Goal: Task Accomplishment & Management: Manage account settings

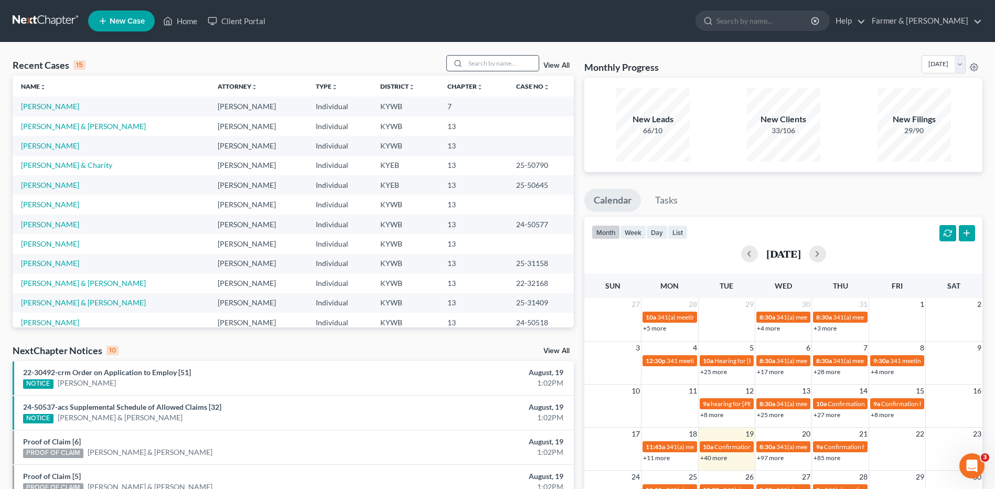
click at [506, 61] on input "search" at bounding box center [501, 63] width 73 height 15
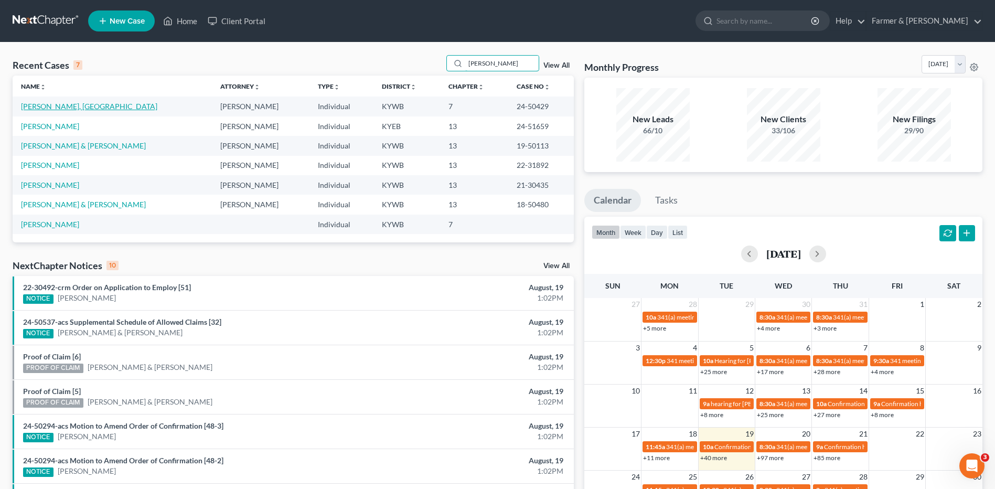
type input "holmes"
click at [61, 102] on link "[PERSON_NAME], [GEOGRAPHIC_DATA]" at bounding box center [89, 106] width 136 height 9
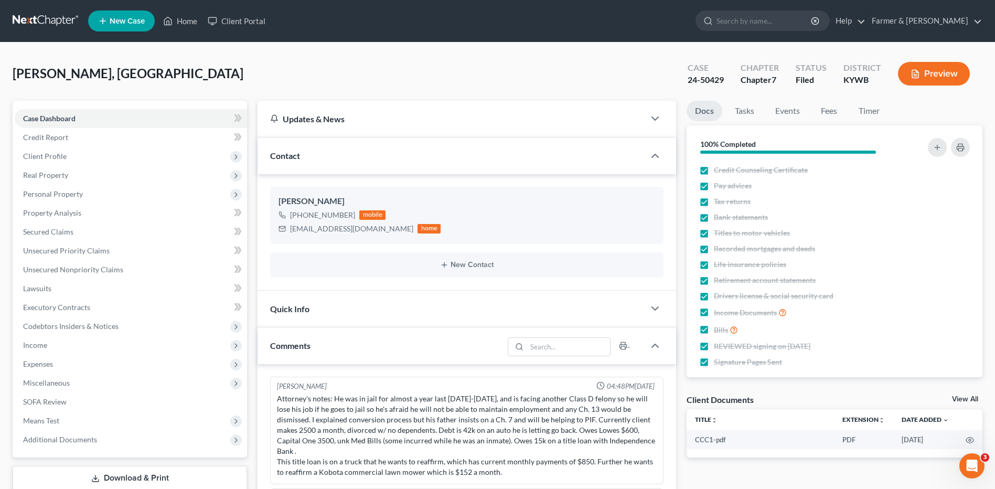
scroll to position [61, 0]
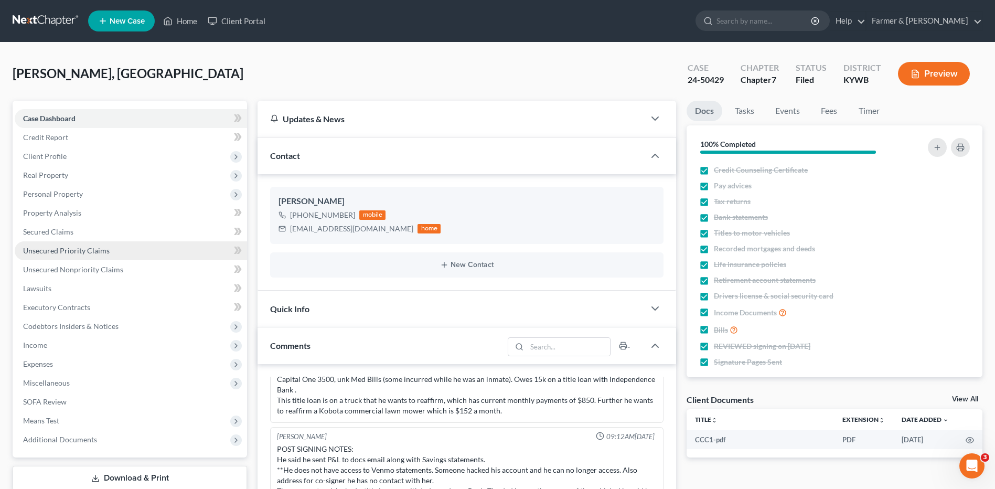
click at [78, 244] on link "Unsecured Priority Claims" at bounding box center [131, 250] width 232 height 19
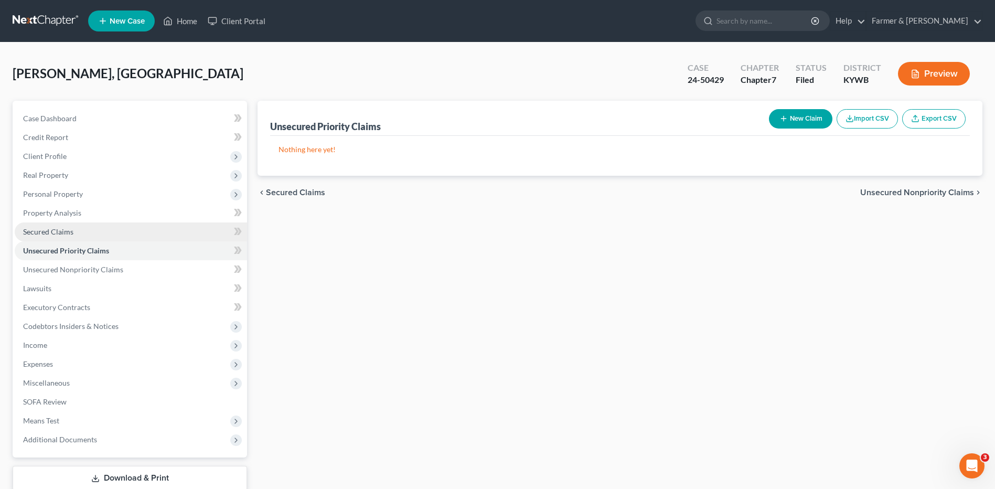
click at [81, 229] on link "Secured Claims" at bounding box center [131, 231] width 232 height 19
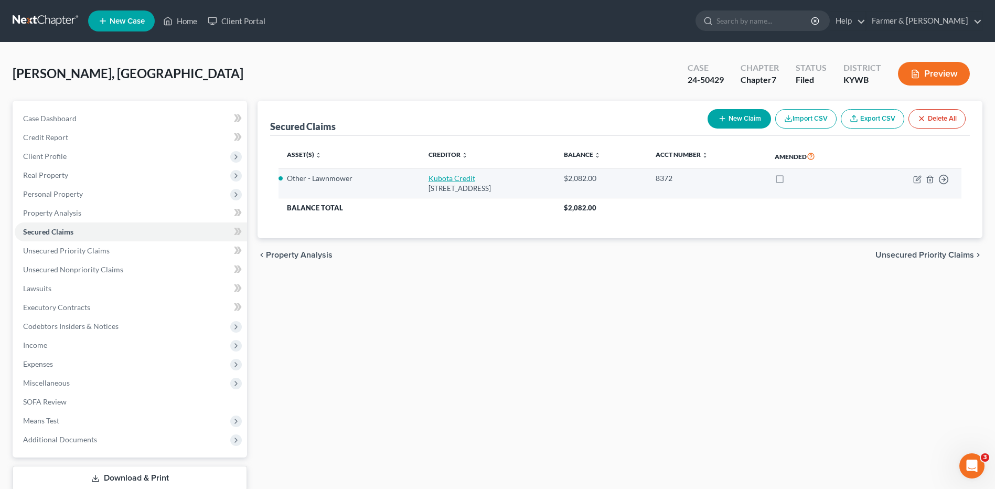
click at [429, 180] on link "Kubota Credit" at bounding box center [452, 178] width 47 height 9
select select "4"
select select "2"
select select "0"
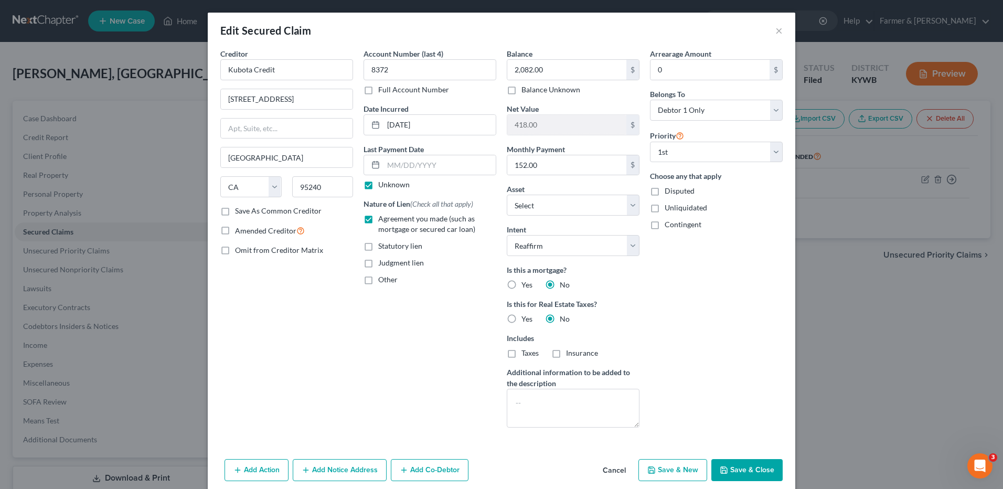
click at [614, 471] on button "Cancel" at bounding box center [614, 470] width 40 height 21
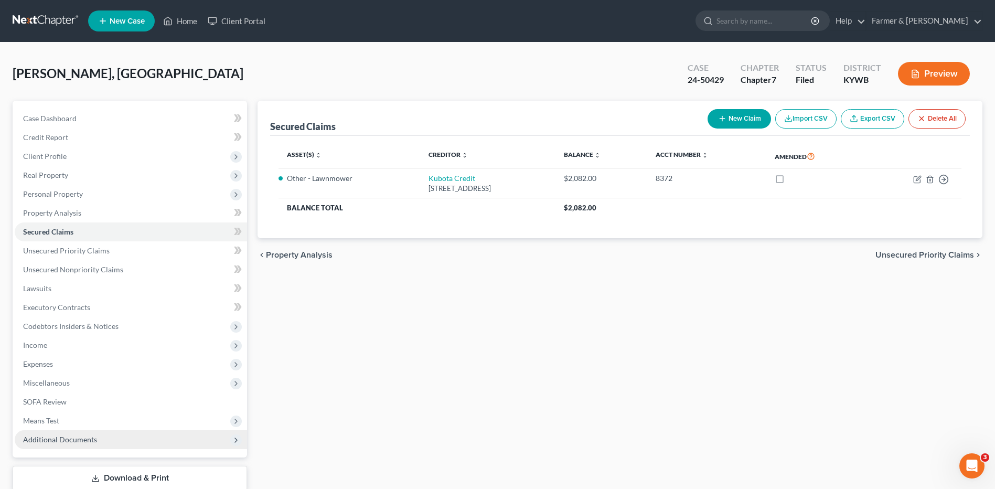
click at [120, 439] on span "Additional Documents" at bounding box center [131, 439] width 232 height 19
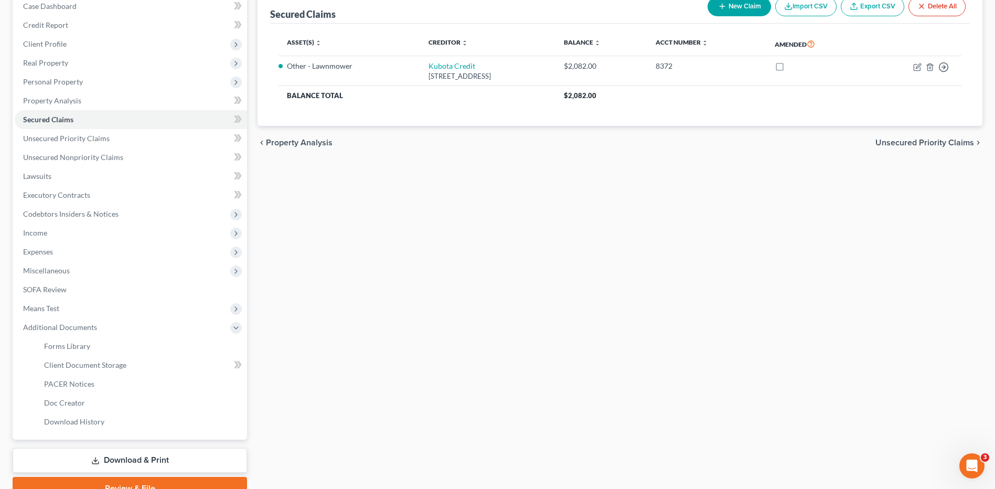
scroll to position [126, 0]
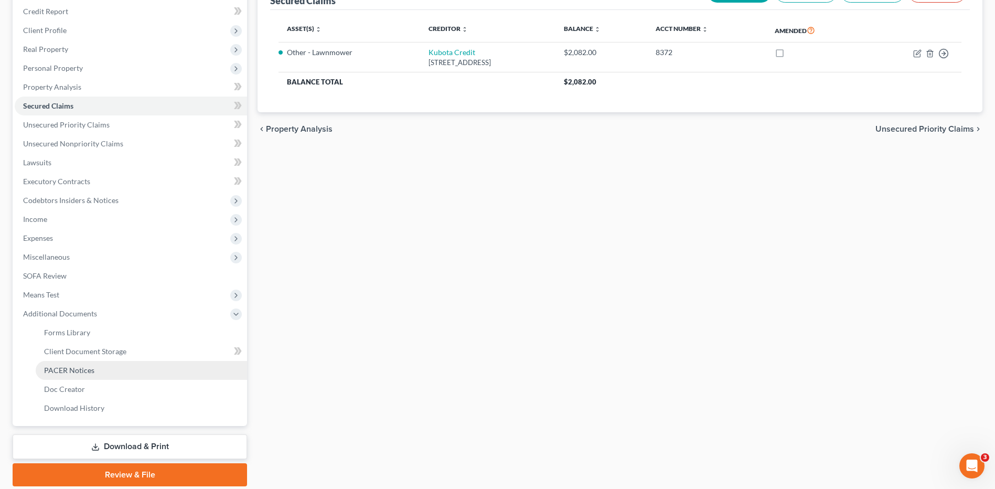
click at [72, 377] on link "PACER Notices" at bounding box center [141, 370] width 211 height 19
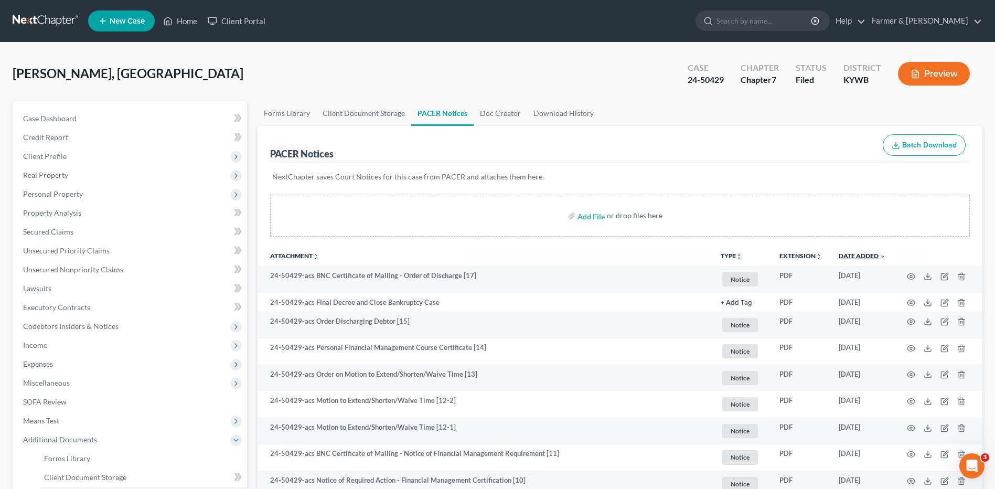
click at [858, 252] on link "Date Added unfold_more expand_more expand_less" at bounding box center [862, 256] width 47 height 8
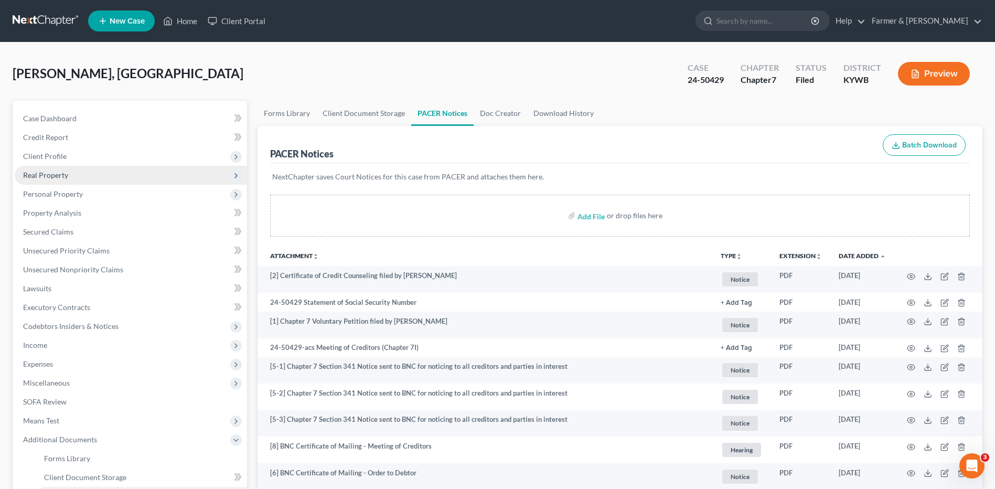
click at [94, 183] on span "Real Property" at bounding box center [131, 175] width 232 height 19
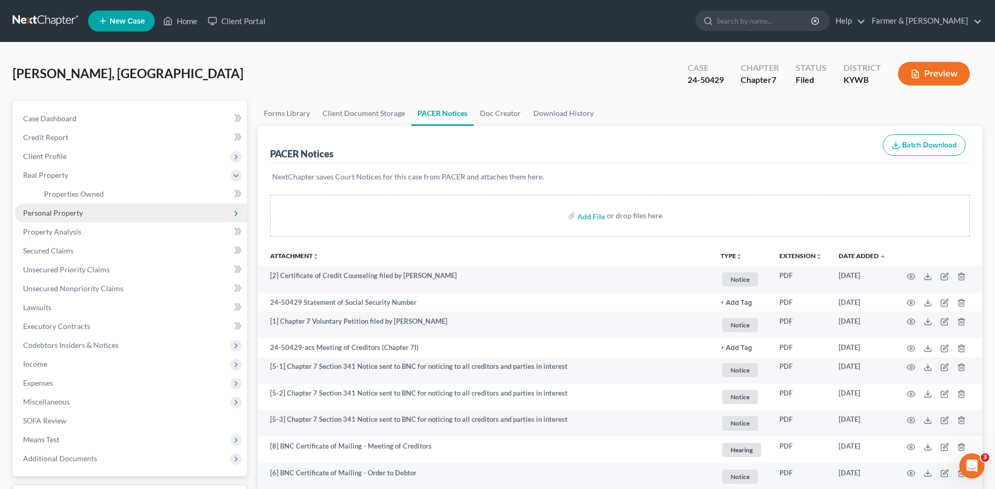
click at [88, 208] on span "Personal Property" at bounding box center [131, 213] width 232 height 19
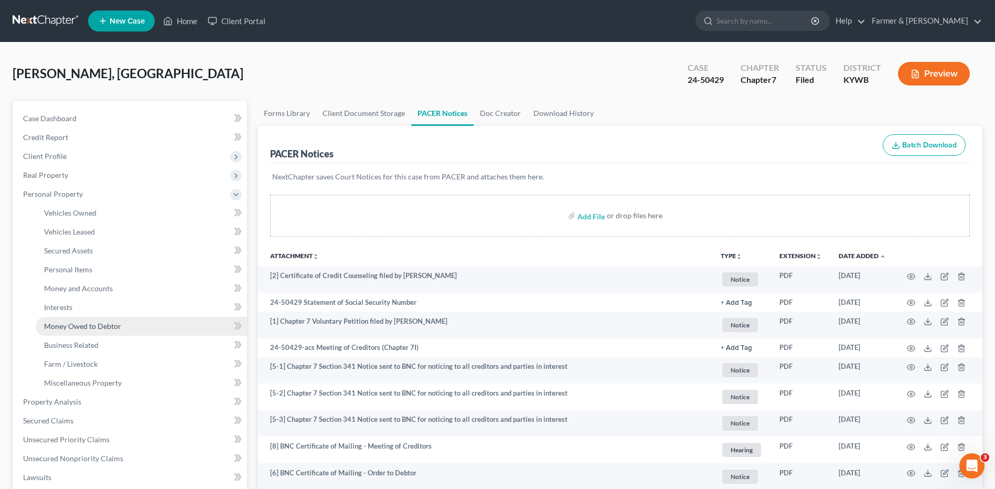
click at [110, 326] on span "Money Owed to Debtor" at bounding box center [82, 326] width 77 height 9
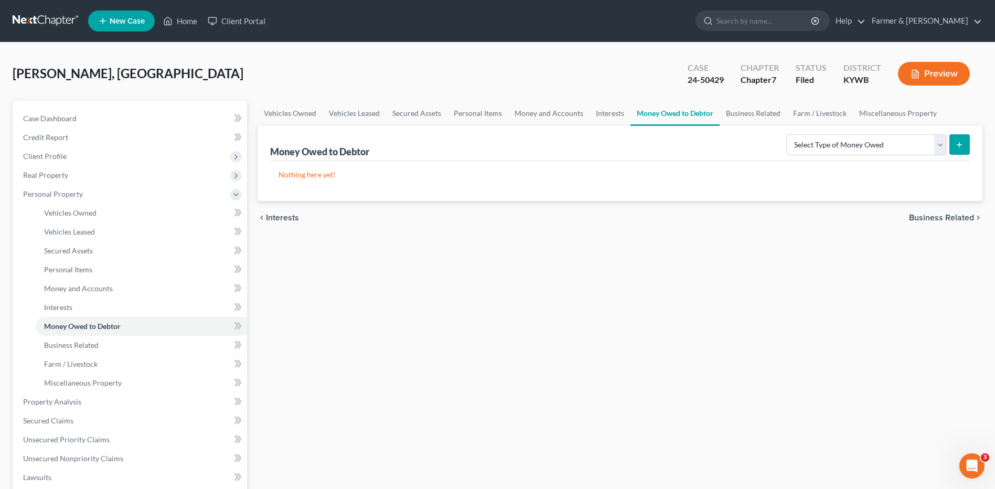
scroll to position [258, 0]
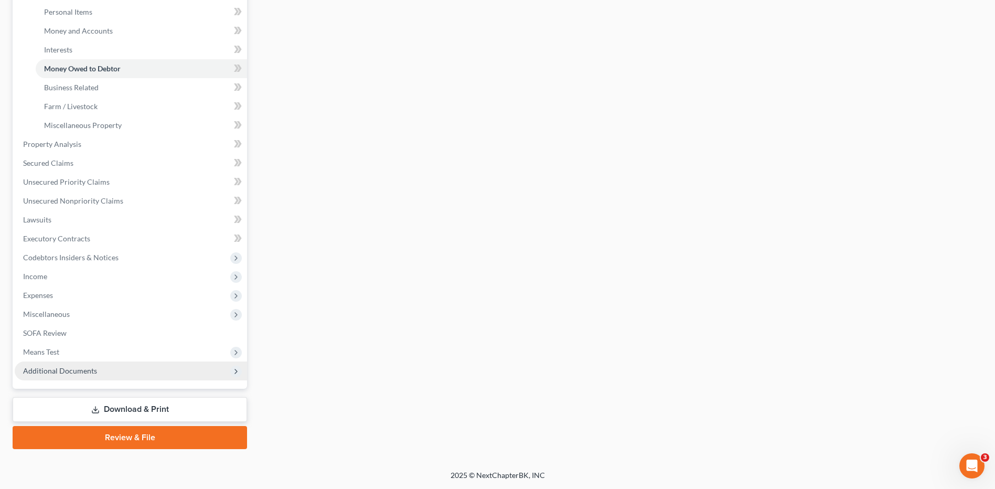
click at [56, 369] on span "Additional Documents" at bounding box center [60, 370] width 74 height 9
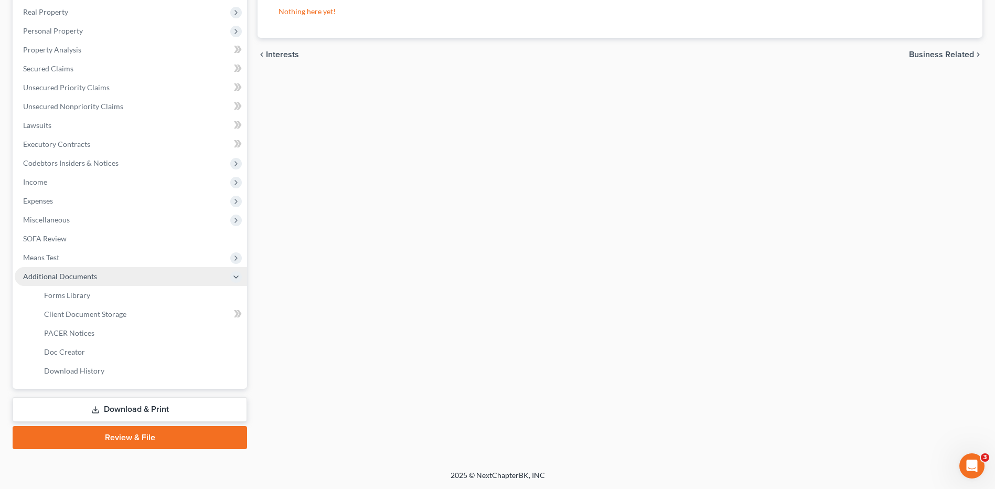
scroll to position [163, 0]
click at [82, 336] on span "PACER Notices" at bounding box center [69, 332] width 50 height 9
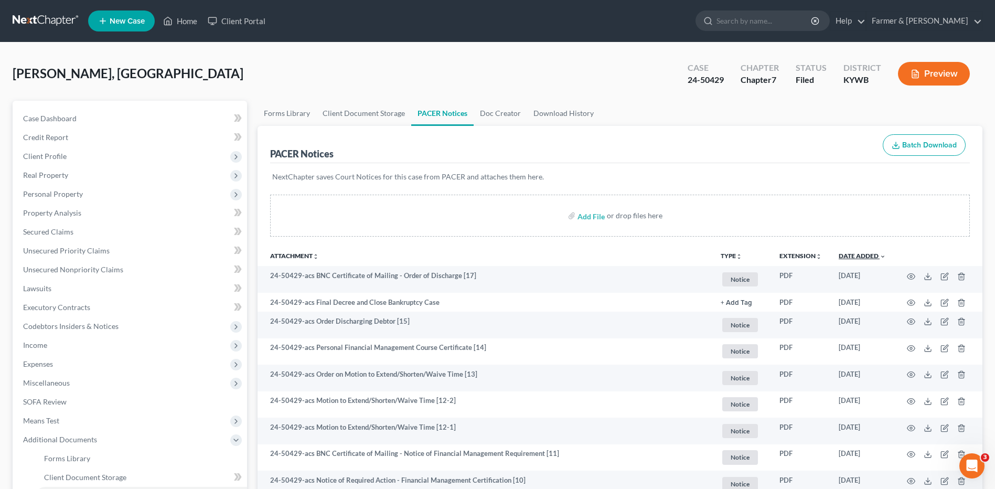
click at [859, 255] on link "Date Added unfold_more expand_more expand_less" at bounding box center [862, 256] width 47 height 8
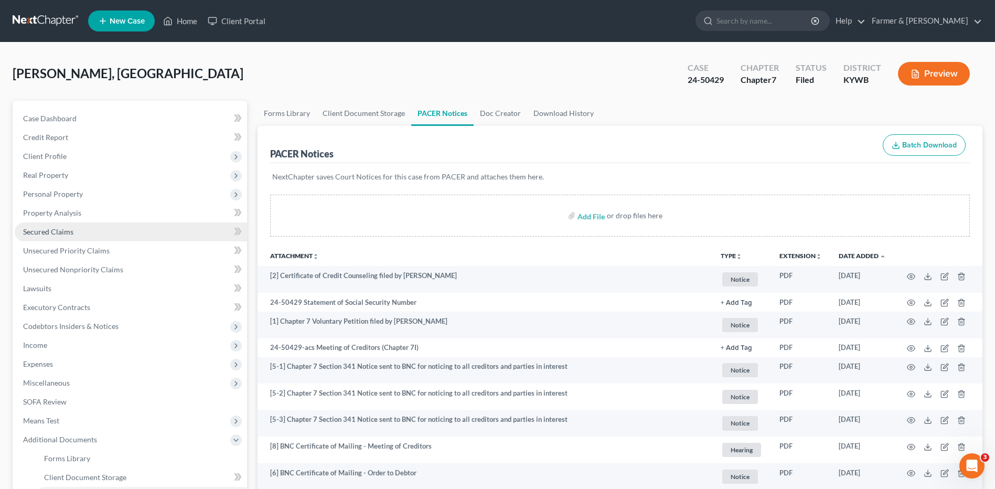
click at [103, 228] on link "Secured Claims" at bounding box center [131, 231] width 232 height 19
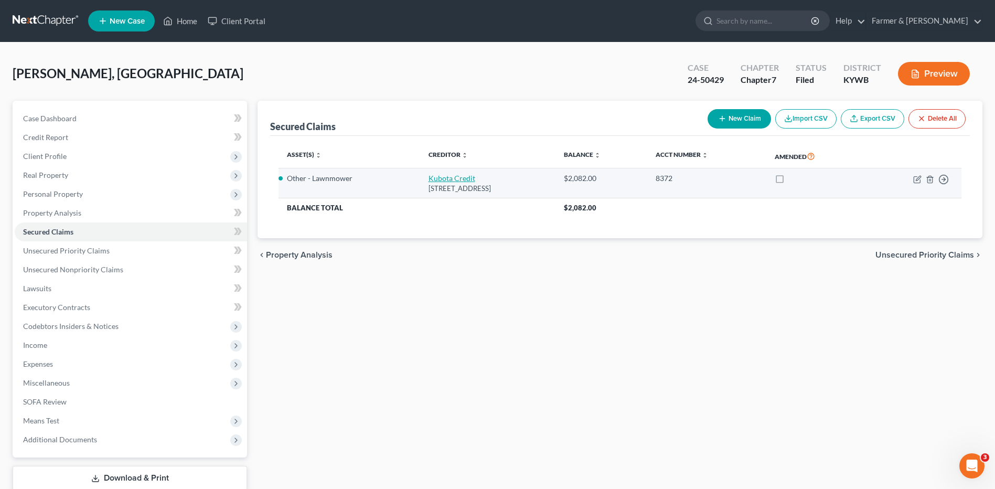
click at [440, 179] on link "Kubota Credit" at bounding box center [452, 178] width 47 height 9
select select "4"
select select "2"
select select "0"
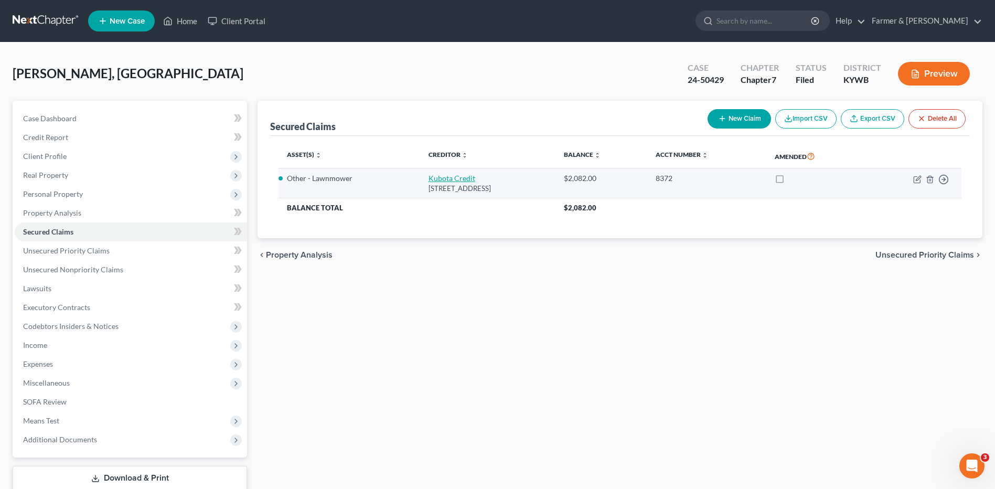
select select "0"
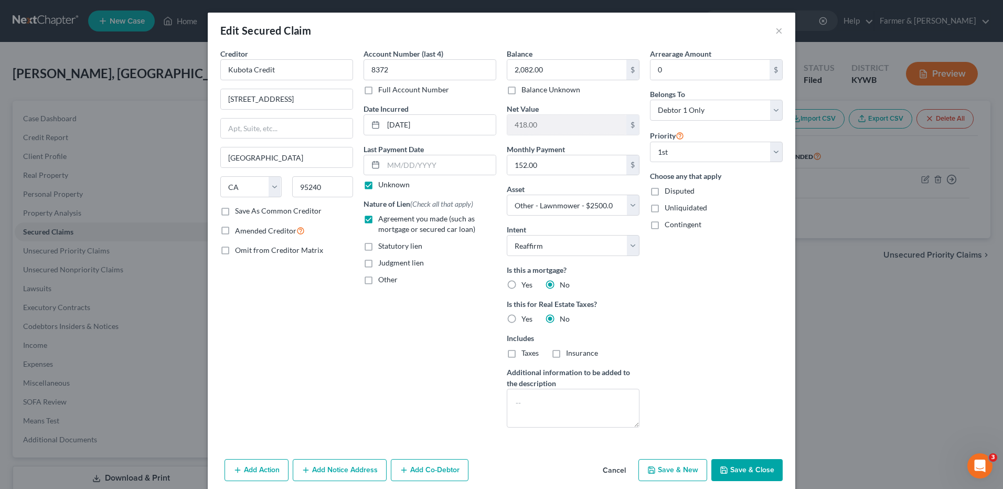
click at [618, 466] on button "Cancel" at bounding box center [614, 470] width 40 height 21
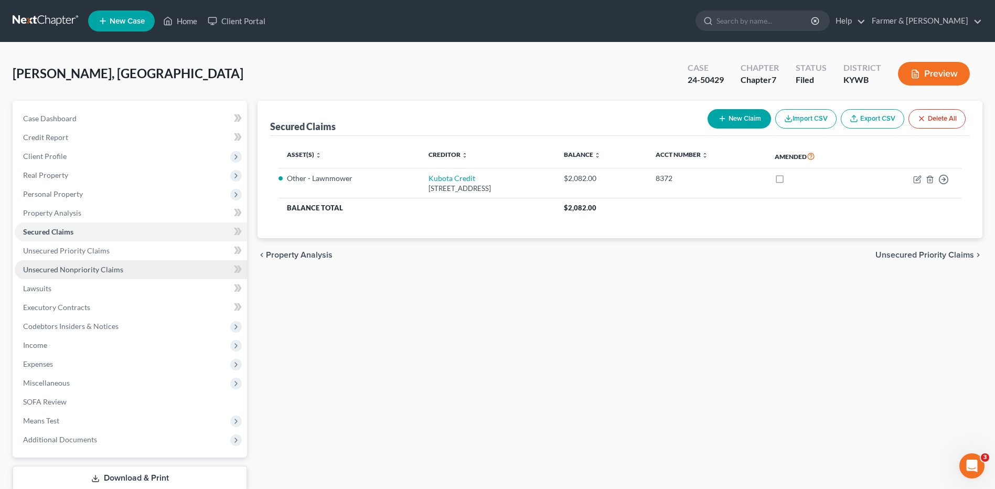
click at [75, 269] on span "Unsecured Nonpriority Claims" at bounding box center [73, 269] width 100 height 9
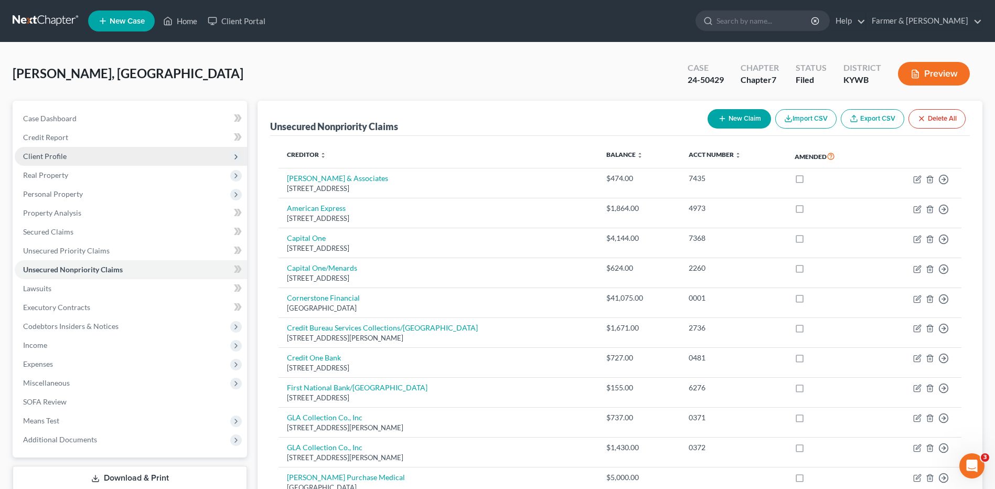
click at [62, 158] on span "Client Profile" at bounding box center [45, 156] width 44 height 9
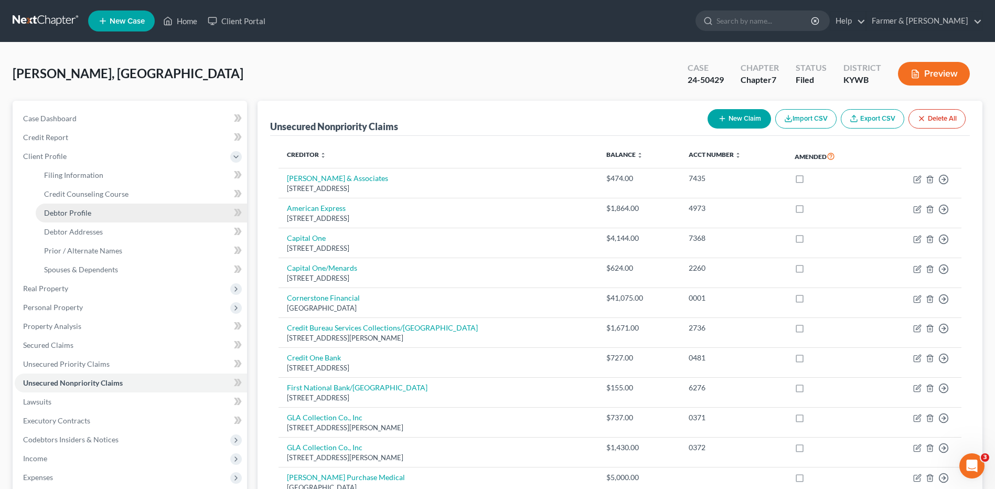
click at [77, 211] on span "Debtor Profile" at bounding box center [67, 212] width 47 height 9
select select "3"
select select "0"
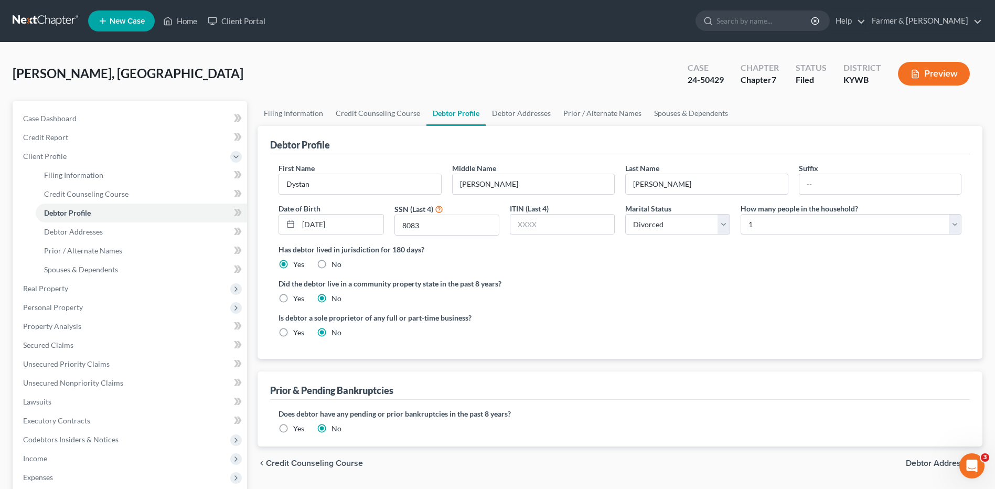
click at [39, 25] on link at bounding box center [46, 21] width 67 height 19
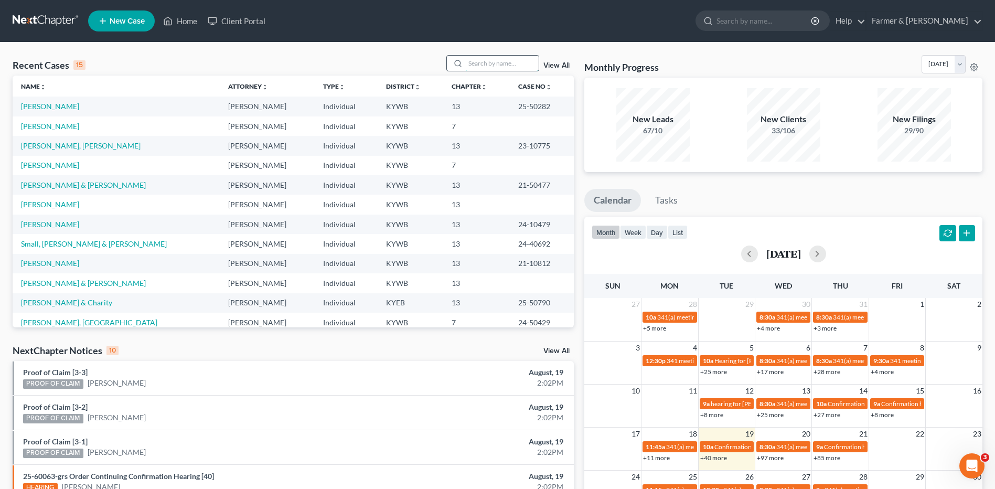
click at [514, 71] on input "search" at bounding box center [501, 63] width 73 height 15
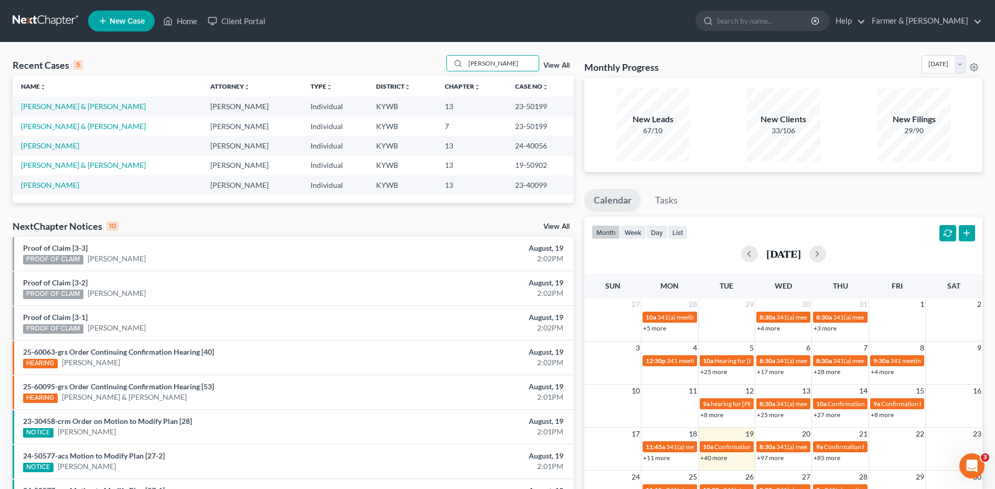
drag, startPoint x: 497, startPoint y: 65, endPoint x: 432, endPoint y: 54, distance: 66.1
click at [432, 54] on div "Recent Cases 5 gilliland View All Name unfold_more expand_more expand_less Atto…" at bounding box center [497, 326] width 995 height 569
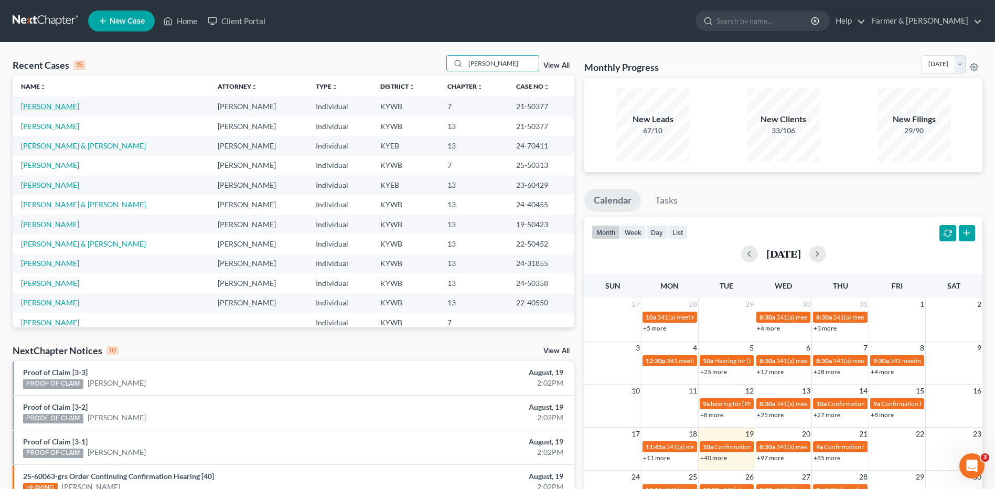
type input "cooke"
click at [58, 105] on link "[PERSON_NAME]" at bounding box center [50, 106] width 58 height 9
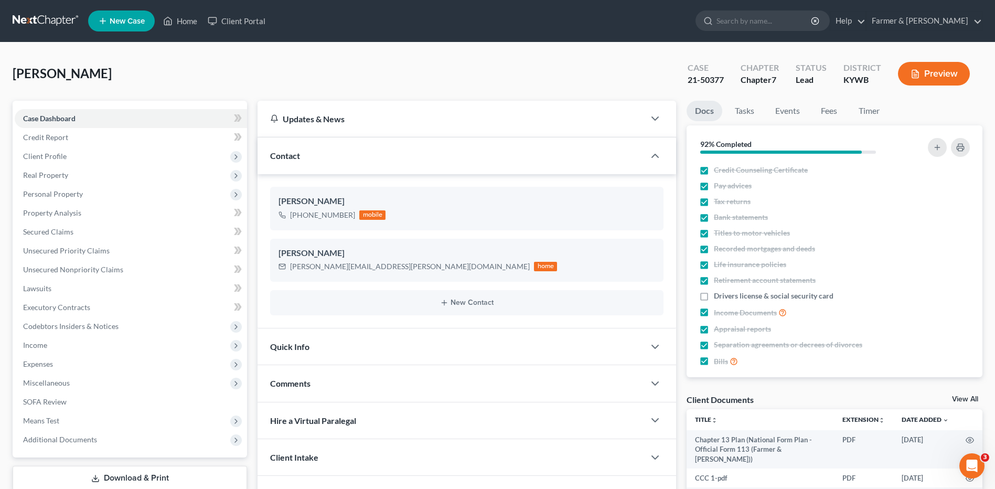
click at [38, 18] on link at bounding box center [46, 21] width 67 height 19
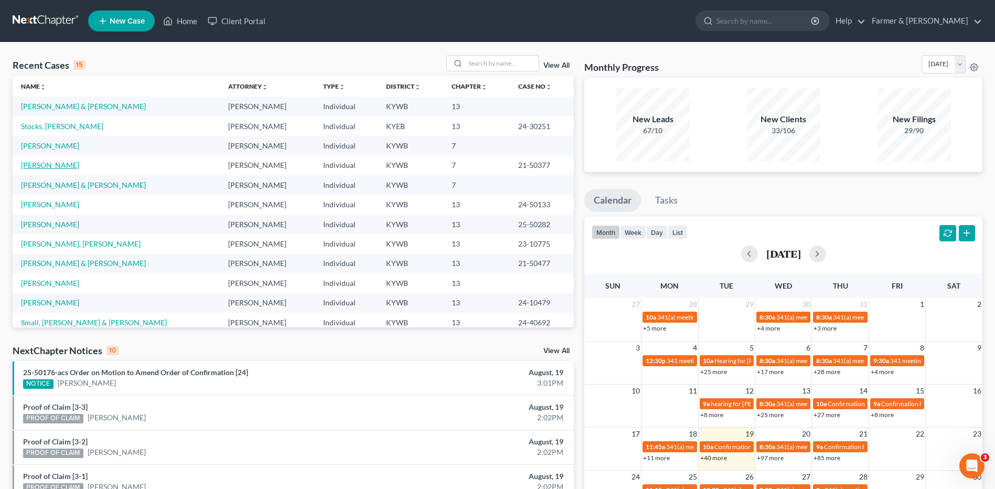
click at [43, 164] on link "[PERSON_NAME]" at bounding box center [50, 165] width 58 height 9
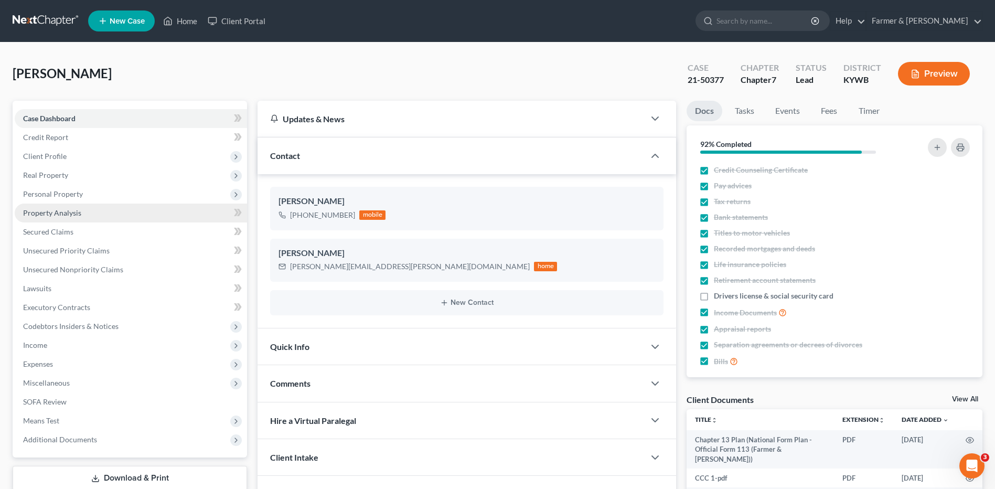
click at [78, 210] on span "Property Analysis" at bounding box center [52, 212] width 58 height 9
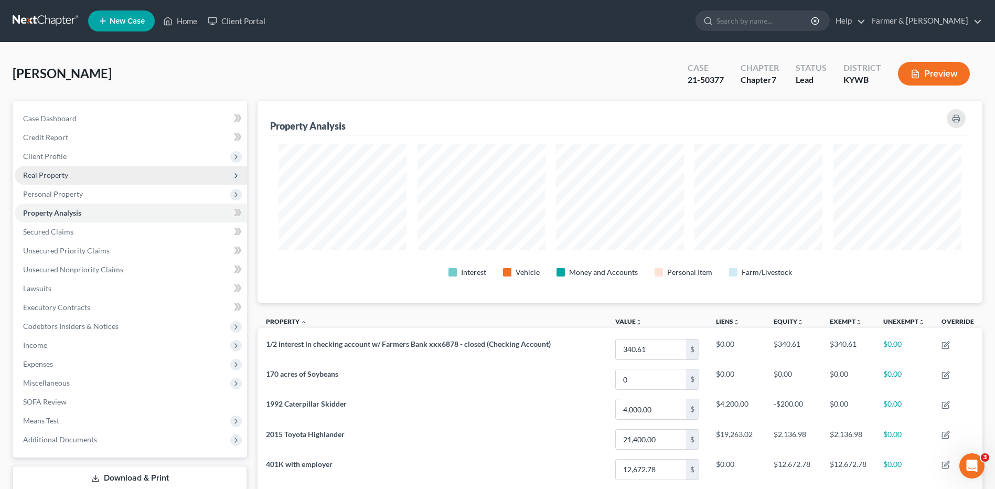
click at [57, 178] on span "Real Property" at bounding box center [45, 174] width 45 height 9
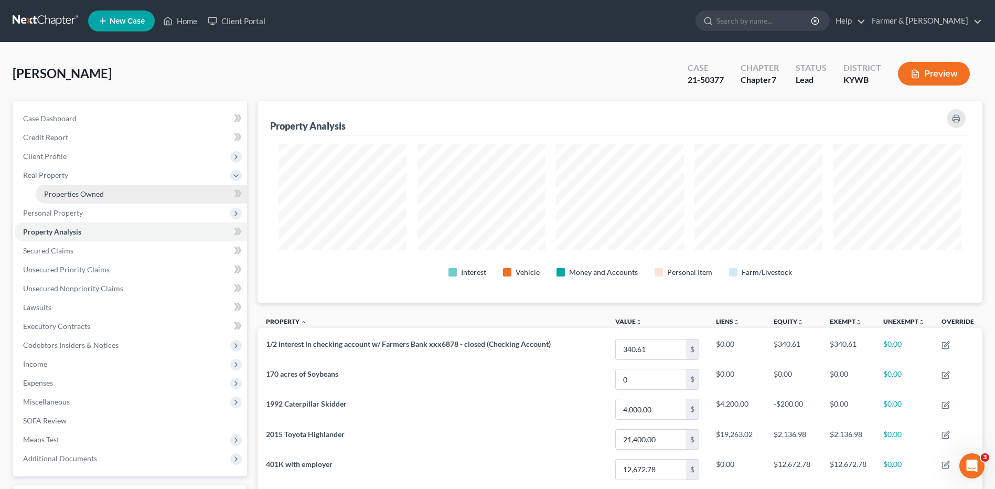
click at [61, 195] on span "Properties Owned" at bounding box center [74, 193] width 60 height 9
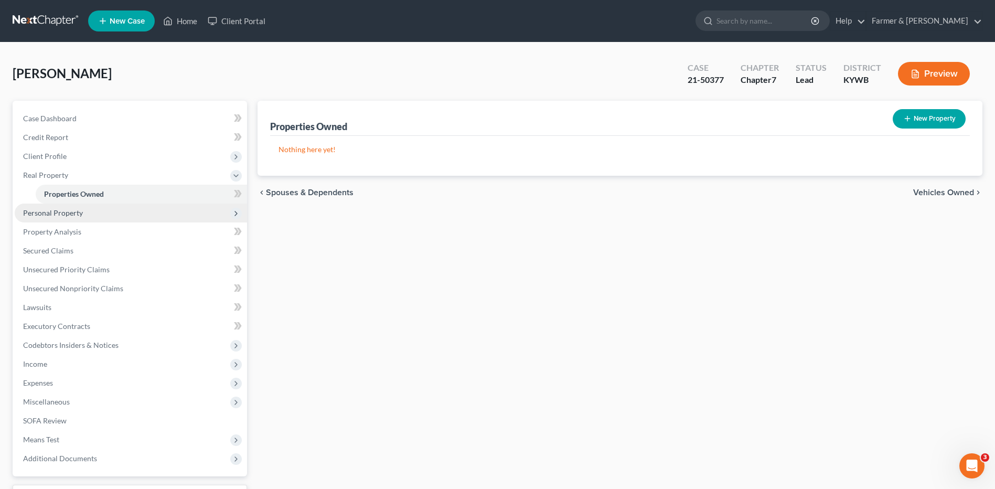
click at [65, 214] on span "Personal Property" at bounding box center [53, 212] width 60 height 9
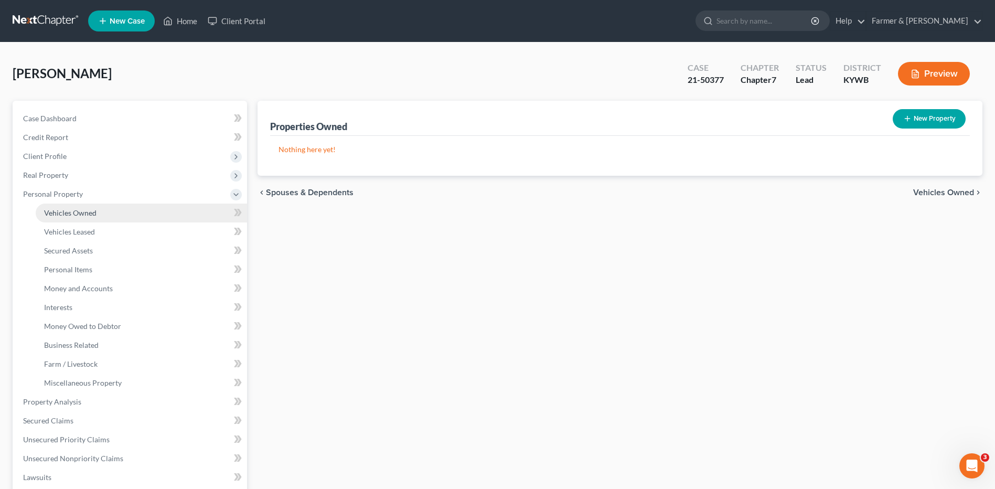
click at [67, 219] on link "Vehicles Owned" at bounding box center [141, 213] width 211 height 19
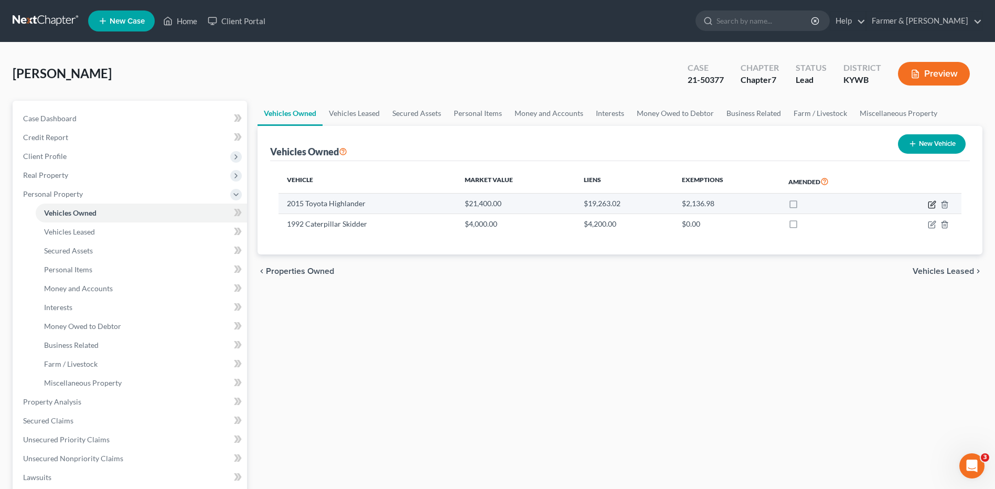
click at [931, 206] on icon "button" at bounding box center [933, 203] width 5 height 5
select select "0"
select select "11"
select select "2"
select select "3"
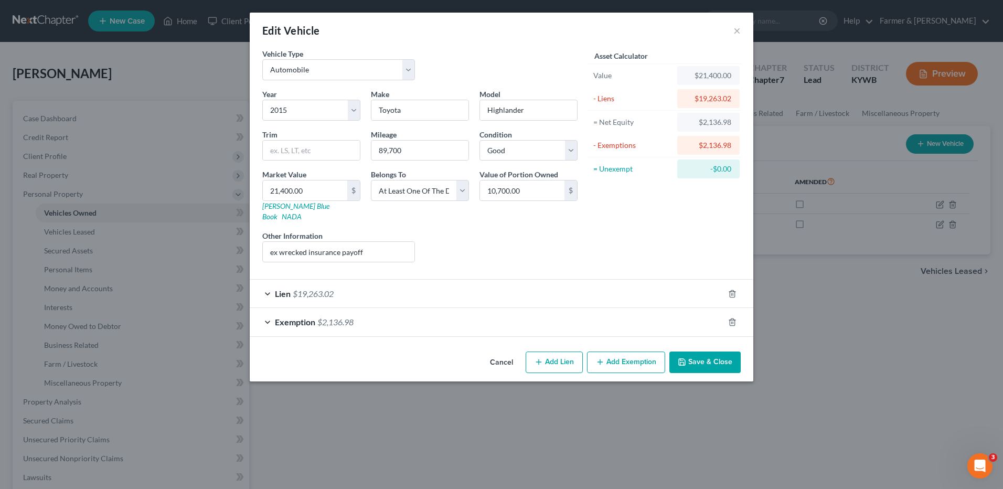
click at [686, 358] on icon "button" at bounding box center [682, 362] width 8 height 8
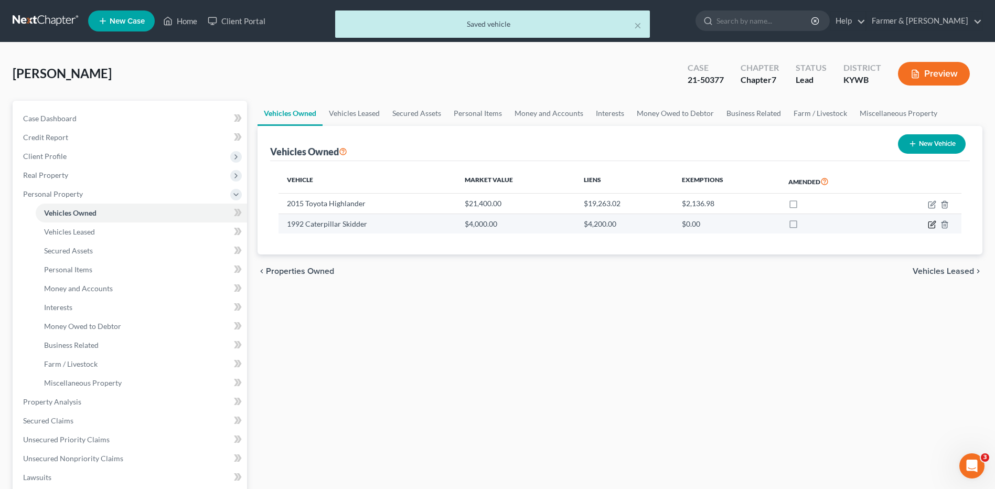
click at [931, 225] on icon "button" at bounding box center [933, 223] width 5 height 5
select select "0"
select select "34"
select select "2"
select select "0"
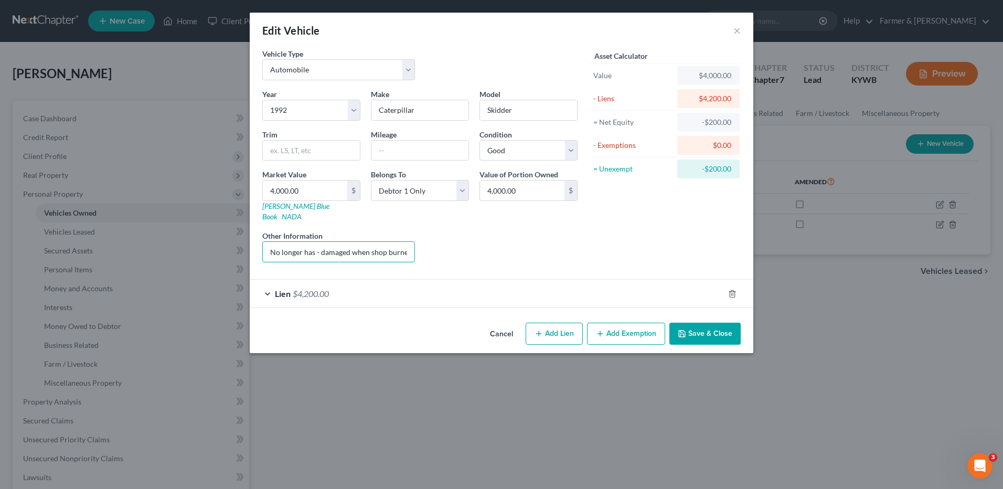
scroll to position [0, 47]
drag, startPoint x: 353, startPoint y: 251, endPoint x: 485, endPoint y: 228, distance: 134.1
click at [485, 228] on div "Year Select 2026 2025 2024 2023 2022 2021 2020 2019 2018 2017 2016 2015 2014 20…" at bounding box center [420, 180] width 326 height 182
click at [684, 328] on button "Save & Close" at bounding box center [704, 334] width 71 height 22
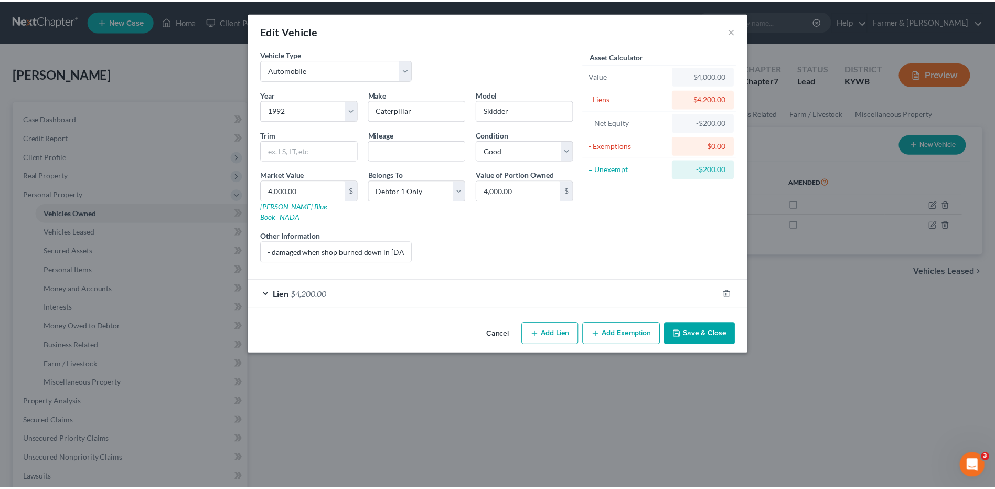
scroll to position [0, 0]
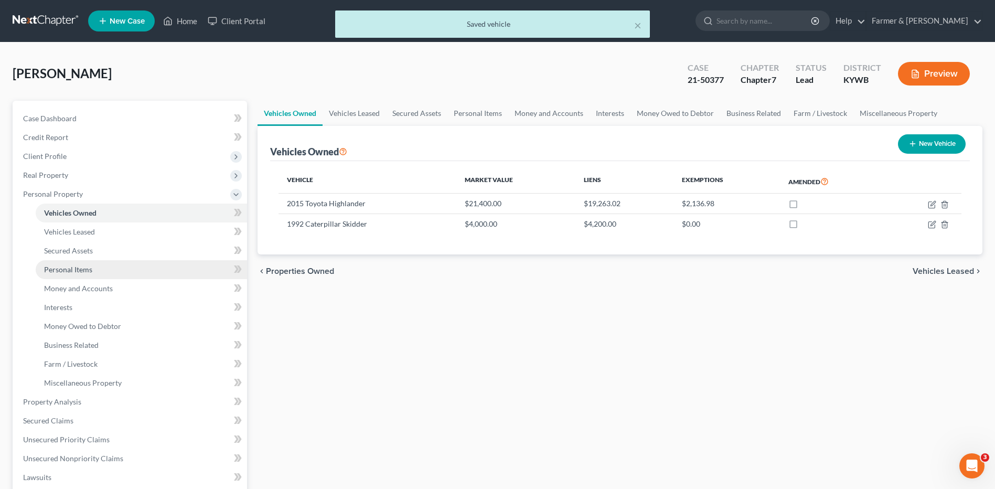
click at [106, 274] on link "Personal Items" at bounding box center [141, 269] width 211 height 19
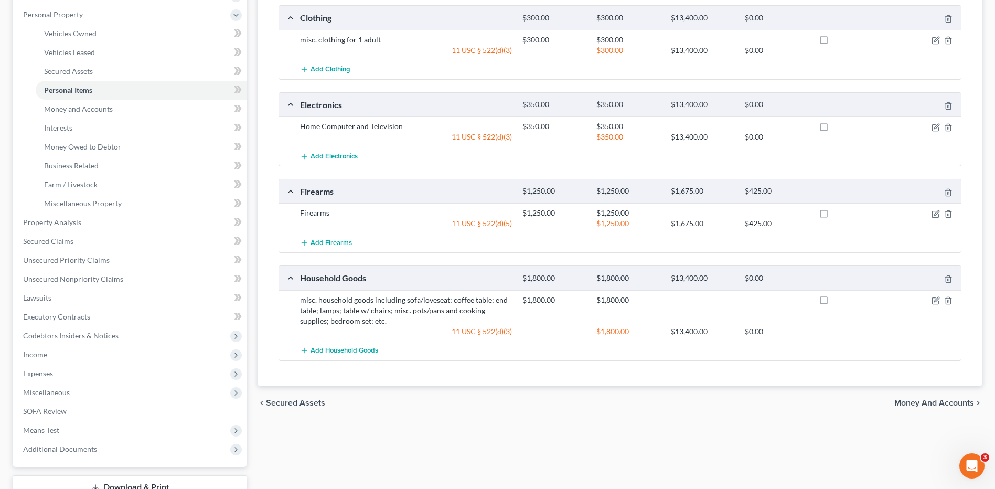
scroll to position [185, 0]
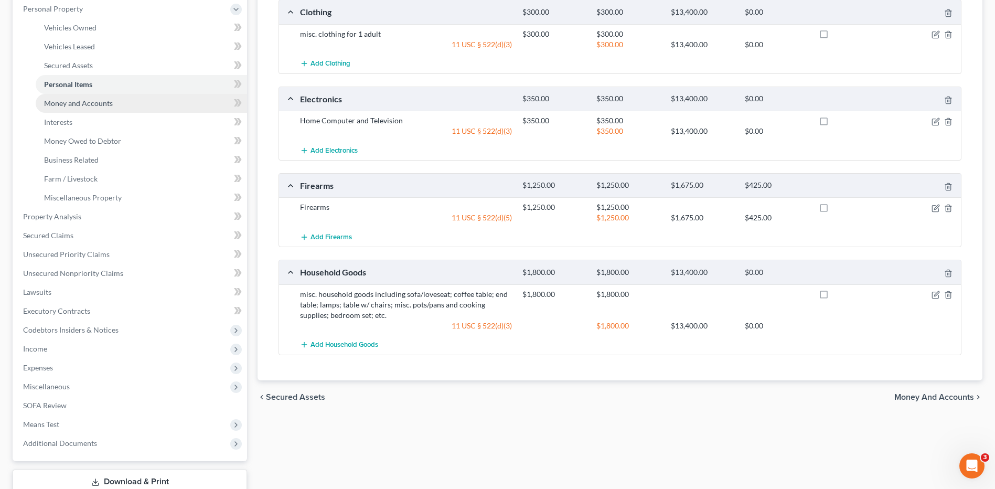
click at [120, 103] on link "Money and Accounts" at bounding box center [141, 103] width 211 height 19
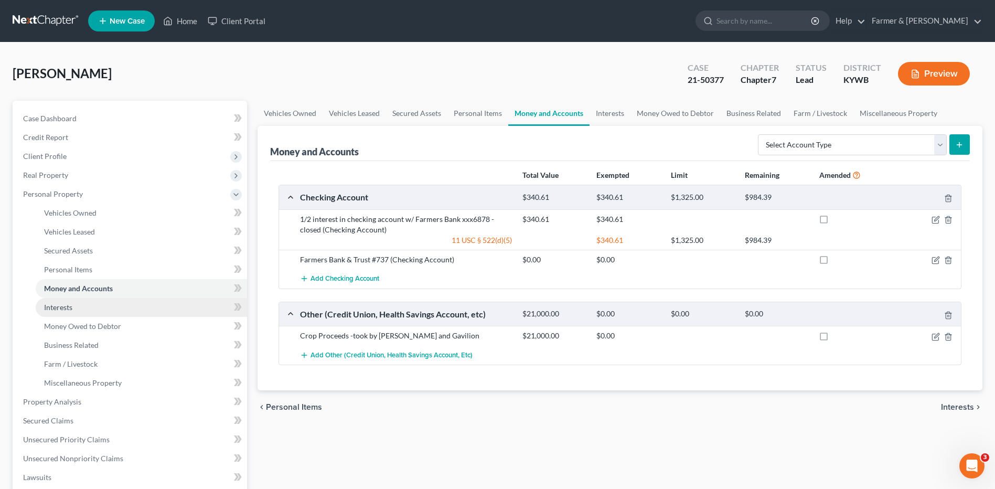
click at [59, 306] on span "Interests" at bounding box center [58, 307] width 28 height 9
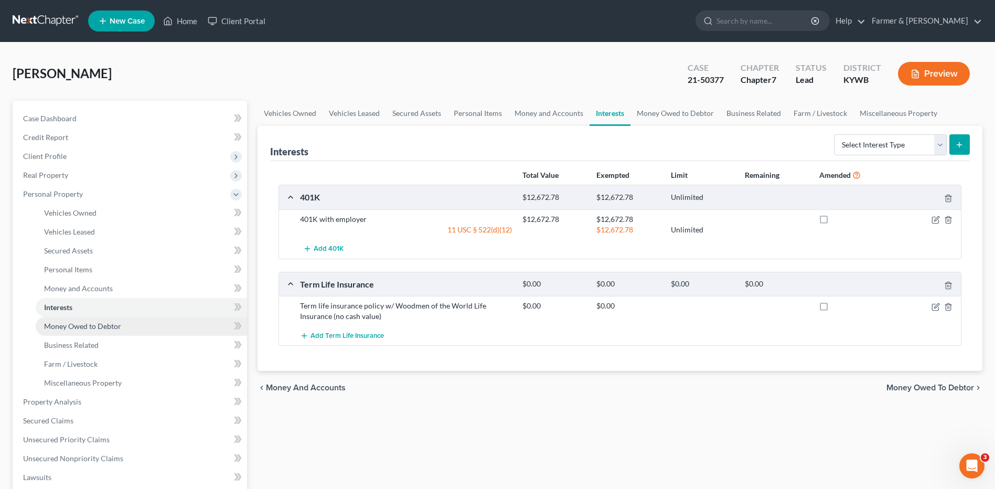
click at [64, 329] on span "Money Owed to Debtor" at bounding box center [82, 326] width 77 height 9
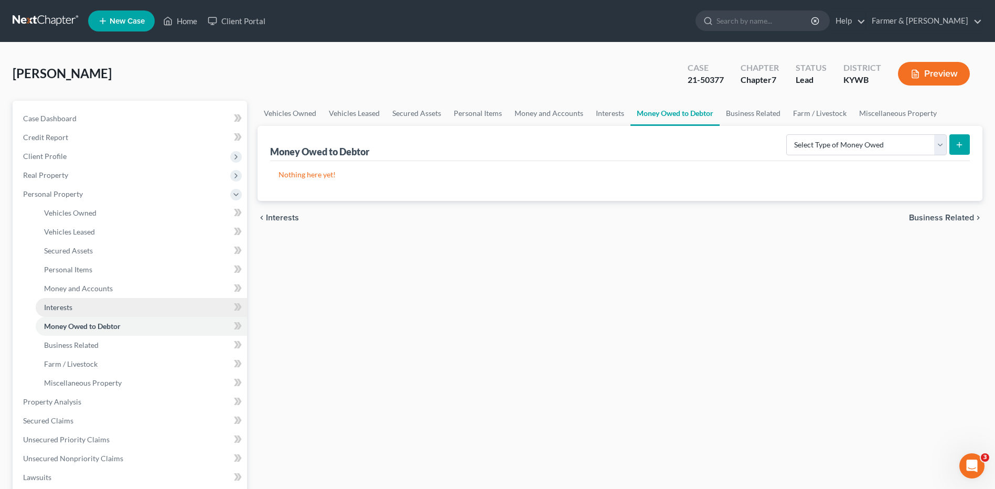
click at [89, 310] on link "Interests" at bounding box center [141, 307] width 211 height 19
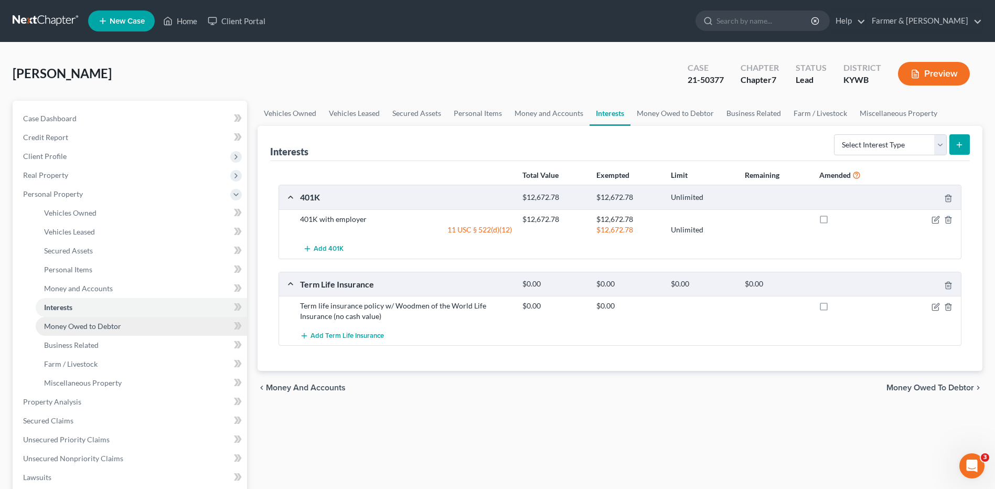
click at [131, 325] on link "Money Owed to Debtor" at bounding box center [141, 326] width 211 height 19
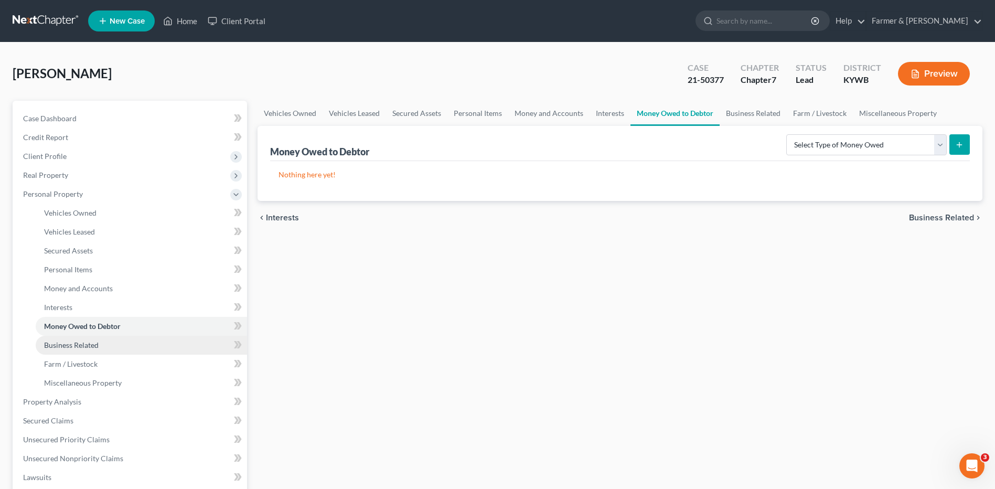
click at [99, 341] on link "Business Related" at bounding box center [141, 345] width 211 height 19
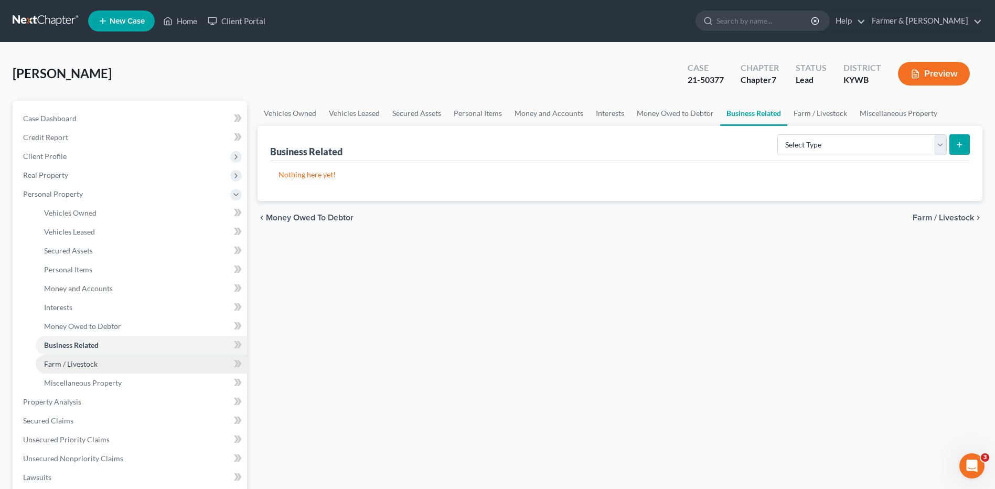
click at [89, 360] on span "Farm / Livestock" at bounding box center [71, 363] width 54 height 9
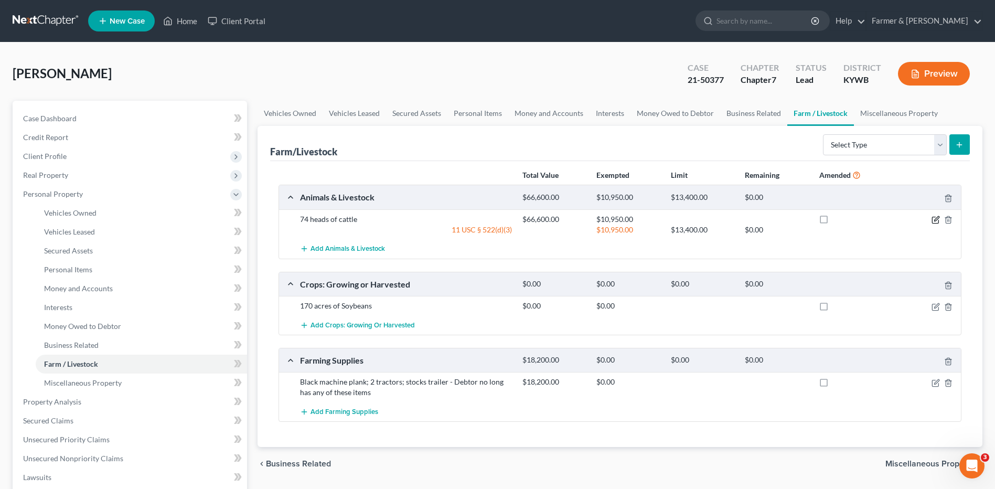
click at [936, 220] on icon "button" at bounding box center [936, 218] width 5 height 5
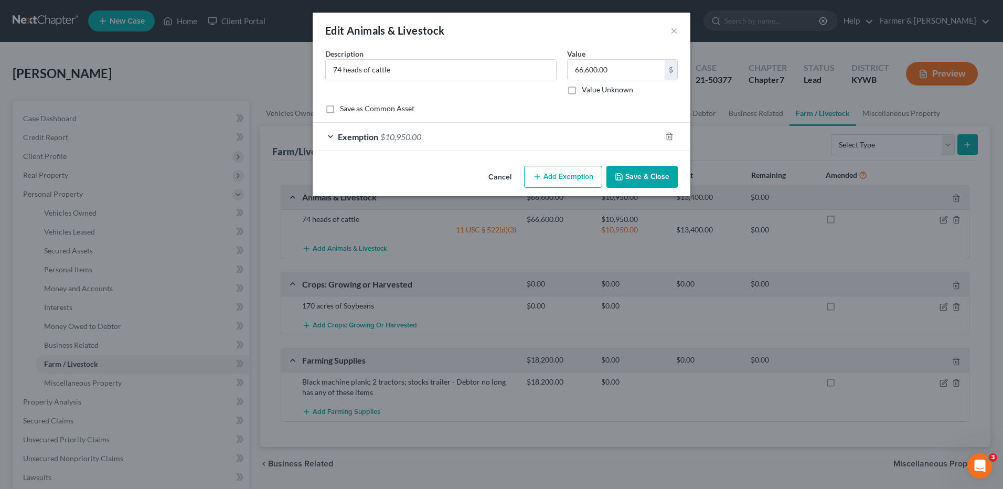
click at [398, 132] on span "$10,950.00" at bounding box center [400, 137] width 41 height 10
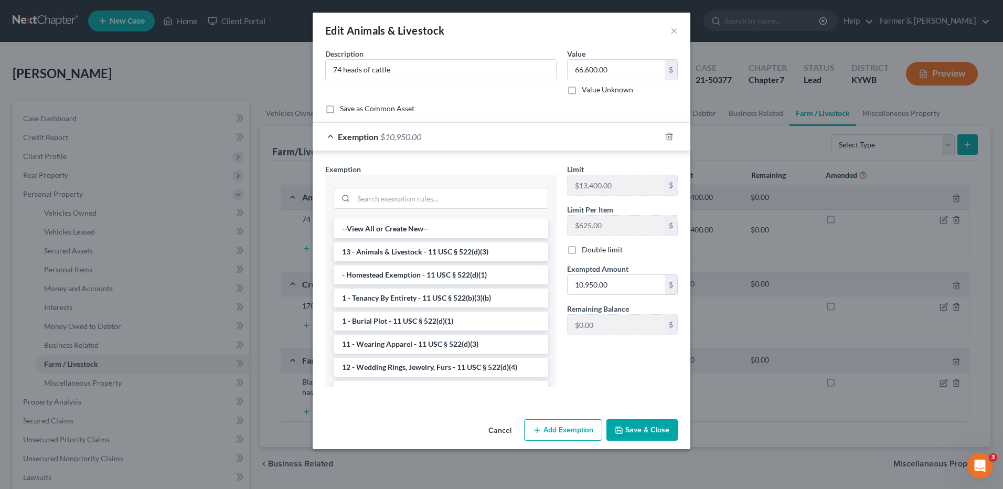
click at [502, 431] on button "Cancel" at bounding box center [500, 430] width 40 height 21
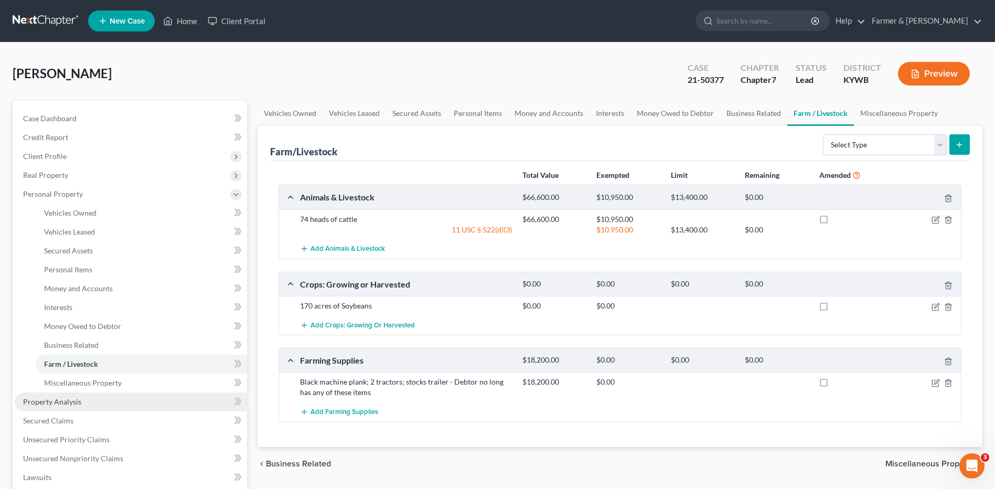
click at [94, 397] on link "Property Analysis" at bounding box center [131, 401] width 232 height 19
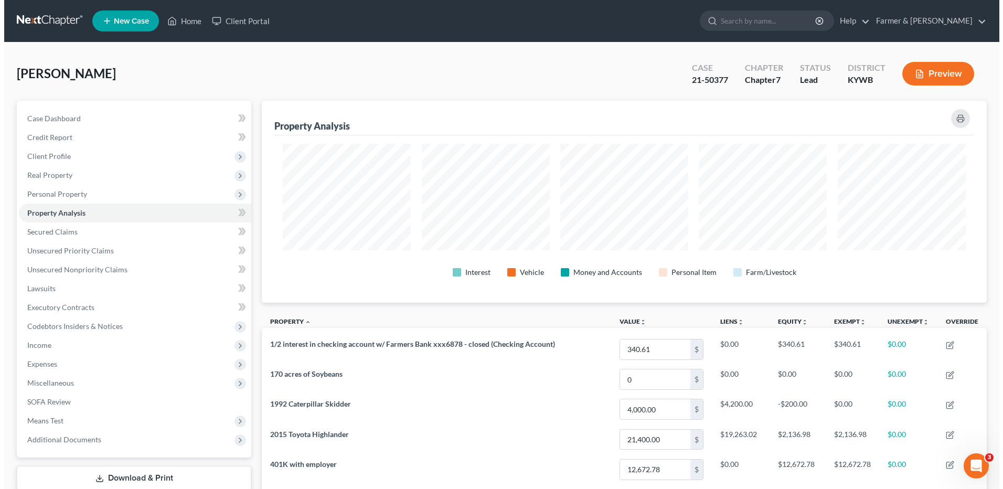
scroll to position [202, 725]
click at [926, 74] on button "Preview" at bounding box center [934, 74] width 72 height 24
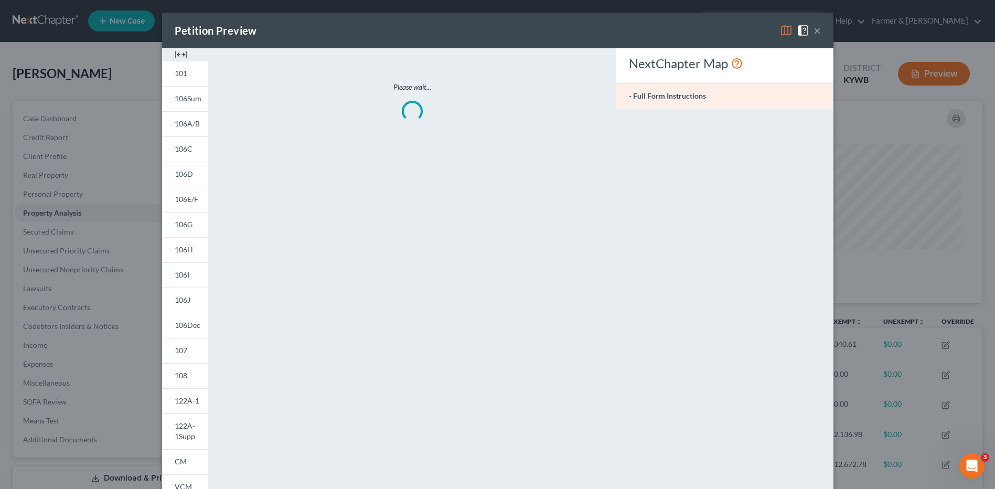
scroll to position [203, 731]
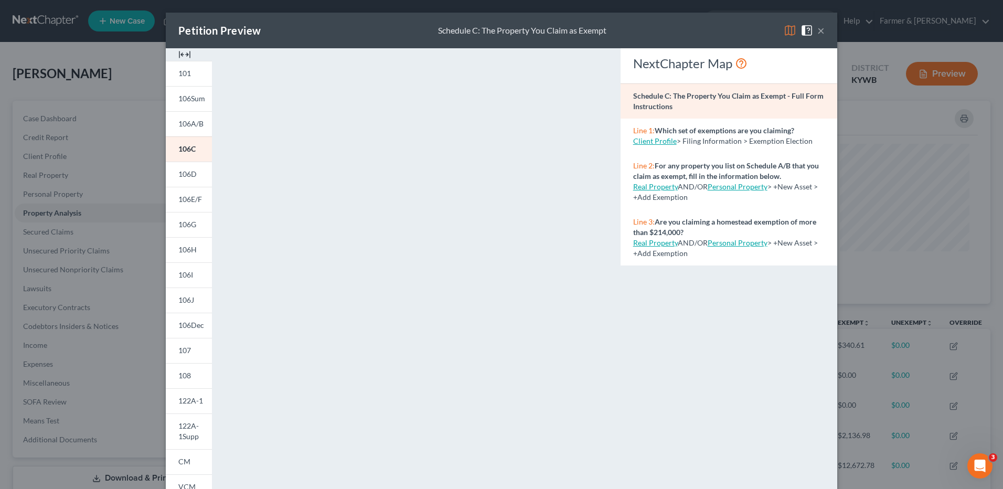
click at [813, 29] on span at bounding box center [809, 29] width 17 height 9
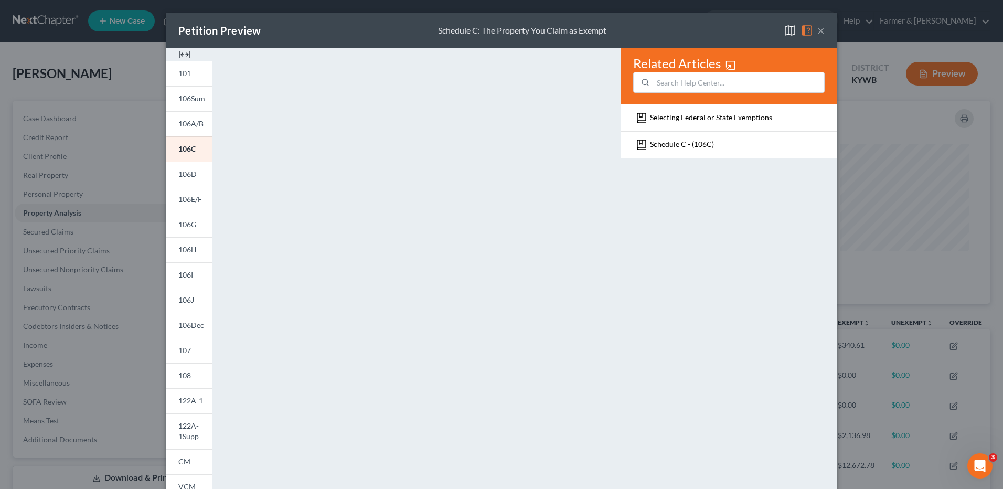
click at [817, 29] on button "×" at bounding box center [820, 30] width 7 height 13
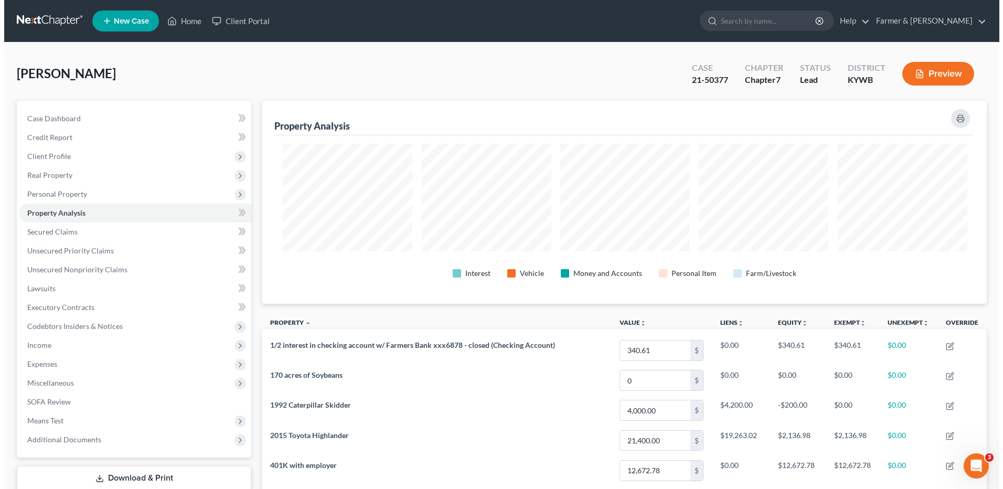
scroll to position [524403, 523880]
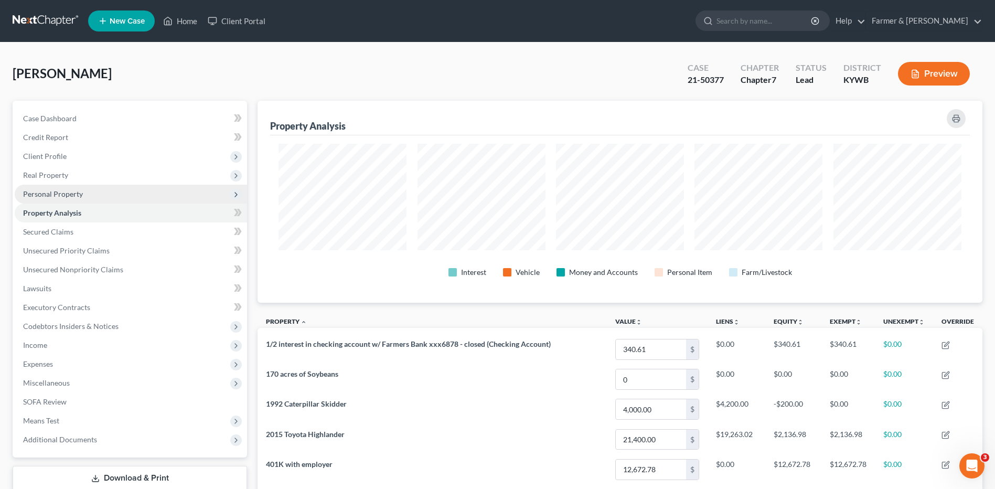
click at [132, 190] on span "Personal Property" at bounding box center [131, 194] width 232 height 19
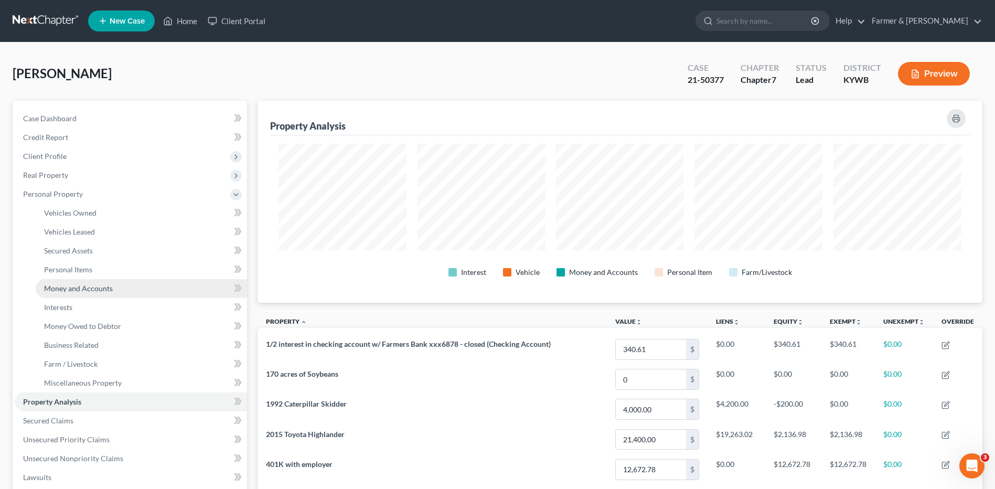
click at [107, 284] on span "Money and Accounts" at bounding box center [78, 288] width 69 height 9
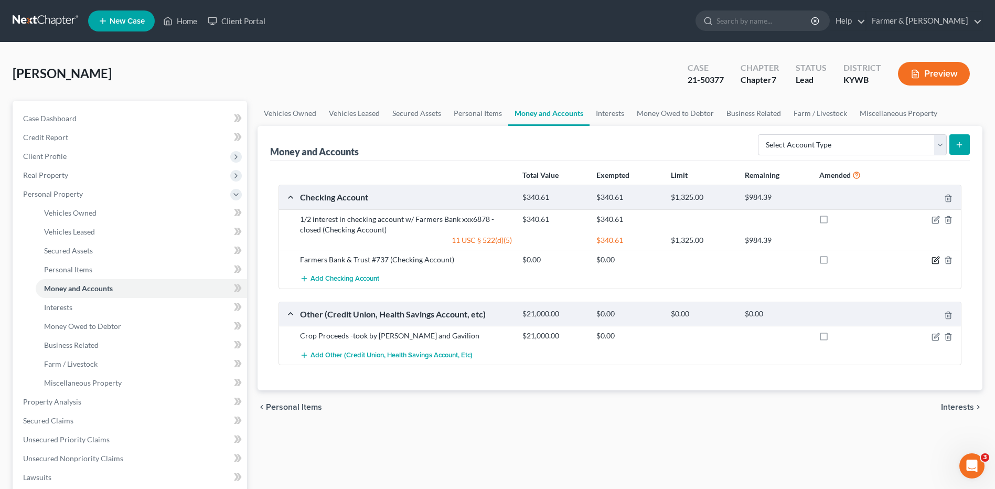
click at [939, 262] on icon "button" at bounding box center [935, 261] width 6 height 6
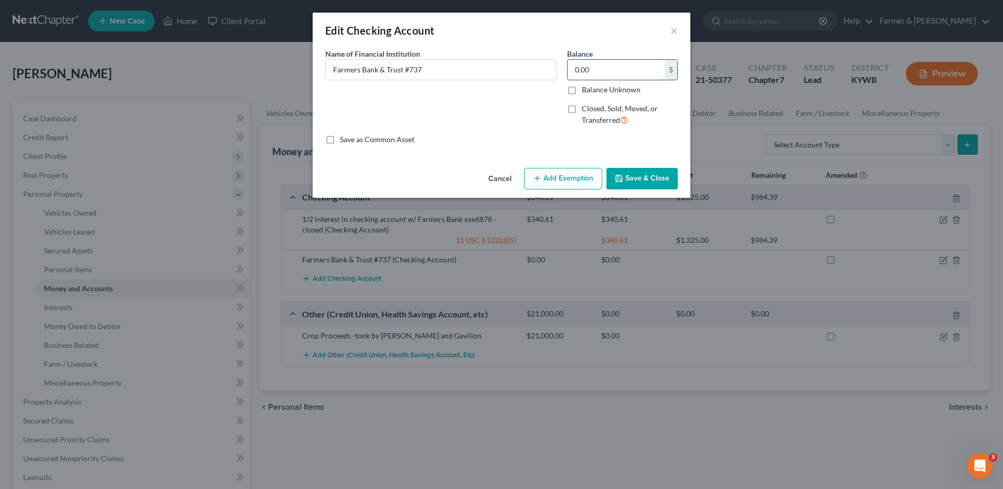
click at [623, 73] on input "0.00" at bounding box center [616, 70] width 97 height 20
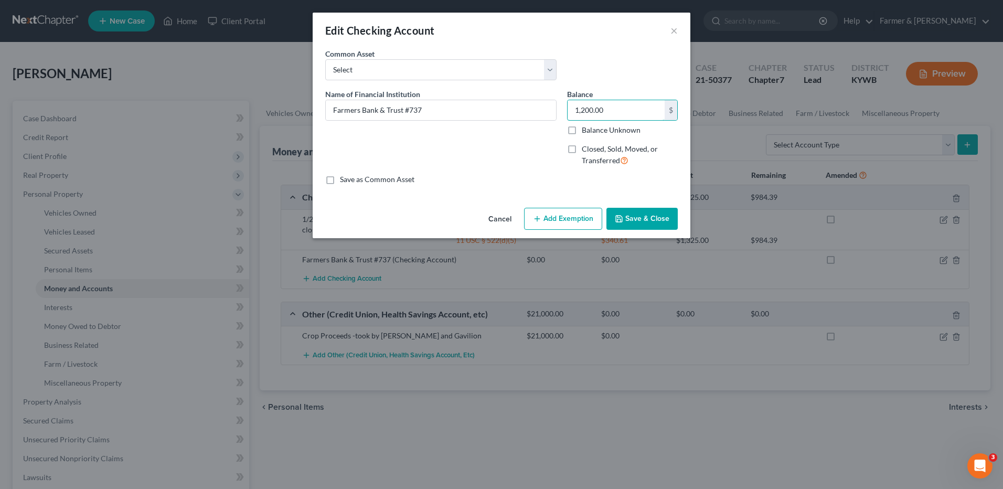
type input "1,200.00"
click at [575, 216] on button "Add Exemption" at bounding box center [563, 219] width 78 height 22
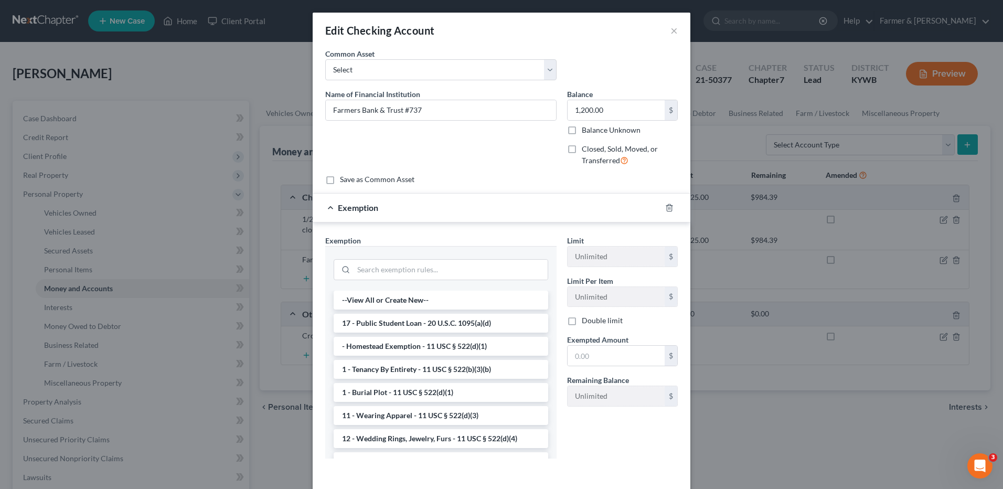
scroll to position [147, 0]
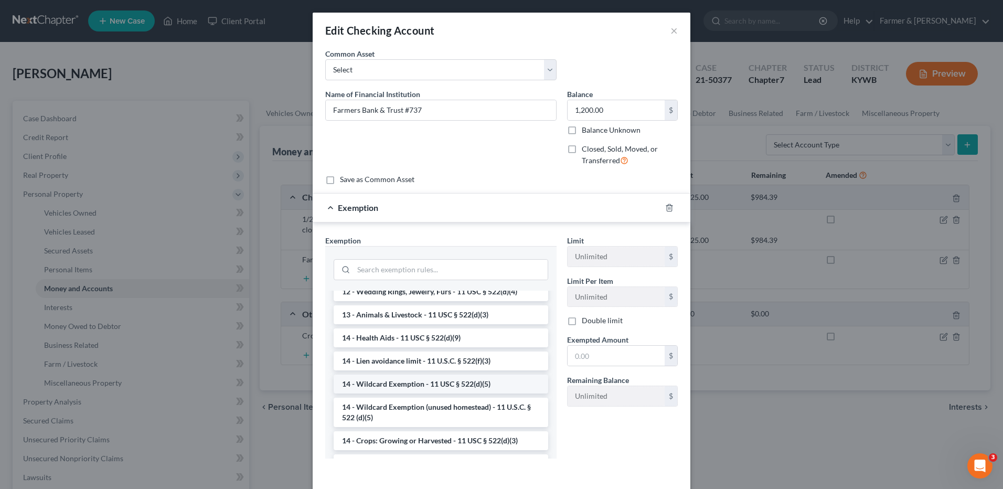
click at [514, 387] on li "14 - Wildcard Exemption - 11 USC § 522(d)(5)" at bounding box center [441, 384] width 215 height 19
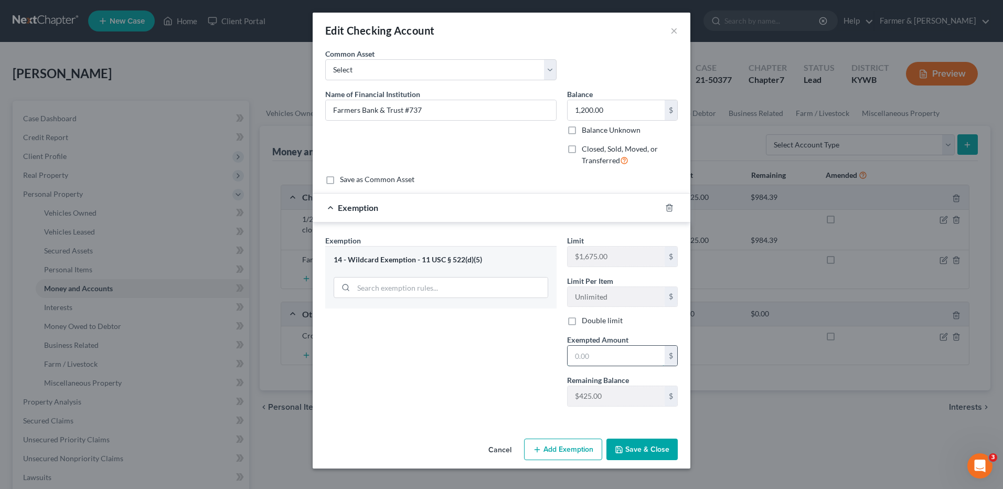
click at [617, 350] on input "text" at bounding box center [616, 356] width 97 height 20
click at [670, 206] on polyline "button" at bounding box center [669, 206] width 6 height 0
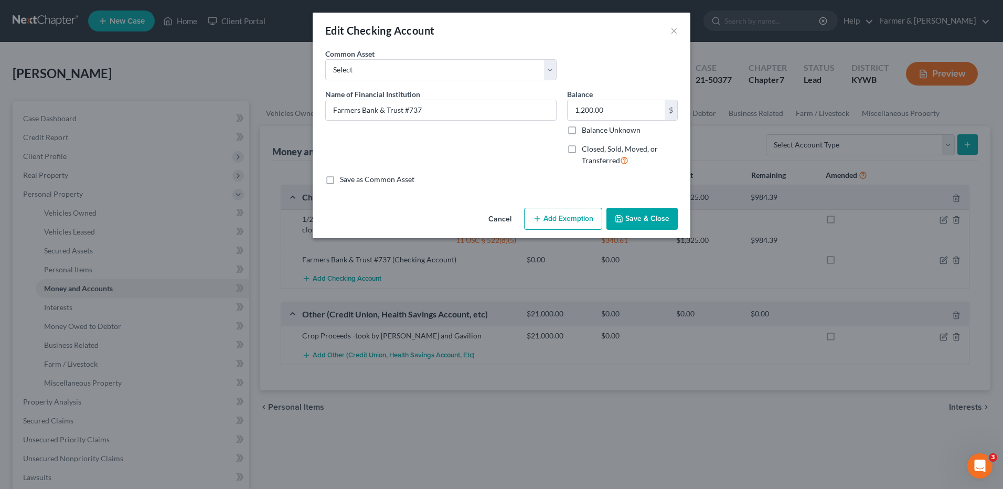
click at [577, 225] on button "Add Exemption" at bounding box center [563, 219] width 78 height 22
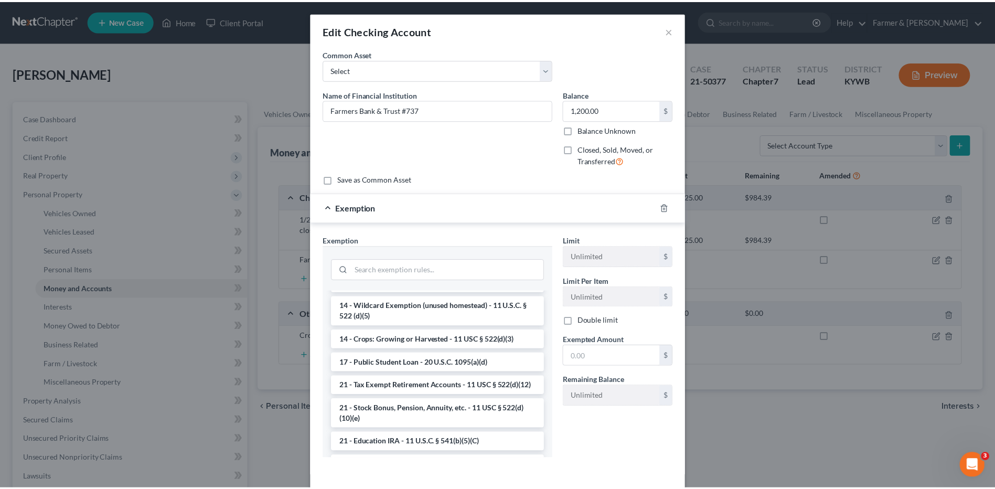
scroll to position [218, 0]
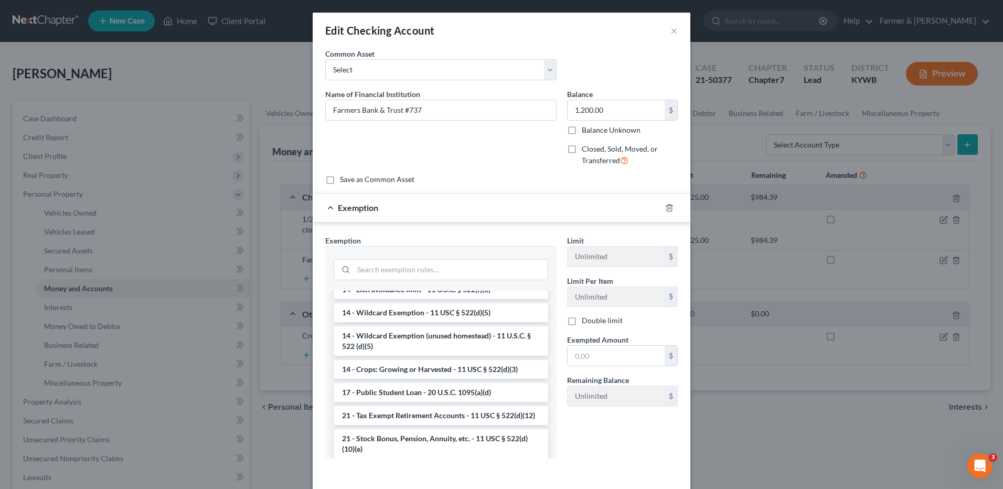
drag, startPoint x: 504, startPoint y: 338, endPoint x: 548, endPoint y: 354, distance: 46.6
click at [509, 339] on li "14 - Wildcard Exemption (unused homestead) - 11 U.S.C. § 522 (d)(5)" at bounding box center [441, 340] width 215 height 29
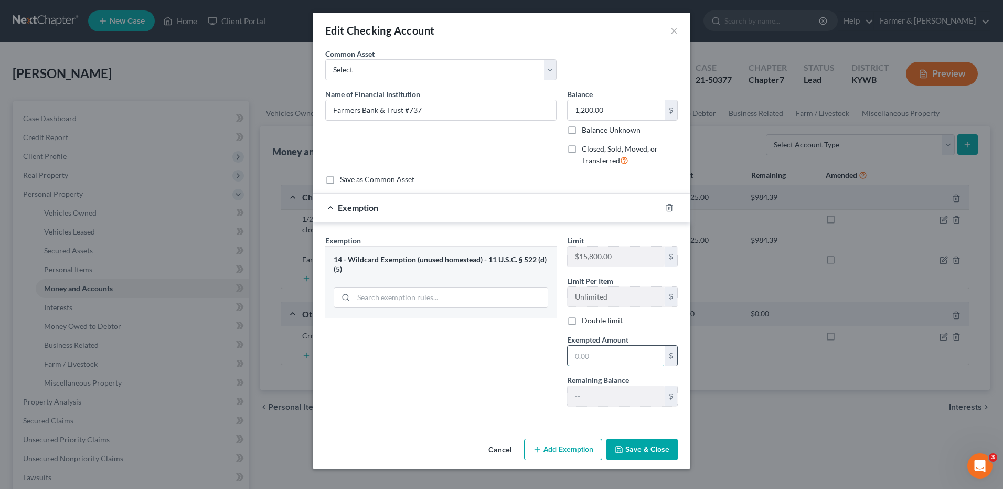
click at [586, 355] on input "text" at bounding box center [616, 356] width 97 height 20
type input "1,200.00"
click at [638, 452] on button "Save & Close" at bounding box center [641, 450] width 71 height 22
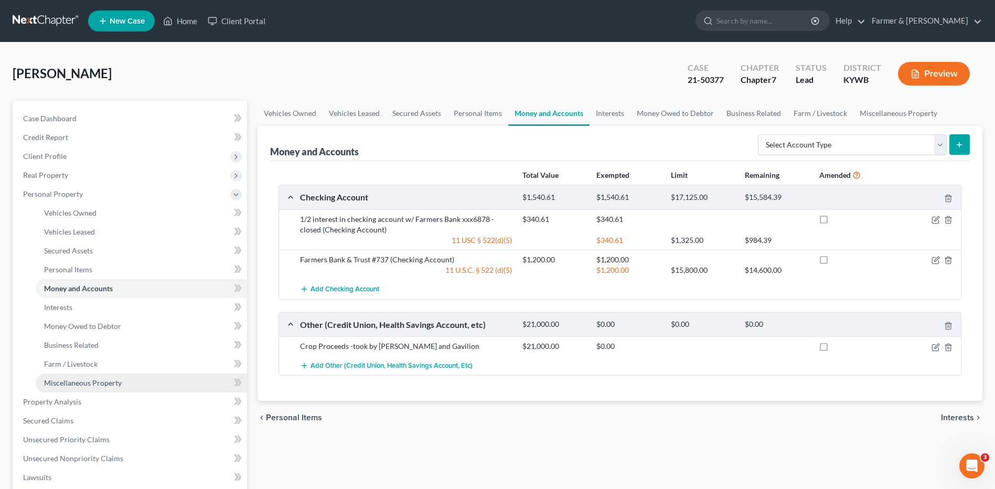
click at [82, 391] on link "Miscellaneous Property" at bounding box center [141, 383] width 211 height 19
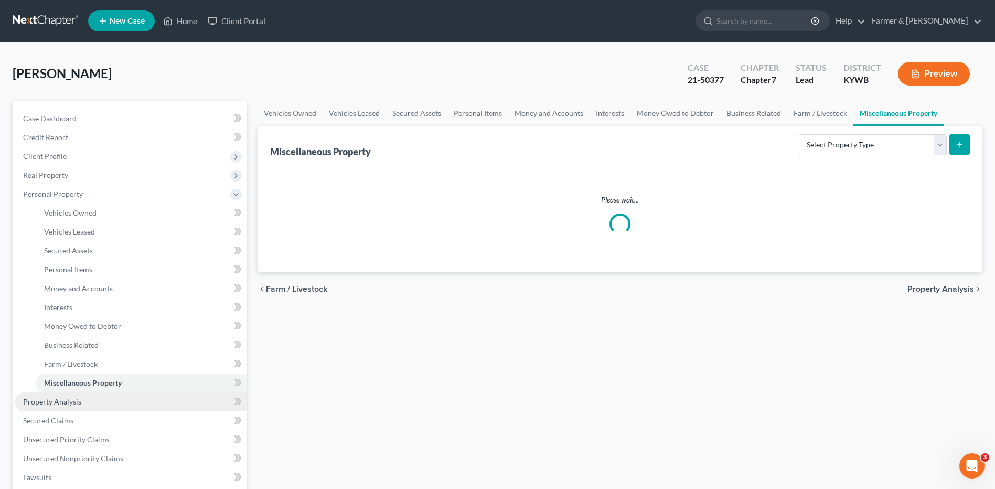
click at [84, 397] on link "Property Analysis" at bounding box center [131, 401] width 232 height 19
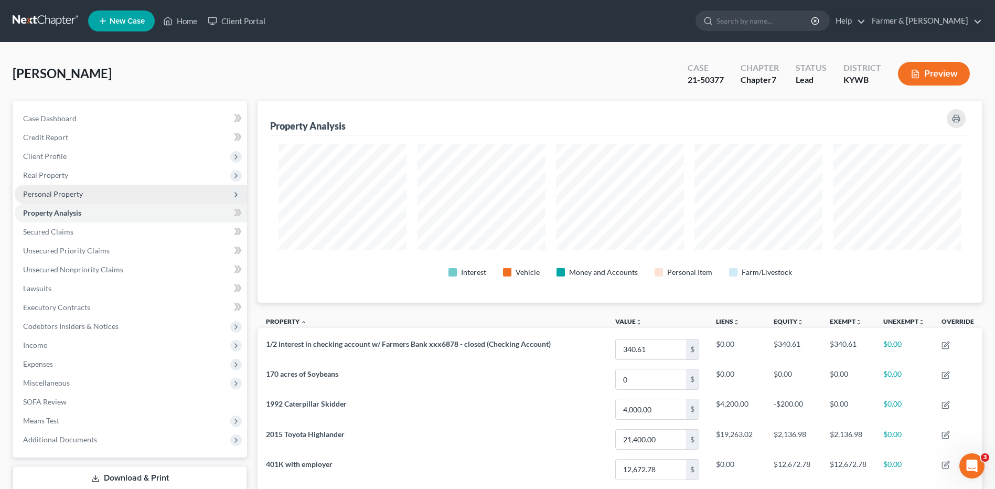
click at [70, 190] on span "Personal Property" at bounding box center [53, 193] width 60 height 9
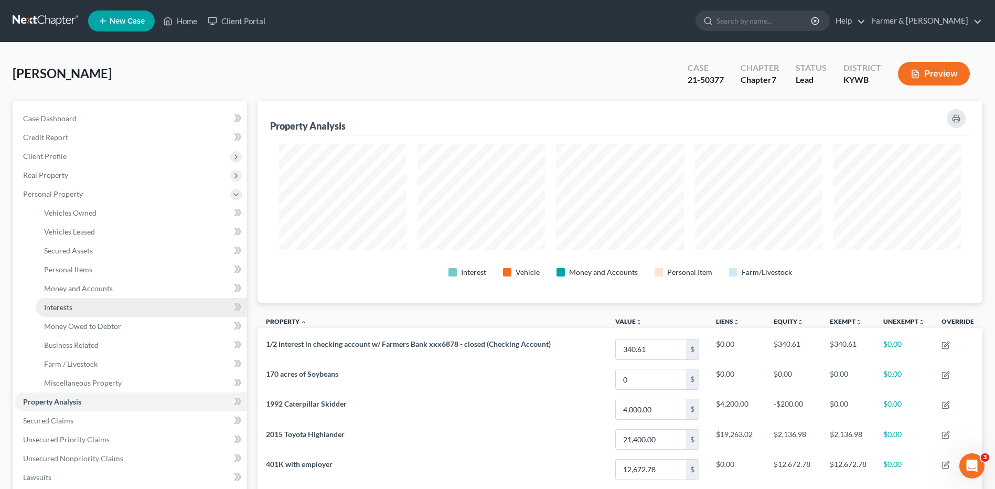
click at [105, 305] on link "Interests" at bounding box center [141, 307] width 211 height 19
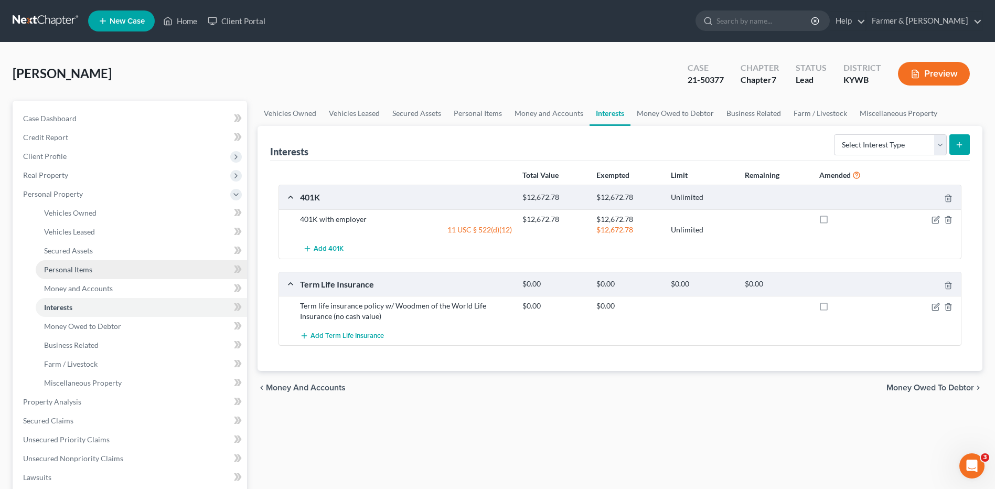
click at [108, 263] on link "Personal Items" at bounding box center [141, 269] width 211 height 19
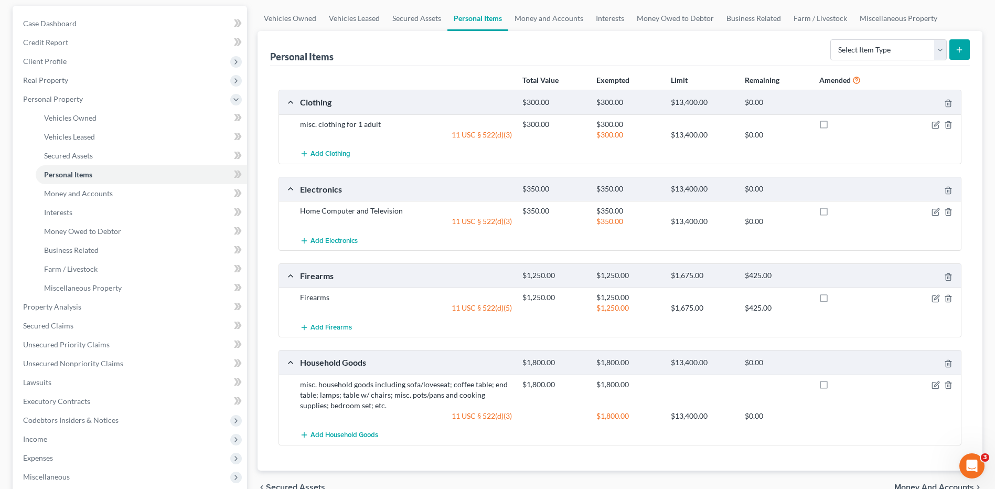
scroll to position [85, 0]
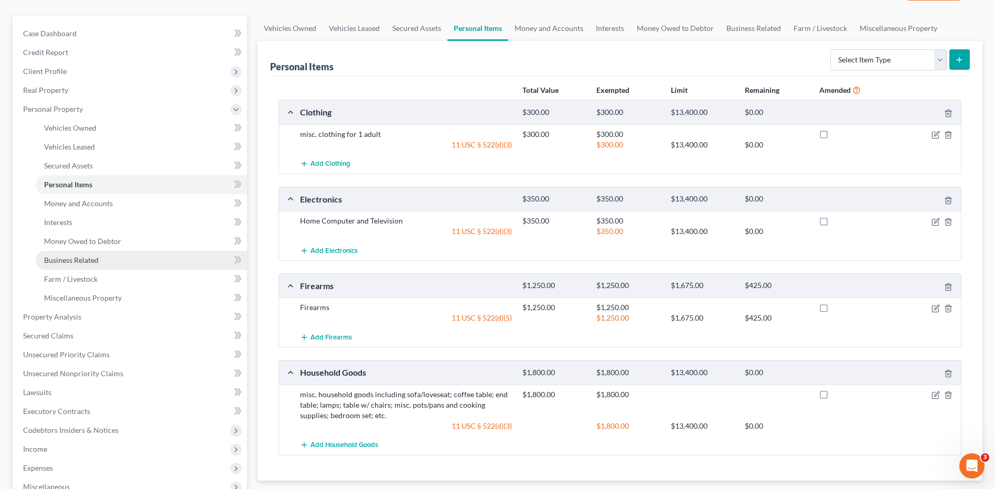
click at [62, 253] on link "Business Related" at bounding box center [141, 260] width 211 height 19
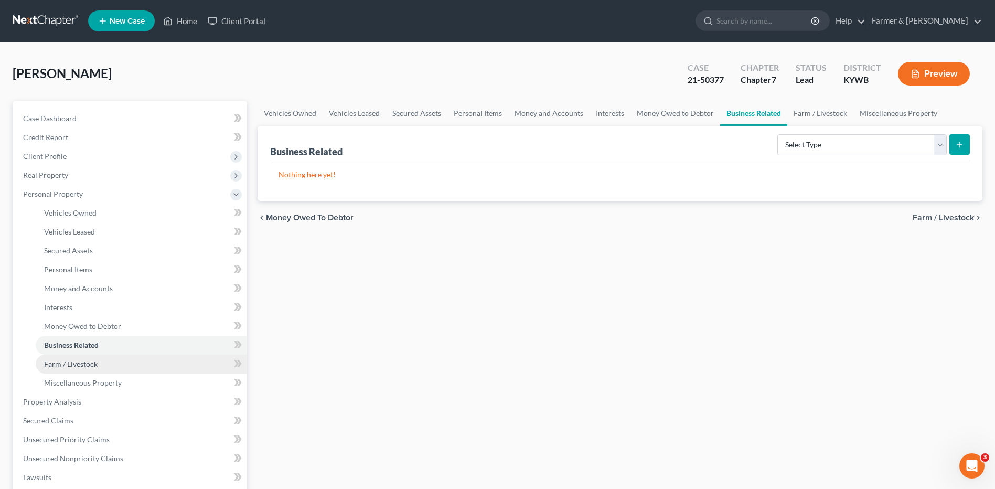
click at [75, 367] on span "Farm / Livestock" at bounding box center [71, 363] width 54 height 9
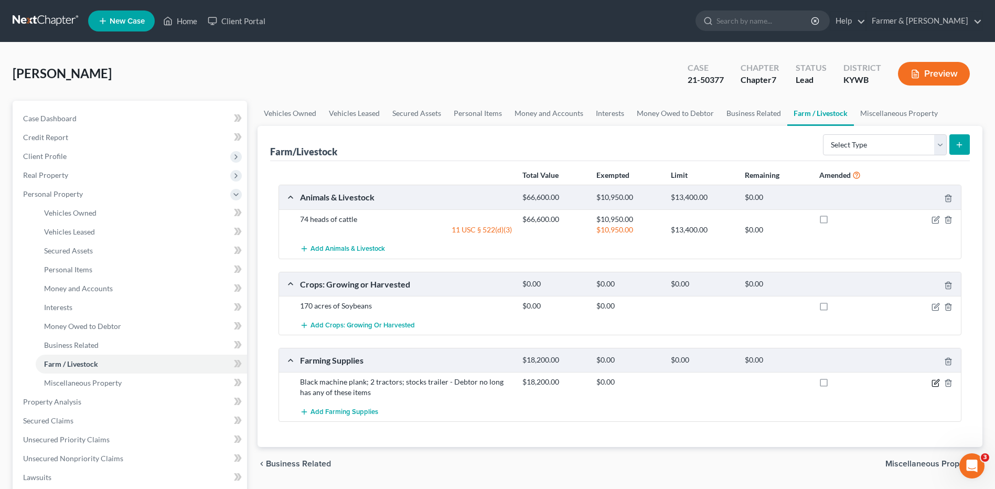
click at [938, 380] on icon "button" at bounding box center [936, 383] width 8 height 8
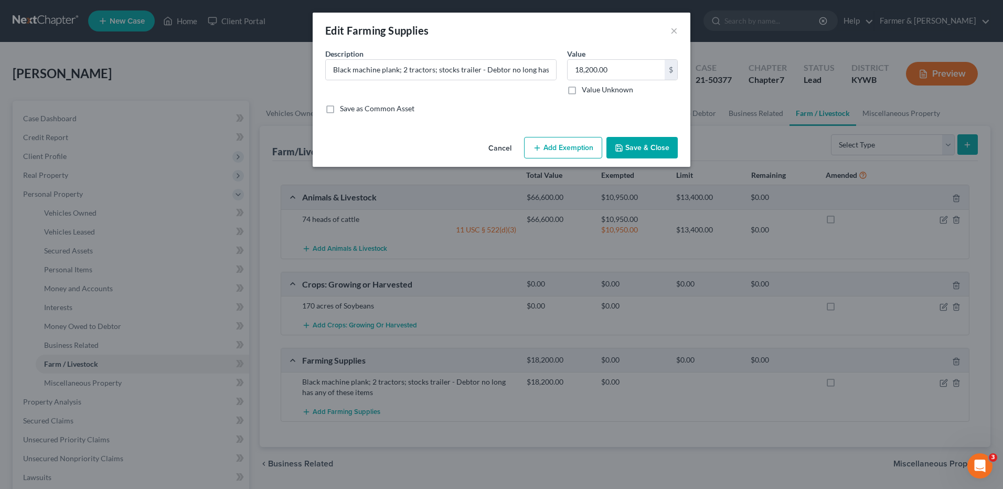
click at [568, 146] on button "Add Exemption" at bounding box center [563, 148] width 78 height 22
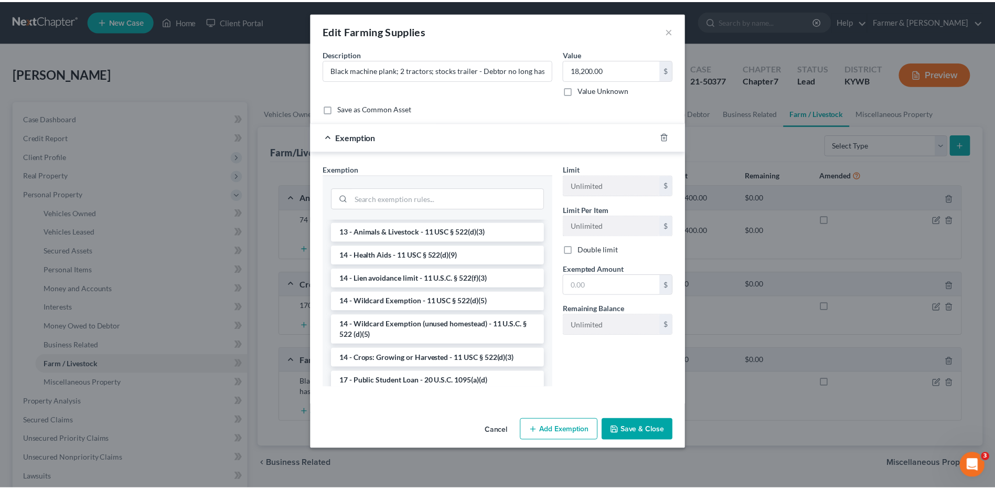
scroll to position [147, 0]
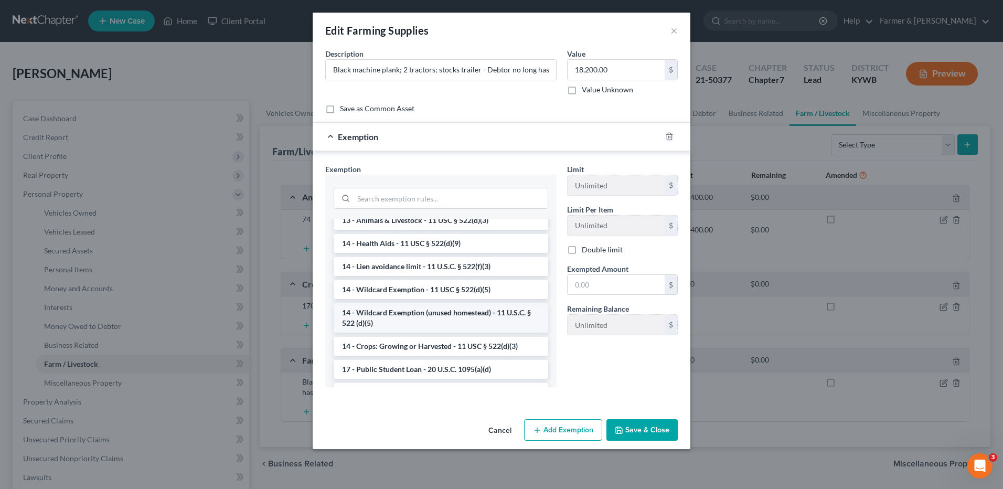
click at [520, 324] on li "14 - Wildcard Exemption (unused homestead) - 11 U.S.C. § 522 (d)(5)" at bounding box center [441, 317] width 215 height 29
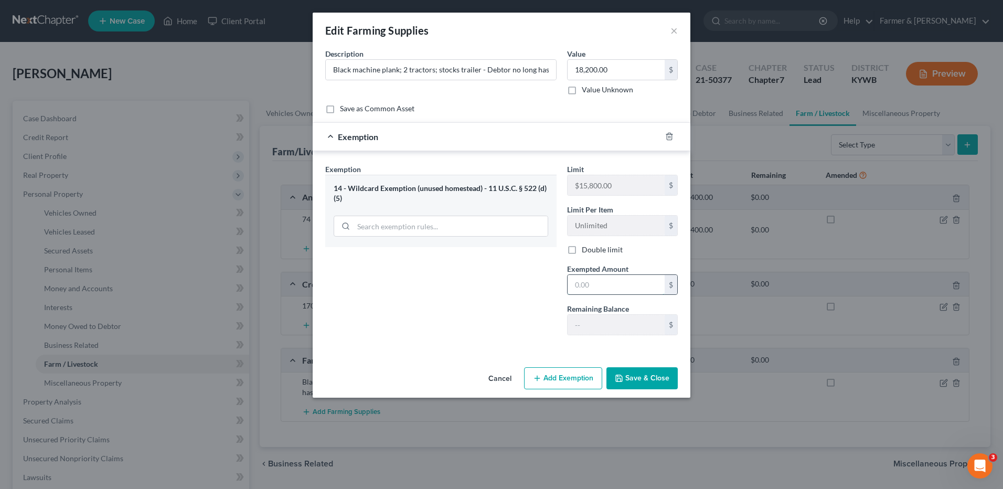
click at [591, 286] on input "text" at bounding box center [616, 285] width 97 height 20
type input "11,000.00"
click at [640, 380] on button "Save & Close" at bounding box center [641, 378] width 71 height 22
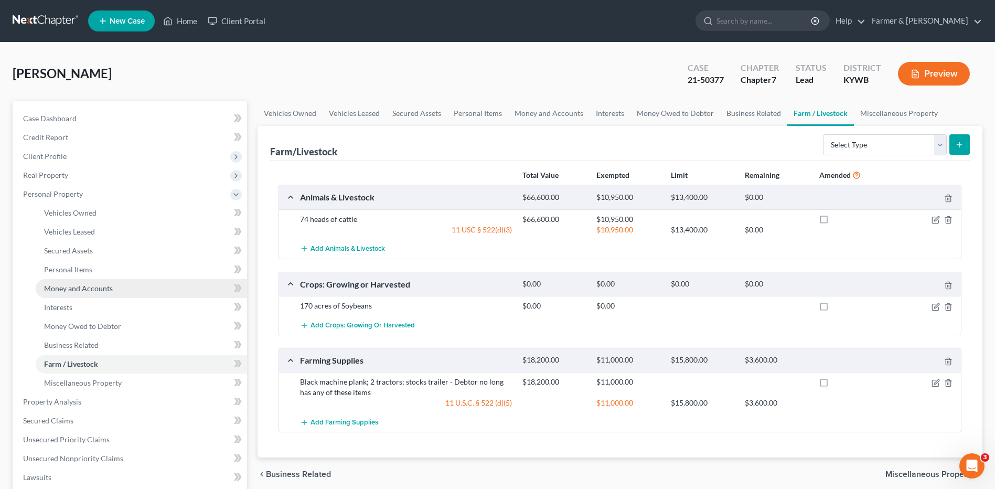
click at [71, 290] on span "Money and Accounts" at bounding box center [78, 288] width 69 height 9
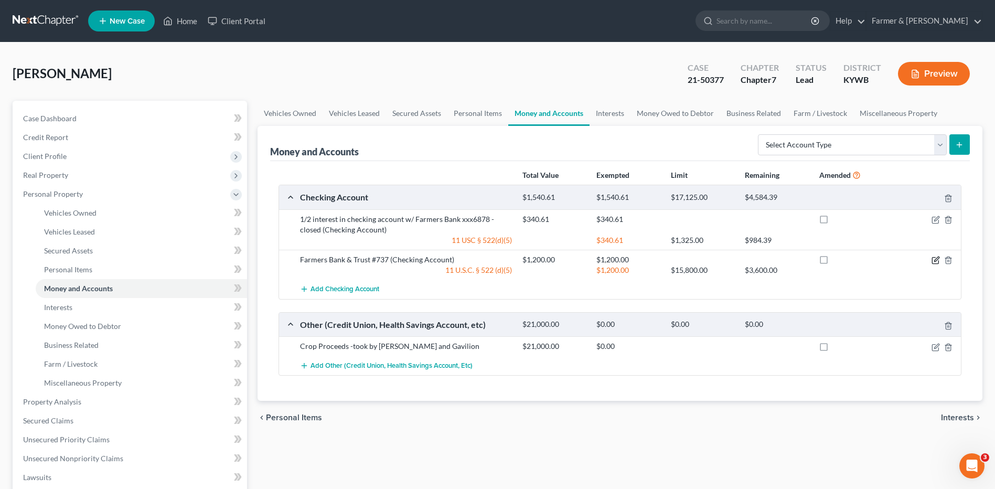
click at [933, 260] on icon "button" at bounding box center [936, 260] width 8 height 8
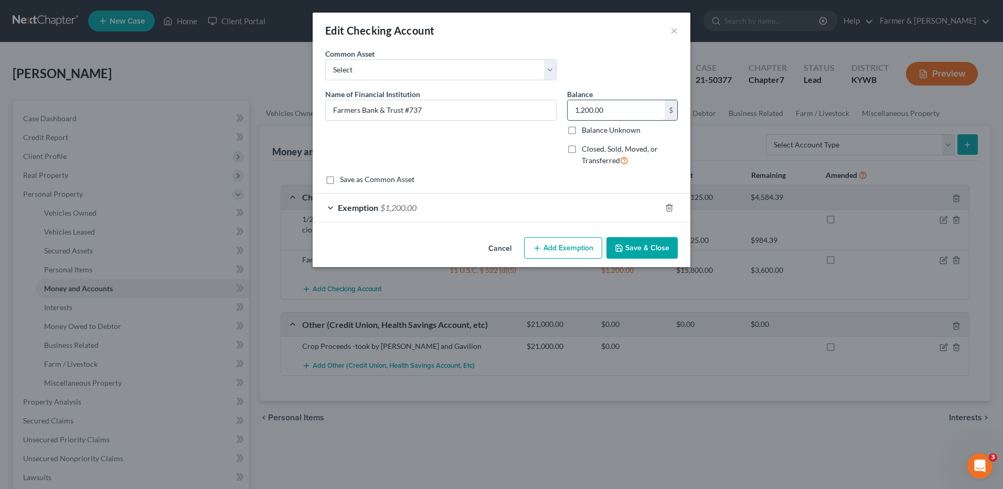
click at [632, 115] on input "1,200.00" at bounding box center [616, 110] width 97 height 20
type input "2,000.00"
click at [669, 208] on icon "button" at bounding box center [669, 208] width 8 height 8
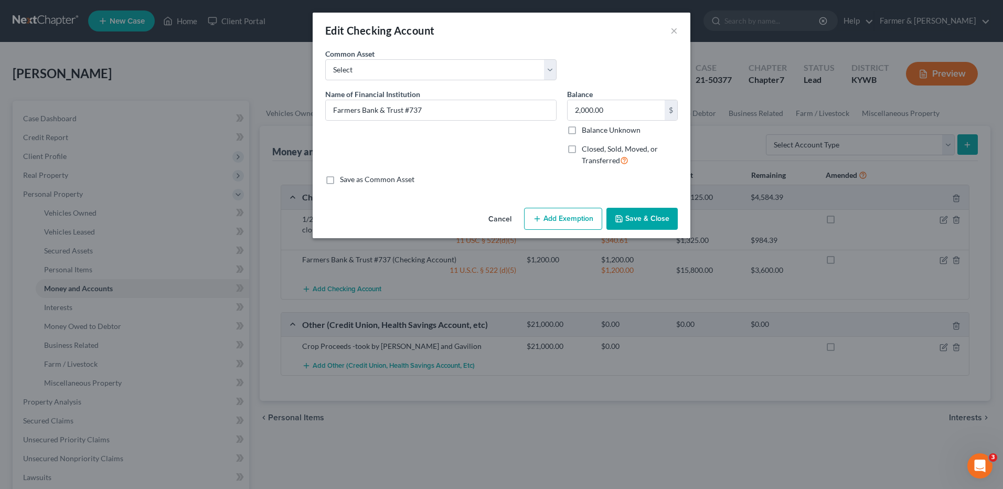
click at [657, 222] on button "Save & Close" at bounding box center [641, 219] width 71 height 22
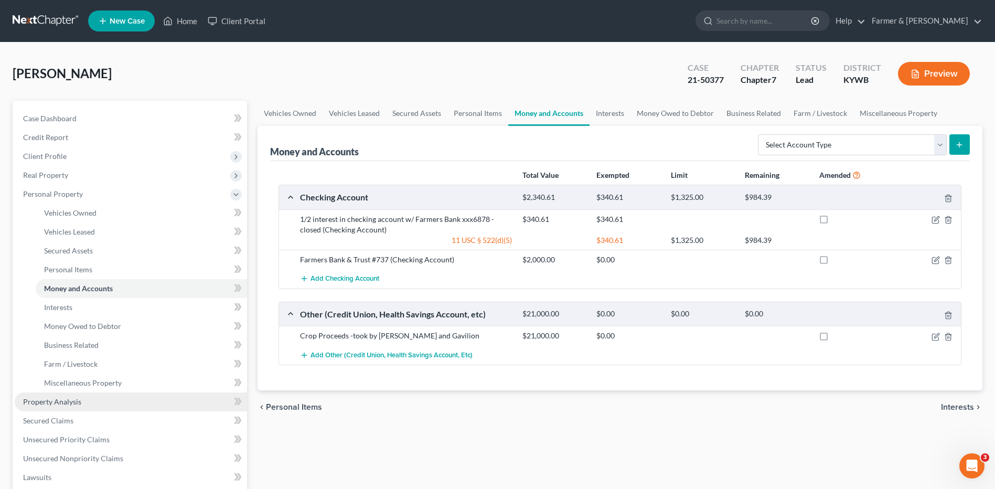
click at [113, 399] on link "Property Analysis" at bounding box center [131, 401] width 232 height 19
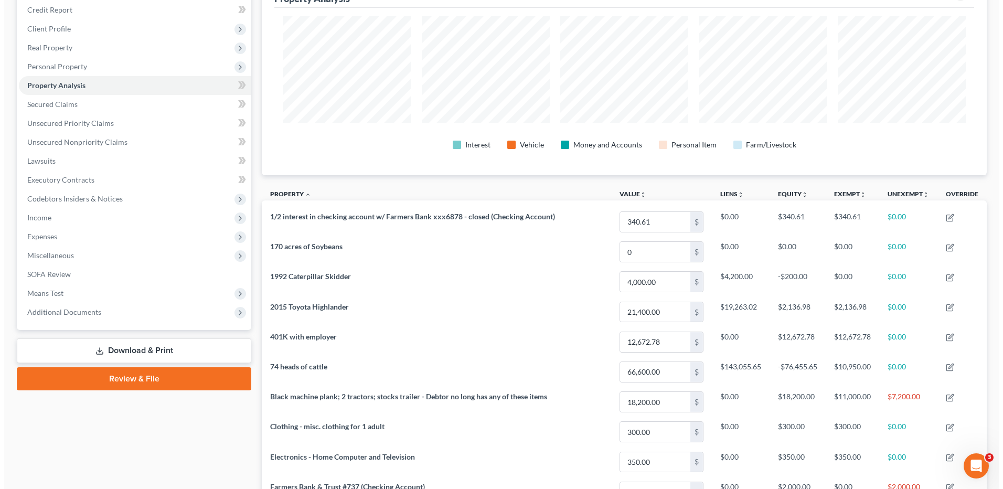
scroll to position [7, 0]
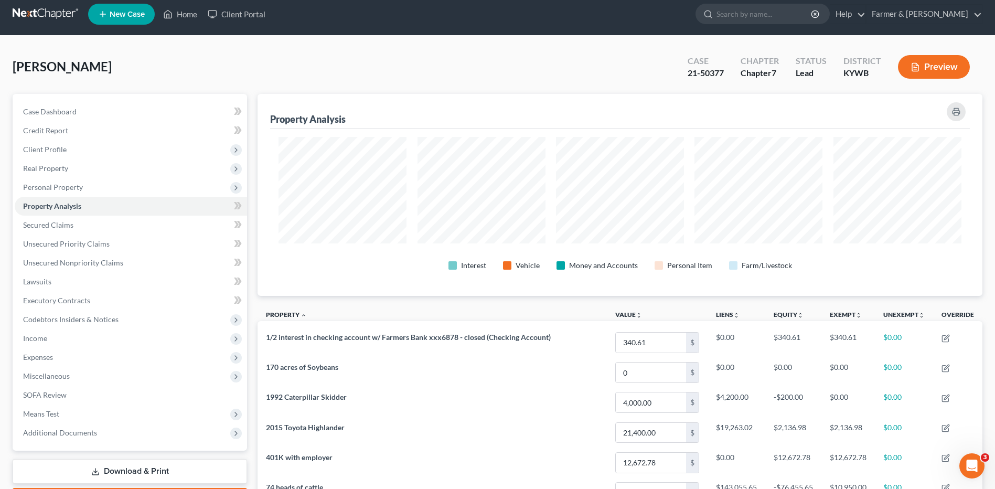
click at [938, 63] on button "Preview" at bounding box center [934, 67] width 72 height 24
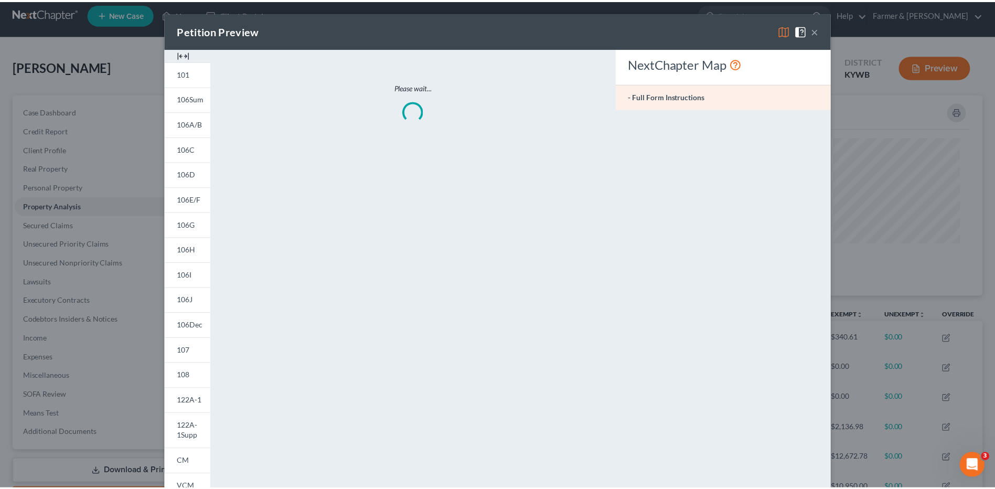
scroll to position [203, 731]
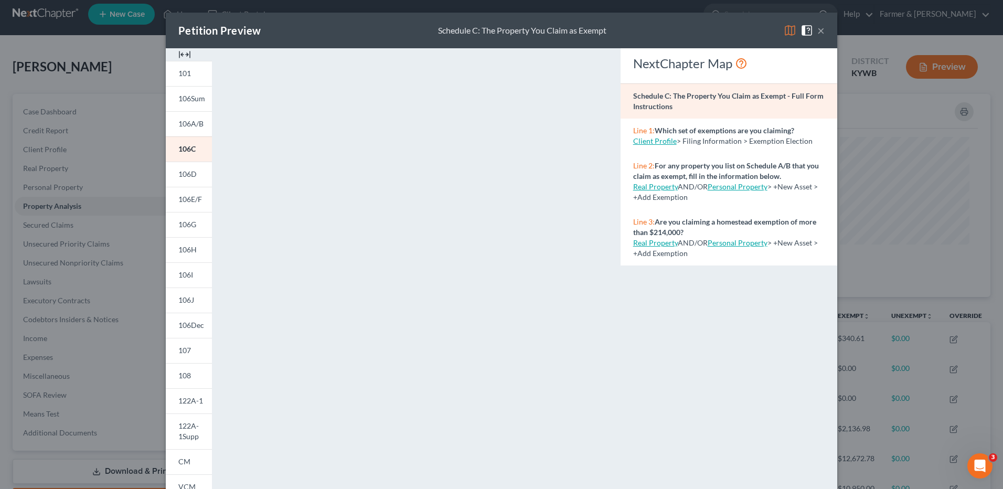
click at [817, 31] on button "×" at bounding box center [820, 30] width 7 height 13
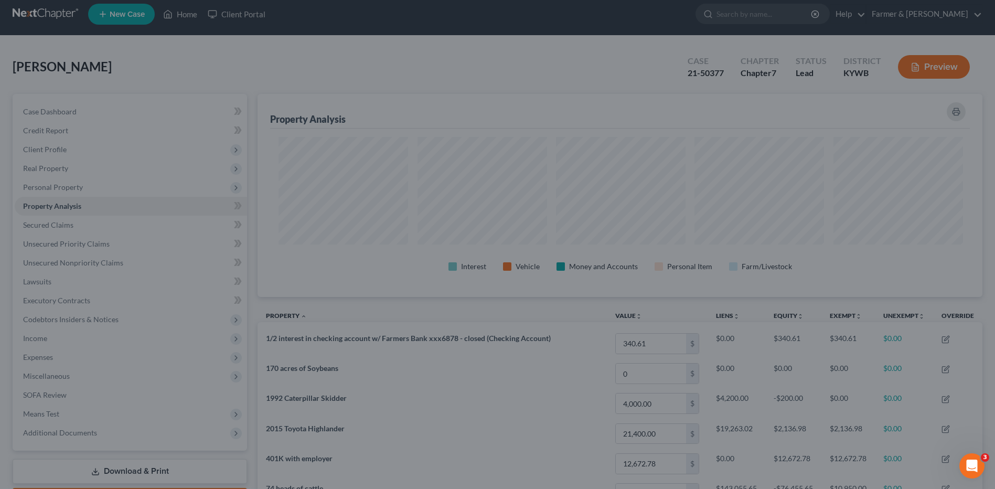
scroll to position [0, 0]
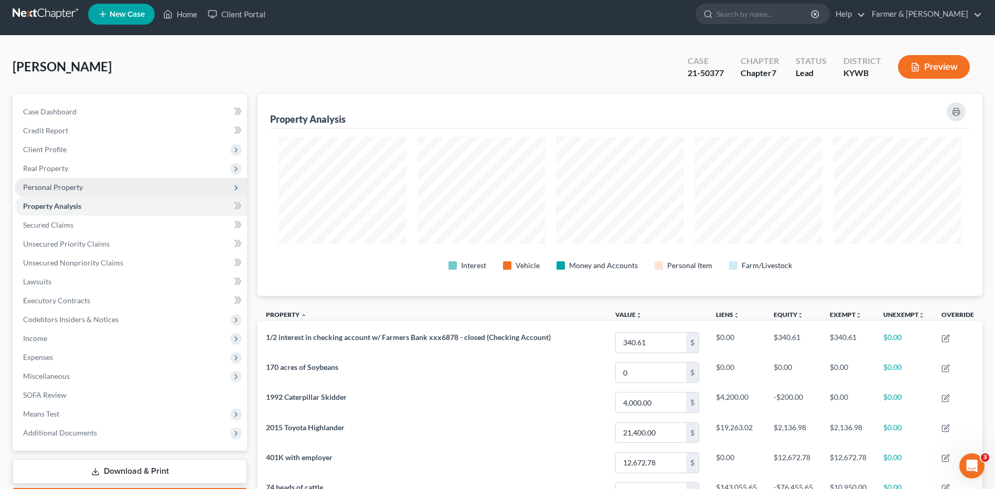
click at [129, 193] on span "Personal Property" at bounding box center [131, 187] width 232 height 19
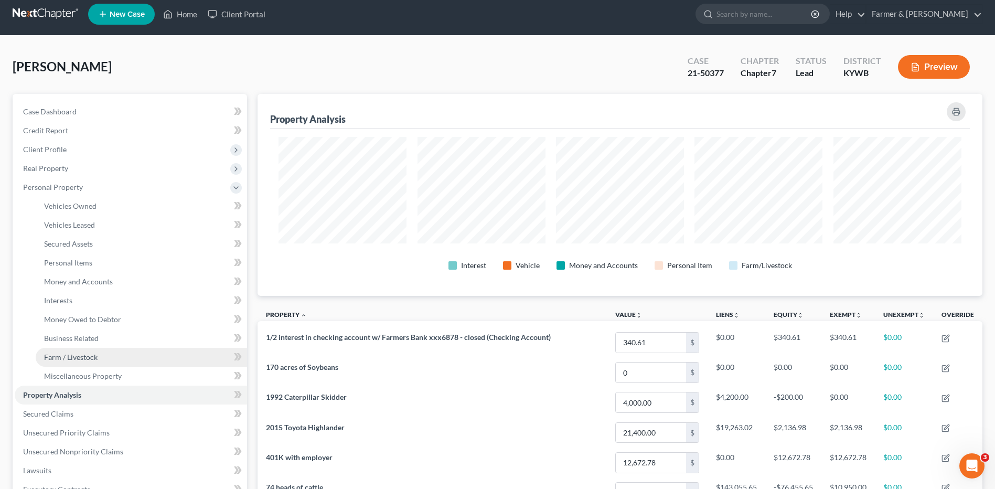
click at [106, 348] on link "Farm / Livestock" at bounding box center [141, 357] width 211 height 19
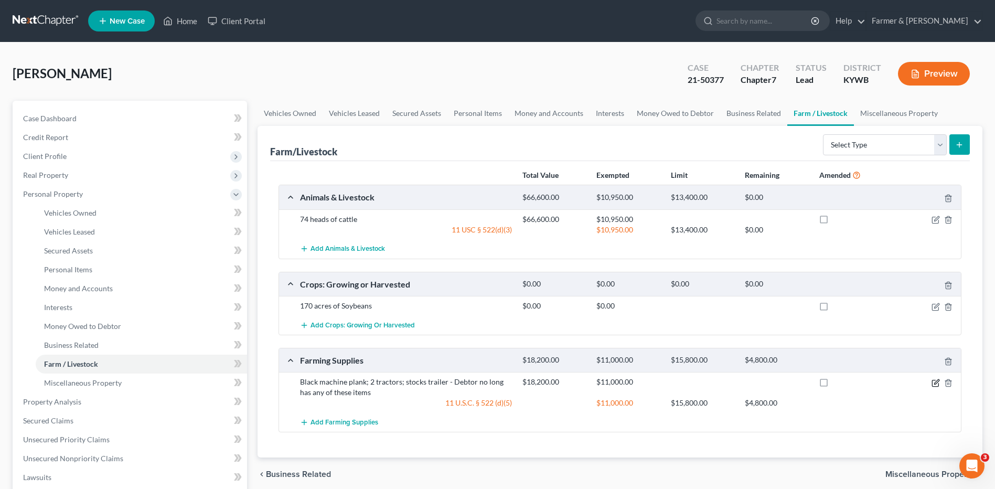
click at [933, 386] on icon "button" at bounding box center [935, 383] width 6 height 6
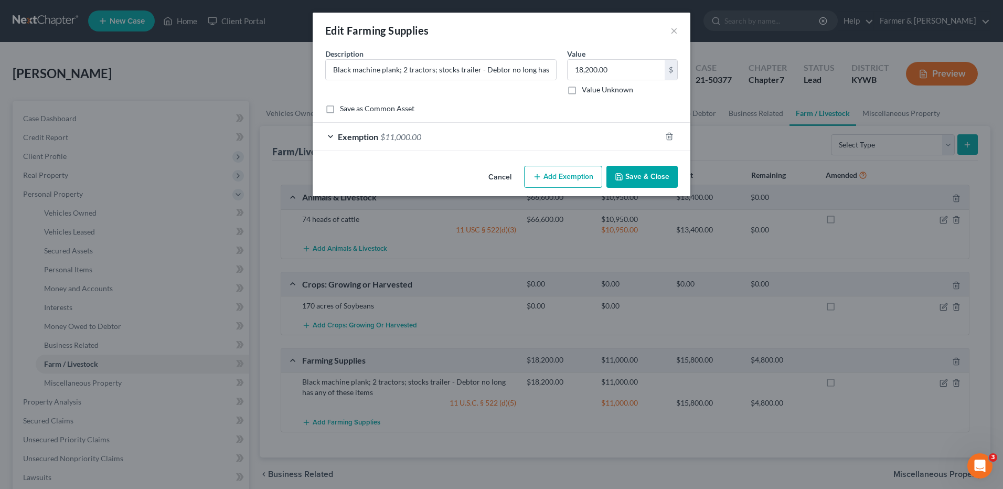
click at [428, 144] on div "Exemption $11,000.00" at bounding box center [487, 137] width 348 height 28
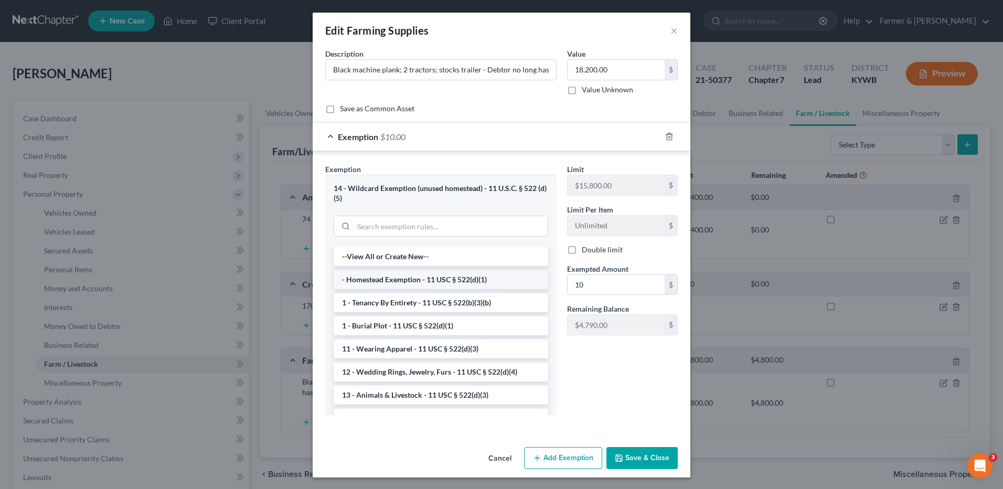
click at [462, 273] on li "- Homestead Exemption - 11 USC § 522(d)(1)" at bounding box center [441, 279] width 215 height 19
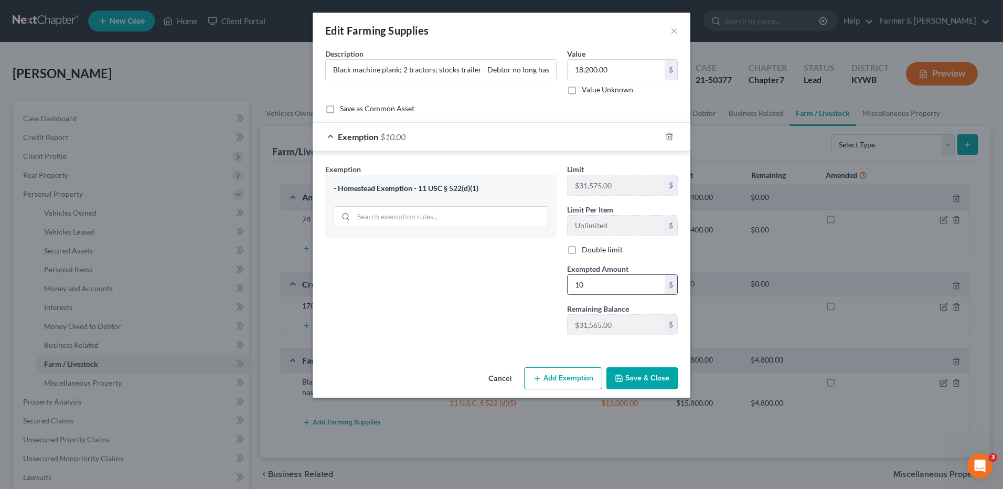
click at [599, 278] on input "10" at bounding box center [616, 285] width 97 height 20
type input "10,000.00"
click at [669, 133] on icon "button" at bounding box center [669, 136] width 8 height 8
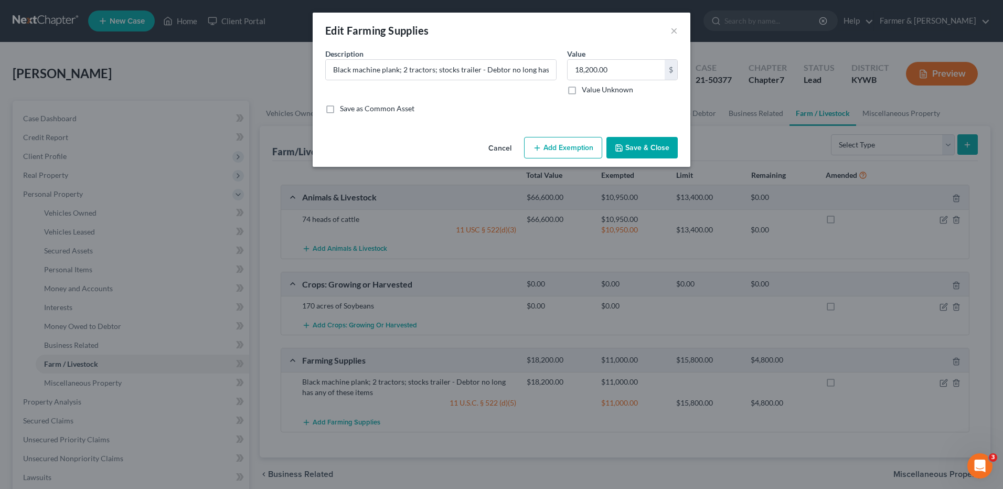
click at [559, 148] on button "Add Exemption" at bounding box center [563, 148] width 78 height 22
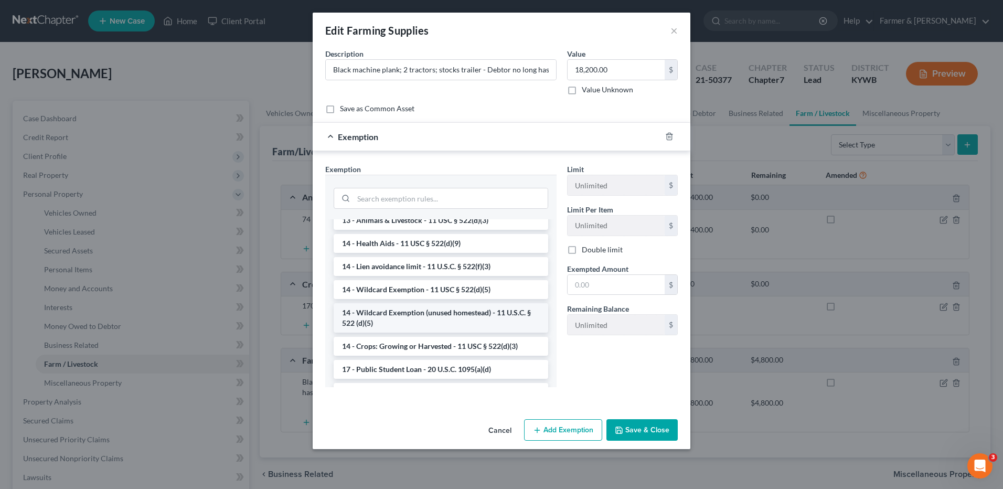
click at [524, 314] on li "14 - Wildcard Exemption (unused homestead) - 11 U.S.C. § 522 (d)(5)" at bounding box center [441, 317] width 215 height 29
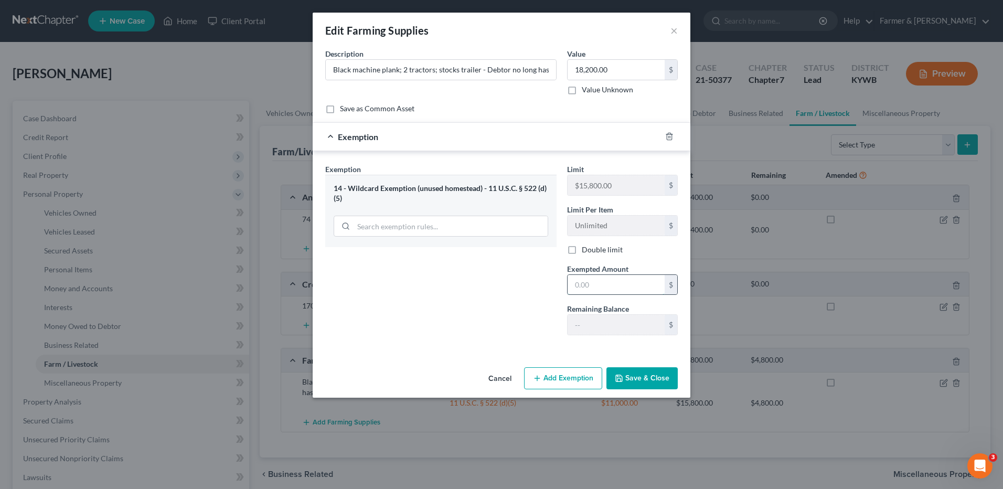
click at [589, 285] on input "text" at bounding box center [616, 285] width 97 height 20
type input "10,000.00"
click at [634, 377] on button "Save & Close" at bounding box center [641, 378] width 71 height 22
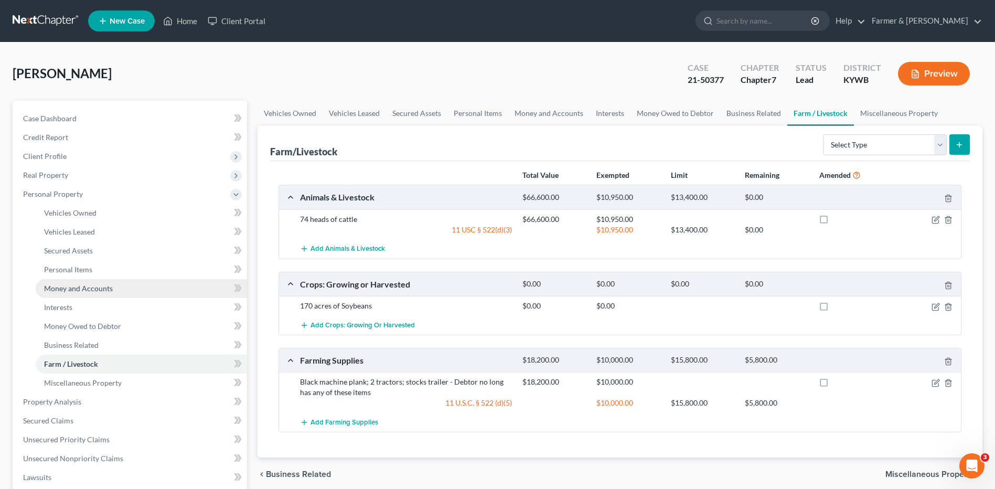
click at [111, 284] on span "Money and Accounts" at bounding box center [78, 288] width 69 height 9
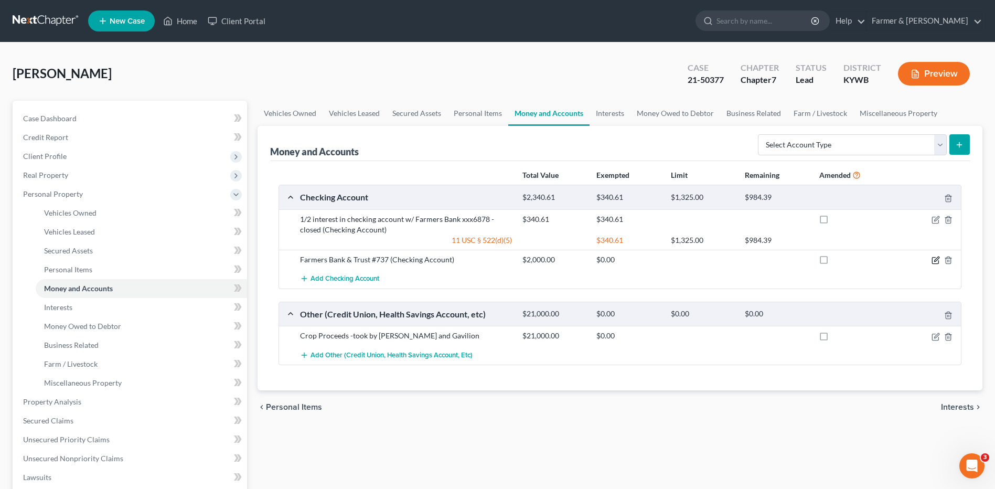
click at [933, 261] on icon "button" at bounding box center [936, 260] width 8 height 8
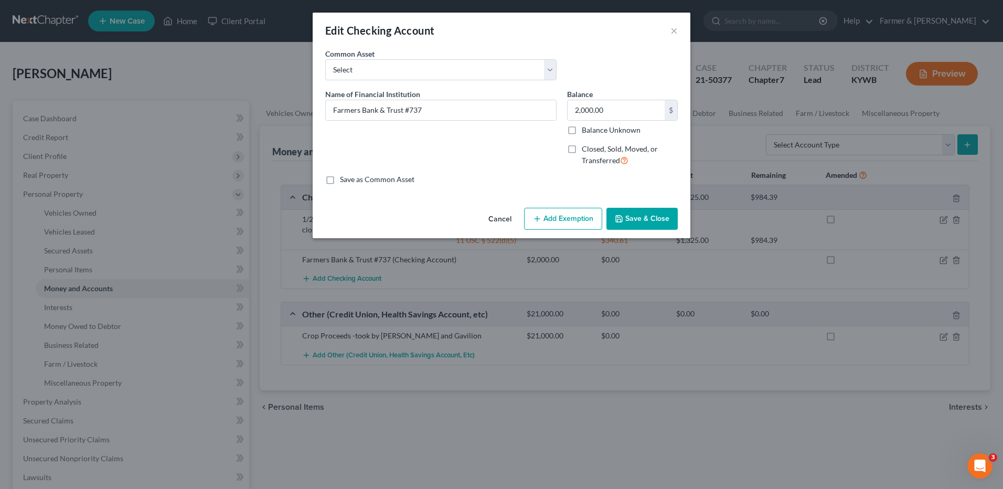
click at [561, 217] on button "Add Exemption" at bounding box center [563, 219] width 78 height 22
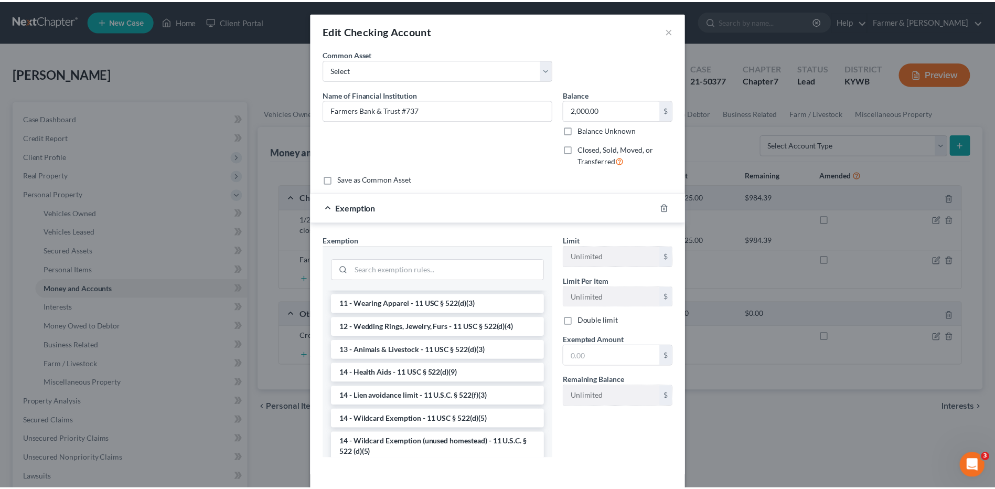
scroll to position [147, 0]
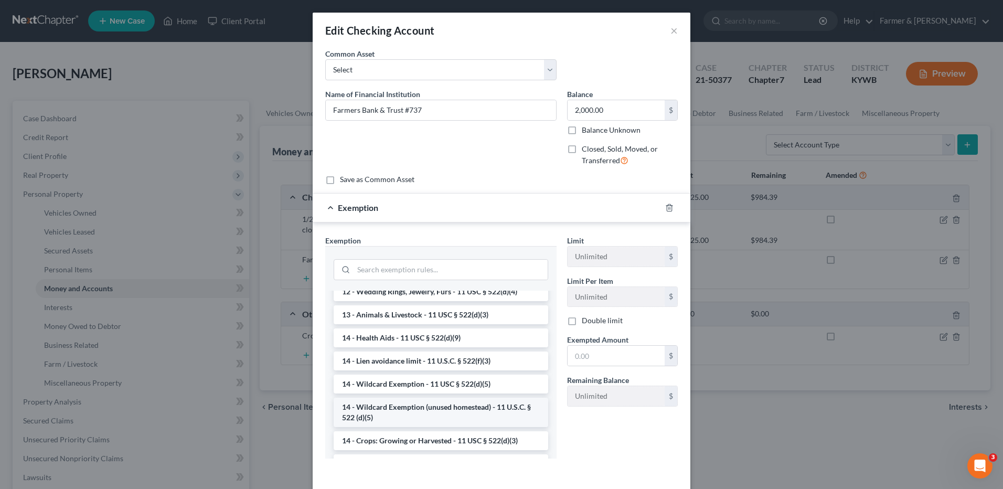
click at [513, 411] on li "14 - Wildcard Exemption (unused homestead) - 11 U.S.C. § 522 (d)(5)" at bounding box center [441, 412] width 215 height 29
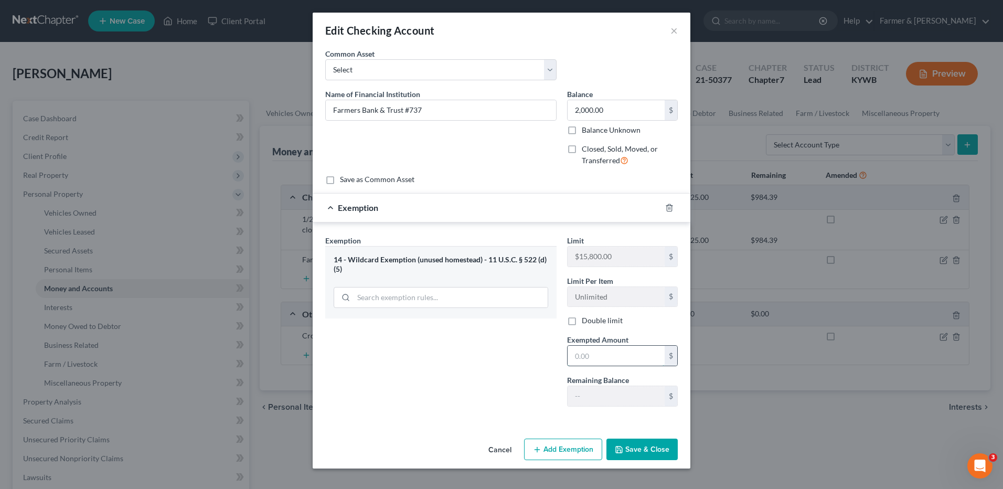
click at [614, 358] on input "text" at bounding box center [616, 356] width 97 height 20
type input "2,000.00"
click at [637, 449] on button "Save & Close" at bounding box center [641, 450] width 71 height 22
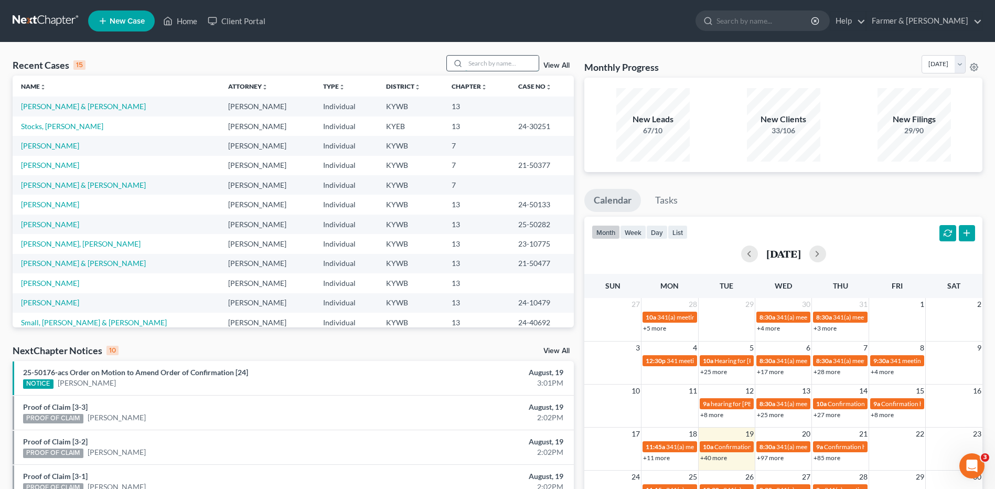
click at [493, 63] on input "search" at bounding box center [501, 63] width 73 height 15
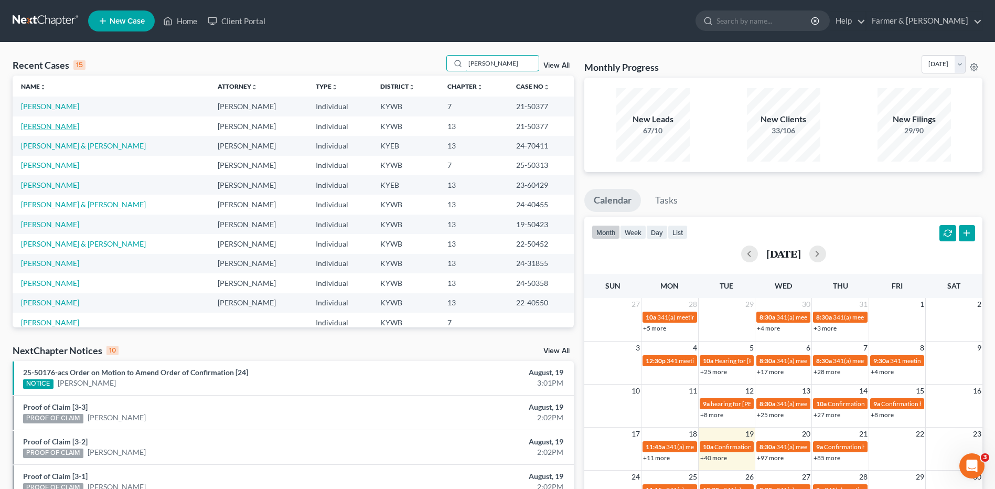
type input "cooke"
click at [45, 126] on link "[PERSON_NAME]" at bounding box center [50, 126] width 58 height 9
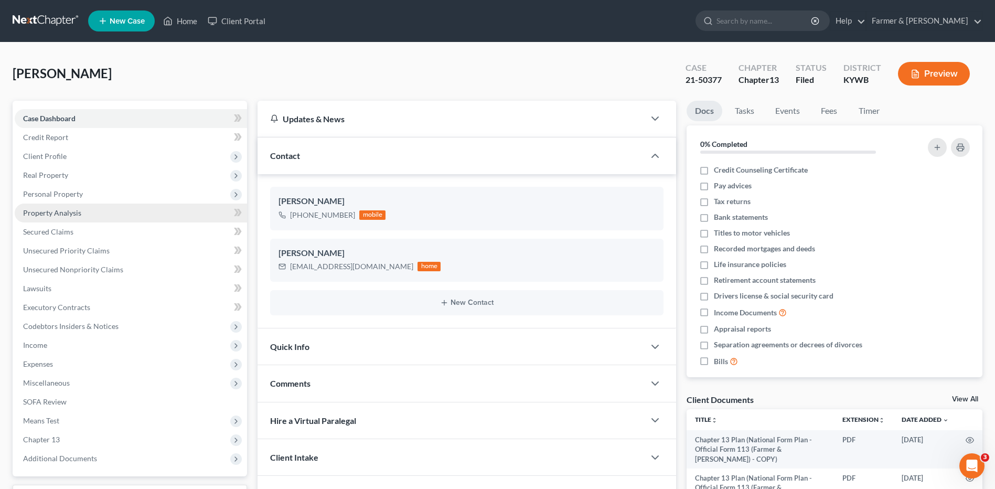
click at [102, 219] on link "Property Analysis" at bounding box center [131, 213] width 232 height 19
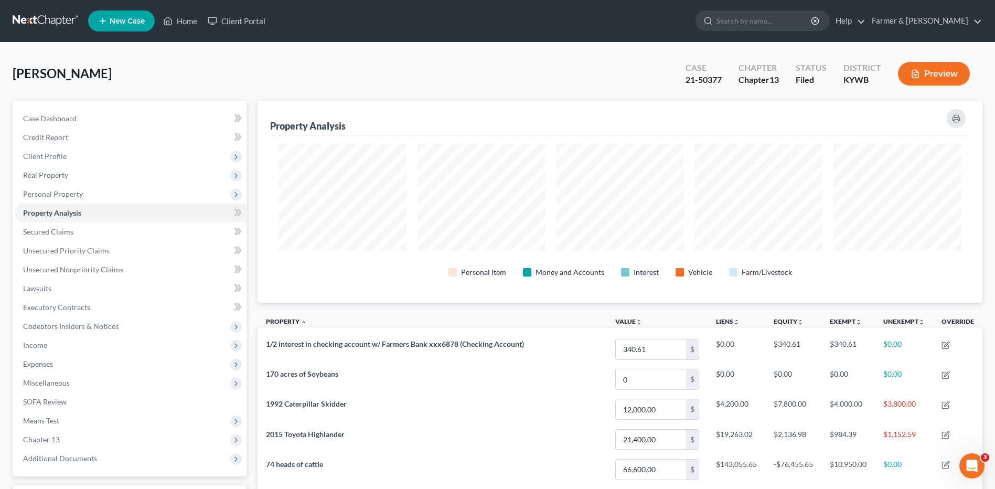
click at [922, 73] on button "Preview" at bounding box center [934, 74] width 72 height 24
drag, startPoint x: 996, startPoint y: 314, endPoint x: 1016, endPoint y: 424, distance: 111.4
click at [945, 61] on div "Preview" at bounding box center [936, 74] width 93 height 31
drag, startPoint x: 941, startPoint y: 71, endPoint x: 945, endPoint y: 61, distance: 10.3
click at [945, 61] on div "Preview" at bounding box center [936, 74] width 93 height 31
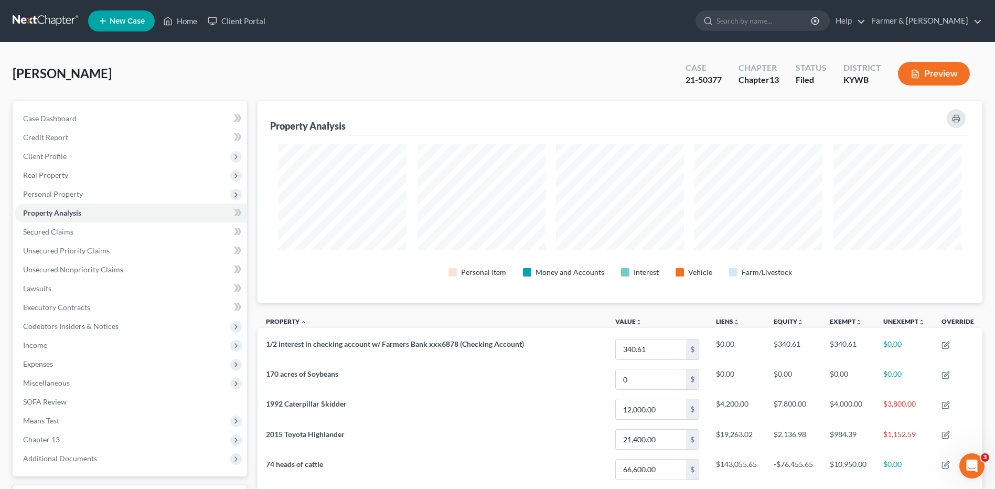
click at [935, 73] on button "Preview" at bounding box center [934, 74] width 72 height 24
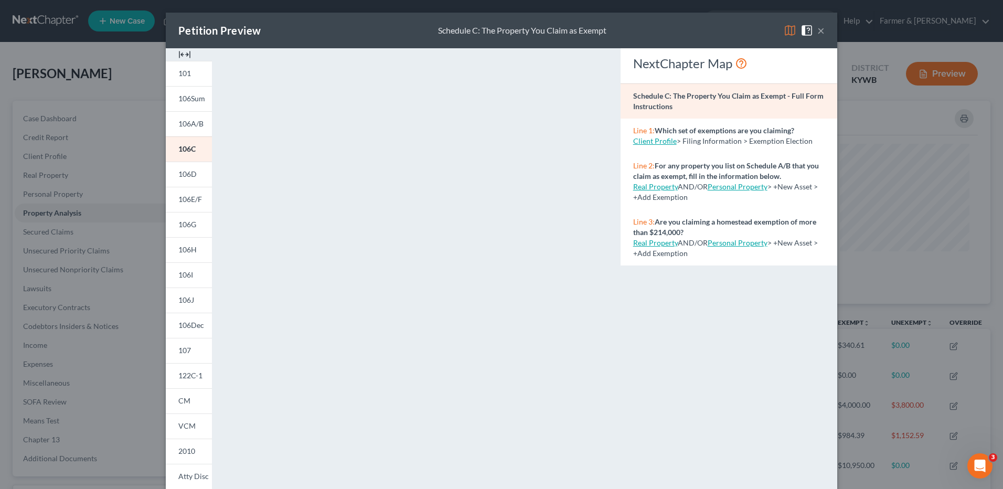
click at [817, 28] on button "×" at bounding box center [820, 30] width 7 height 13
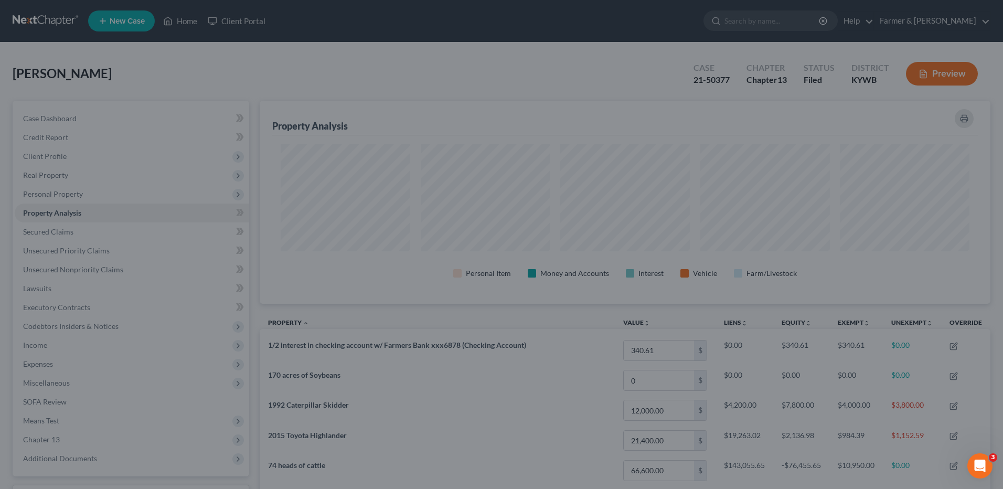
scroll to position [524403, 523880]
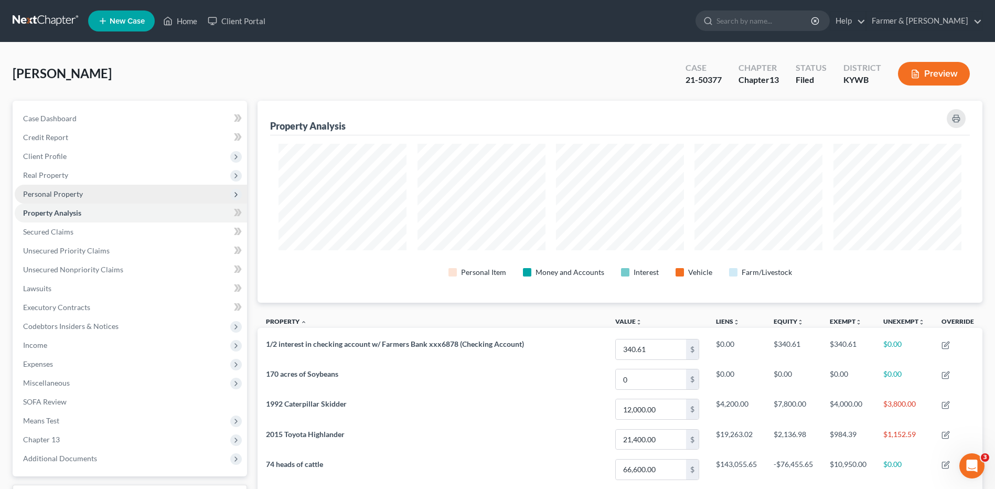
click at [66, 193] on span "Personal Property" at bounding box center [53, 193] width 60 height 9
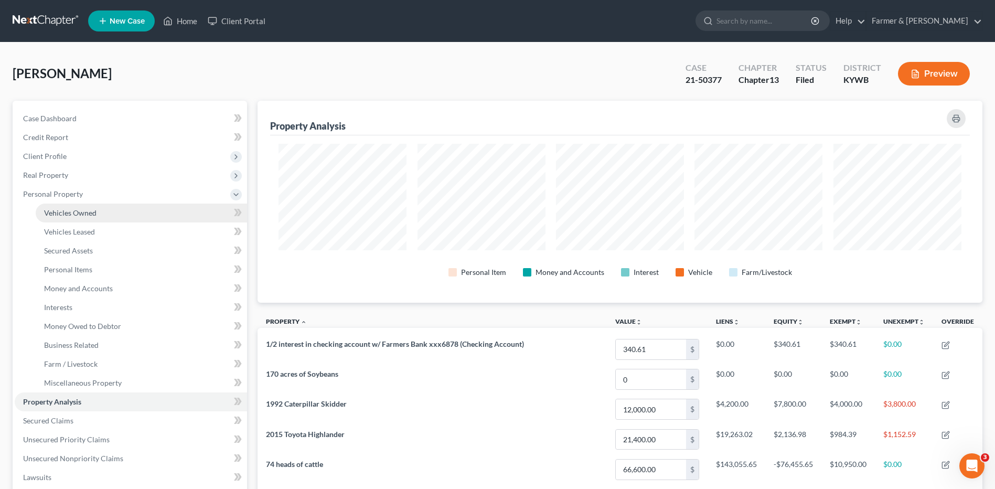
click at [81, 208] on span "Vehicles Owned" at bounding box center [70, 212] width 52 height 9
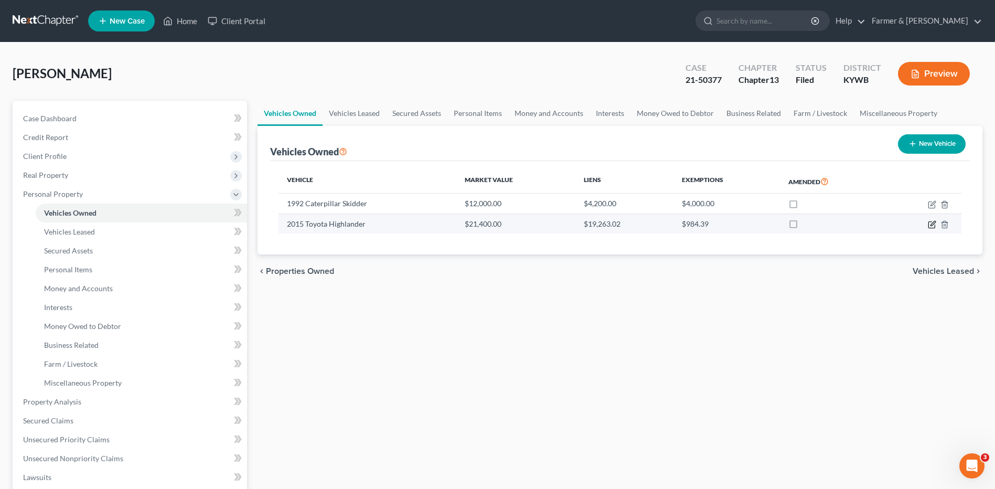
click at [930, 223] on icon "button" at bounding box center [932, 224] width 8 height 8
select select "0"
select select "11"
select select "2"
select select "3"
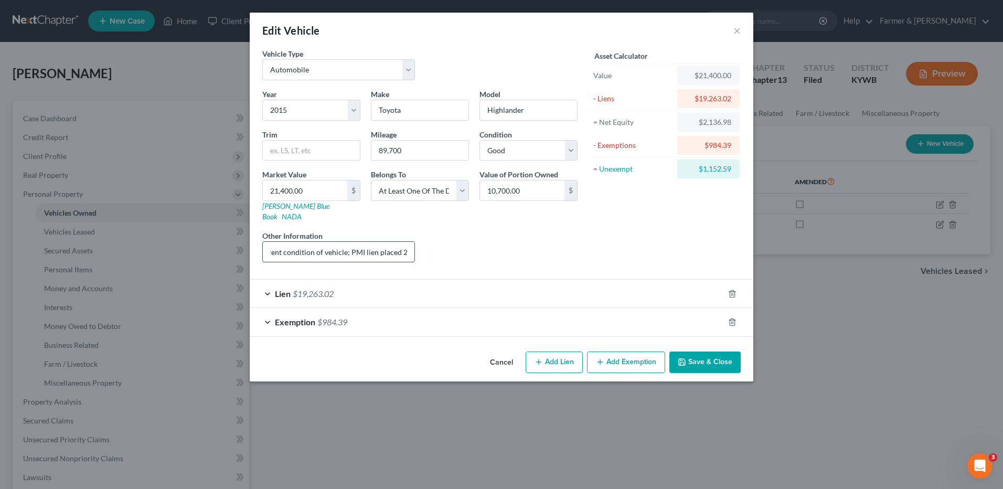
scroll to position [0, 112]
drag, startPoint x: 354, startPoint y: 244, endPoint x: 454, endPoint y: 257, distance: 101.5
click at [454, 257] on div "Year Select 2026 2025 2024 2023 2022 2021 2020 2019 2018 2017 2016 2015 2014 20…" at bounding box center [420, 180] width 326 height 182
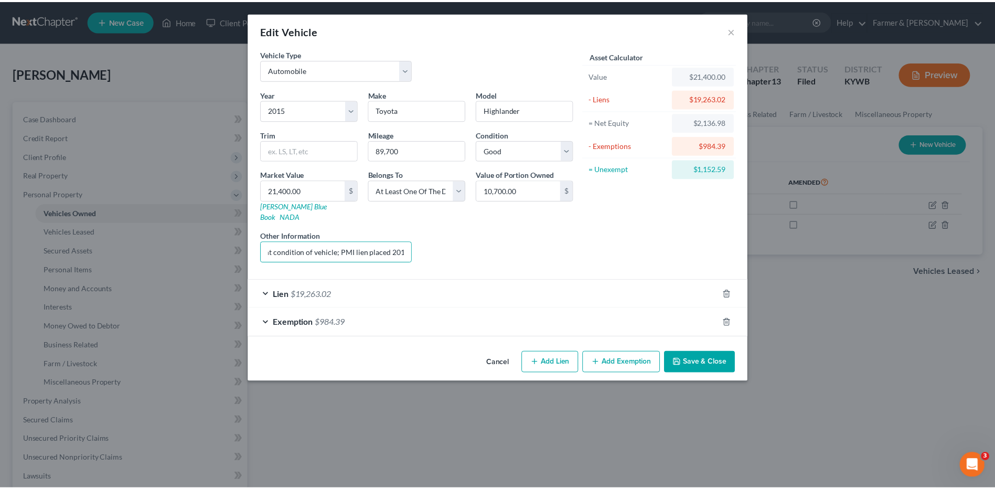
scroll to position [0, 0]
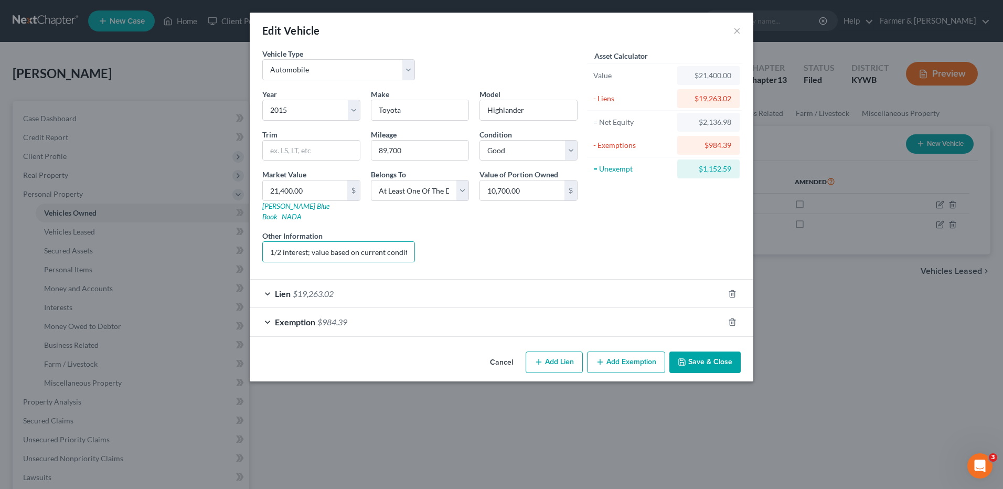
click at [500, 357] on button "Cancel" at bounding box center [502, 363] width 40 height 21
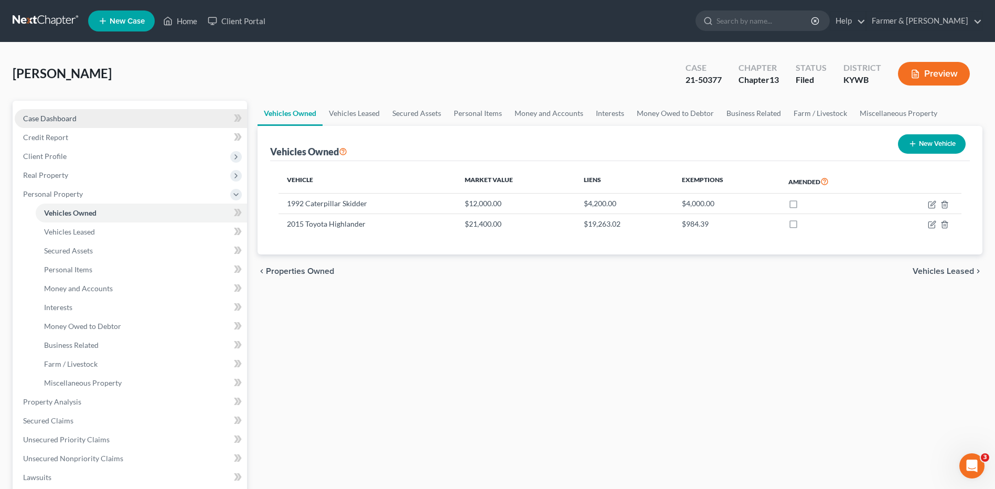
click at [97, 116] on link "Case Dashboard" at bounding box center [131, 118] width 232 height 19
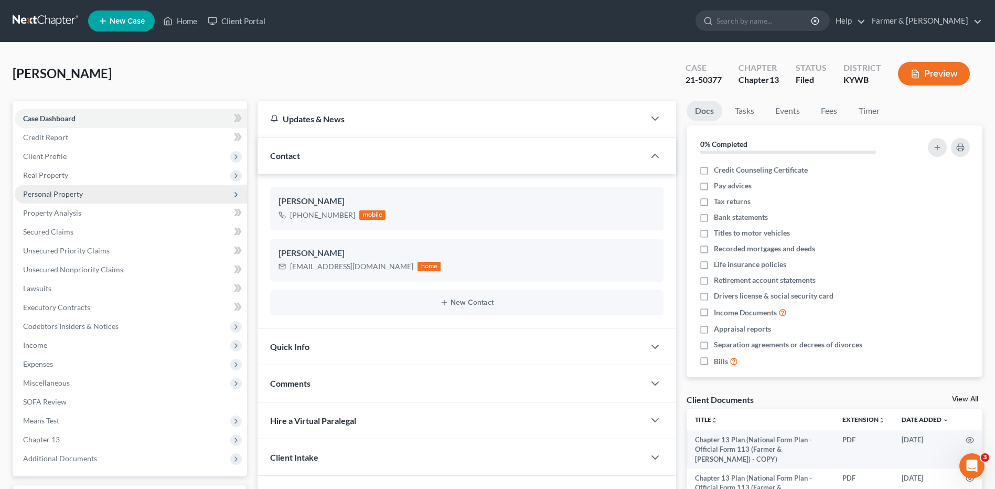
click at [130, 196] on span "Personal Property" at bounding box center [131, 194] width 232 height 19
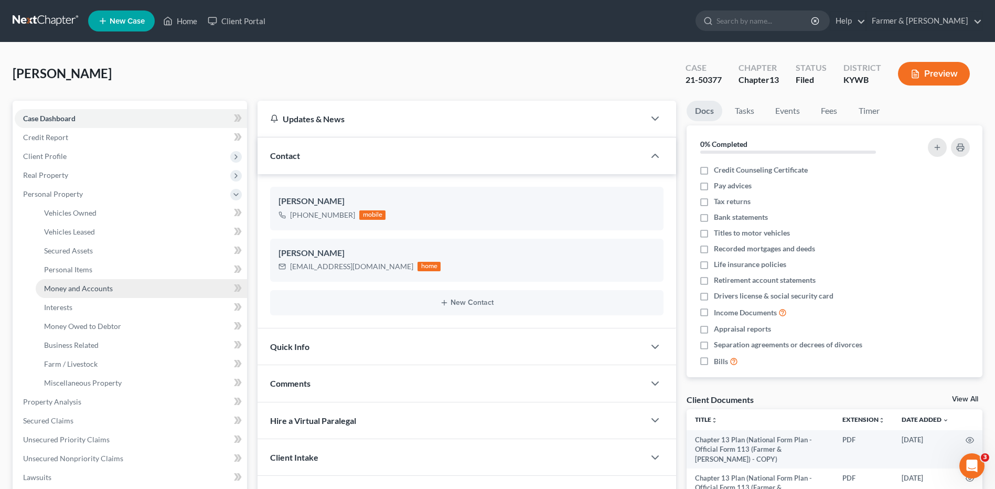
click at [111, 285] on span "Money and Accounts" at bounding box center [78, 288] width 69 height 9
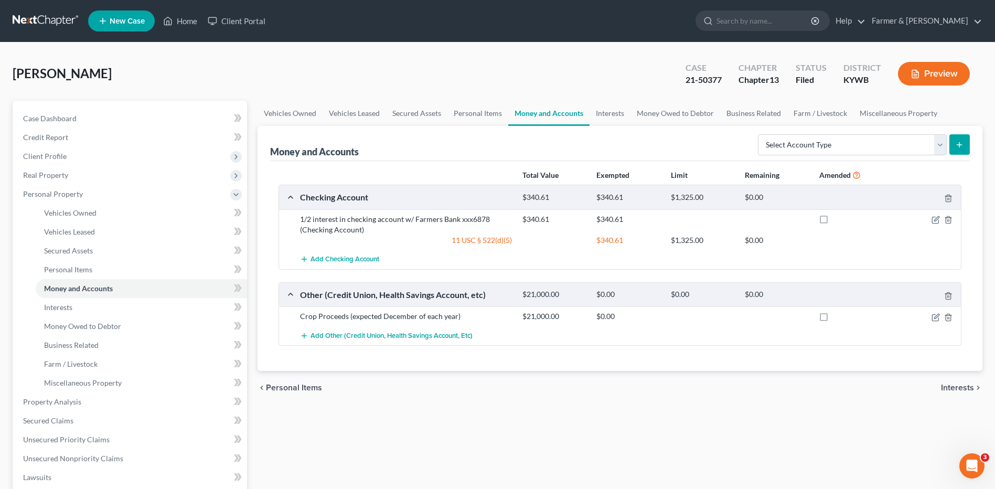
click at [47, 22] on link at bounding box center [46, 21] width 67 height 19
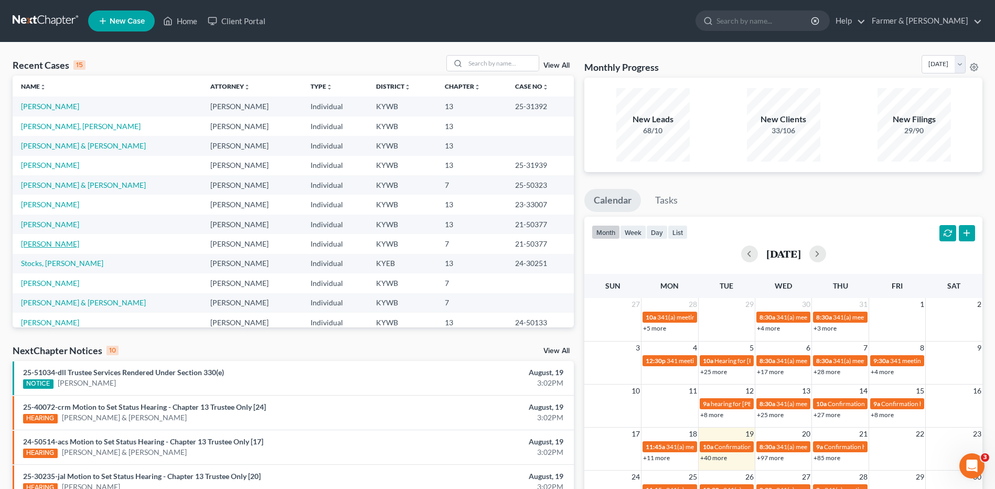
click at [60, 241] on link "[PERSON_NAME]" at bounding box center [50, 243] width 58 height 9
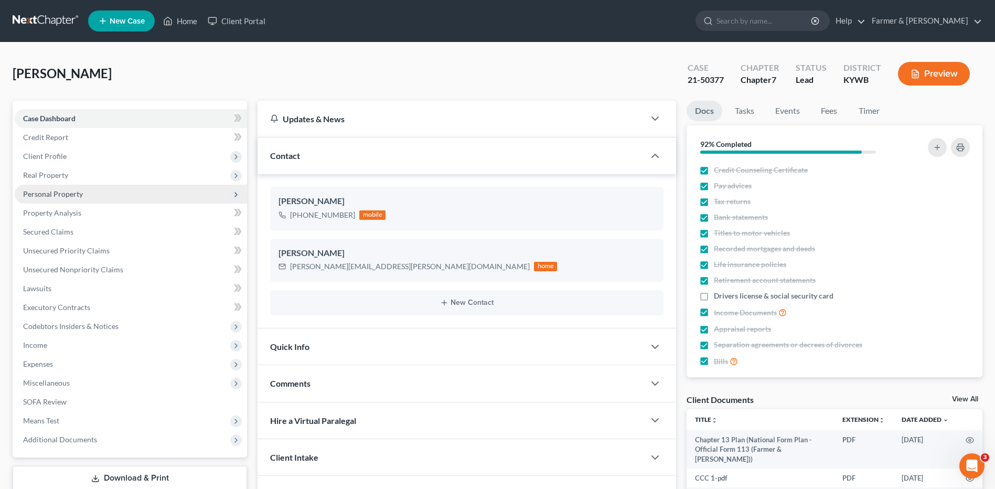
click at [131, 188] on span "Personal Property" at bounding box center [131, 194] width 232 height 19
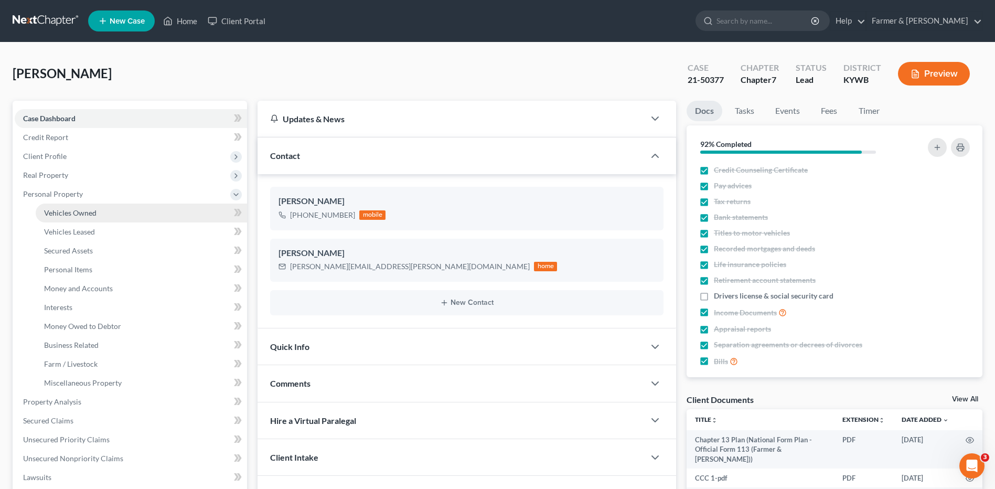
click at [118, 210] on link "Vehicles Owned" at bounding box center [141, 213] width 211 height 19
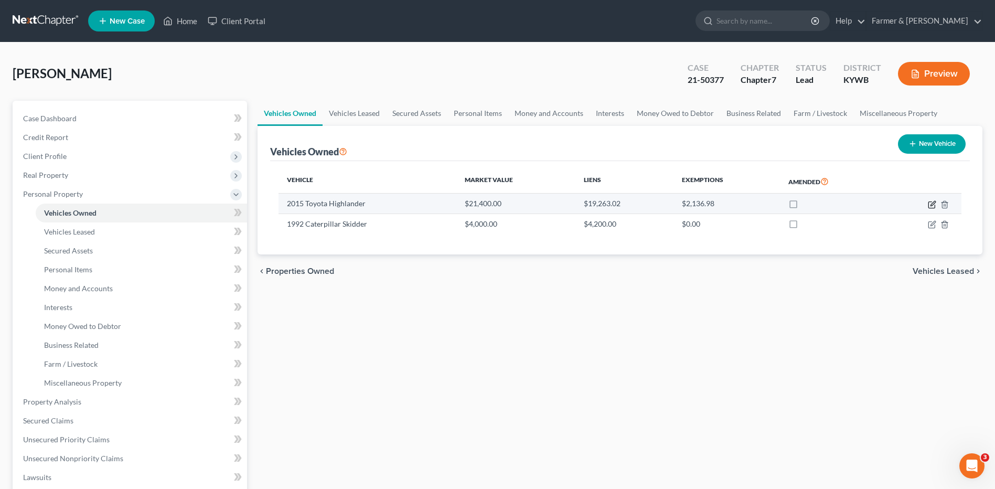
click at [933, 204] on icon "button" at bounding box center [932, 204] width 8 height 8
select select "0"
select select "11"
select select "2"
select select "3"
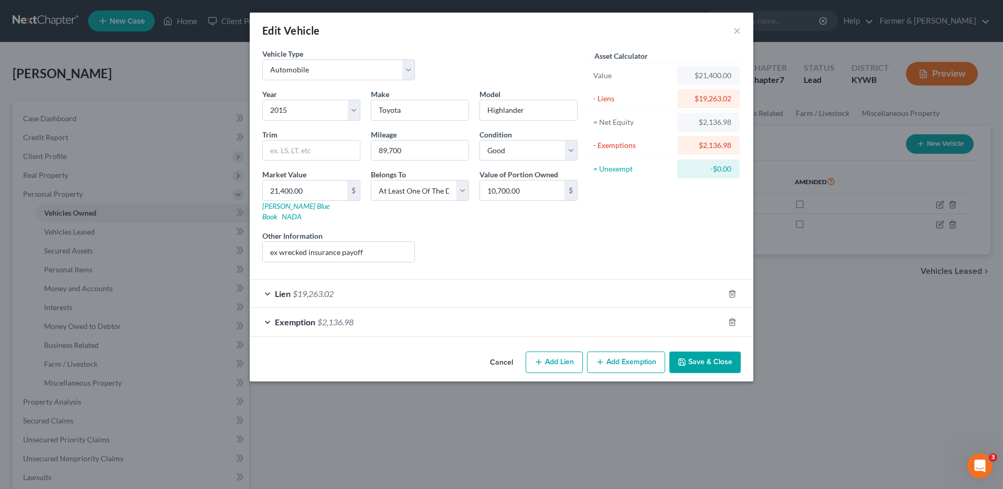
click at [366, 280] on div "Lien $19,263.02" at bounding box center [487, 294] width 474 height 28
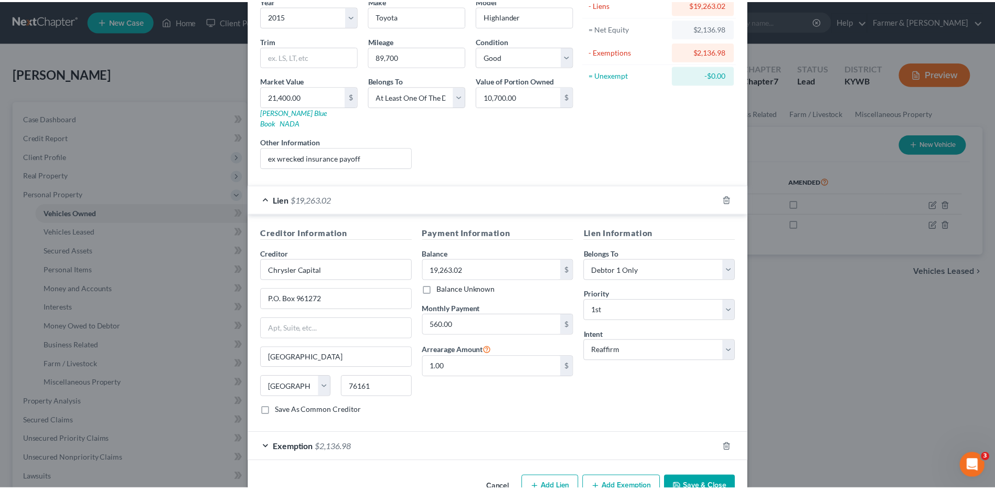
scroll to position [114, 0]
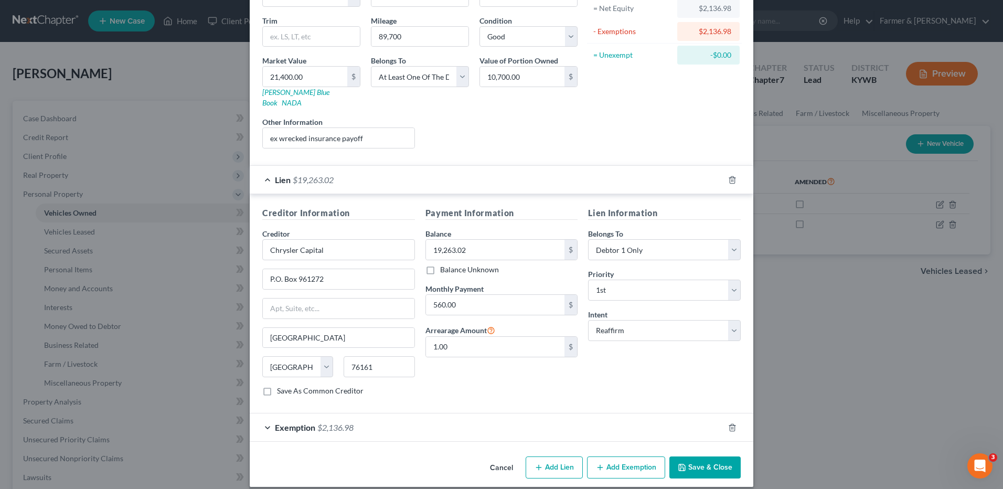
click at [690, 456] on button "Save & Close" at bounding box center [704, 467] width 71 height 22
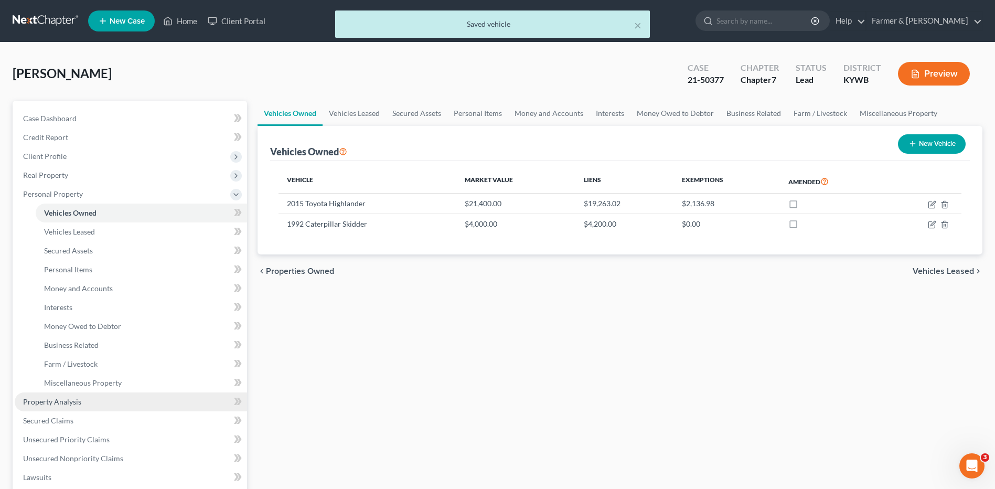
click at [70, 398] on span "Property Analysis" at bounding box center [52, 401] width 58 height 9
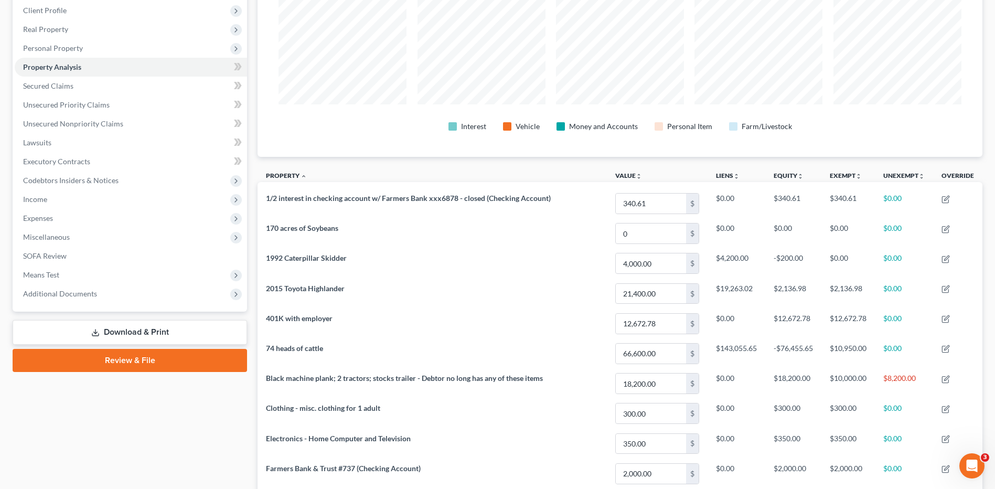
scroll to position [140, 0]
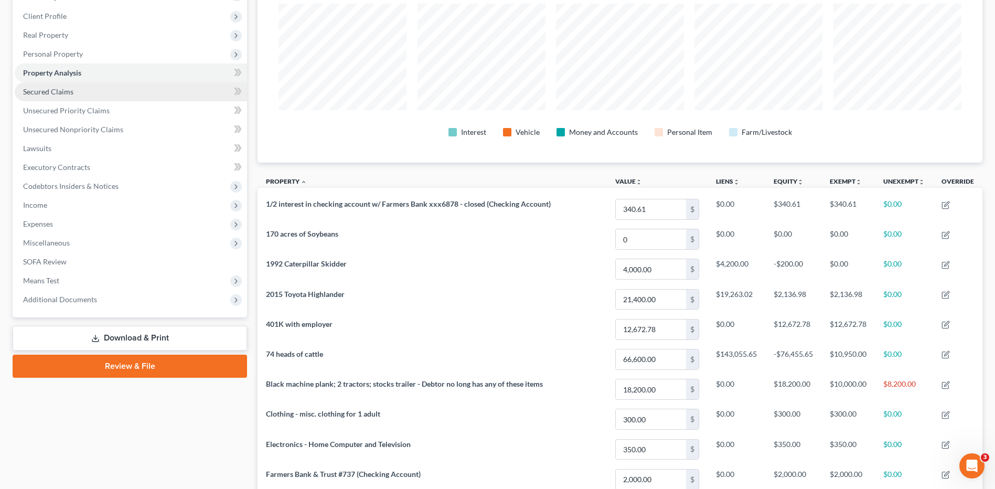
click at [153, 96] on link "Secured Claims" at bounding box center [131, 91] width 232 height 19
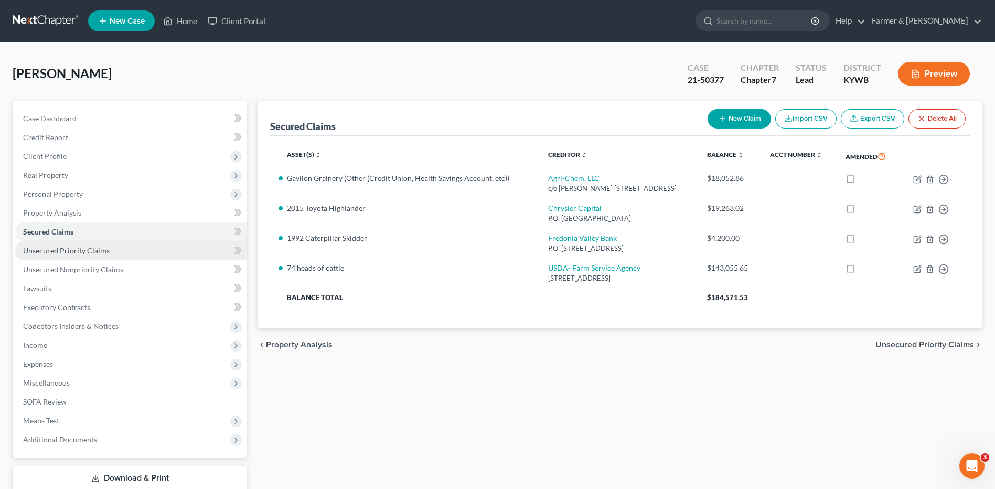
click at [115, 255] on link "Unsecured Priority Claims" at bounding box center [131, 250] width 232 height 19
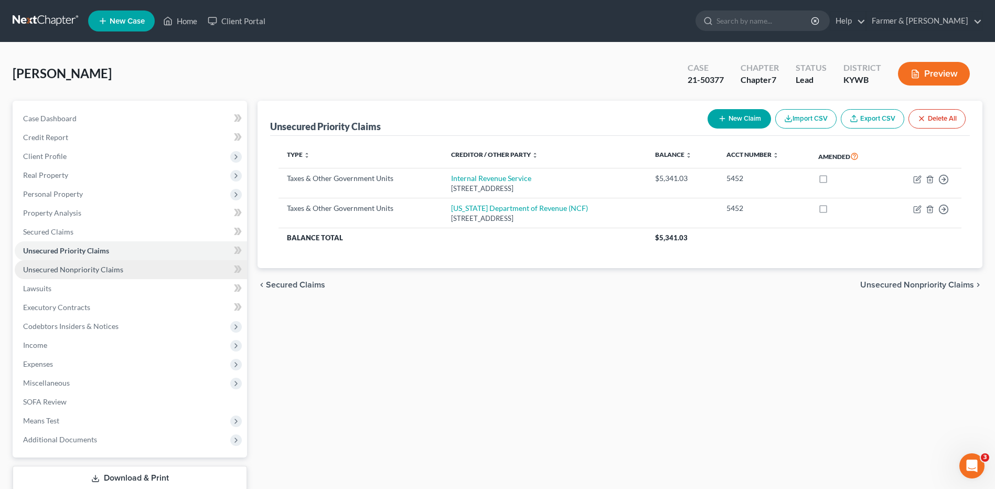
click at [114, 272] on span "Unsecured Nonpriority Claims" at bounding box center [73, 269] width 100 height 9
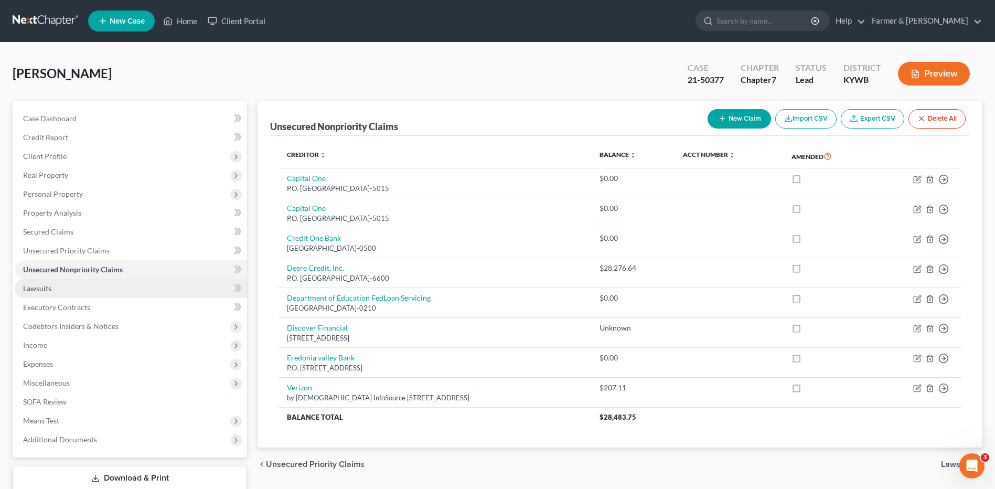
click at [100, 286] on link "Lawsuits" at bounding box center [131, 288] width 232 height 19
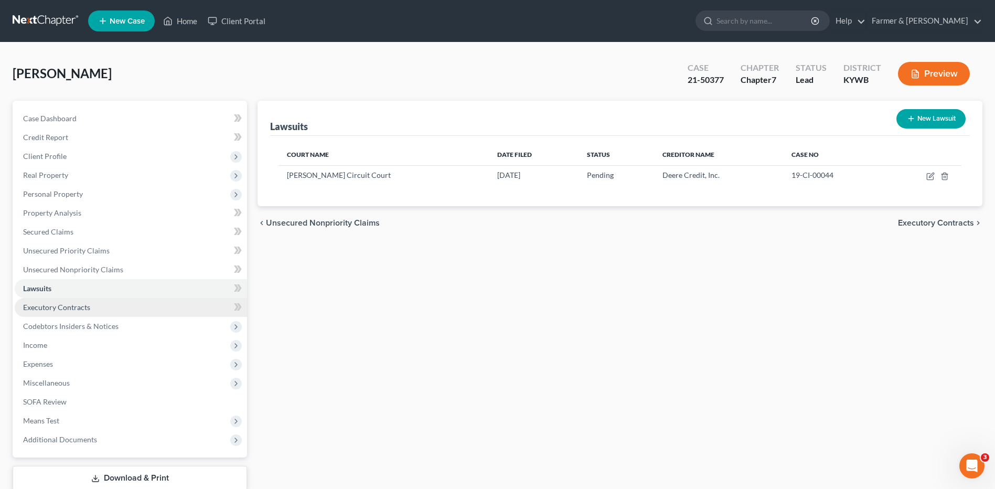
click at [100, 311] on link "Executory Contracts" at bounding box center [131, 307] width 232 height 19
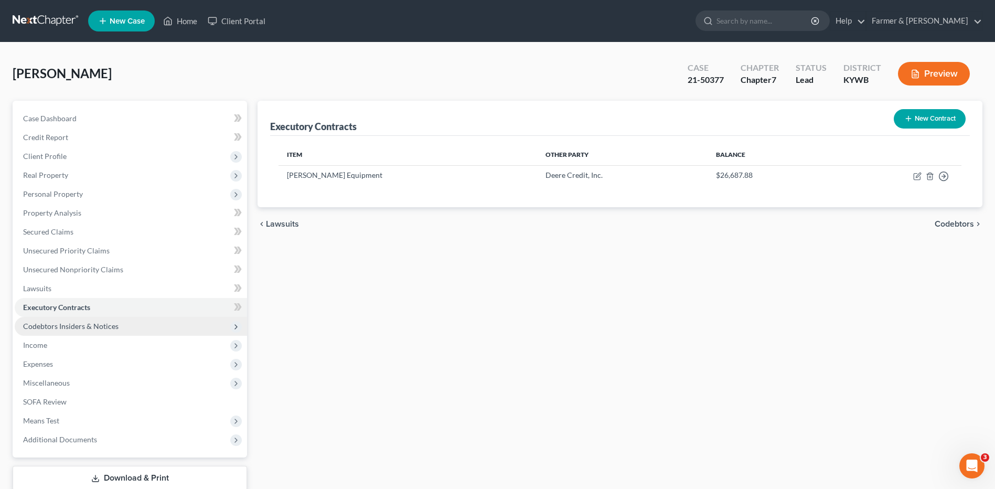
click at [100, 326] on span "Codebtors Insiders & Notices" at bounding box center [70, 326] width 95 height 9
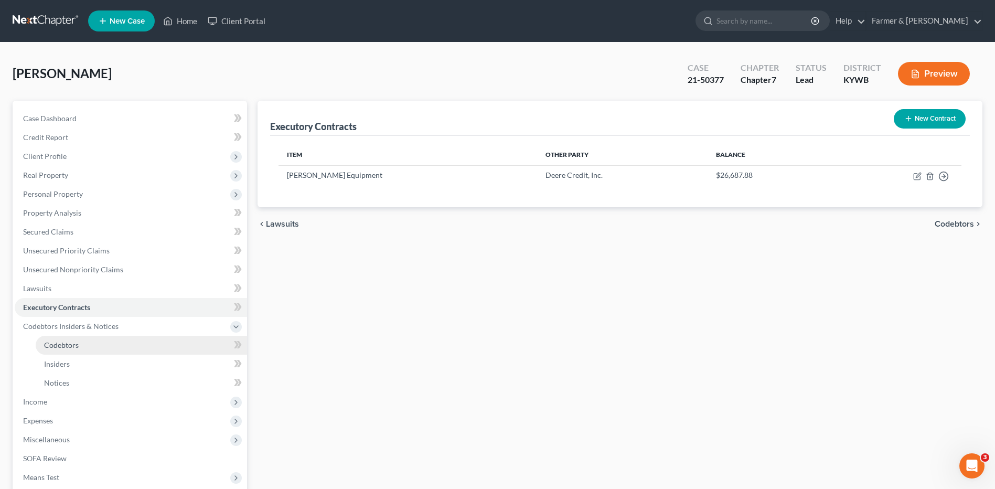
click at [134, 338] on link "Codebtors" at bounding box center [141, 345] width 211 height 19
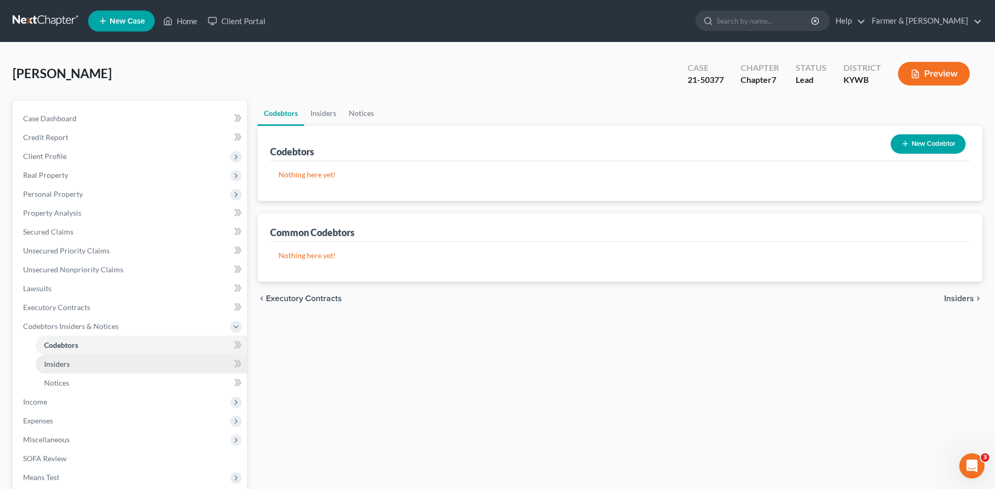
click at [93, 363] on link "Insiders" at bounding box center [141, 364] width 211 height 19
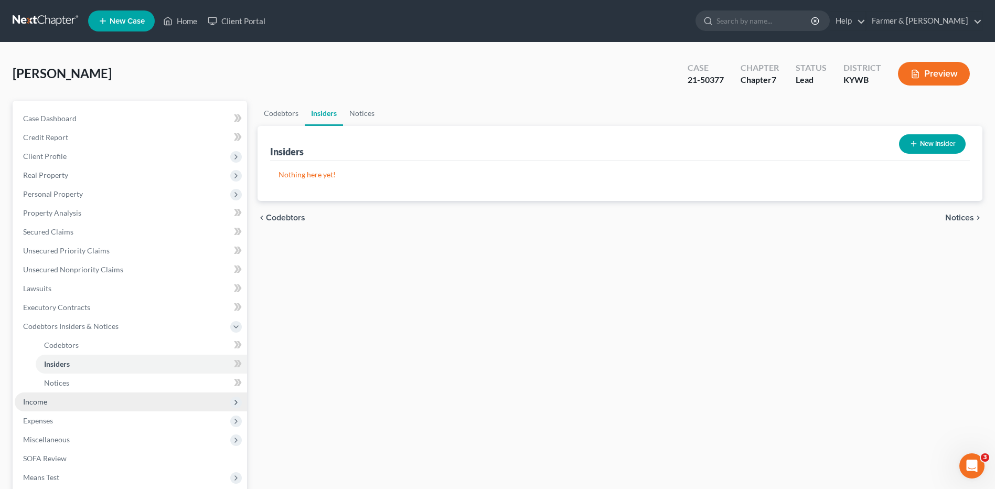
click at [78, 408] on span "Income" at bounding box center [131, 401] width 232 height 19
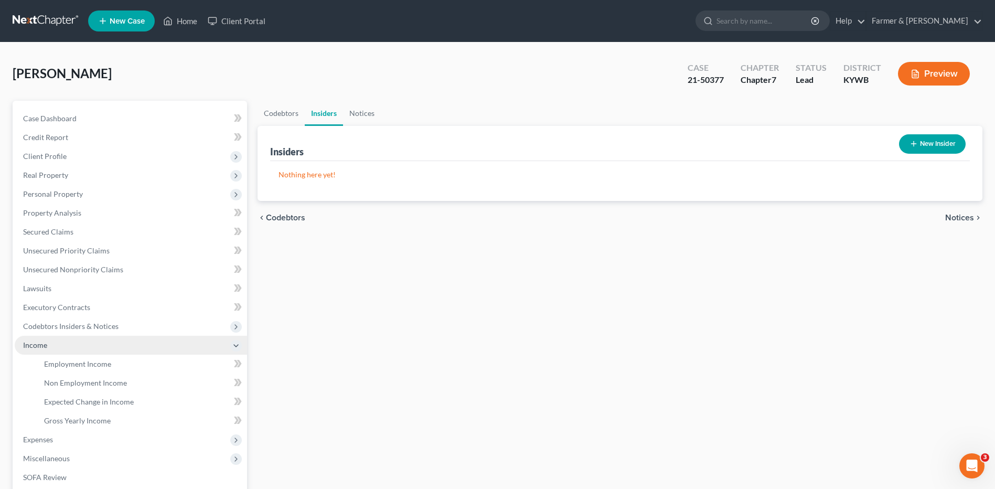
click at [111, 354] on span "Income" at bounding box center [131, 345] width 232 height 19
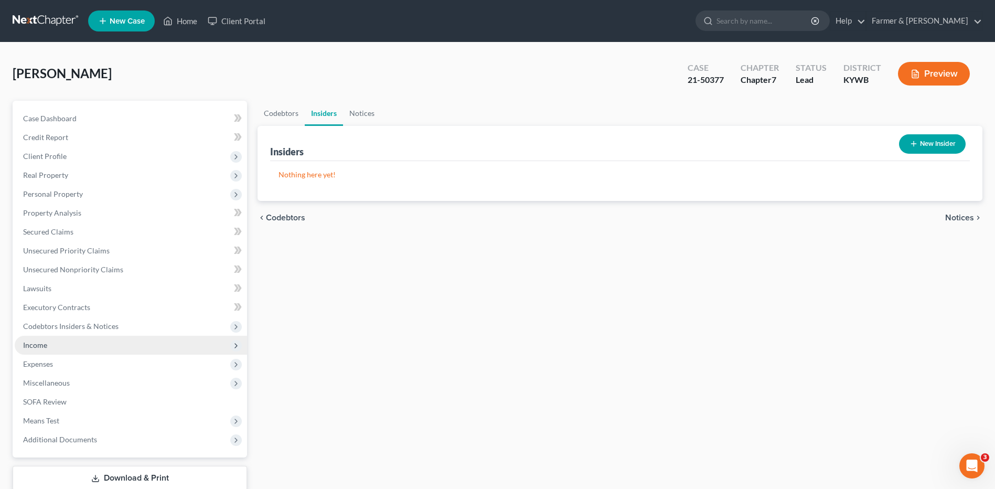
click at [117, 348] on span "Income" at bounding box center [131, 345] width 232 height 19
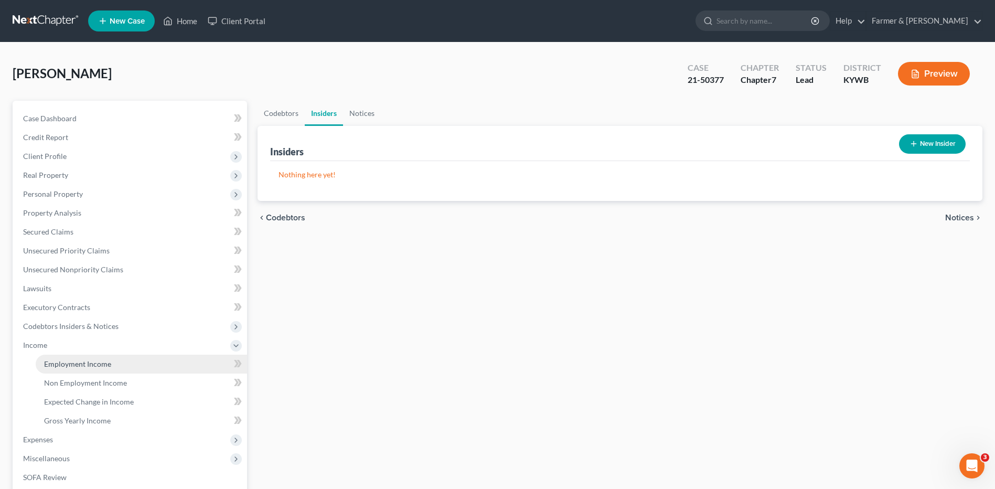
click at [117, 360] on link "Employment Income" at bounding box center [141, 364] width 211 height 19
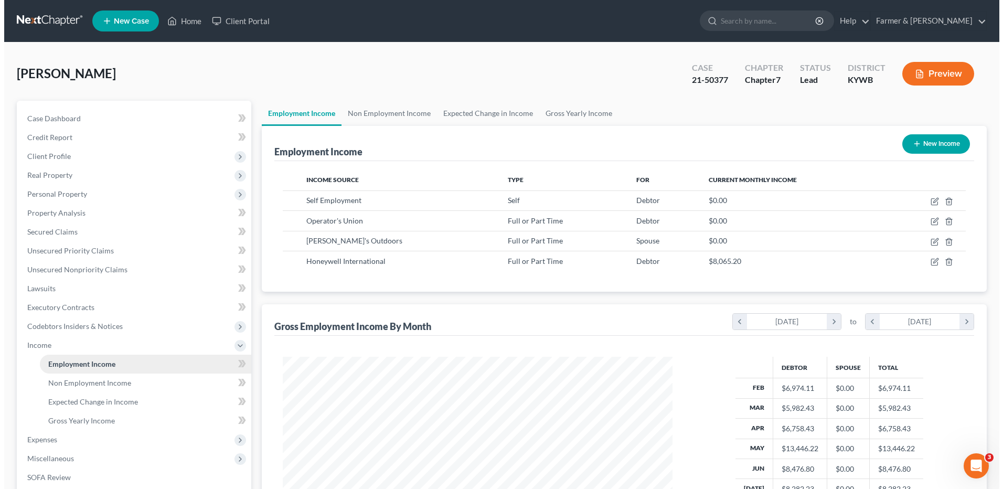
scroll to position [195, 410]
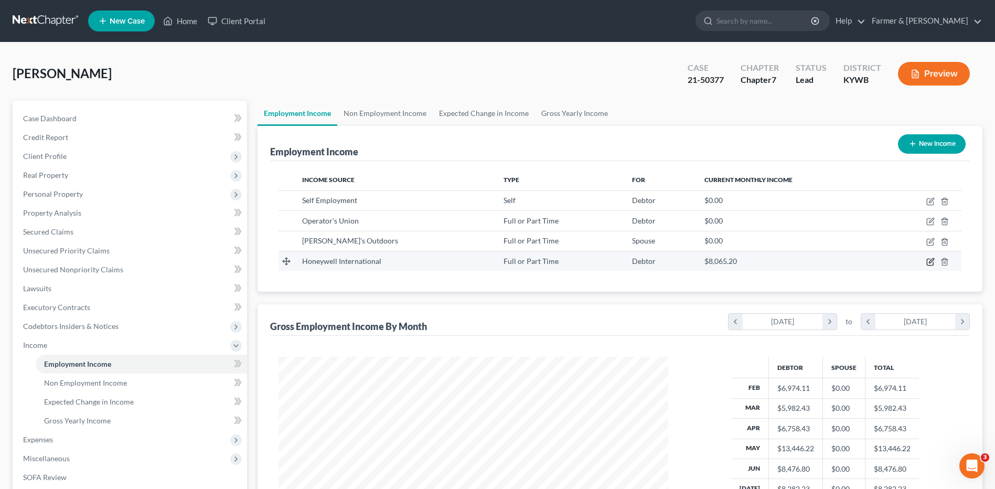
click at [933, 258] on icon "button" at bounding box center [930, 262] width 8 height 8
select select "0"
select select "2"
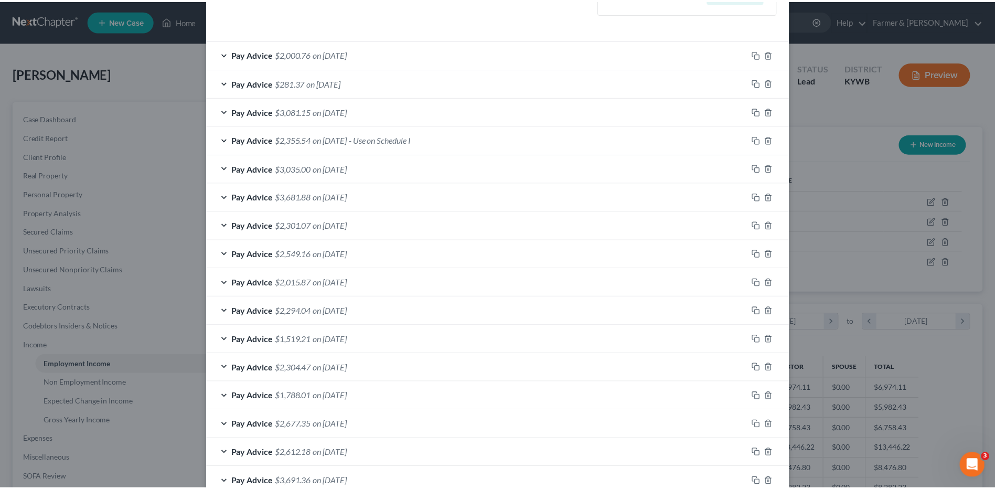
scroll to position [494, 0]
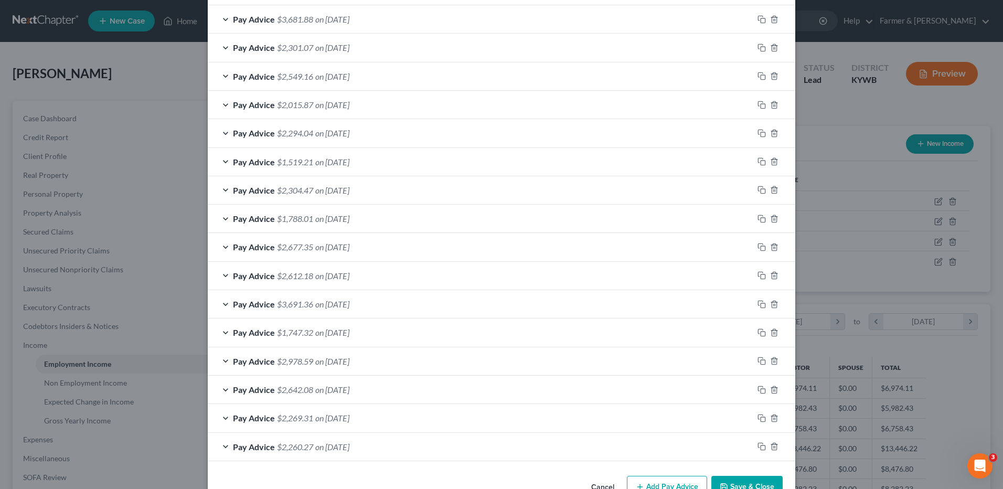
drag, startPoint x: 997, startPoint y: 225, endPoint x: 15, endPoint y: 12, distance: 1004.3
click at [748, 487] on button "Save & Close" at bounding box center [746, 487] width 71 height 22
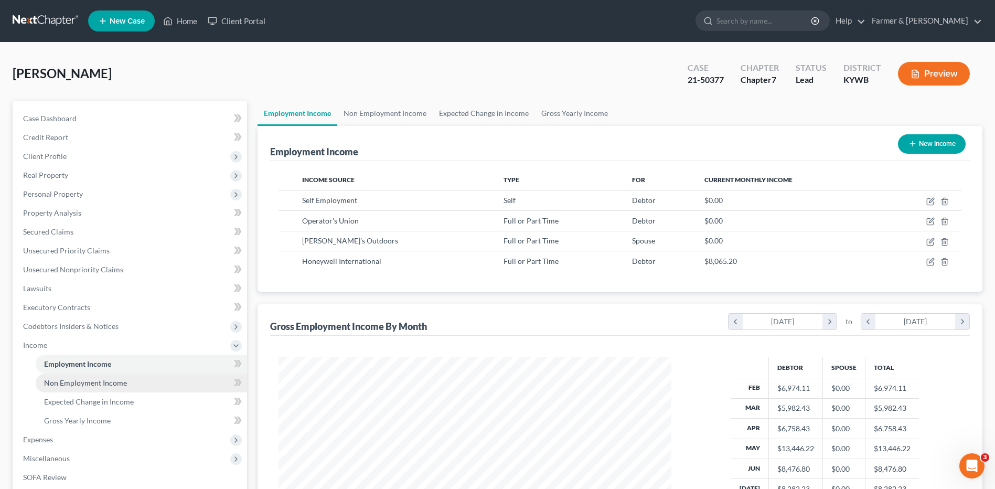
scroll to position [524410, 524194]
click at [122, 385] on span "Non Employment Income" at bounding box center [85, 382] width 83 height 9
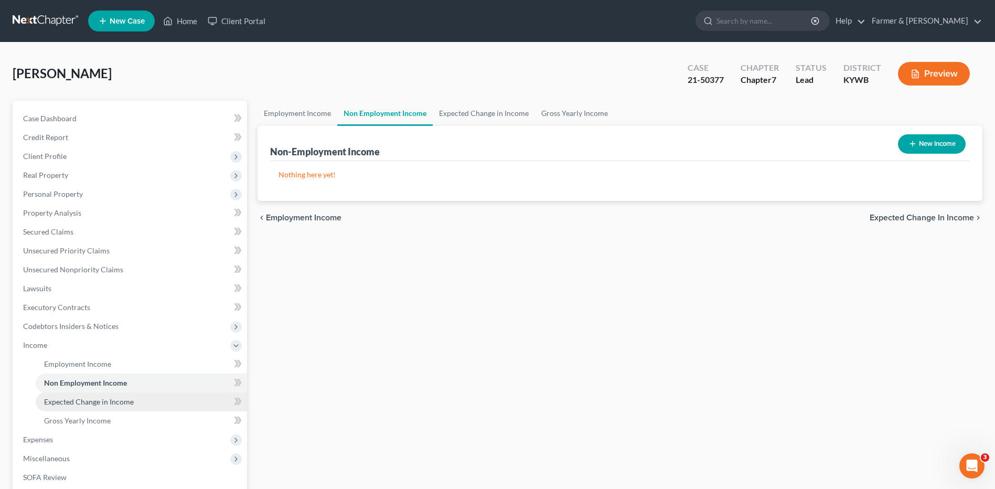
click at [119, 406] on link "Expected Change in Income" at bounding box center [141, 401] width 211 height 19
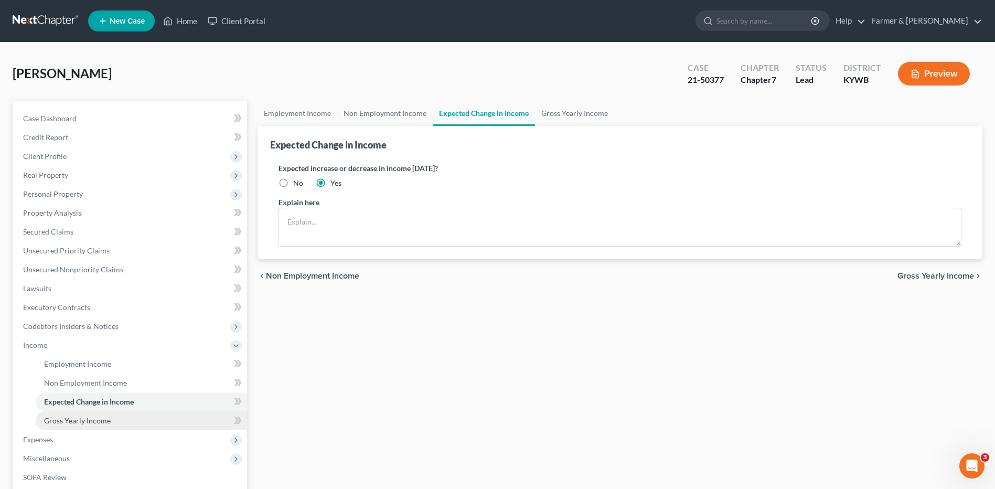
click at [100, 427] on link "Gross Yearly Income" at bounding box center [141, 420] width 211 height 19
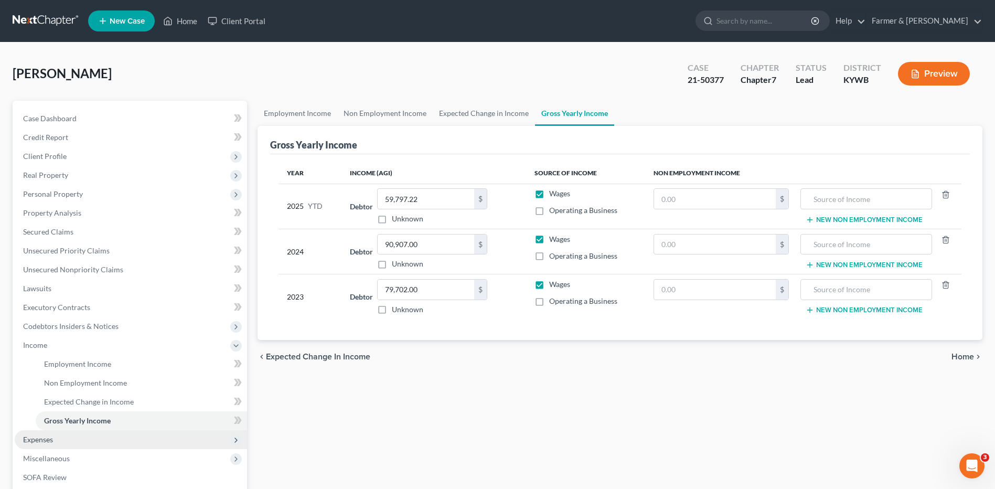
click at [80, 444] on span "Expenses" at bounding box center [131, 439] width 232 height 19
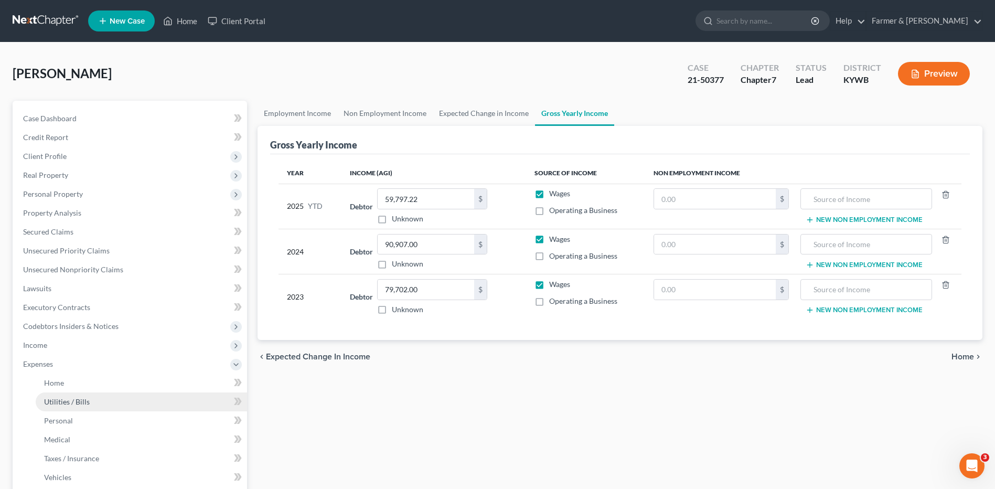
click at [115, 400] on link "Utilities / Bills" at bounding box center [141, 401] width 211 height 19
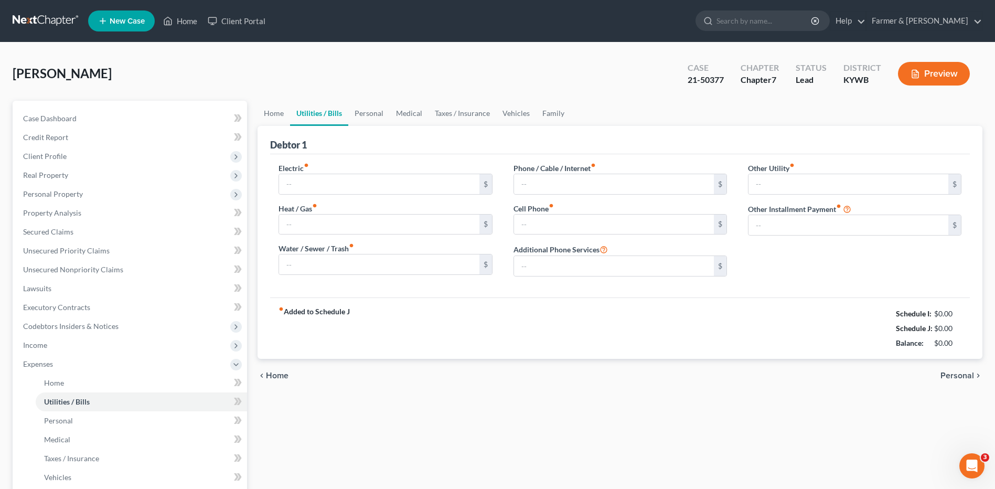
type input "150.00"
type input "50.00"
type input "75.00"
type input "170.00"
type input "0.00"
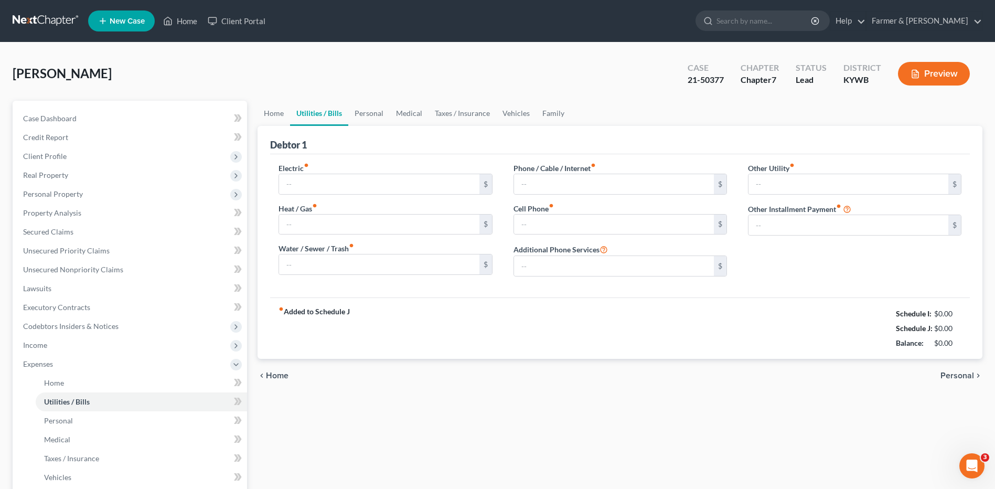
type input "0.00"
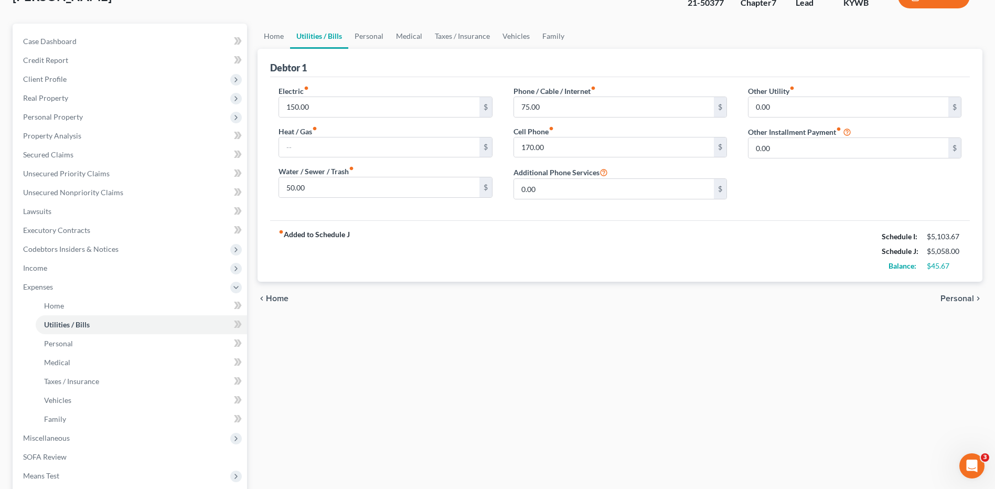
scroll to position [111, 0]
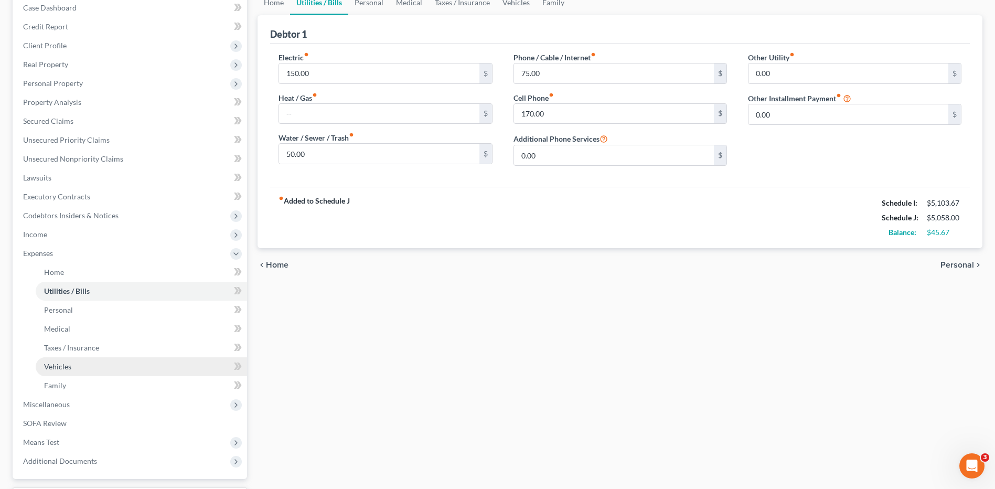
click at [128, 364] on link "Vehicles" at bounding box center [141, 366] width 211 height 19
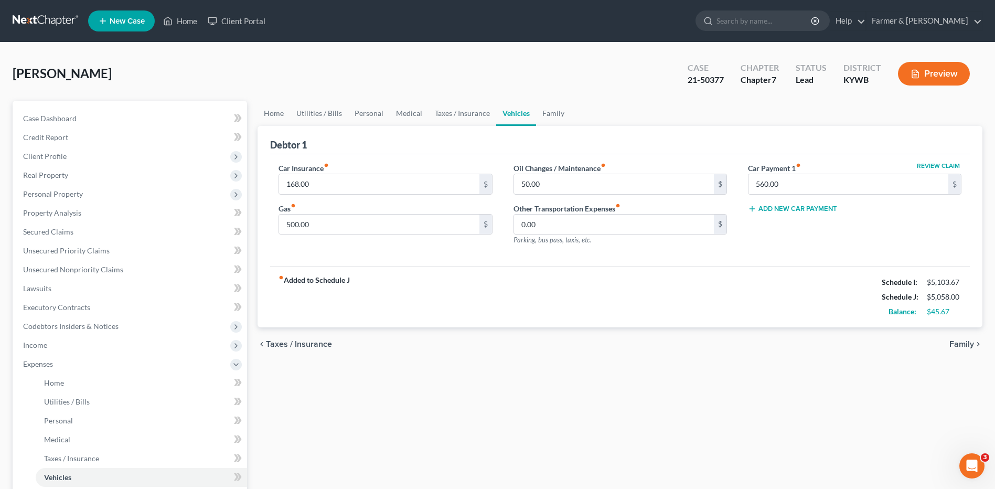
scroll to position [201, 0]
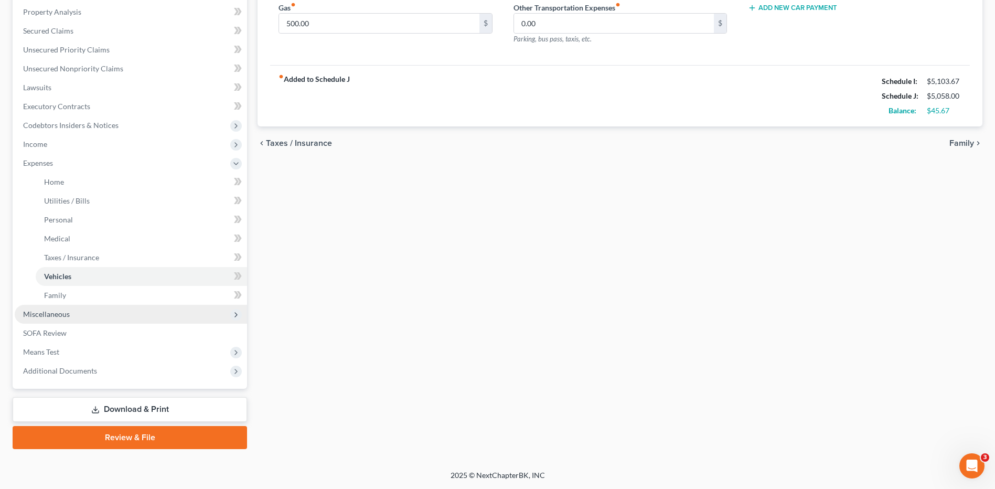
click at [73, 310] on span "Miscellaneous" at bounding box center [131, 314] width 232 height 19
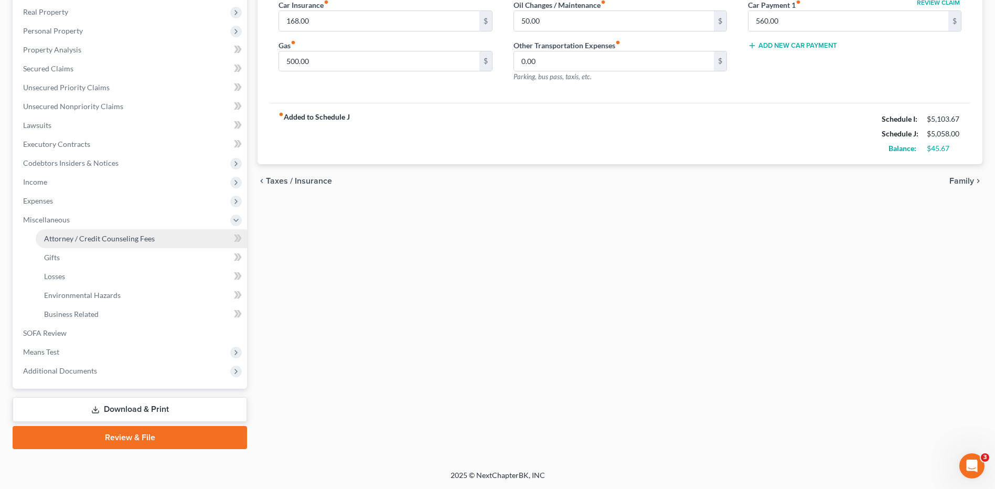
click at [112, 242] on span "Attorney / Credit Counseling Fees" at bounding box center [99, 238] width 111 height 9
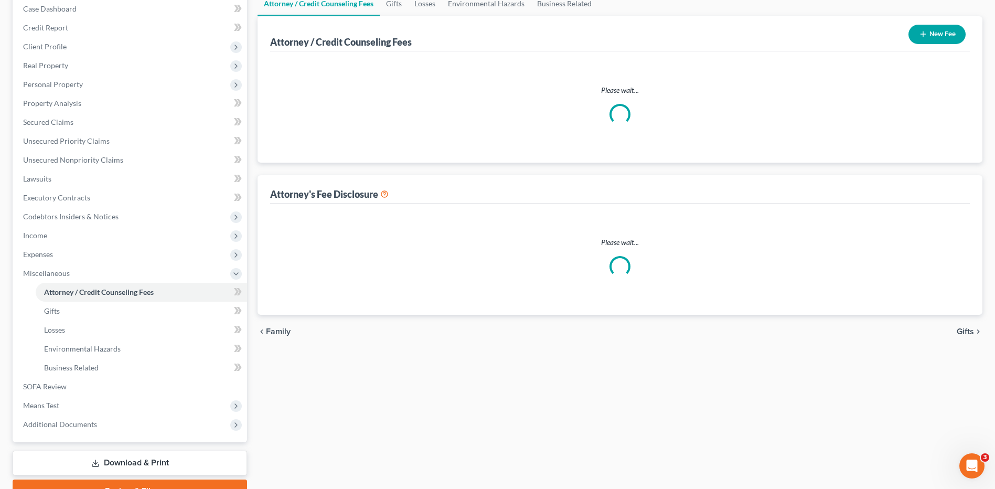
select select "0"
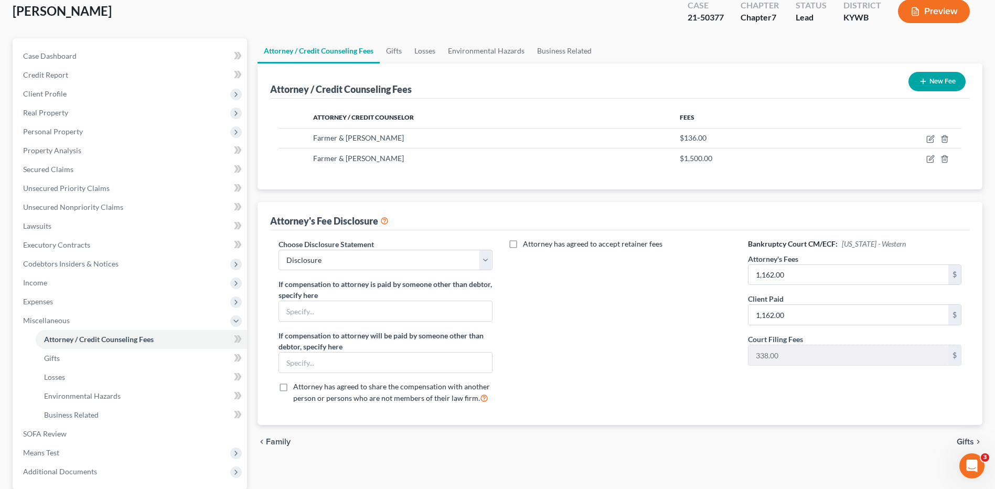
scroll to position [163, 0]
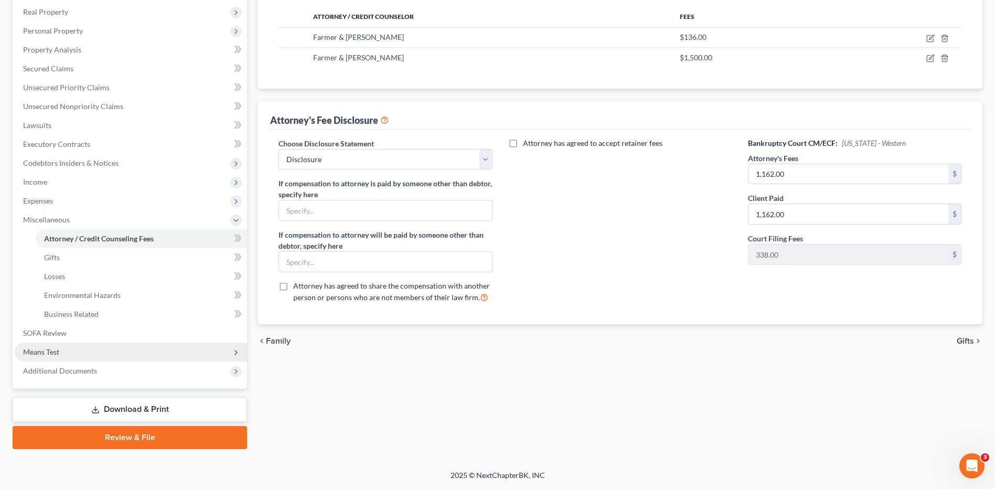
click at [77, 352] on span "Means Test" at bounding box center [131, 352] width 232 height 19
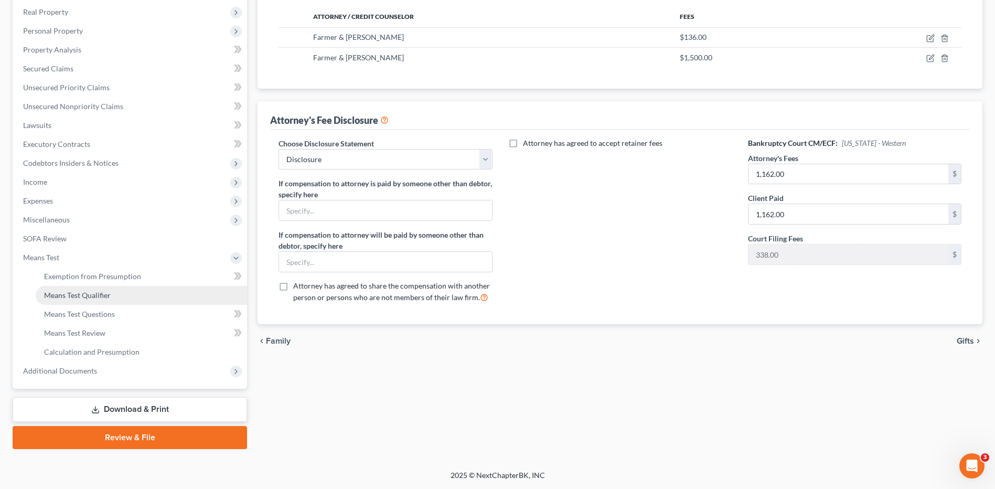
click at [113, 294] on link "Means Test Qualifier" at bounding box center [141, 295] width 211 height 19
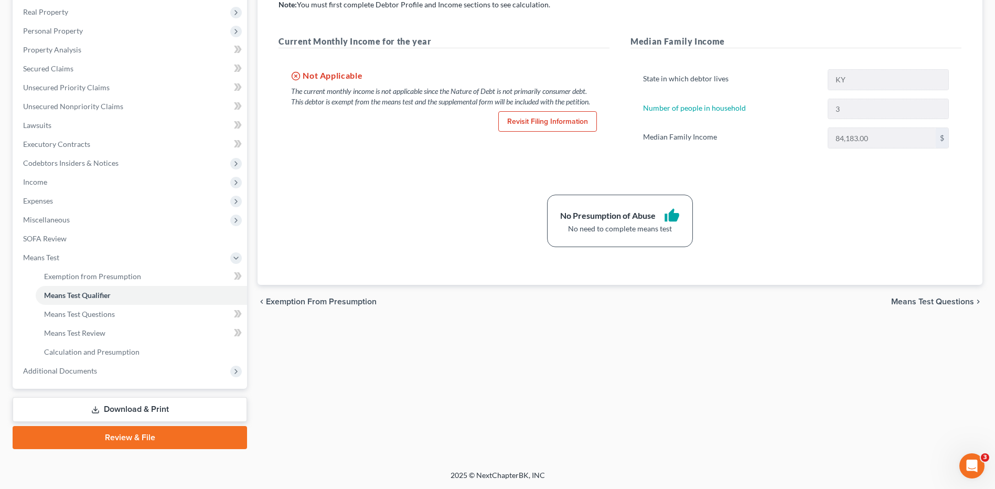
click at [137, 414] on link "Download & Print" at bounding box center [130, 409] width 234 height 25
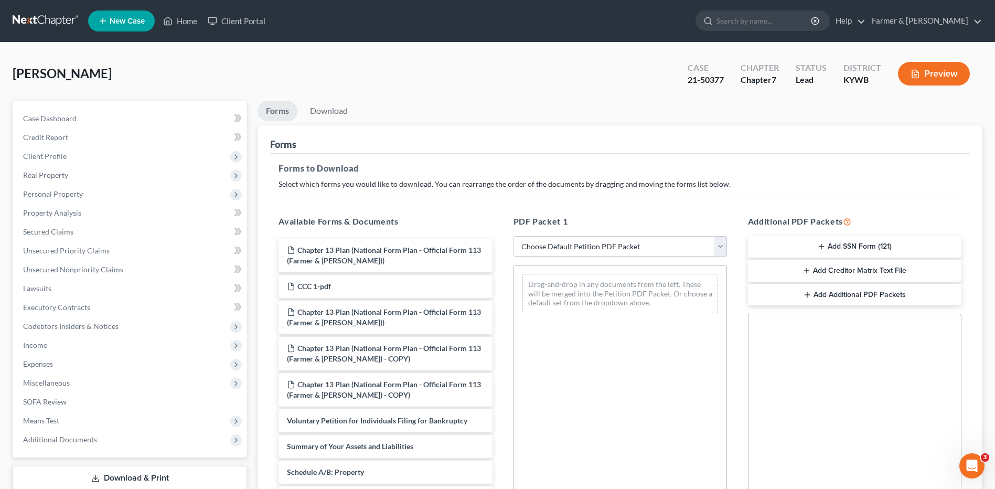
click at [664, 243] on select "Choose Default Petition PDF Packet Complete Bankruptcy Petition (all forms and …" at bounding box center [621, 246] width 214 height 21
select select "4"
click at [514, 236] on select "Choose Default Petition PDF Packet Complete Bankruptcy Petition (all forms and …" at bounding box center [621, 246] width 214 height 21
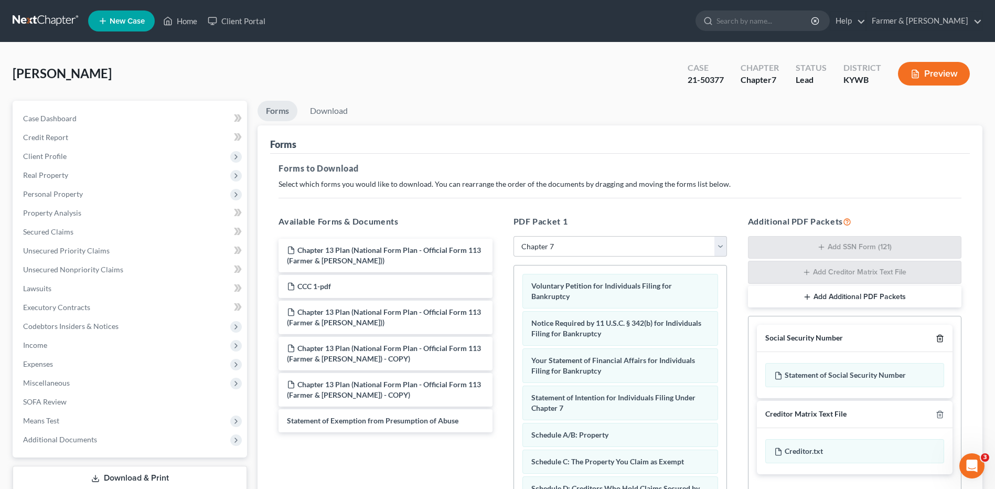
click at [939, 337] on icon "button" at bounding box center [940, 338] width 8 height 8
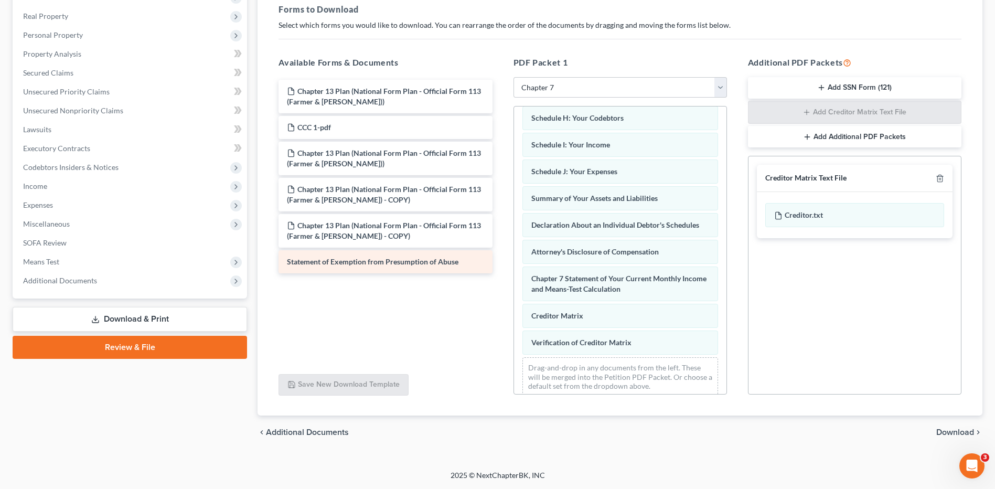
scroll to position [334, 0]
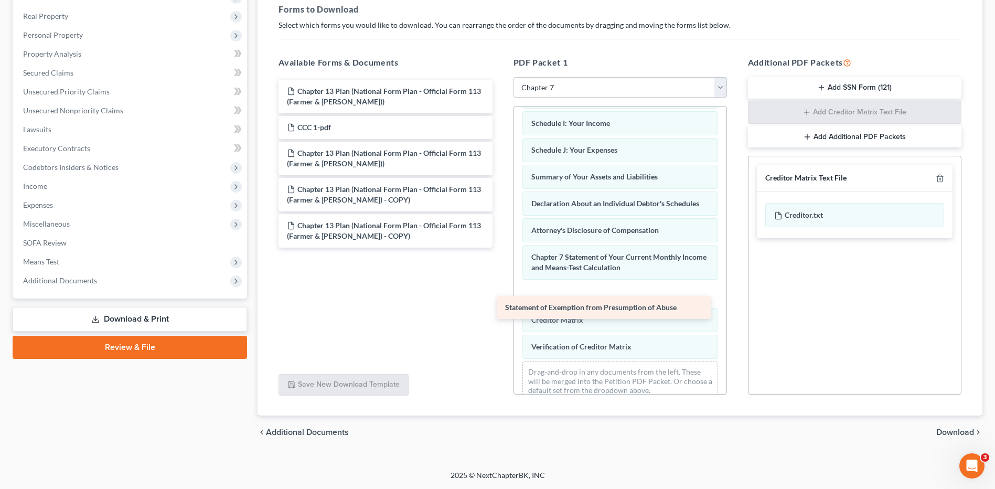
drag, startPoint x: 388, startPoint y: 266, endPoint x: 610, endPoint y: 315, distance: 226.6
click at [500, 248] on div "Statement of Exemption from Presumption of Abuse Chapter 13 Plan (National Form…" at bounding box center [385, 164] width 230 height 168
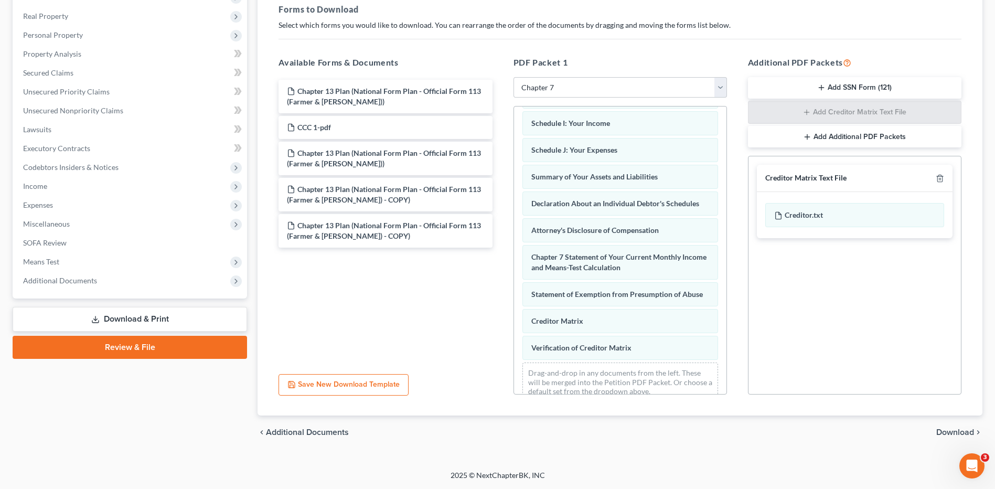
click at [971, 431] on span "Download" at bounding box center [955, 432] width 38 height 8
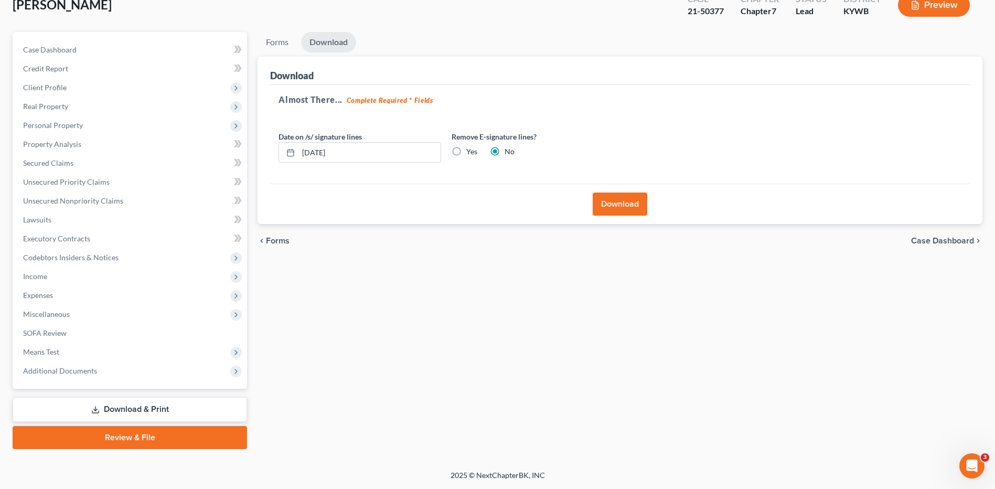
scroll to position [69, 0]
click at [615, 206] on button "Download" at bounding box center [620, 204] width 55 height 23
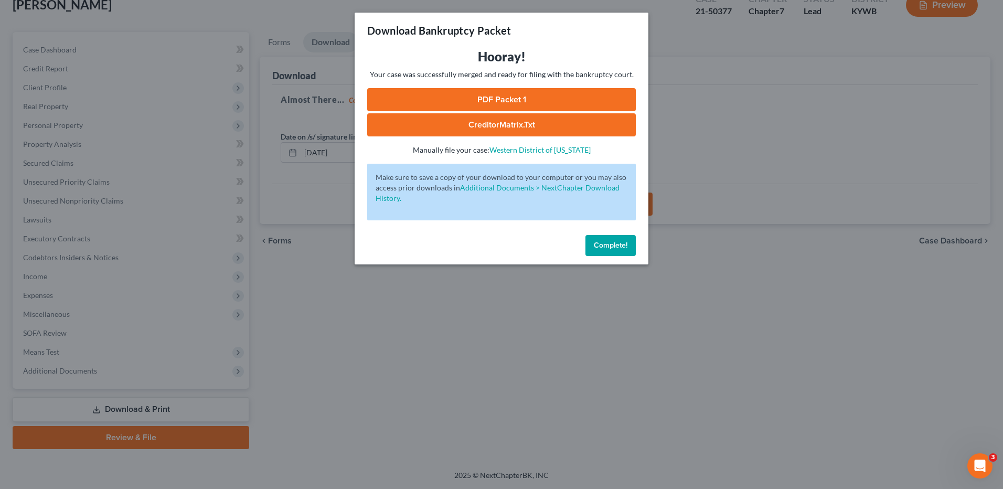
click at [506, 98] on link "PDF Packet 1" at bounding box center [501, 99] width 269 height 23
click at [605, 246] on span "Complete!" at bounding box center [611, 245] width 34 height 9
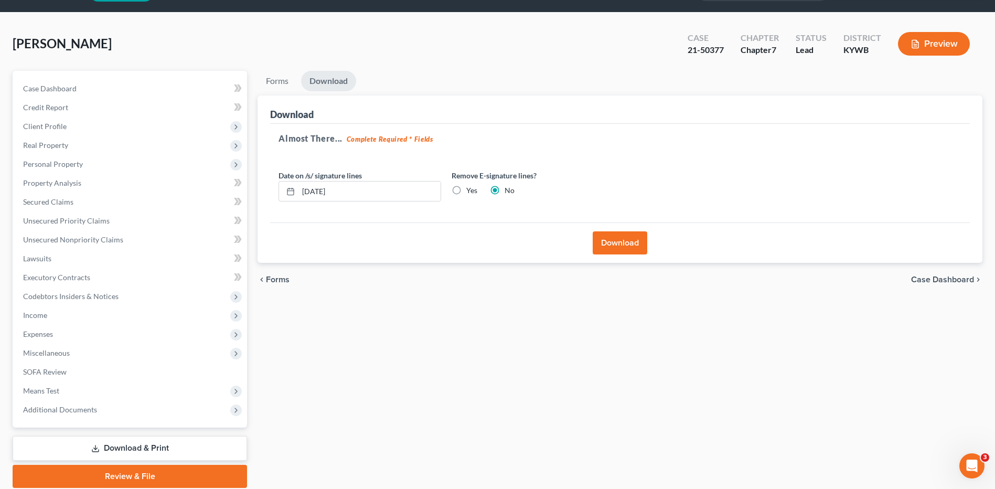
scroll to position [0, 0]
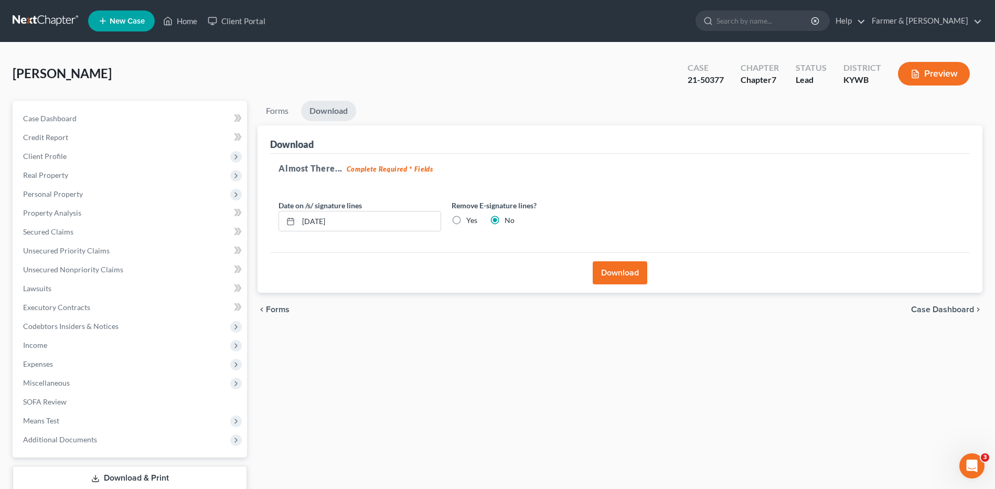
click at [25, 20] on link at bounding box center [46, 21] width 67 height 19
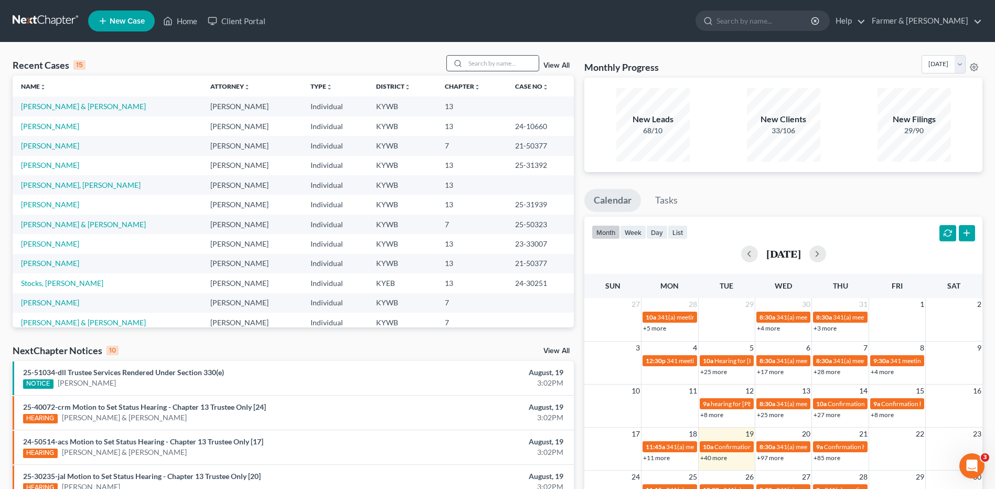
click at [510, 62] on input "search" at bounding box center [501, 63] width 73 height 15
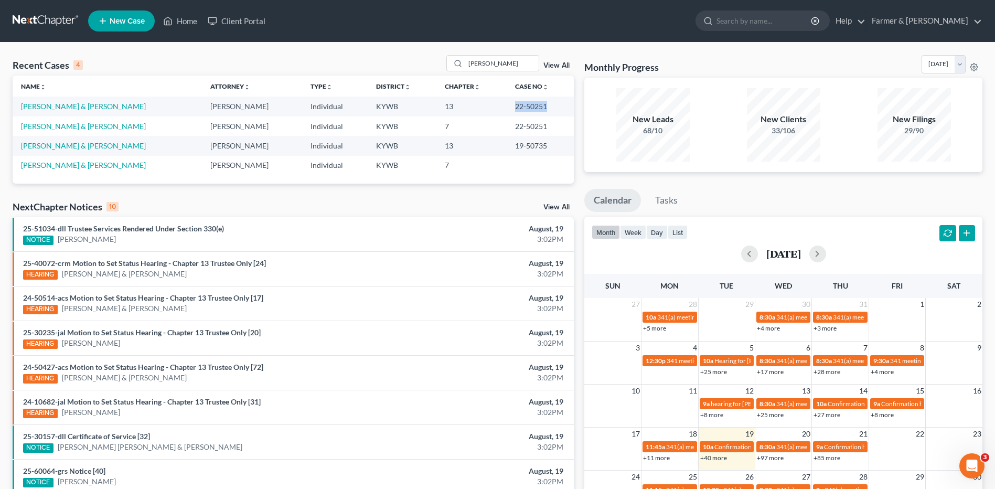
drag, startPoint x: 539, startPoint y: 103, endPoint x: 499, endPoint y: 104, distance: 39.4
click at [507, 104] on td "22-50251" at bounding box center [540, 106] width 67 height 19
copy td "22-50251"
drag, startPoint x: 495, startPoint y: 63, endPoint x: 414, endPoint y: 60, distance: 80.3
click at [414, 60] on div "Recent Cases 4 [PERSON_NAME] View All" at bounding box center [293, 65] width 561 height 20
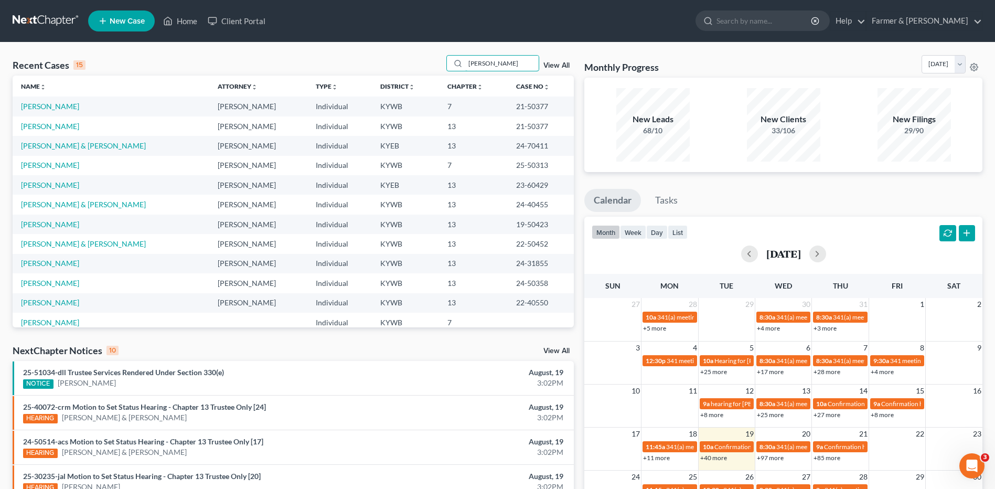
type input "[PERSON_NAME]"
drag, startPoint x: 544, startPoint y: 110, endPoint x: 497, endPoint y: 106, distance: 47.4
click at [508, 106] on td "21-50377" at bounding box center [541, 106] width 66 height 19
copy td "21-50377"
click at [60, 125] on link "[PERSON_NAME]" at bounding box center [50, 126] width 58 height 9
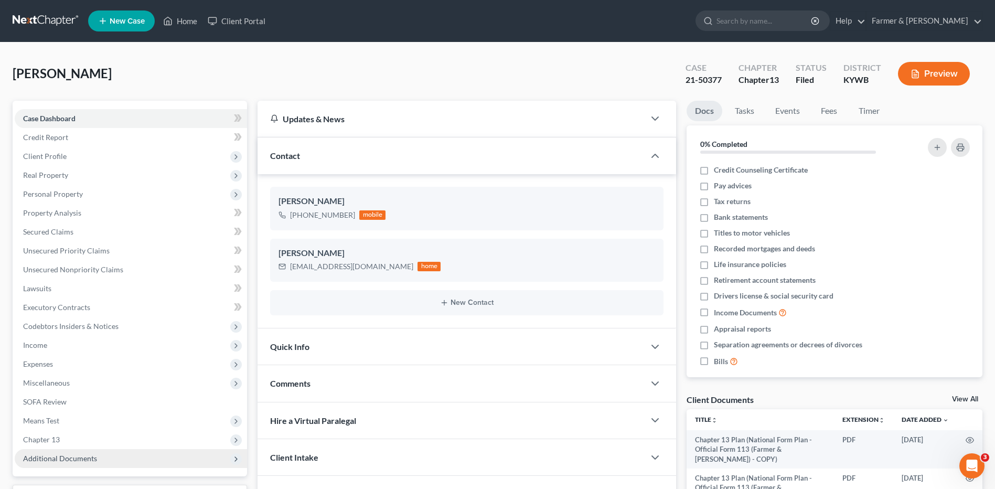
click at [71, 462] on span "Additional Documents" at bounding box center [60, 458] width 74 height 9
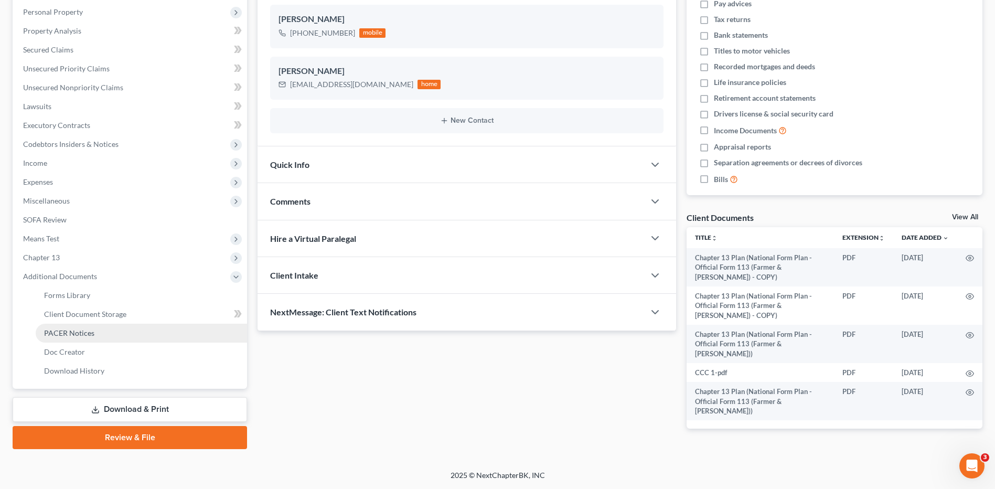
click at [128, 326] on link "PACER Notices" at bounding box center [141, 333] width 211 height 19
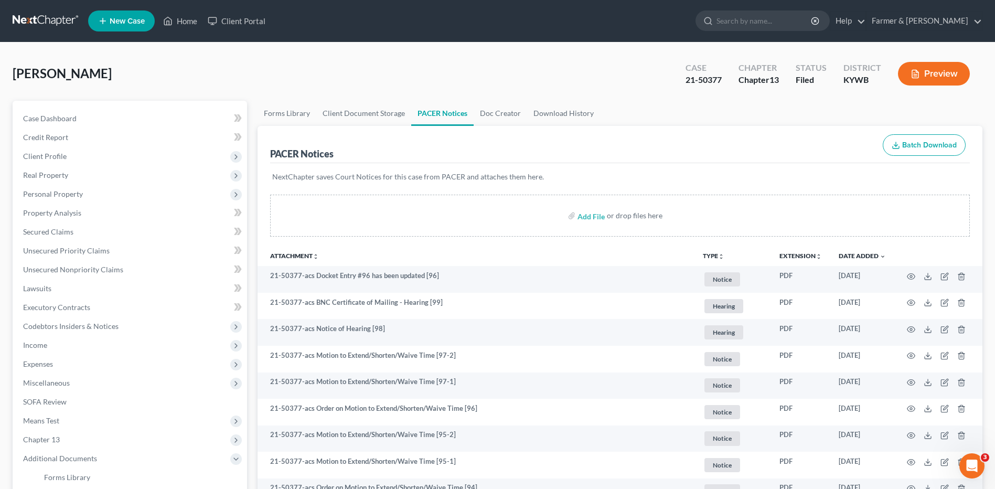
click at [55, 20] on link at bounding box center [46, 21] width 67 height 19
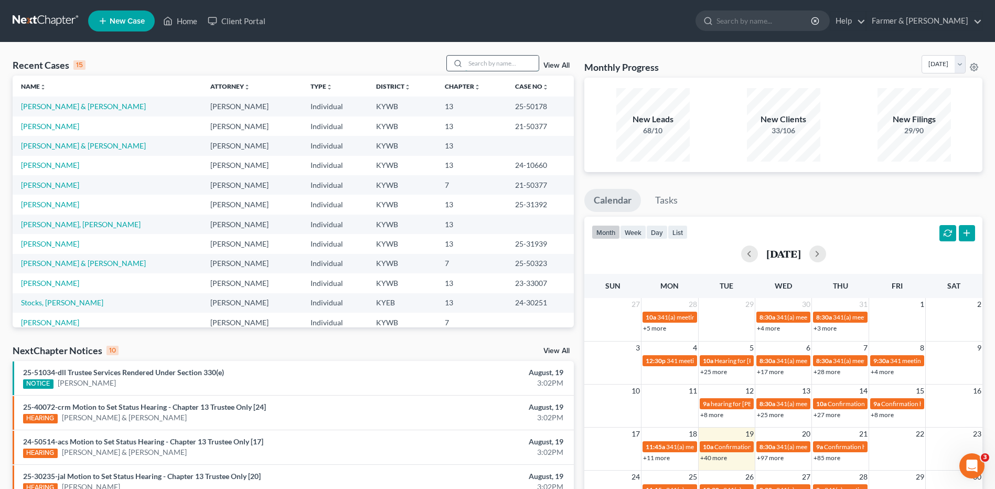
click at [508, 62] on input "search" at bounding box center [501, 63] width 73 height 15
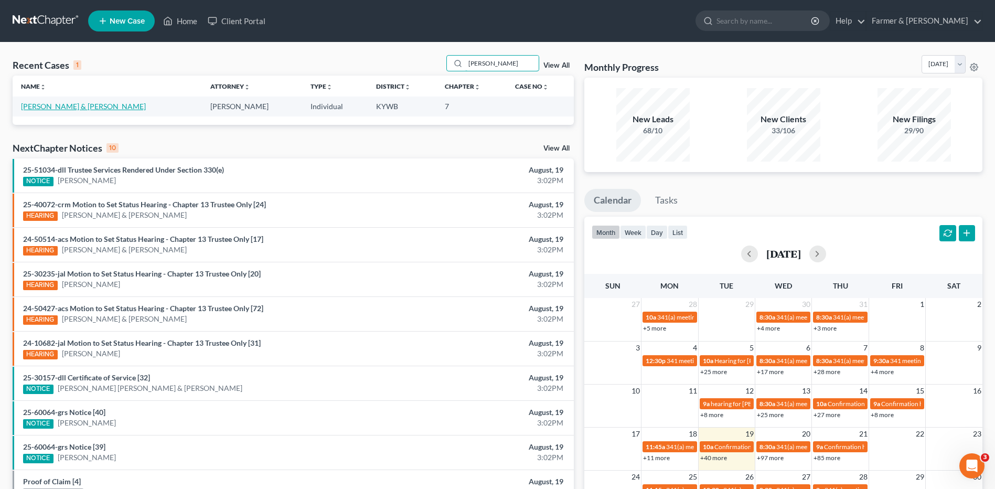
type input "[PERSON_NAME]"
click at [69, 103] on link "[PERSON_NAME] & [PERSON_NAME]" at bounding box center [83, 106] width 125 height 9
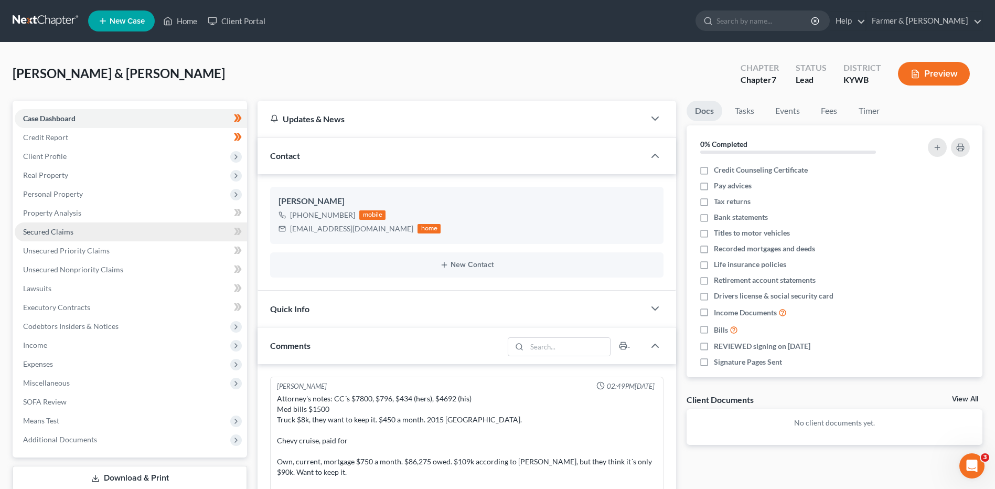
click at [101, 229] on link "Secured Claims" at bounding box center [131, 231] width 232 height 19
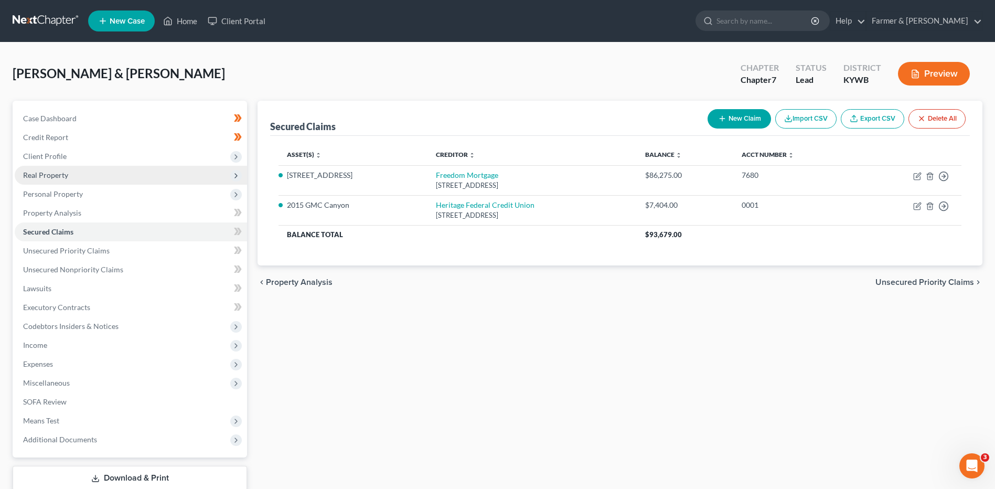
click at [106, 179] on span "Real Property" at bounding box center [131, 175] width 232 height 19
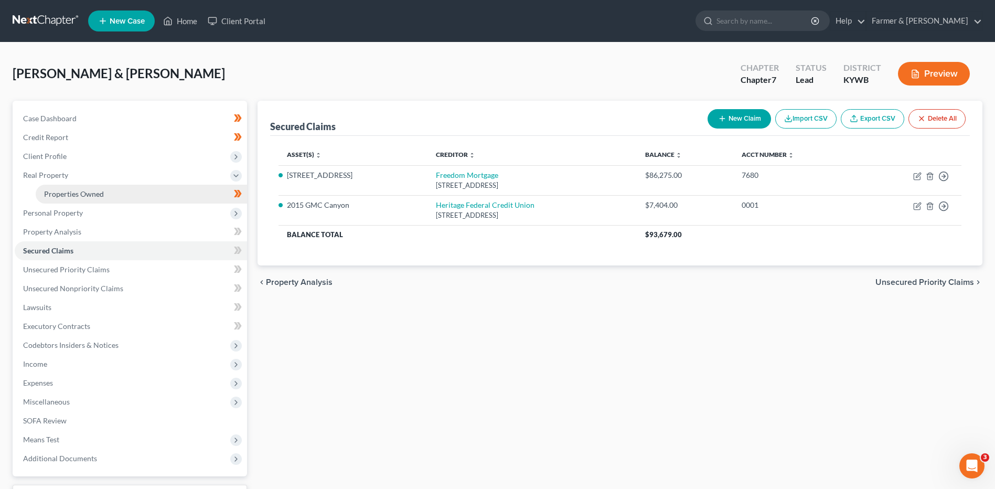
click at [102, 195] on span "Properties Owned" at bounding box center [74, 193] width 60 height 9
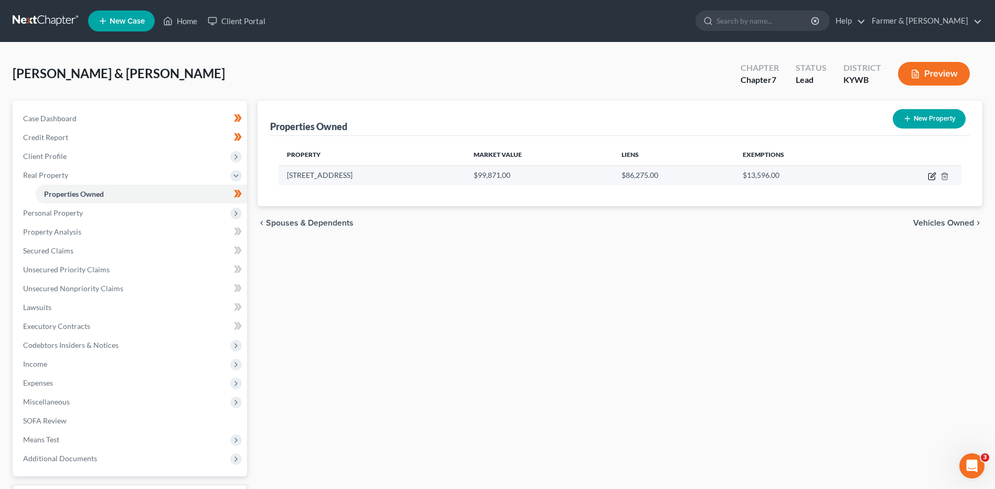
click at [934, 174] on icon "button" at bounding box center [932, 176] width 8 height 8
select select "18"
select select "1"
select select "0"
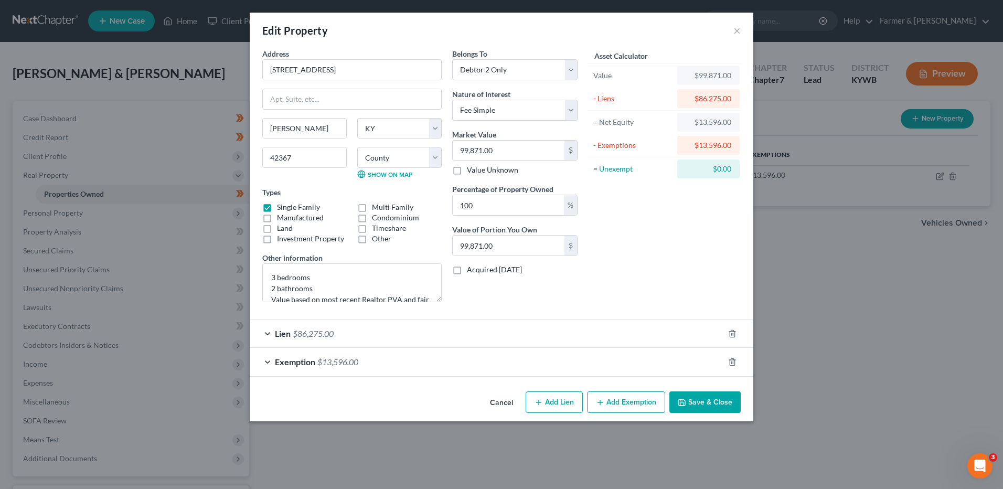
click at [500, 397] on button "Cancel" at bounding box center [502, 402] width 40 height 21
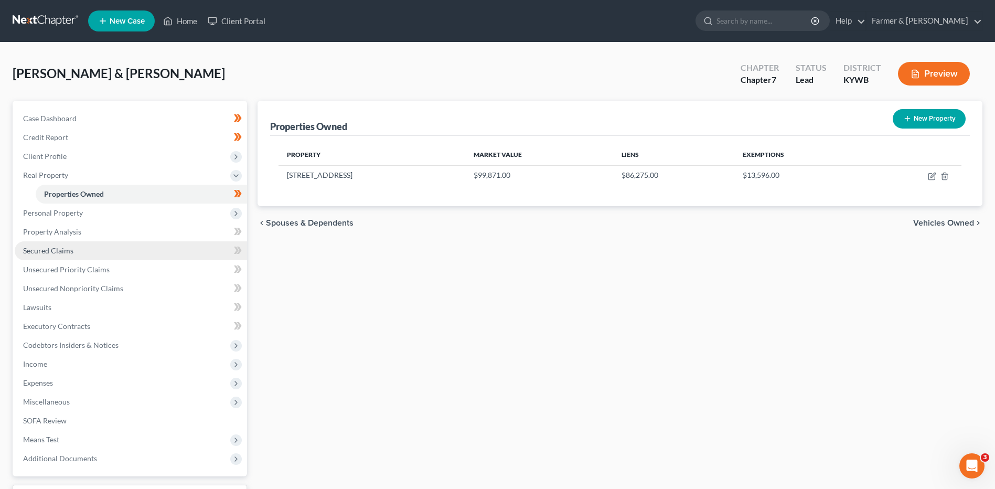
click at [103, 252] on link "Secured Claims" at bounding box center [131, 250] width 232 height 19
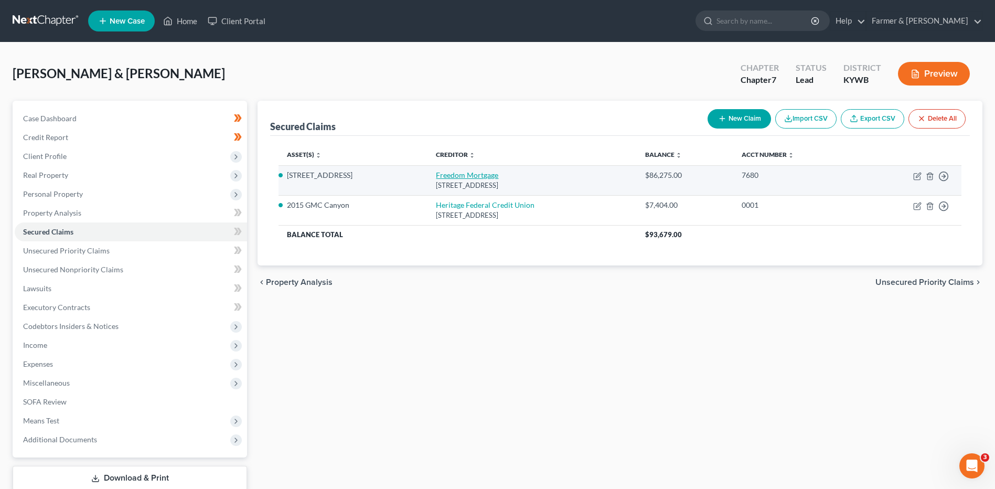
click at [453, 176] on link "Freedom Mortgage" at bounding box center [467, 174] width 62 height 9
select select "15"
select select "4"
select select "1"
select select "0"
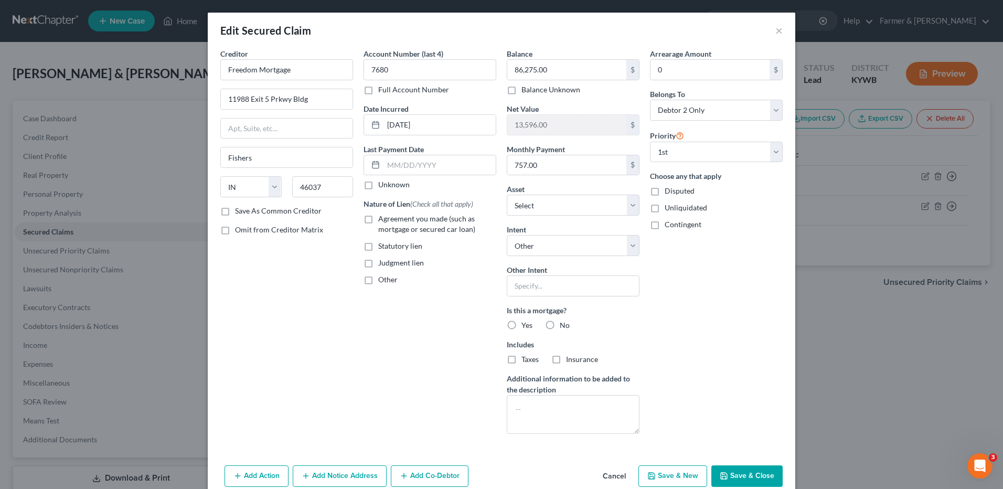
click at [607, 471] on button "Cancel" at bounding box center [614, 476] width 40 height 21
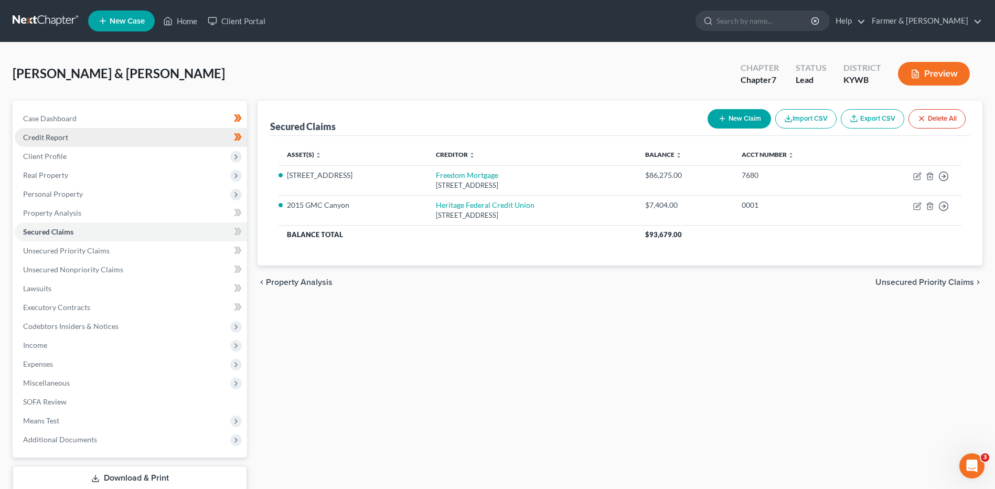
click at [102, 134] on link "Credit Report" at bounding box center [131, 137] width 232 height 19
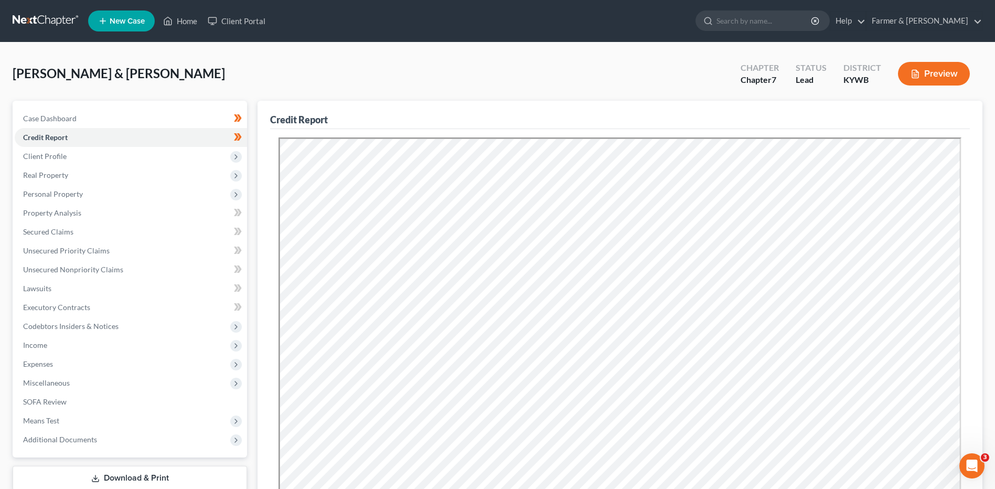
click at [51, 24] on link at bounding box center [46, 21] width 67 height 19
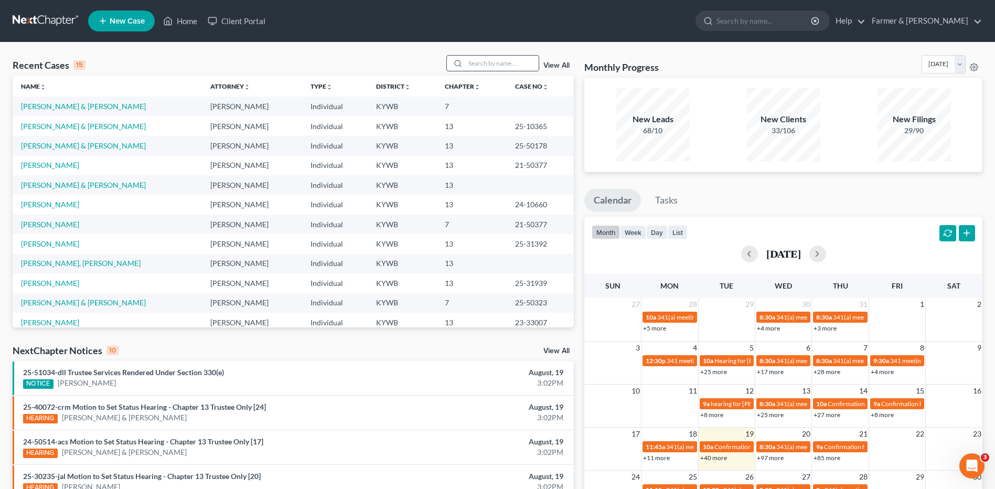
click at [513, 66] on input "search" at bounding box center [501, 63] width 73 height 15
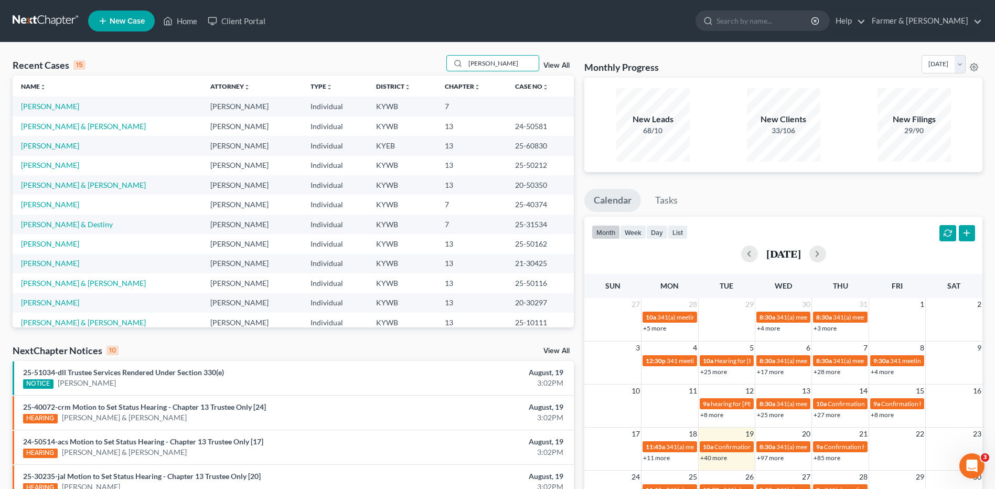
type input "gregory"
click at [67, 106] on link "[PERSON_NAME]" at bounding box center [50, 106] width 58 height 9
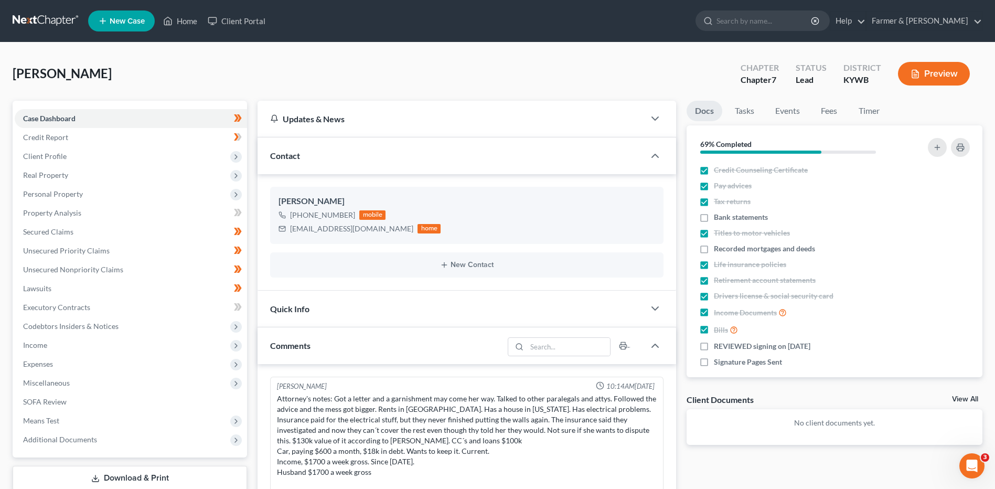
scroll to position [93, 0]
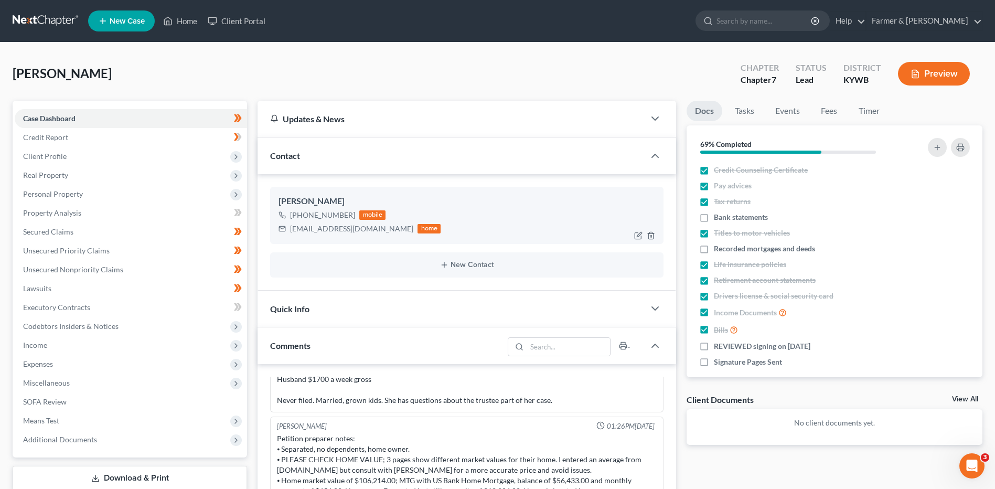
drag, startPoint x: 706, startPoint y: 251, endPoint x: 568, endPoint y: 193, distance: 149.3
click at [714, 251] on label "Recorded mortgages and deeds" at bounding box center [764, 248] width 101 height 10
click at [718, 250] on input "Recorded mortgages and deeds" at bounding box center [721, 246] width 7 height 7
checkbox input "true"
click at [95, 361] on span "Expenses" at bounding box center [131, 364] width 232 height 19
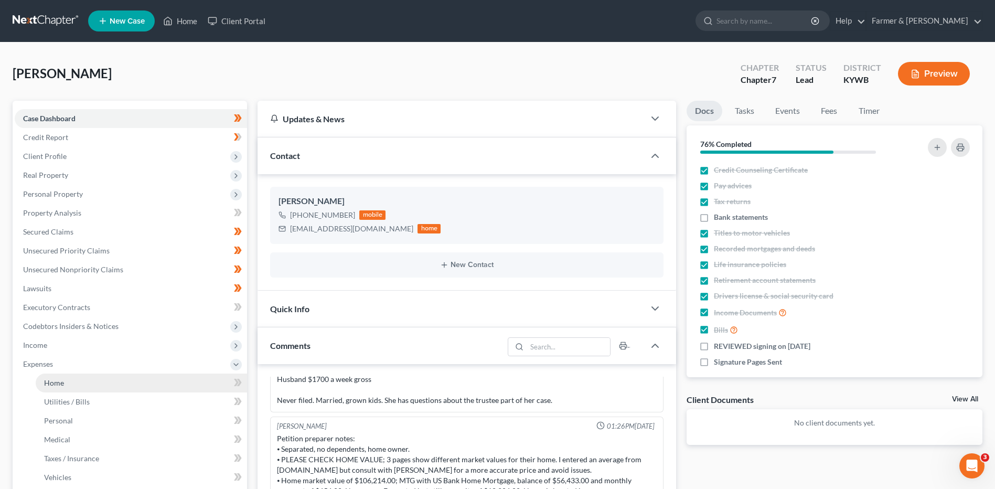
click at [92, 381] on link "Home" at bounding box center [141, 383] width 211 height 19
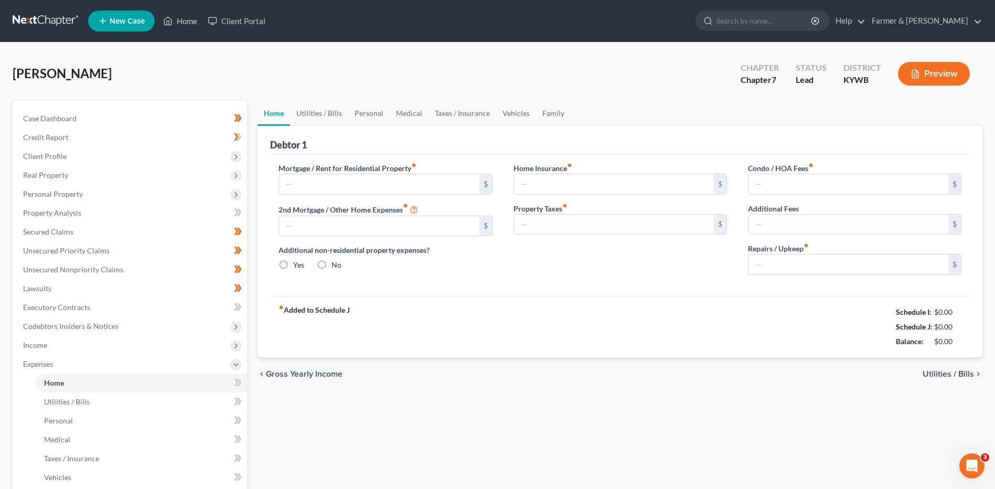
type input "1,200.00"
radio input "true"
type input "0.00"
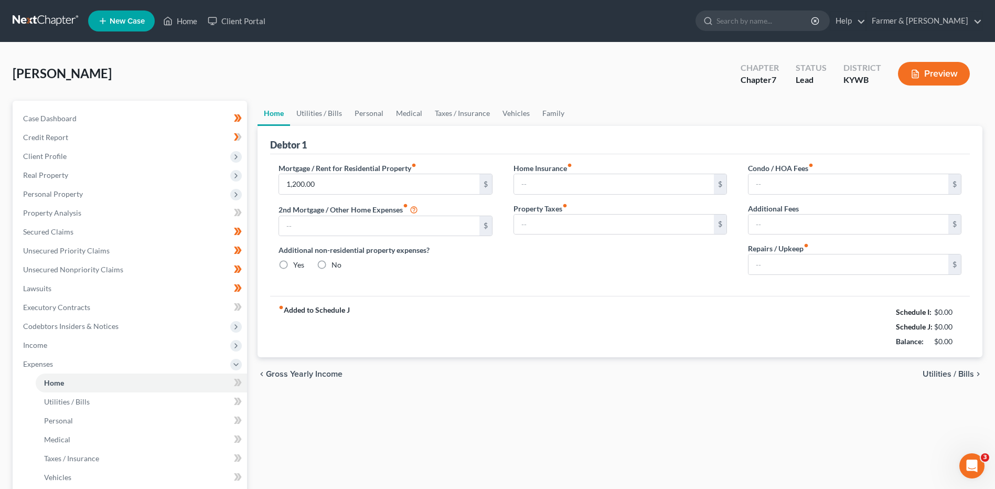
type input "0.00"
type input "150.00"
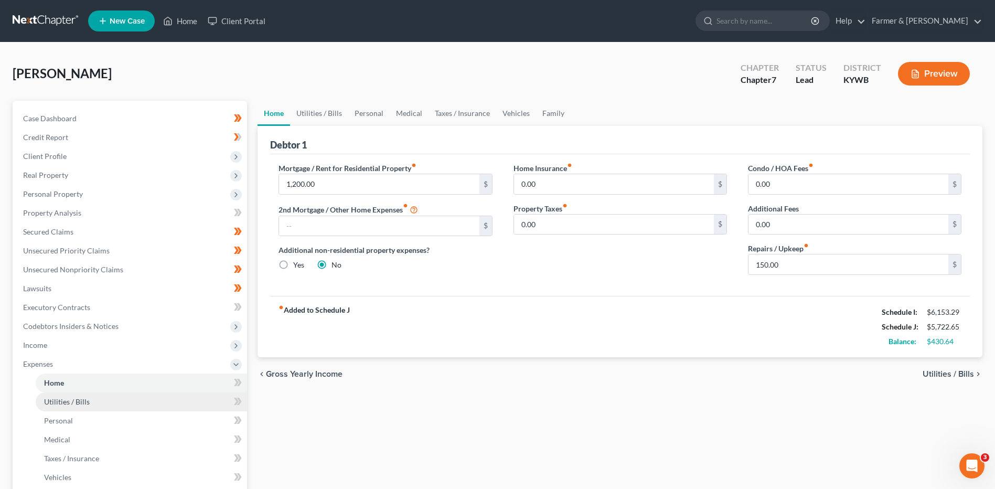
click at [89, 395] on link "Utilities / Bills" at bounding box center [141, 401] width 211 height 19
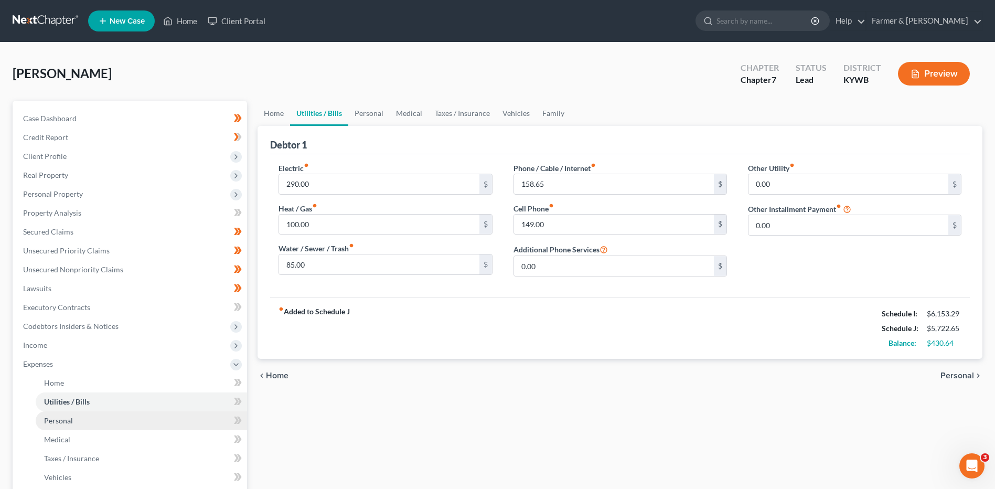
click at [78, 418] on link "Personal" at bounding box center [141, 420] width 211 height 19
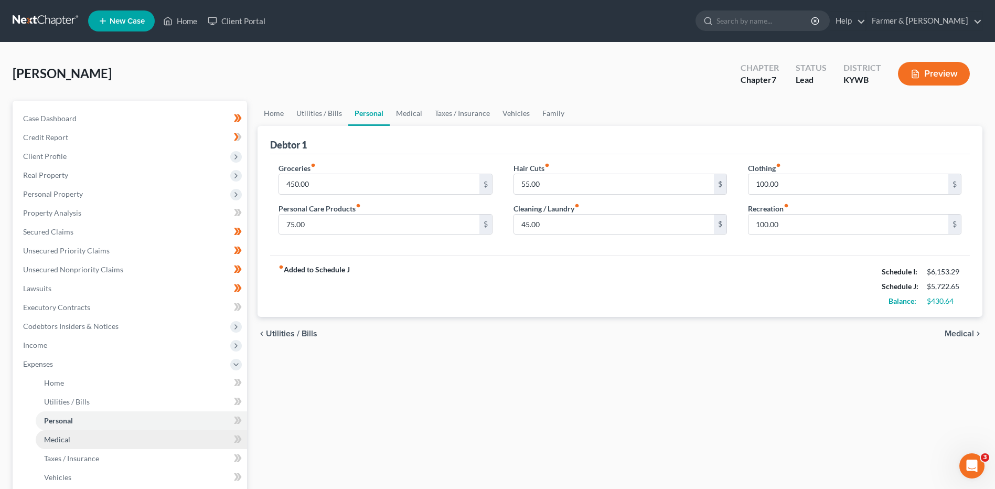
click at [67, 438] on span "Medical" at bounding box center [57, 439] width 26 height 9
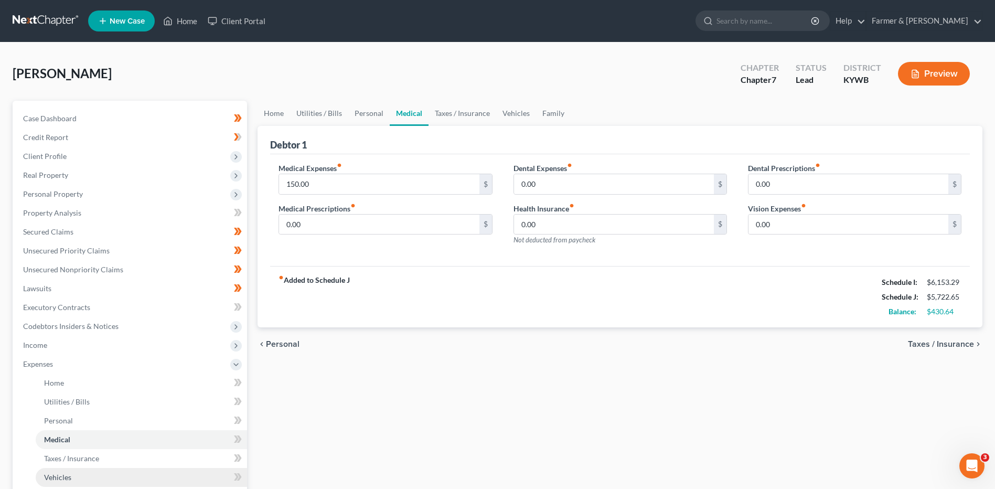
click at [68, 475] on span "Vehicles" at bounding box center [57, 477] width 27 height 9
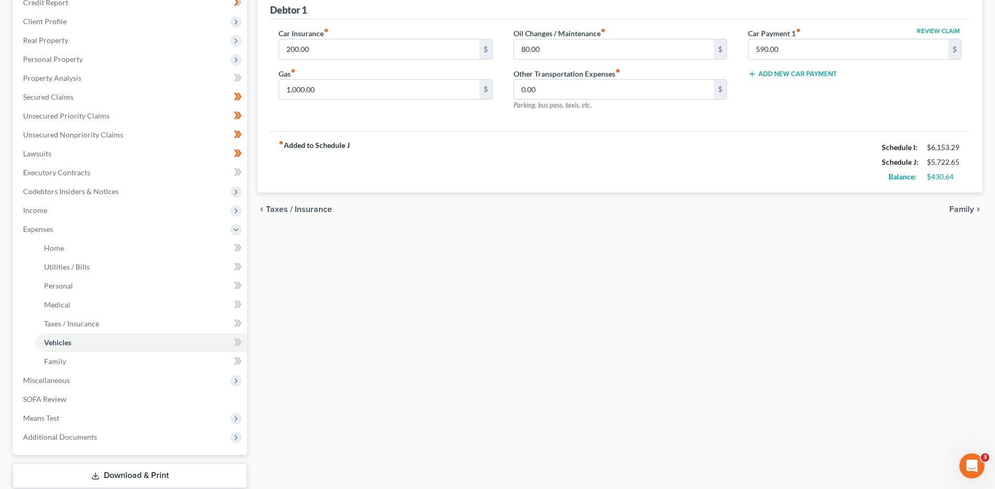
scroll to position [159, 0]
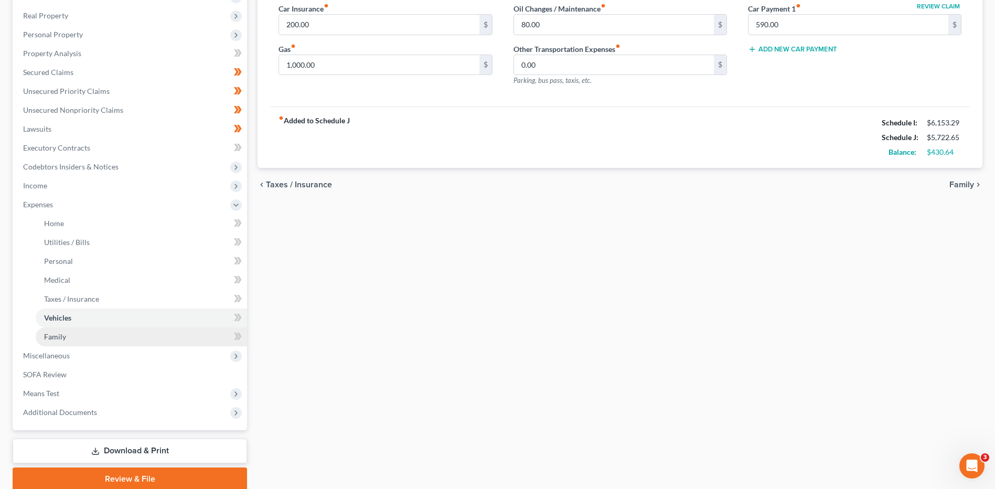
click at [64, 340] on span "Family" at bounding box center [55, 336] width 22 height 9
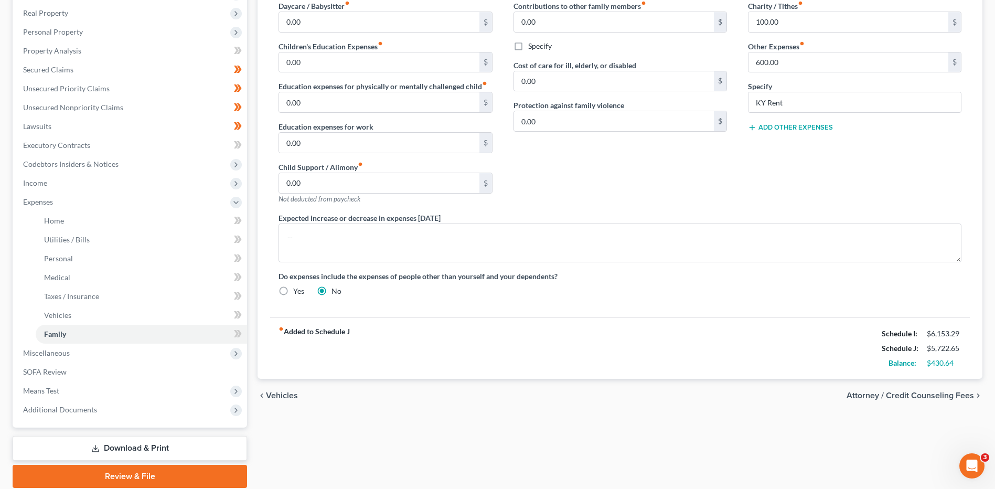
scroll to position [165, 0]
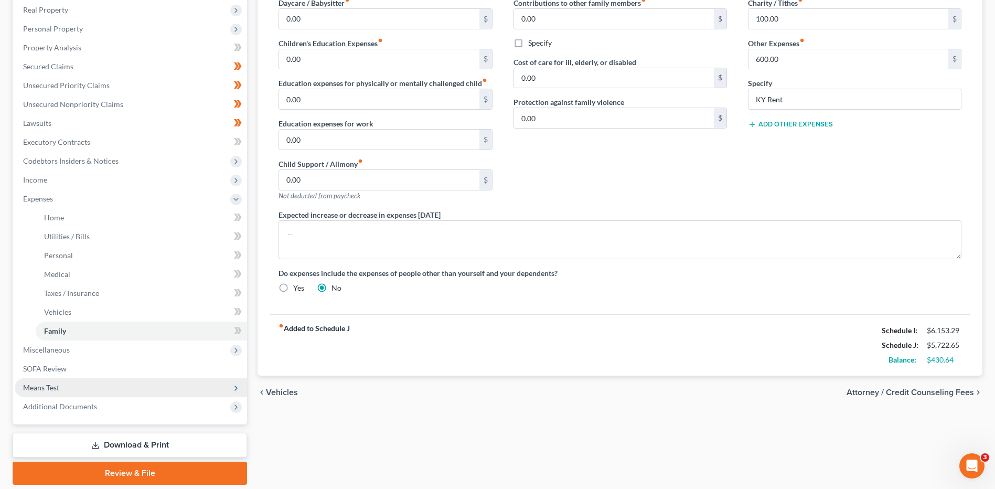
click at [84, 395] on span "Means Test" at bounding box center [131, 387] width 232 height 19
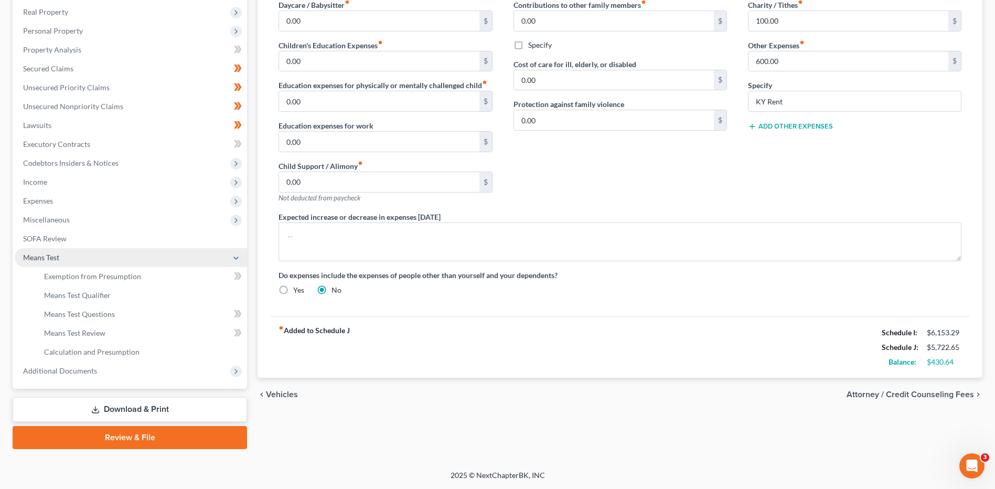
scroll to position [163, 0]
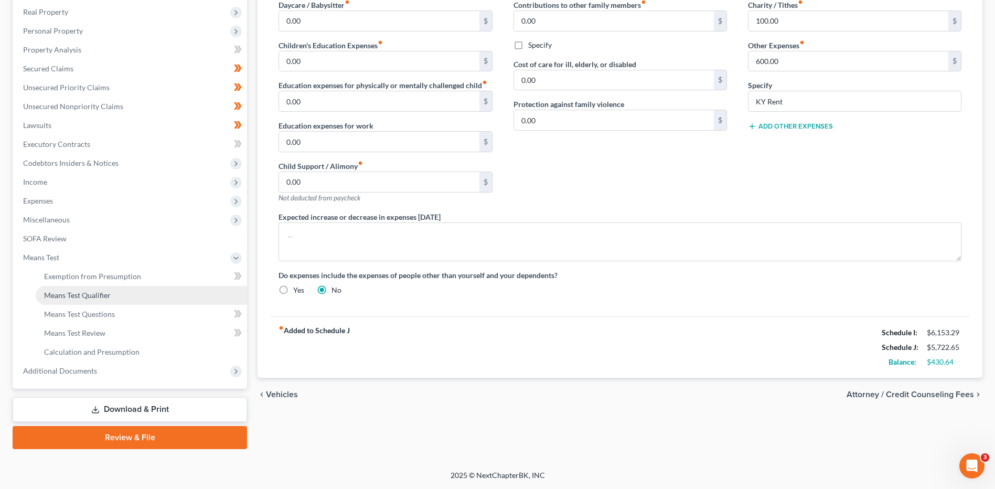
click at [133, 295] on link "Means Test Qualifier" at bounding box center [141, 295] width 211 height 19
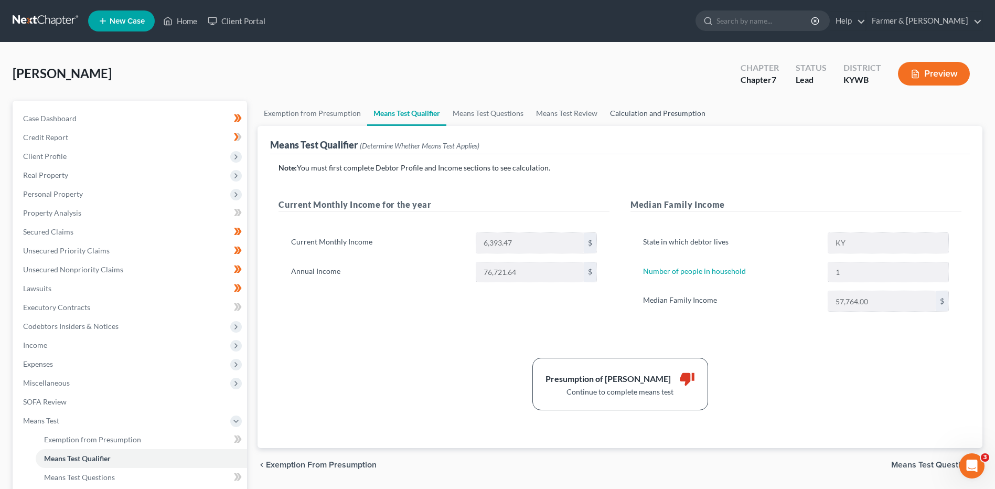
click at [656, 114] on link "Calculation and Presumption" at bounding box center [658, 113] width 108 height 25
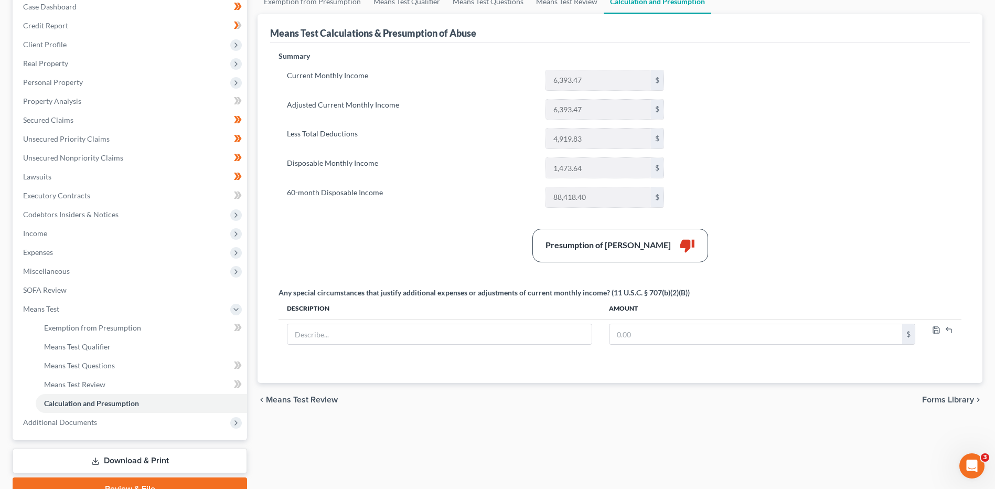
scroll to position [163, 0]
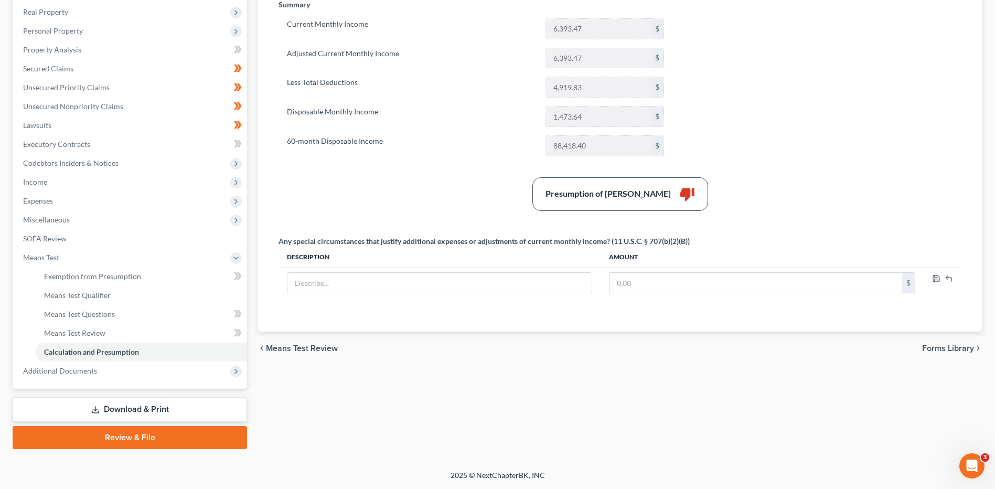
click at [141, 403] on link "Download & Print" at bounding box center [130, 409] width 234 height 25
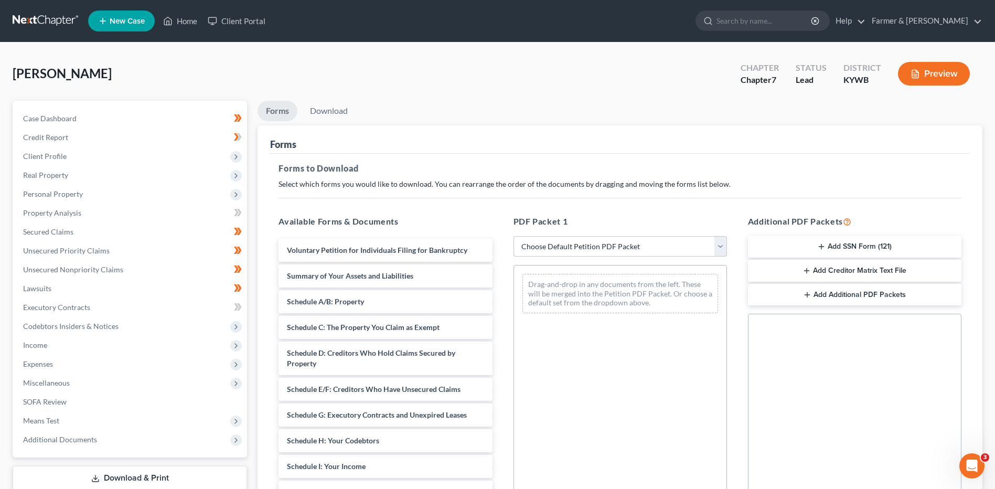
click at [605, 243] on select "Choose Default Petition PDF Packet Complete Bankruptcy Petition (all forms and …" at bounding box center [621, 246] width 214 height 21
select select "4"
click at [514, 236] on select "Choose Default Petition PDF Packet Complete Bankruptcy Petition (all forms and …" at bounding box center [621, 246] width 214 height 21
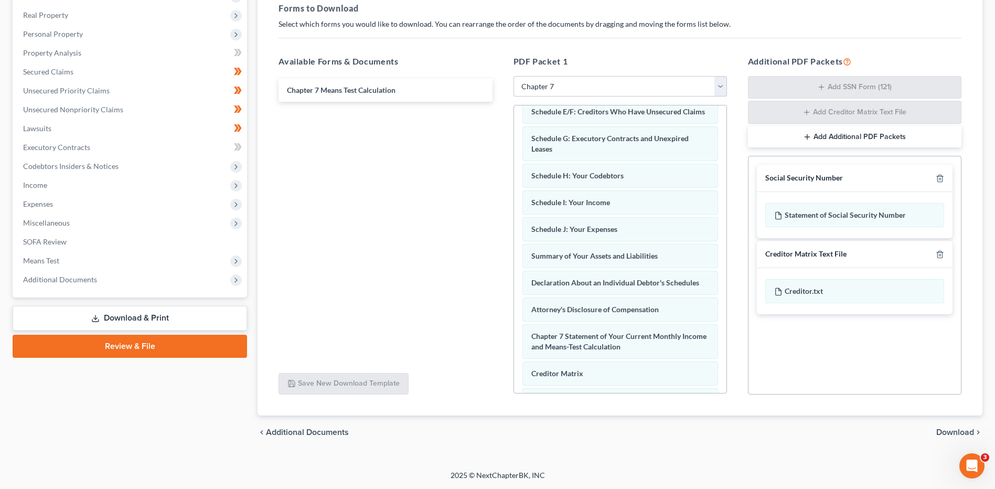
scroll to position [334, 0]
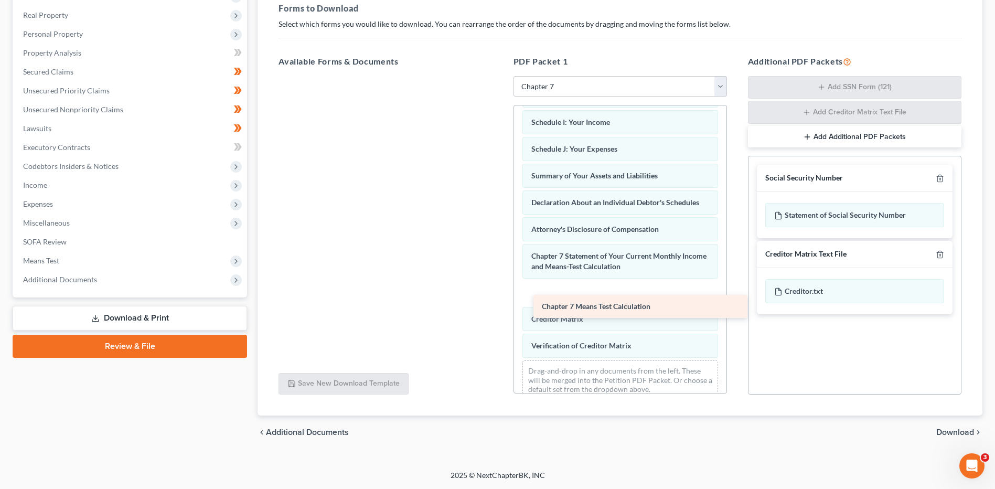
drag, startPoint x: 402, startPoint y: 95, endPoint x: 657, endPoint y: 311, distance: 334.2
click at [500, 76] on div "Chapter 7 Means Test Calculation Chapter 7 Means Test Calculation" at bounding box center [385, 76] width 230 height 0
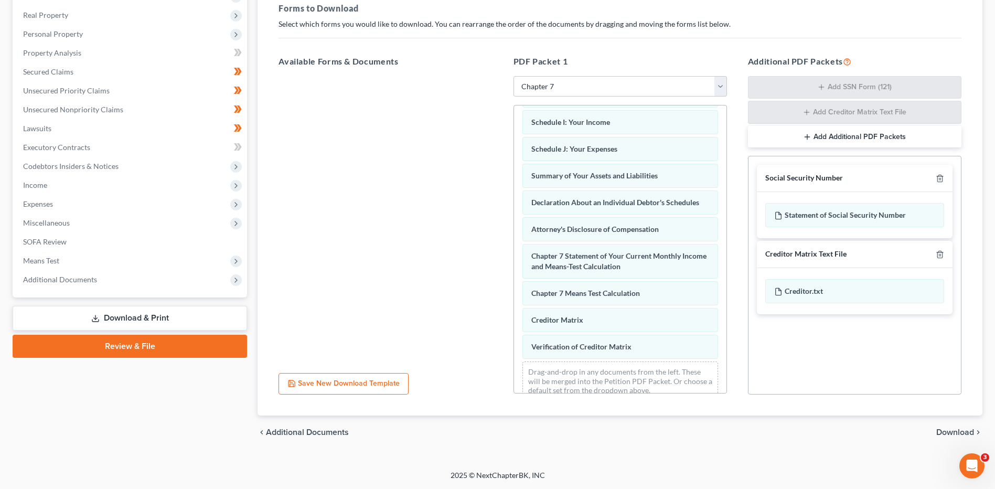
click at [950, 432] on span "Download" at bounding box center [955, 432] width 38 height 8
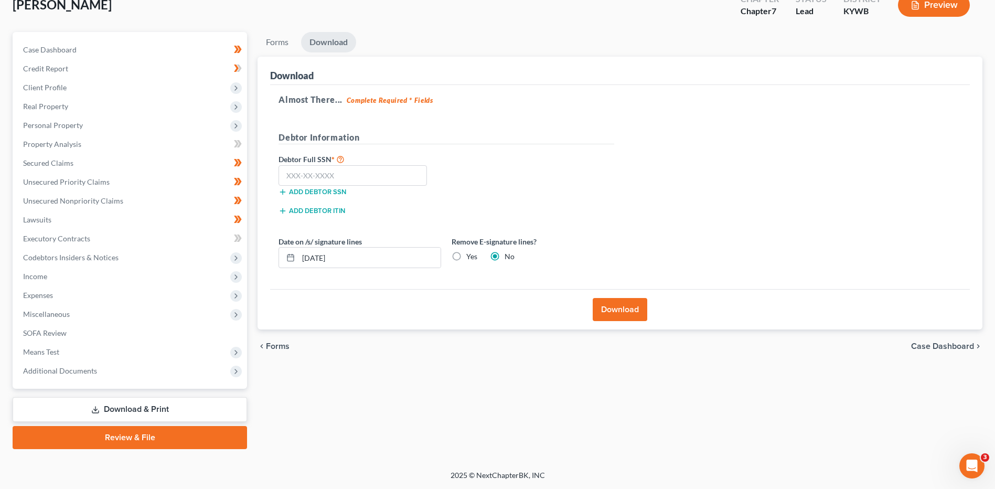
scroll to position [69, 0]
click at [358, 177] on input "text" at bounding box center [353, 175] width 148 height 21
type input "279-74-8038"
click at [617, 309] on button "Download" at bounding box center [620, 309] width 55 height 23
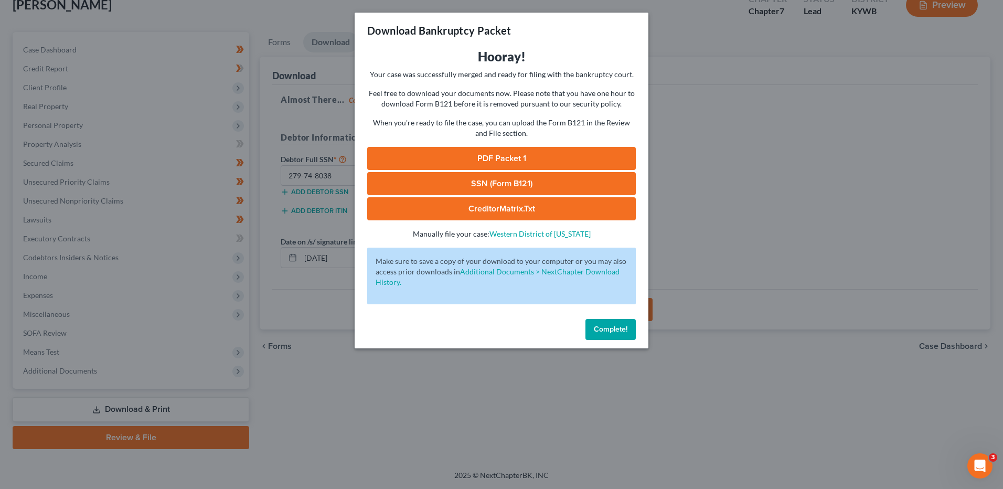
click at [527, 154] on link "PDF Packet 1" at bounding box center [501, 158] width 269 height 23
click at [529, 180] on link "SSN (Form B121)" at bounding box center [501, 183] width 269 height 23
drag, startPoint x: 612, startPoint y: 336, endPoint x: 594, endPoint y: 331, distance: 18.1
click at [612, 336] on button "Complete!" at bounding box center [610, 329] width 50 height 21
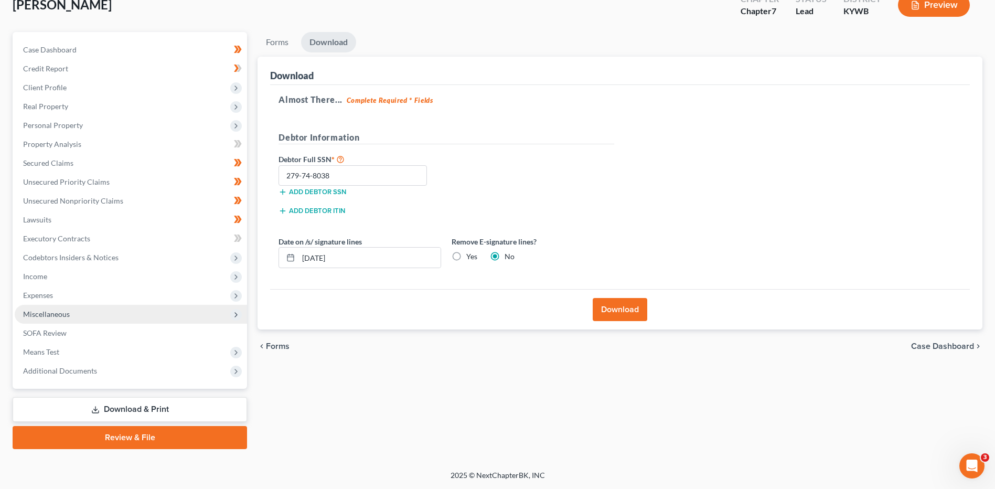
click at [115, 316] on span "Miscellaneous" at bounding box center [131, 314] width 232 height 19
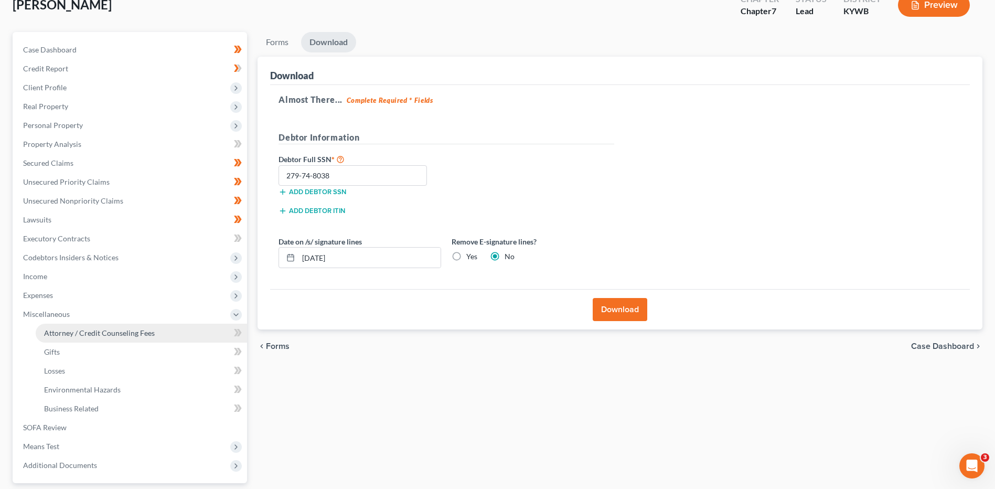
click at [95, 335] on span "Attorney / Credit Counseling Fees" at bounding box center [99, 332] width 111 height 9
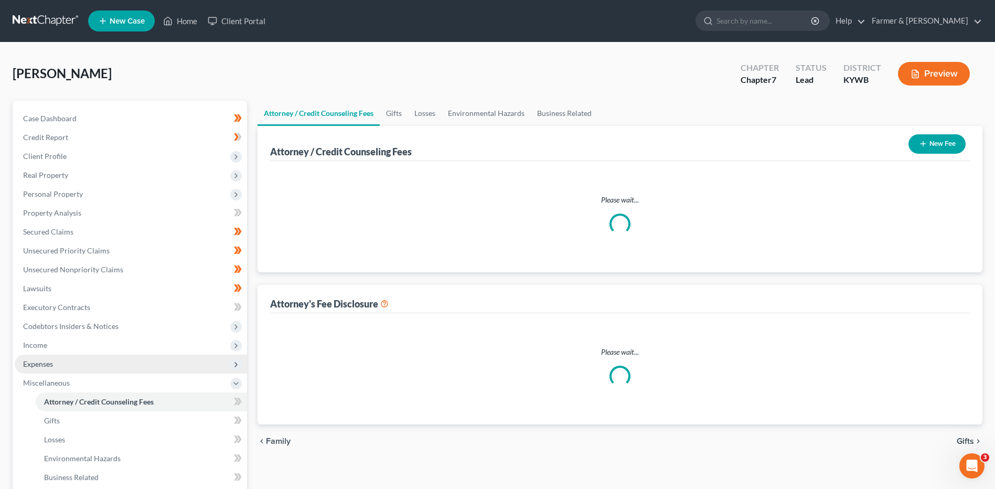
select select "0"
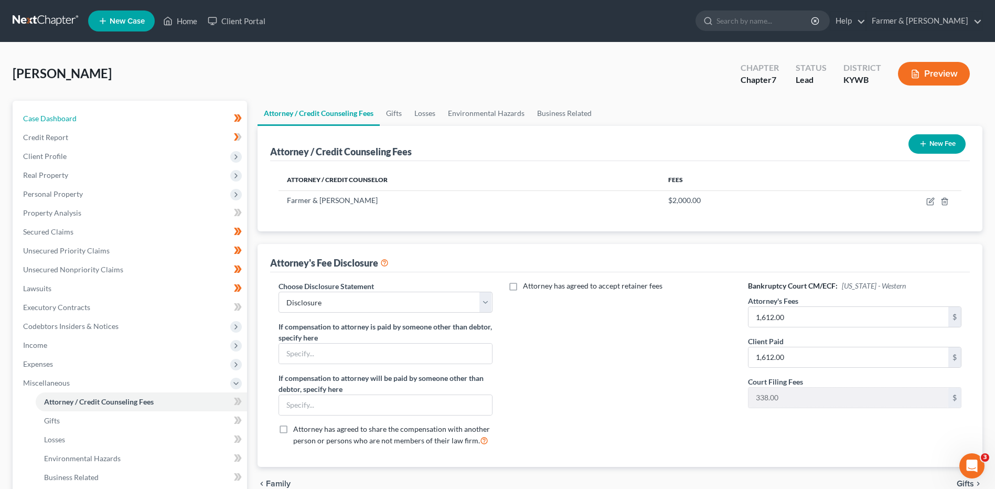
drag, startPoint x: 55, startPoint y: 115, endPoint x: 0, endPoint y: 101, distance: 56.9
click at [55, 115] on span "Case Dashboard" at bounding box center [50, 118] width 54 height 9
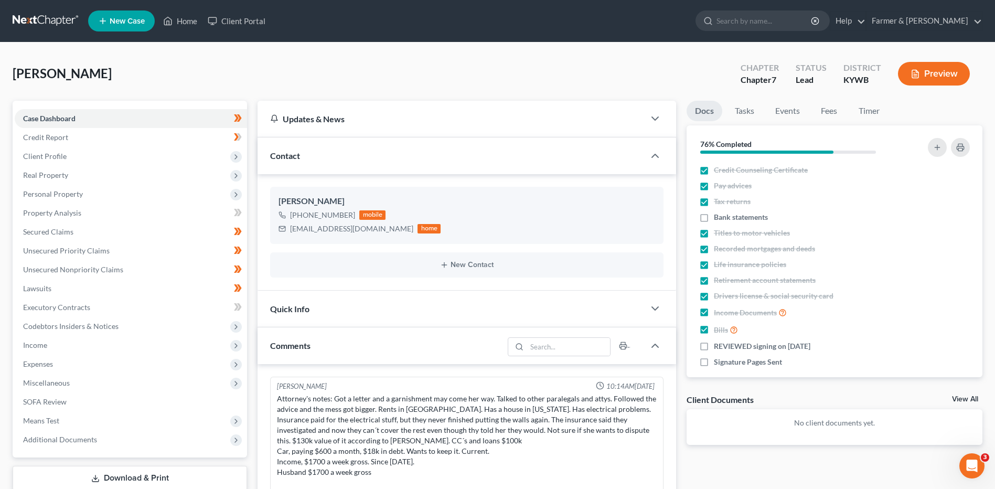
scroll to position [93, 0]
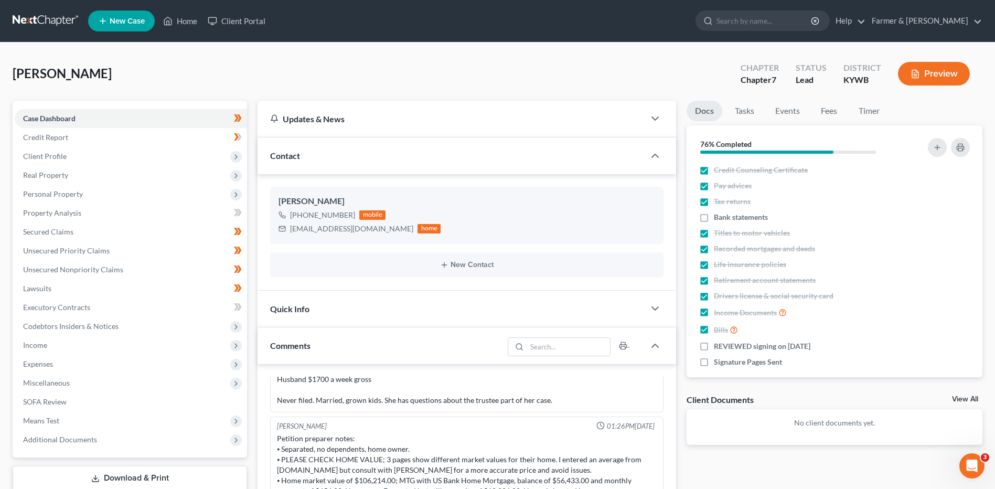
drag, startPoint x: 28, startPoint y: 18, endPoint x: 119, endPoint y: 1, distance: 92.3
click at [28, 18] on link at bounding box center [46, 21] width 67 height 19
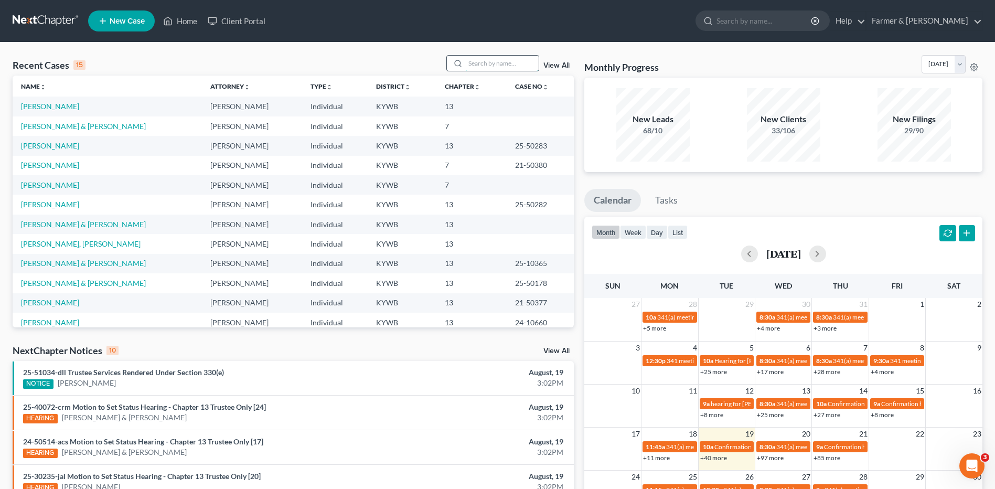
click at [483, 61] on input "search" at bounding box center [501, 63] width 73 height 15
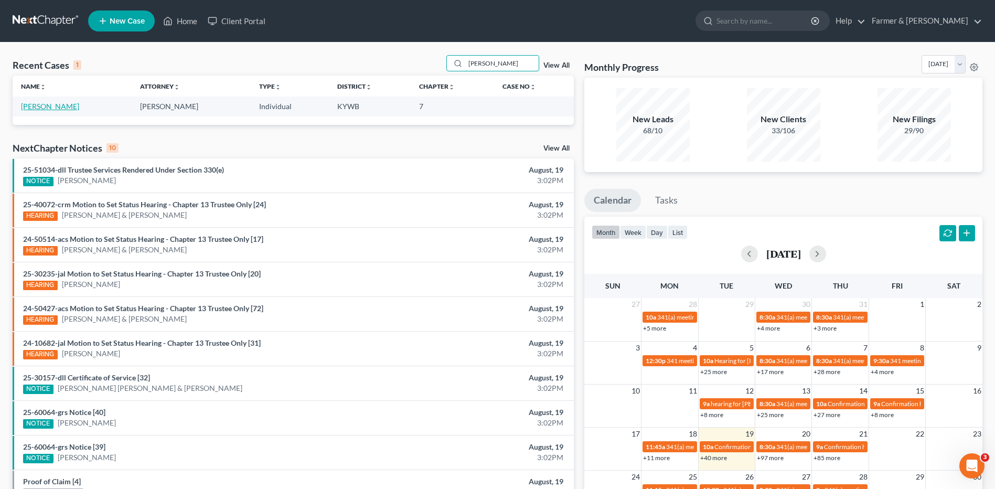
type input "[PERSON_NAME]"
click at [54, 107] on link "[PERSON_NAME]" at bounding box center [50, 106] width 58 height 9
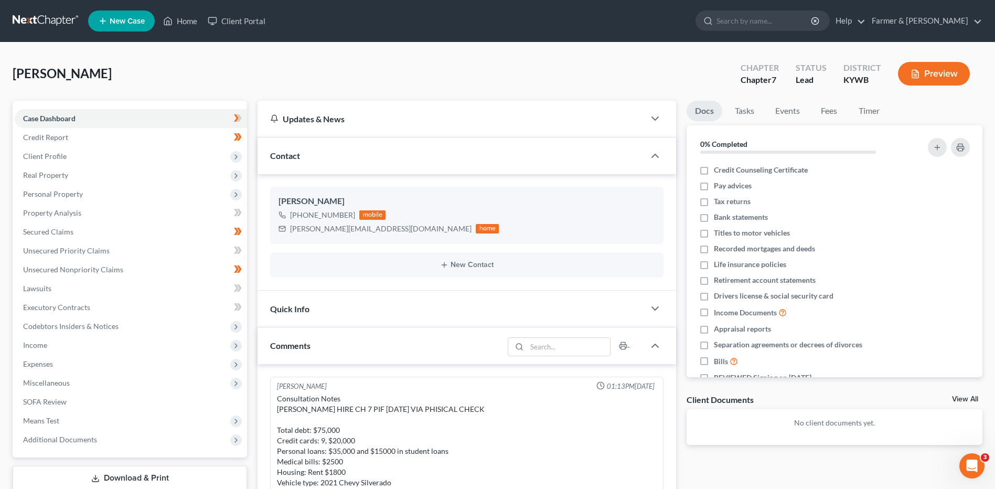
scroll to position [156, 0]
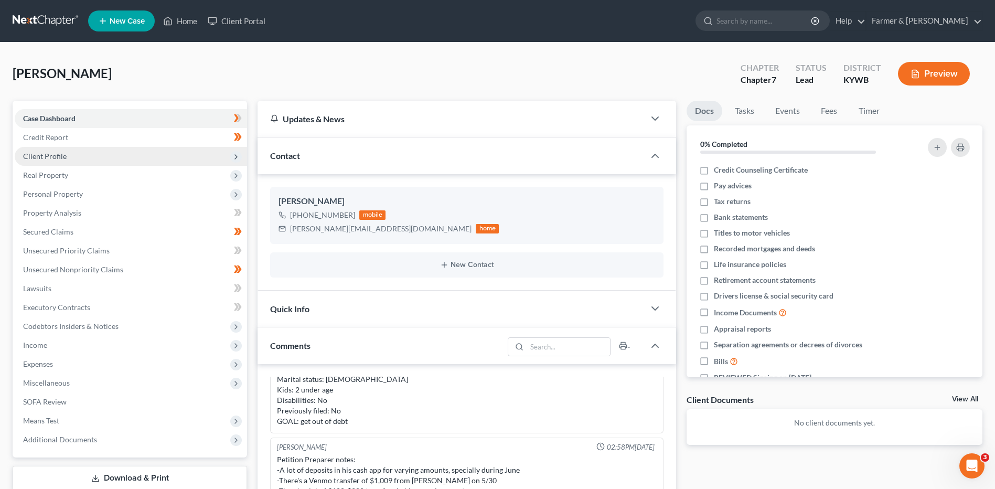
click at [71, 157] on span "Client Profile" at bounding box center [131, 156] width 232 height 19
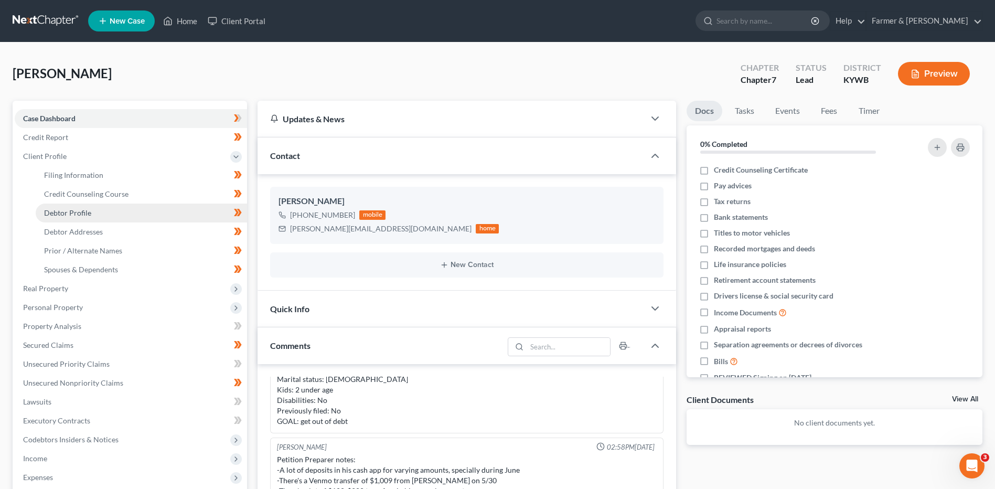
click at [102, 213] on link "Debtor Profile" at bounding box center [141, 213] width 211 height 19
select select "0"
select select "3"
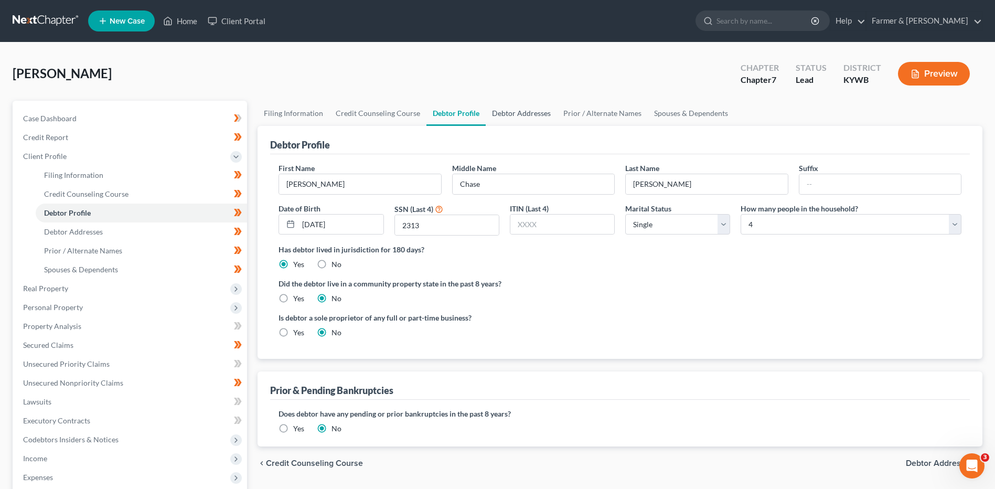
click at [508, 110] on link "Debtor Addresses" at bounding box center [521, 113] width 71 height 25
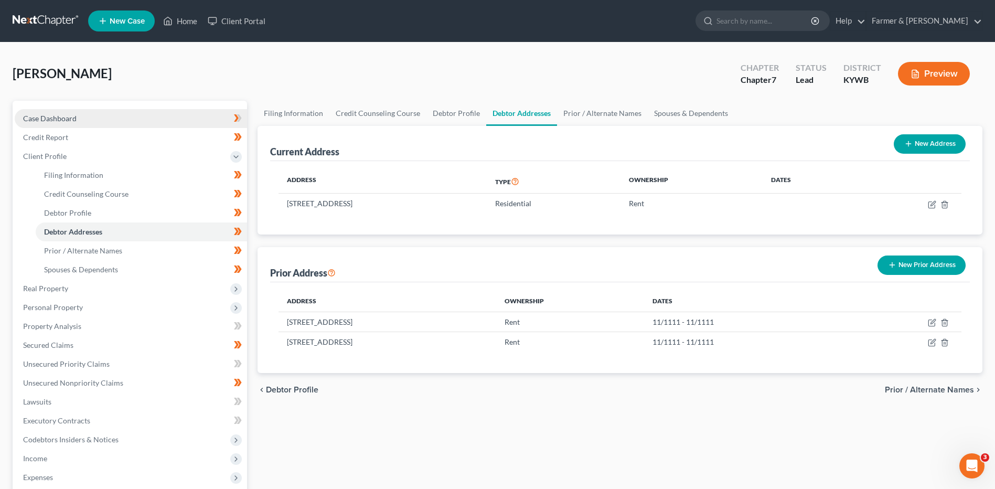
click at [124, 115] on link "Case Dashboard" at bounding box center [131, 118] width 232 height 19
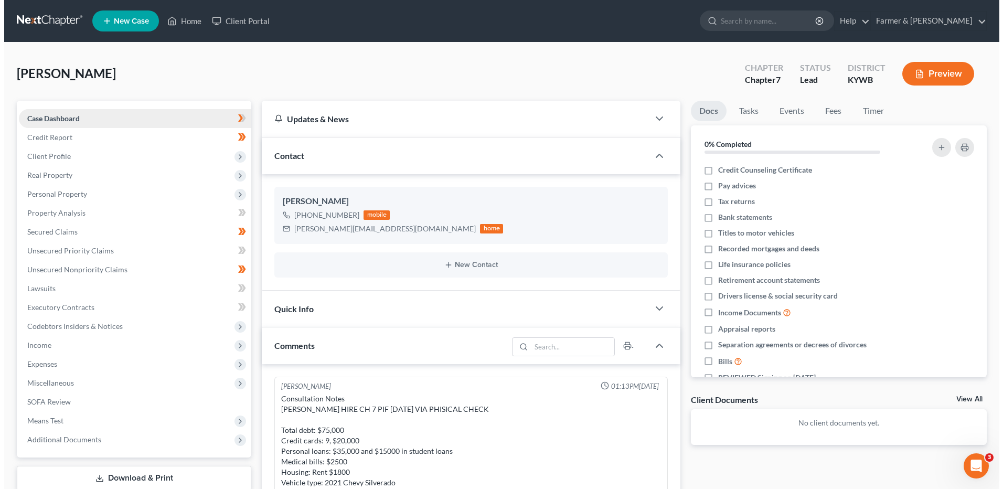
scroll to position [156, 0]
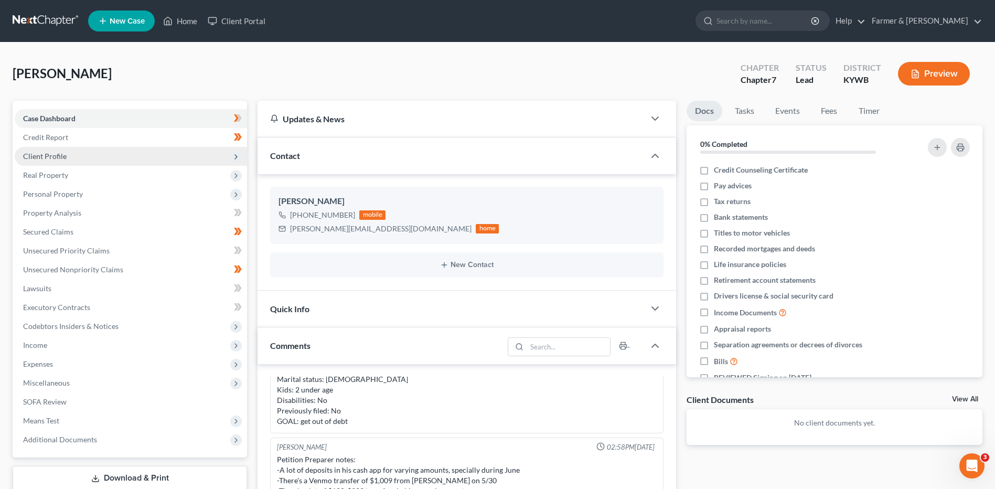
click at [100, 156] on span "Client Profile" at bounding box center [131, 156] width 232 height 19
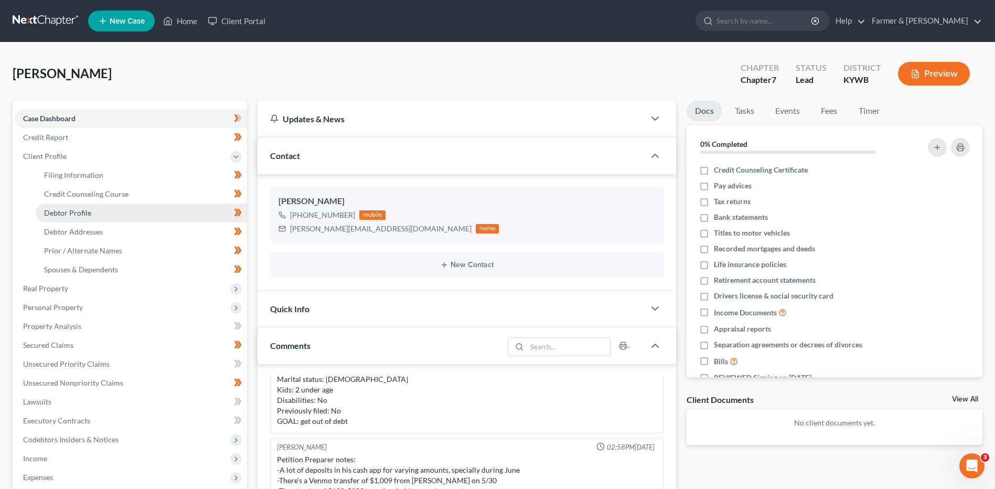
click at [87, 211] on span "Debtor Profile" at bounding box center [67, 212] width 47 height 9
select select "0"
select select "3"
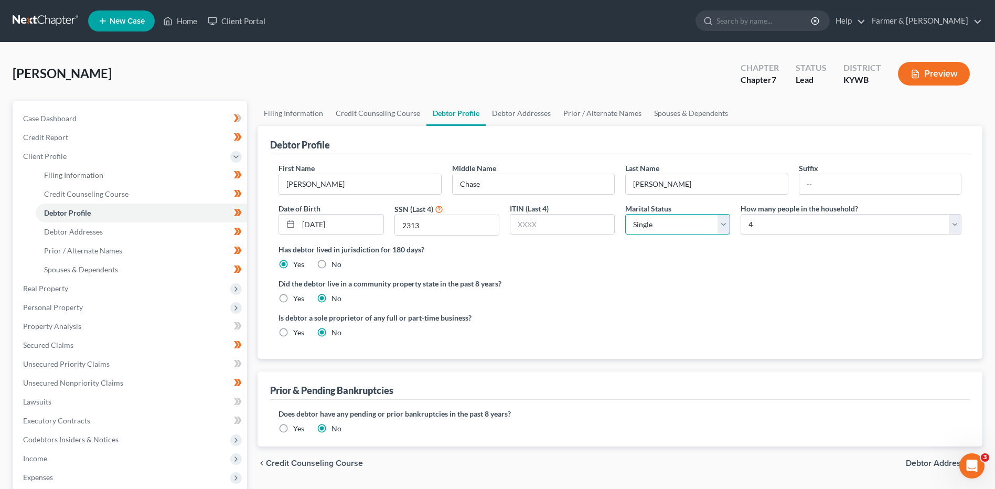
click at [649, 221] on select "Select Single Married Separated Divorced Widowed" at bounding box center [677, 224] width 105 height 21
select select "1"
click at [625, 214] on select "Select Single Married Separated Divorced Widowed" at bounding box center [677, 224] width 105 height 21
click at [673, 114] on link "Spouses & Dependents" at bounding box center [691, 113] width 87 height 25
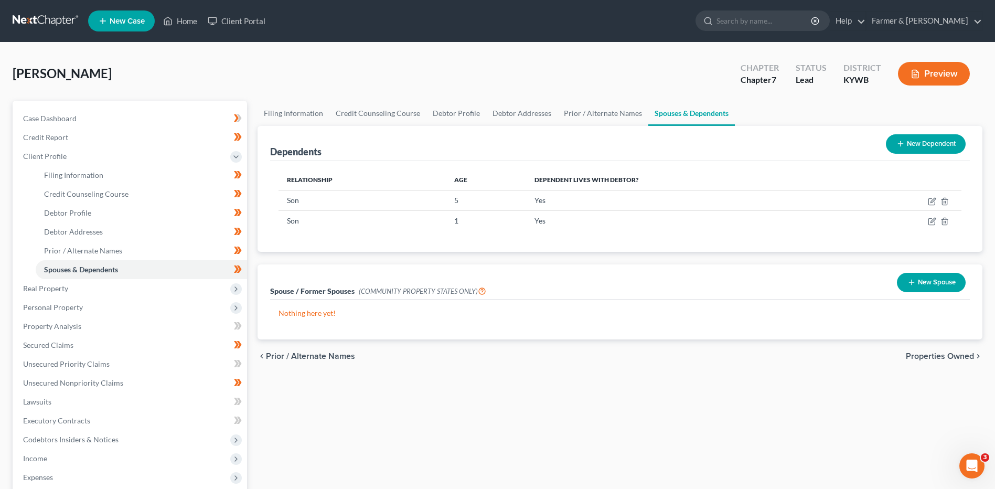
click at [452, 126] on div "Dependents New Dependent" at bounding box center [620, 143] width 700 height 35
click at [452, 121] on link "Debtor Profile" at bounding box center [457, 113] width 60 height 25
select select "1"
select select "3"
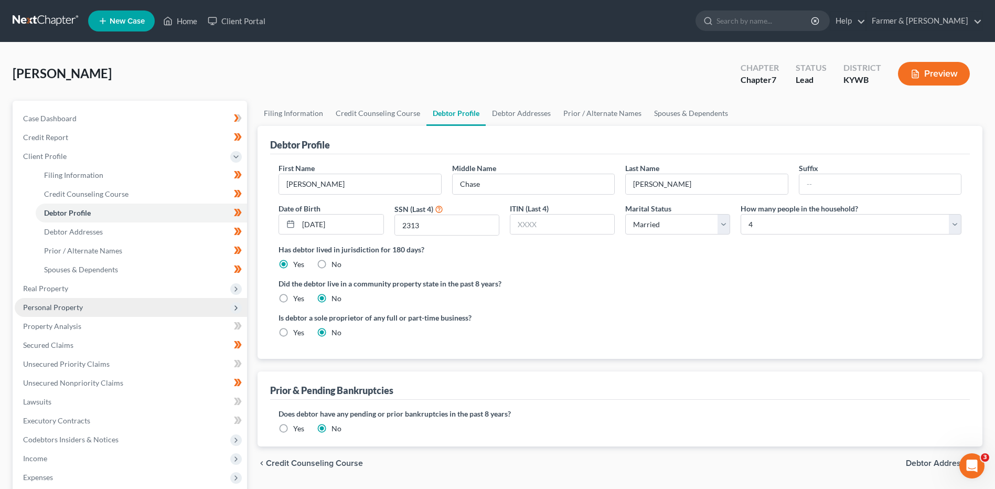
click at [129, 310] on span "Personal Property" at bounding box center [131, 307] width 232 height 19
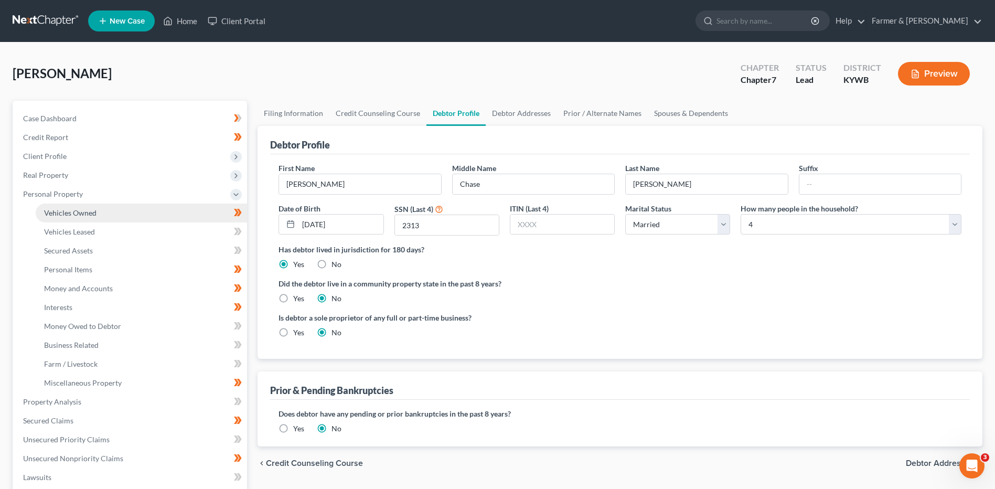
click at [144, 212] on link "Vehicles Owned" at bounding box center [141, 213] width 211 height 19
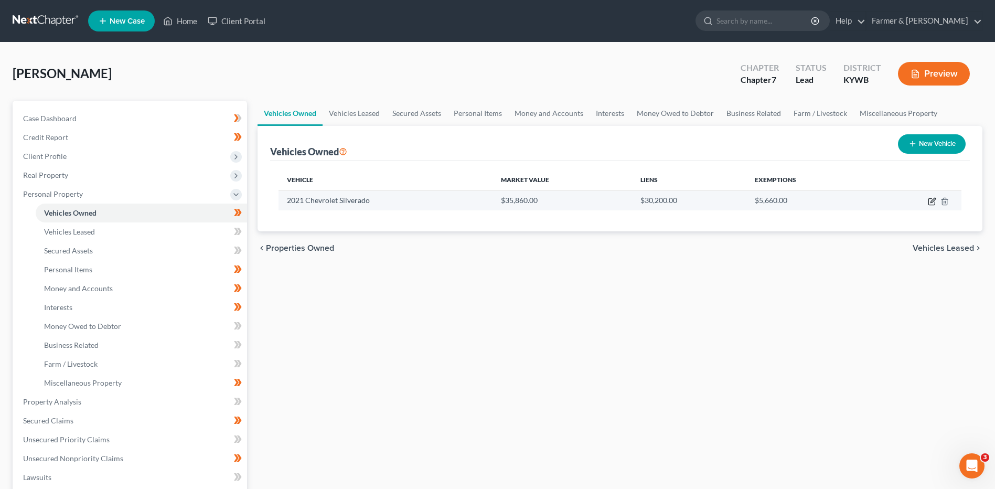
click at [933, 199] on icon "button" at bounding box center [933, 200] width 5 height 5
select select "0"
select select "5"
select select "2"
select select "0"
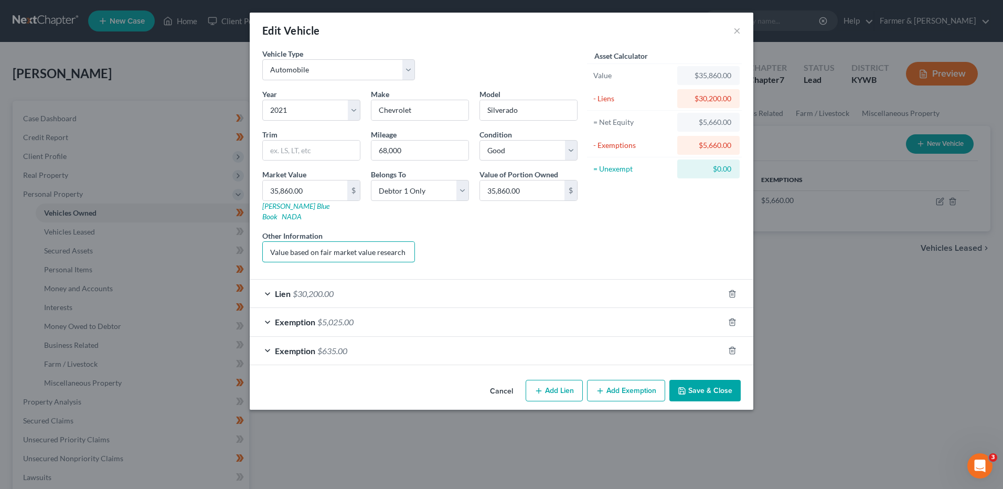
scroll to position [0, 143]
drag, startPoint x: 268, startPoint y: 243, endPoint x: 479, endPoint y: 252, distance: 211.6
click at [479, 252] on div "Year Select 2026 2025 2024 2023 2022 2021 2020 2019 2018 2017 2016 2015 2014 20…" at bounding box center [420, 180] width 326 height 182
click at [328, 194] on input "35,860.00" at bounding box center [305, 190] width 84 height 20
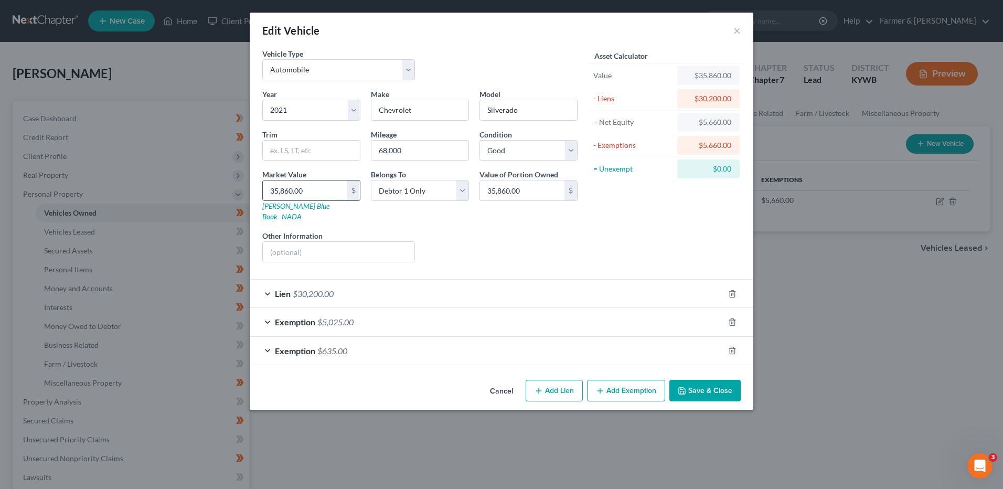
type input "3"
type input "3.00"
type input "35"
type input "35.00"
type input "355"
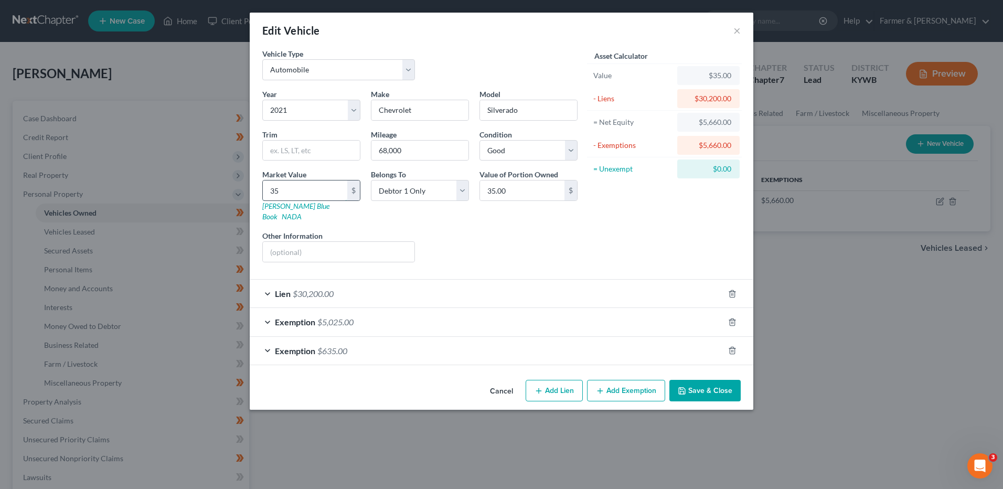
type input "355.00"
type input "3550"
type input "3,550.00"
type input "3,5500"
type input "35,500.00"
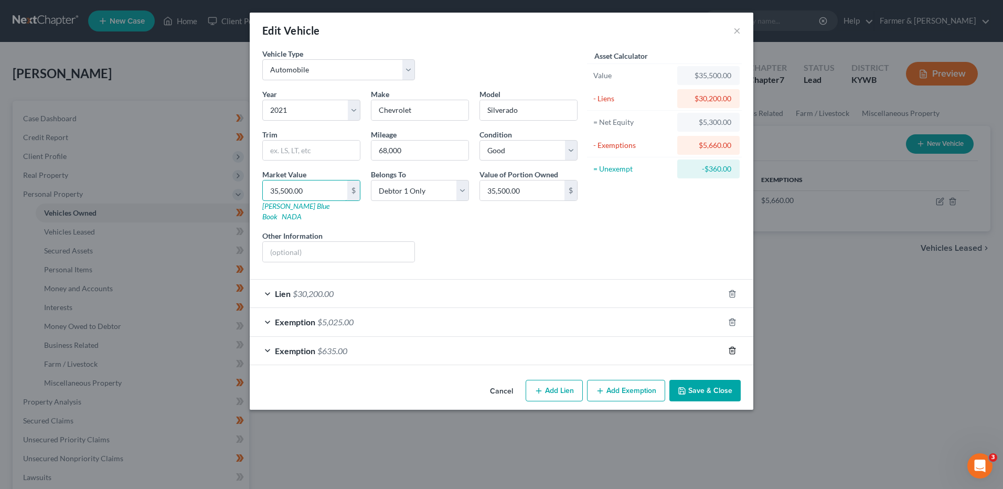
type input "35,500.00"
click at [733, 350] on line "button" at bounding box center [733, 351] width 0 height 2
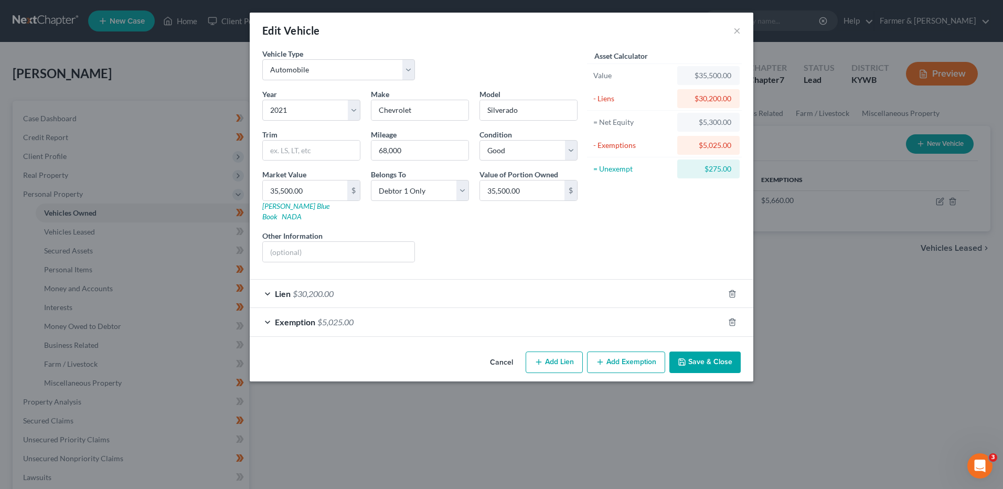
click at [644, 355] on button "Add Exemption" at bounding box center [626, 362] width 78 height 22
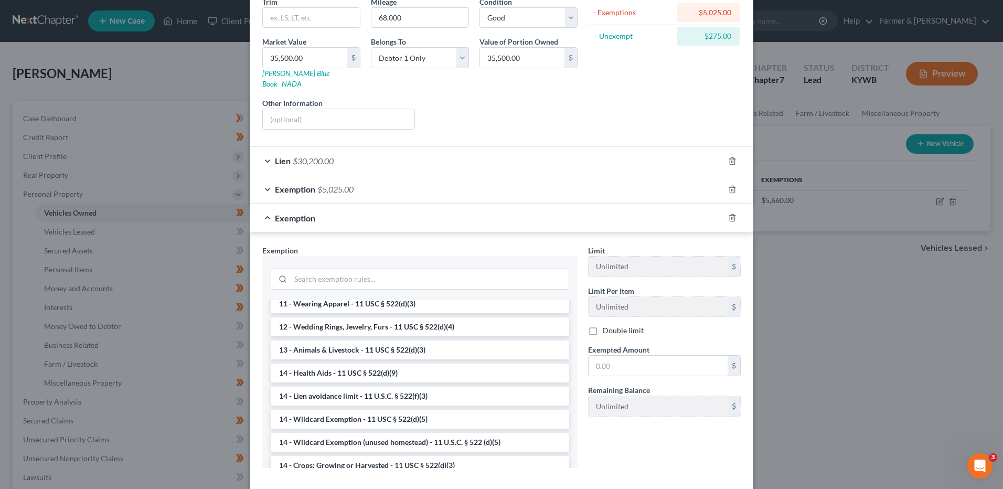
scroll to position [147, 0]
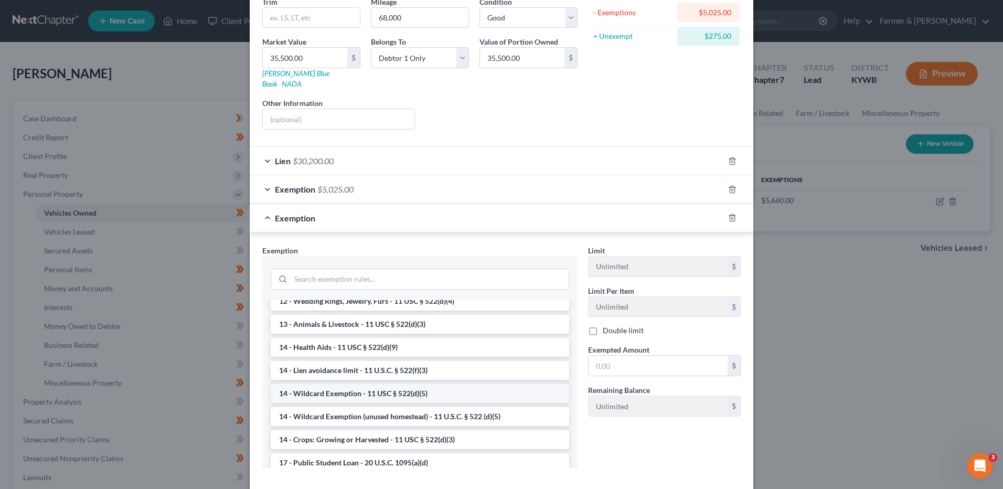
click at [505, 387] on li "14 - Wildcard Exemption - 11 USC § 522(d)(5)" at bounding box center [420, 393] width 299 height 19
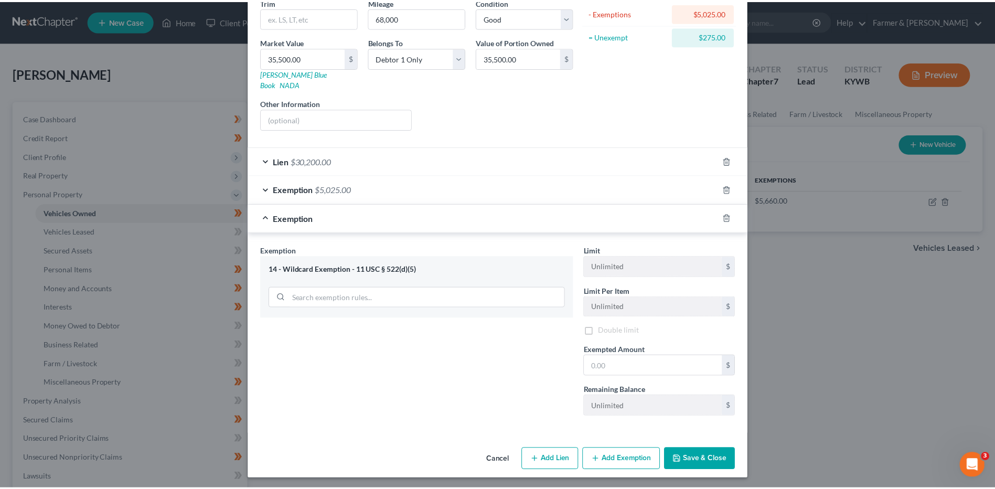
scroll to position [125, 0]
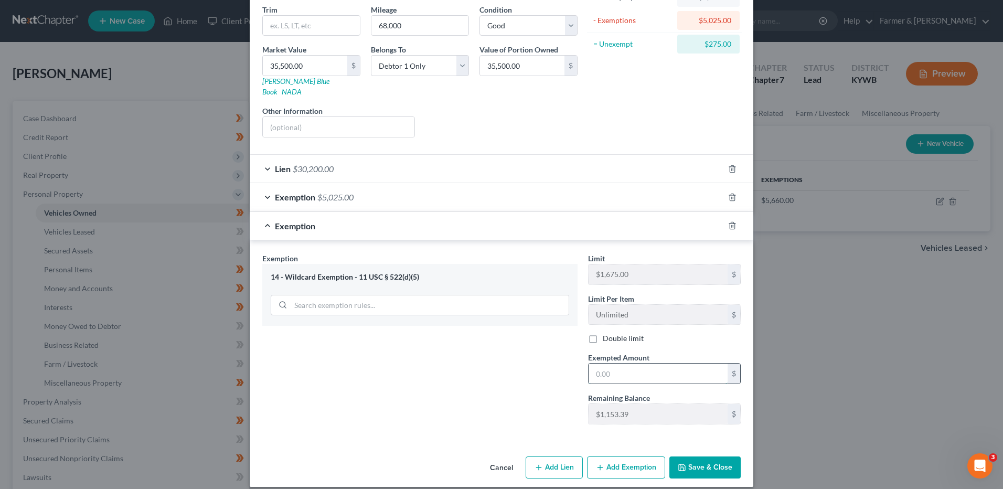
click at [626, 364] on input "text" at bounding box center [658, 374] width 139 height 20
type input "275.00"
click at [690, 463] on button "Save & Close" at bounding box center [704, 467] width 71 height 22
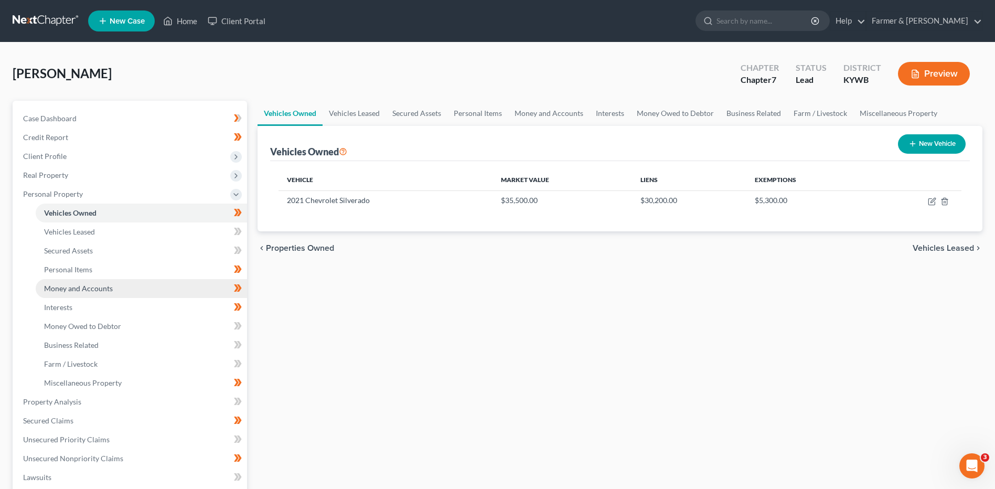
click at [167, 289] on link "Money and Accounts" at bounding box center [141, 288] width 211 height 19
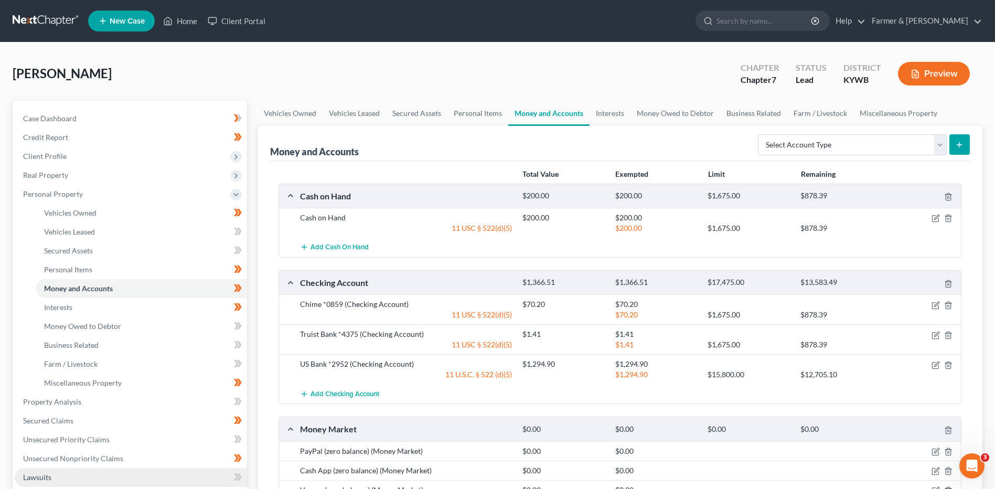
click at [78, 474] on link "Lawsuits" at bounding box center [131, 477] width 232 height 19
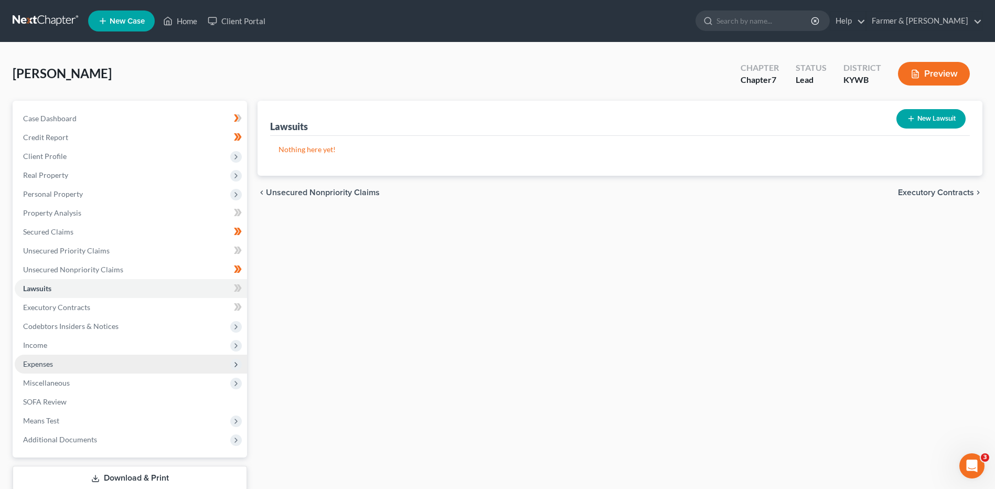
click at [102, 363] on span "Expenses" at bounding box center [131, 364] width 232 height 19
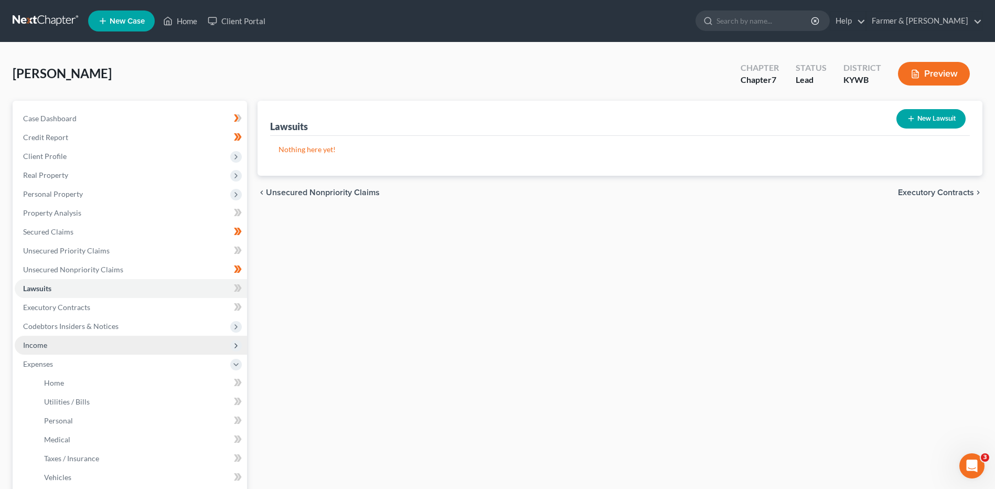
click at [112, 338] on span "Income" at bounding box center [131, 345] width 232 height 19
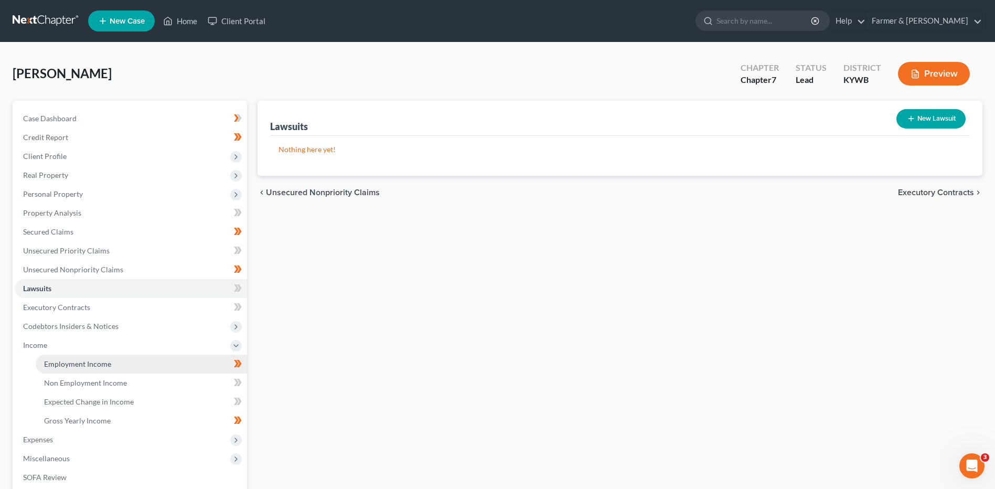
click at [124, 358] on link "Employment Income" at bounding box center [141, 364] width 211 height 19
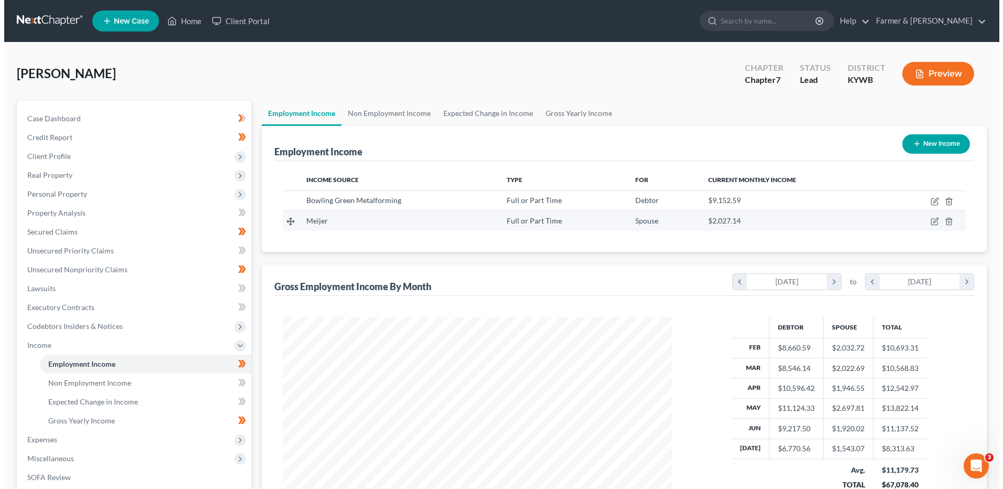
scroll to position [195, 410]
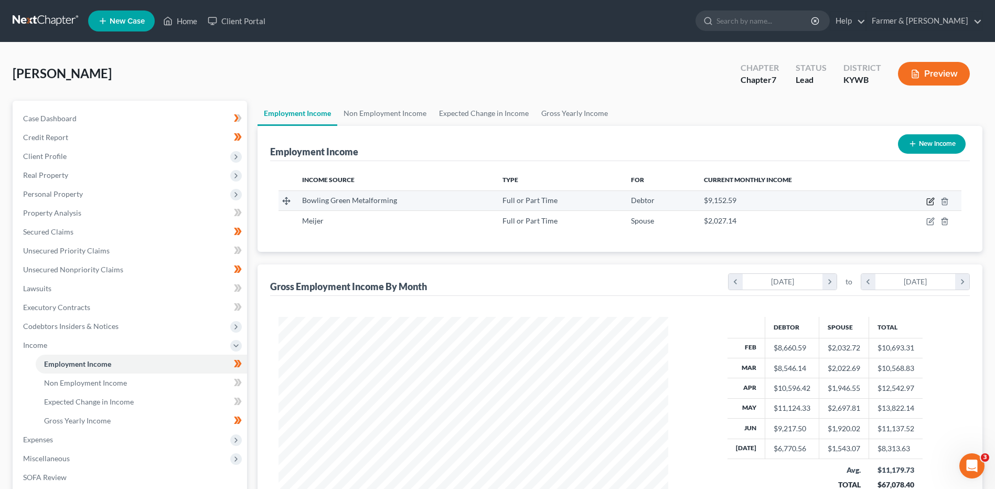
click at [926, 200] on icon "button" at bounding box center [930, 201] width 8 height 8
select select "0"
select select "18"
select select "3"
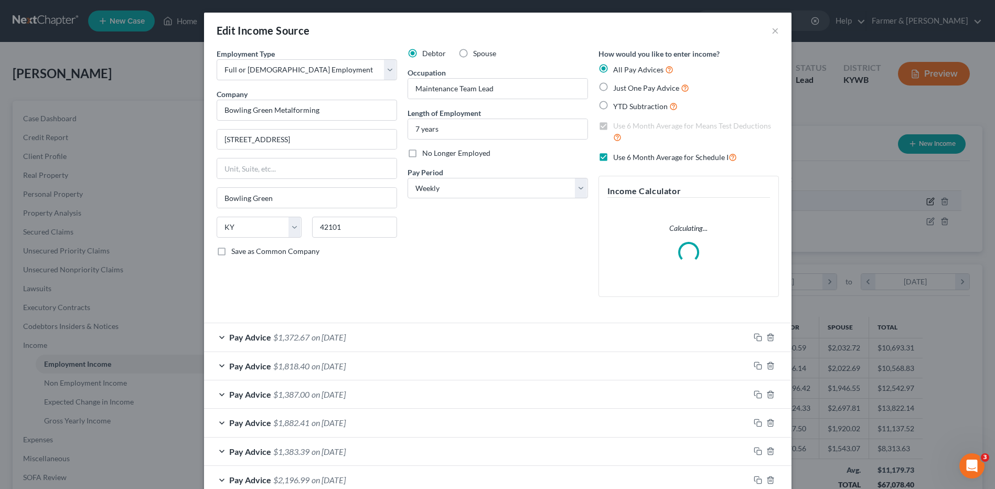
scroll to position [196, 414]
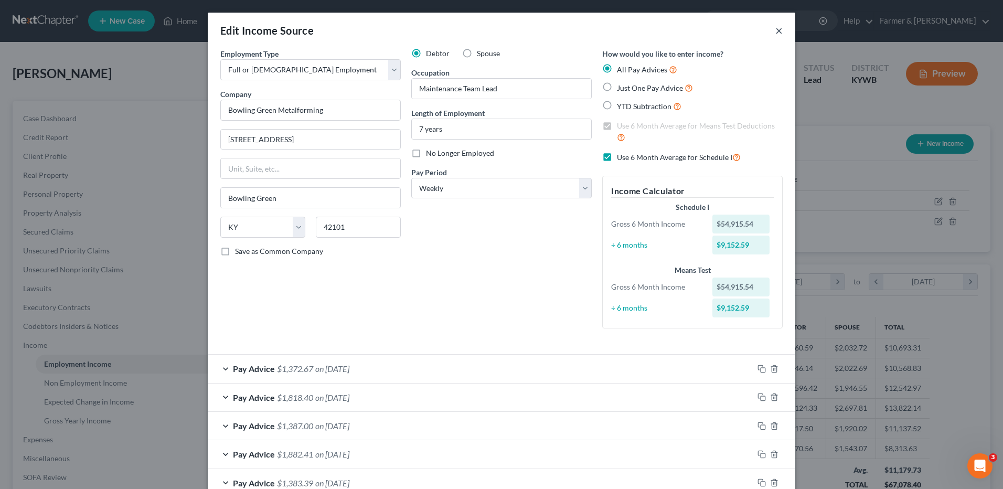
click at [776, 29] on button "×" at bounding box center [778, 30] width 7 height 13
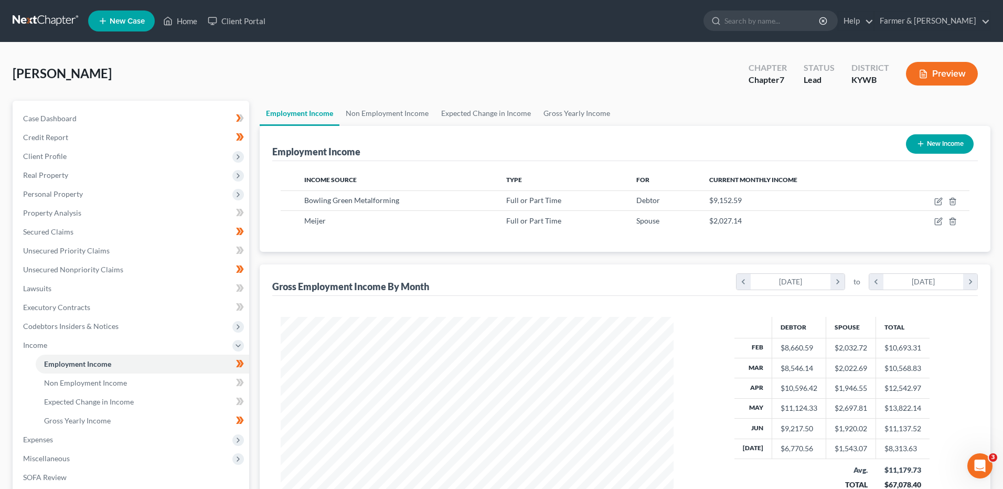
scroll to position [524410, 524194]
click at [125, 192] on span "Personal Property" at bounding box center [131, 194] width 232 height 19
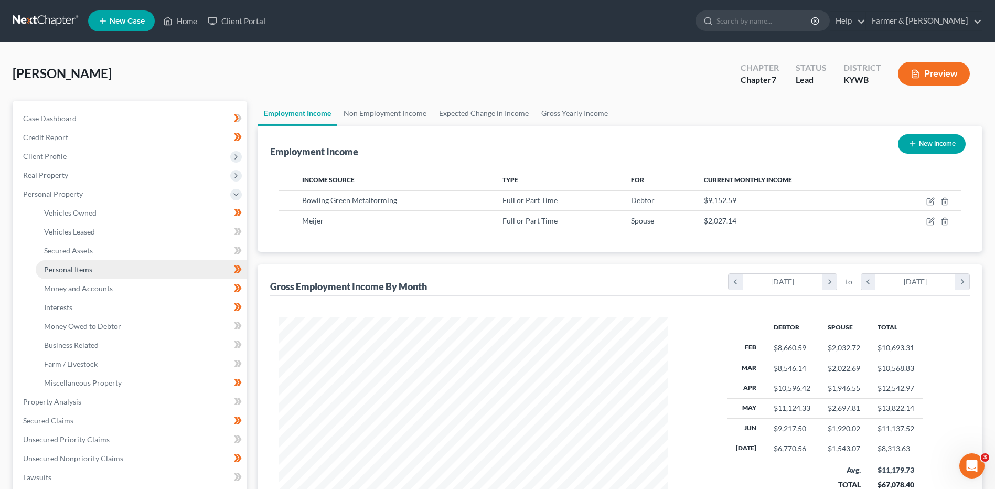
click at [122, 266] on link "Personal Items" at bounding box center [141, 269] width 211 height 19
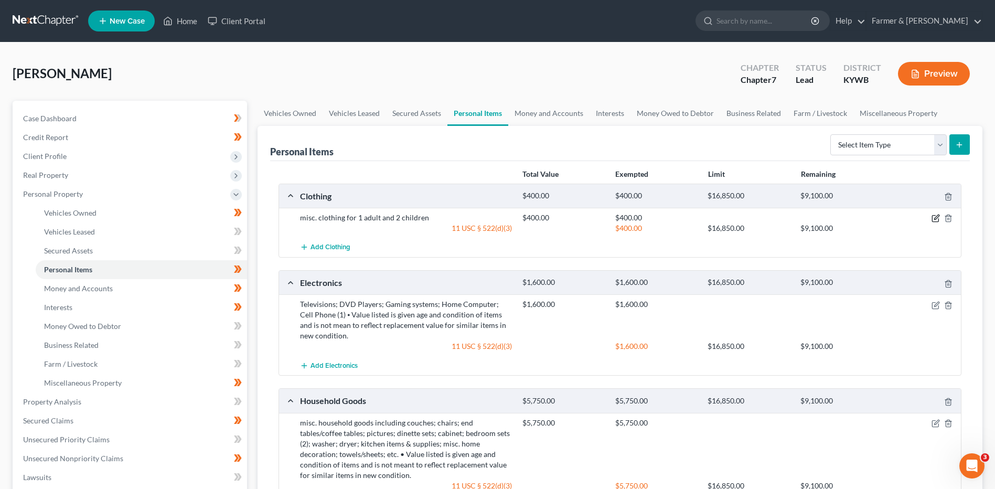
click at [934, 219] on icon "button" at bounding box center [936, 218] width 8 height 8
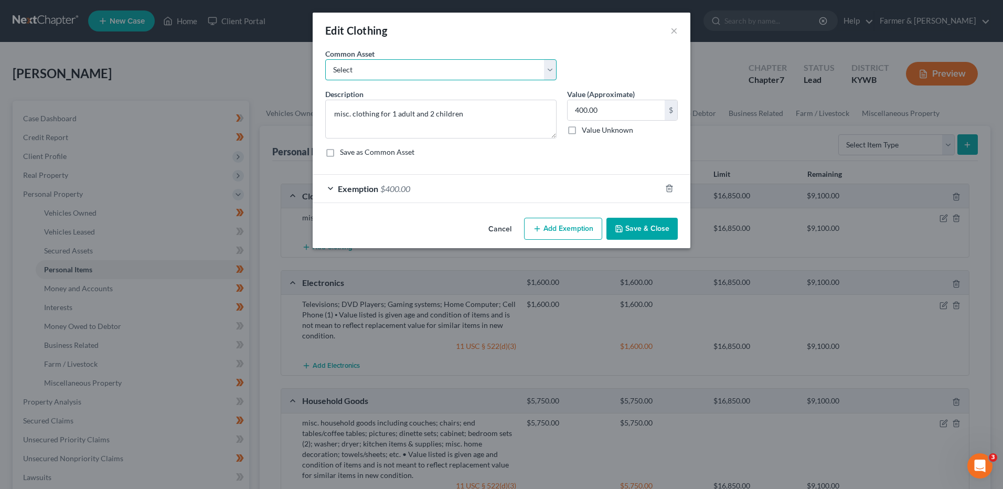
click at [403, 74] on select "Select misc. clothing for 1 adult misc. clothing for 2 adults and 2 children mi…" at bounding box center [440, 69] width 231 height 21
select select "0"
click at [325, 59] on select "Select misc. clothing for 1 adult misc. clothing for 2 adults and 2 children mi…" at bounding box center [440, 69] width 231 height 21
type textarea "misc. clothing for 1 adult"
type input "200.00"
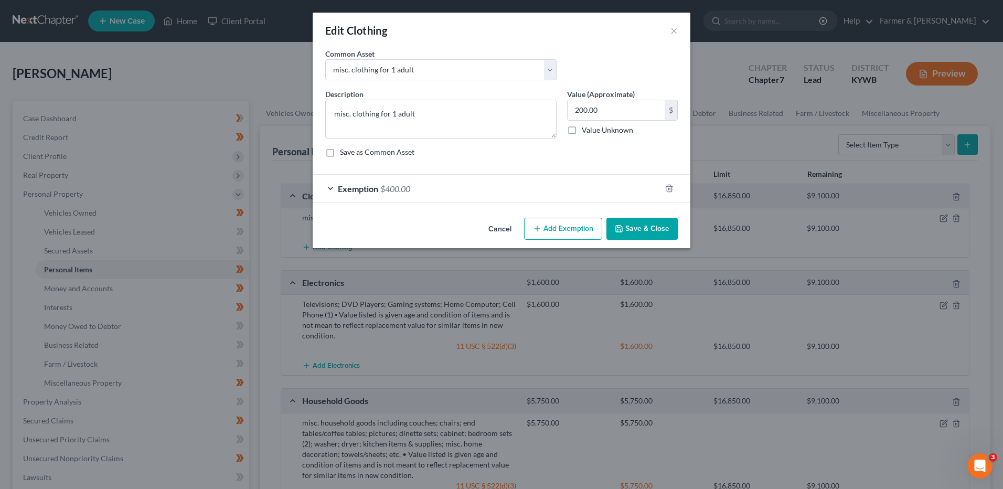
click at [391, 187] on span "$400.00" at bounding box center [395, 189] width 30 height 10
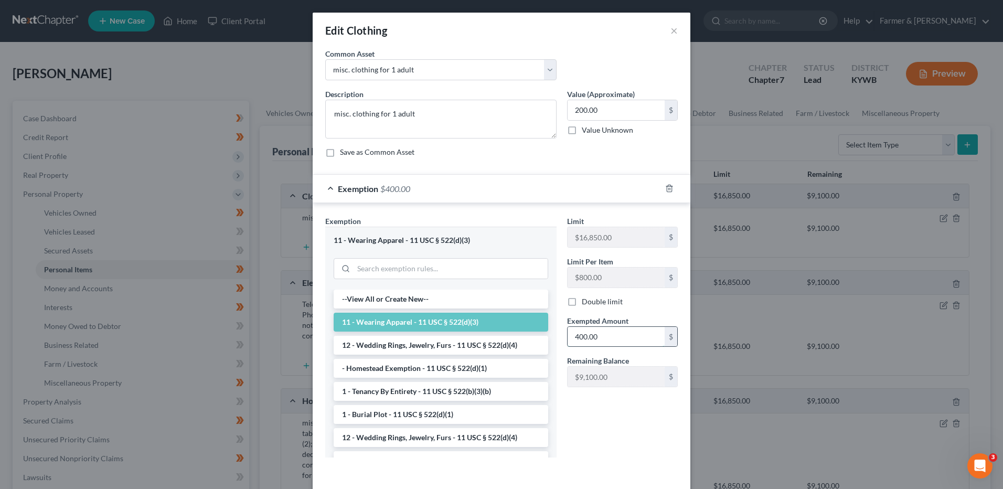
click at [611, 337] on input "400.00" at bounding box center [616, 337] width 97 height 20
type input "200.00"
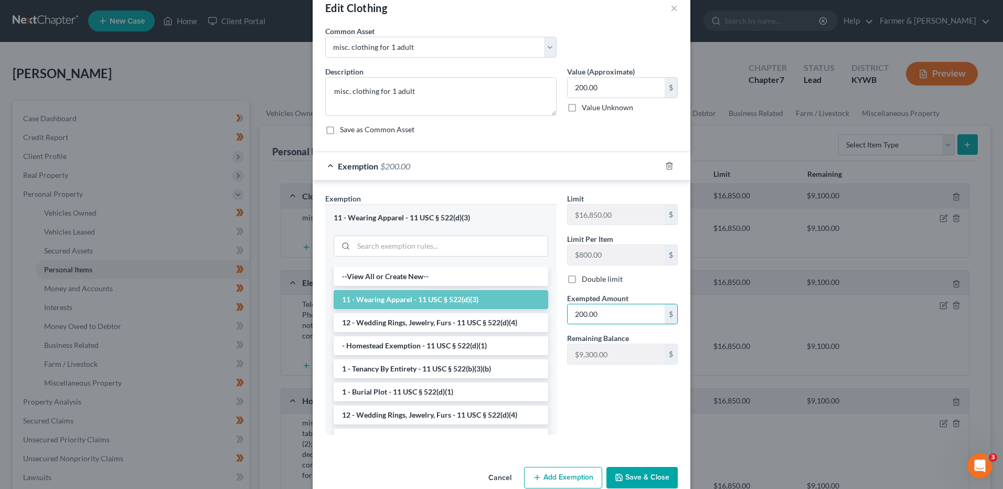
scroll to position [43, 0]
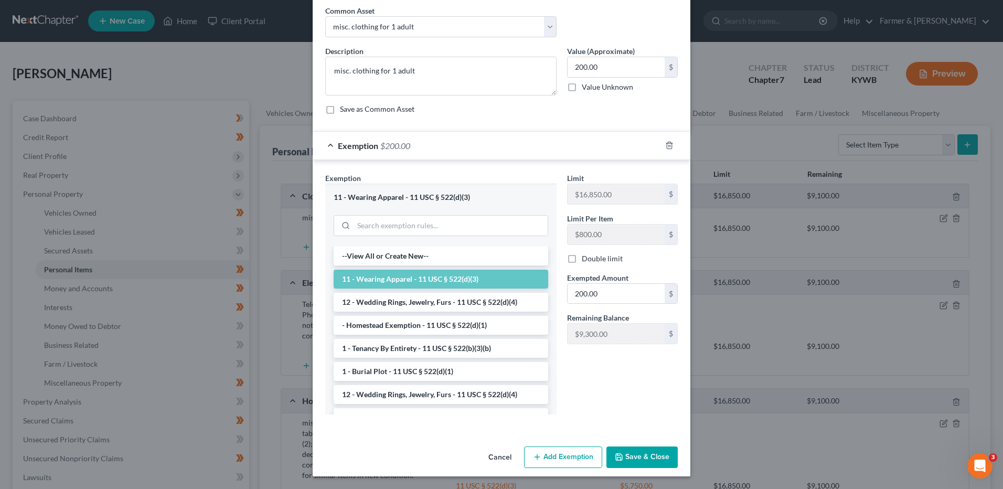
click at [665, 460] on button "Save & Close" at bounding box center [641, 457] width 71 height 22
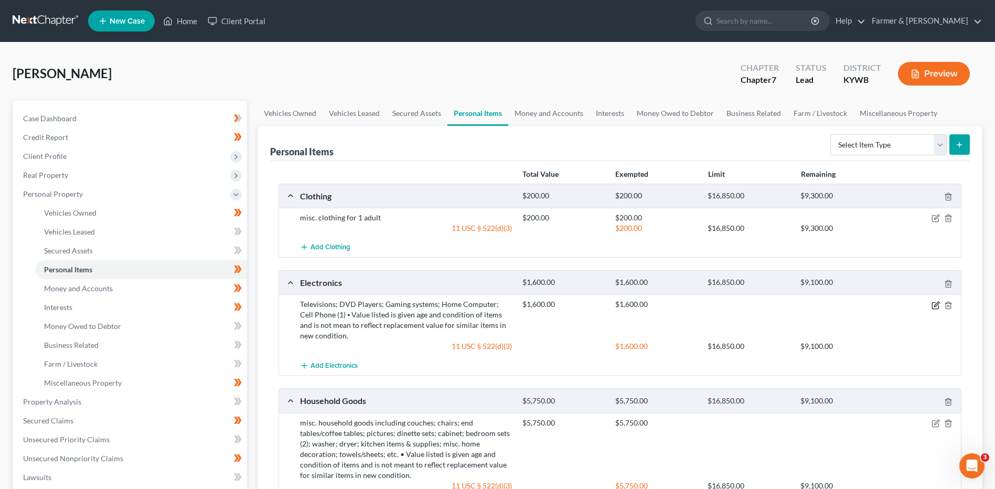
click at [932, 307] on icon "button" at bounding box center [936, 305] width 8 height 8
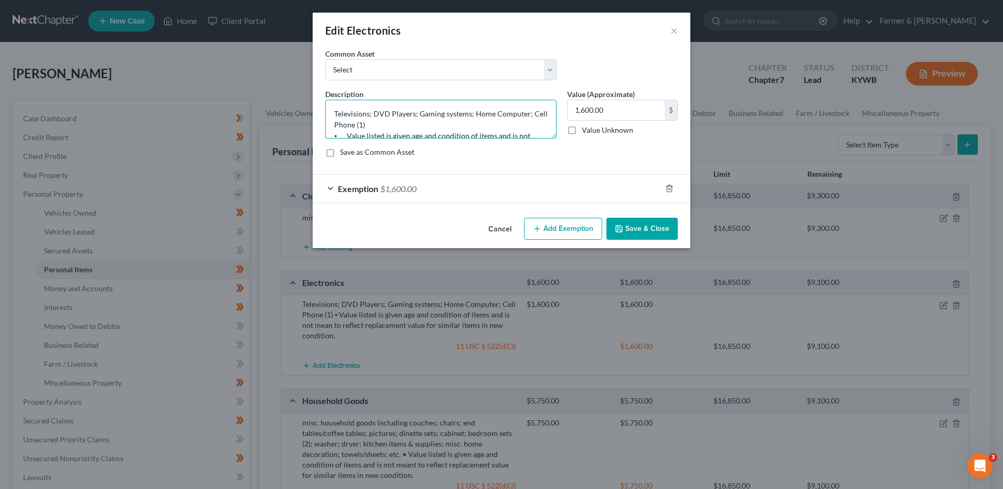
scroll to position [33, 0]
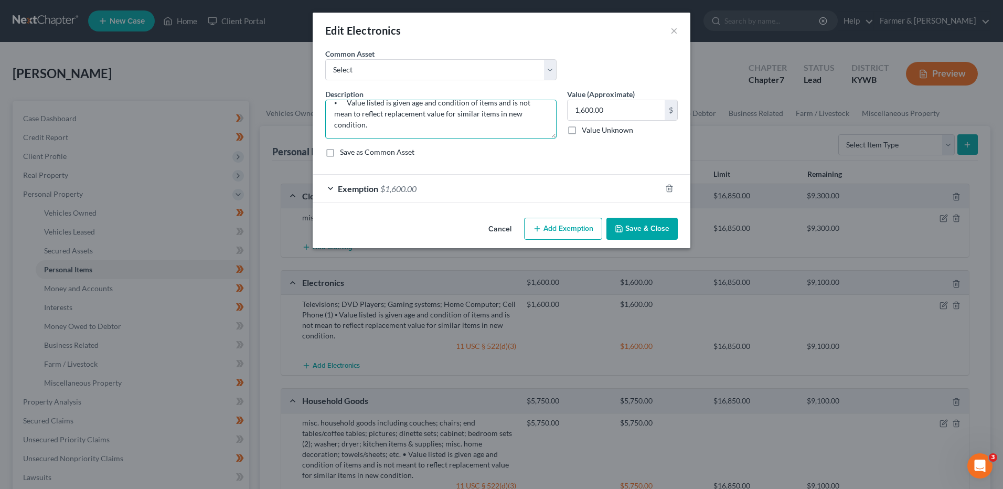
drag, startPoint x: 333, startPoint y: 123, endPoint x: 554, endPoint y: 153, distance: 222.9
click at [554, 153] on div "Description * Televisions; DVD Players; Gaming systems; Home Computer; Cell Pho…" at bounding box center [501, 127] width 363 height 77
type textarea "Televisions; DVD Players; Gaming systems; Home Computer"
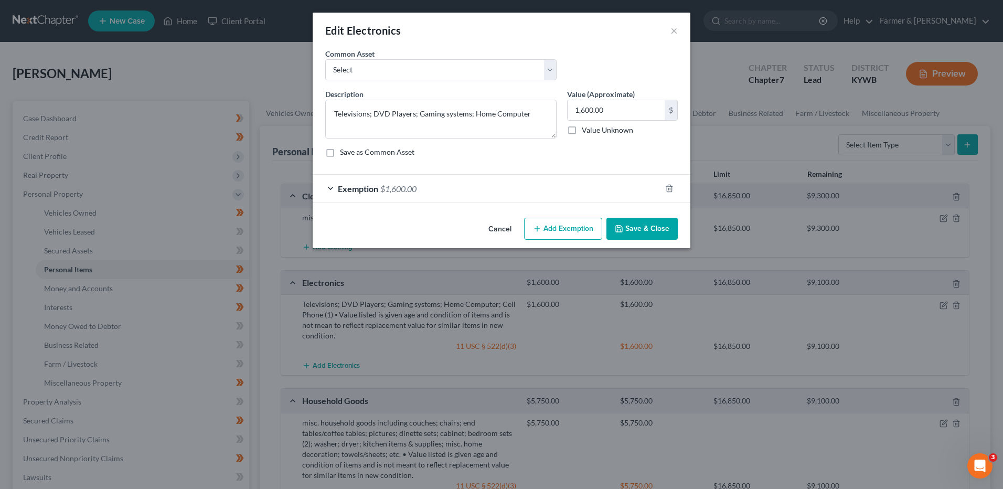
click at [641, 225] on button "Save & Close" at bounding box center [641, 229] width 71 height 22
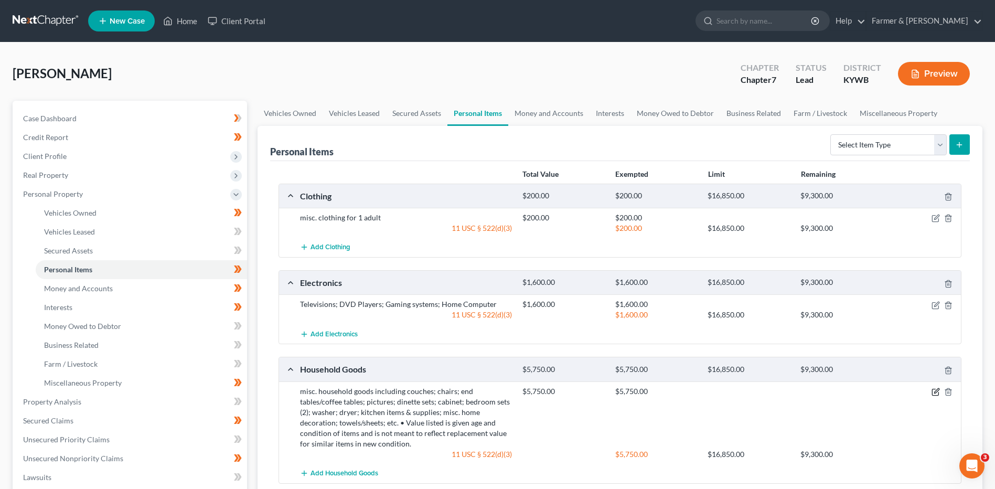
click at [936, 391] on icon "button" at bounding box center [936, 392] width 8 height 8
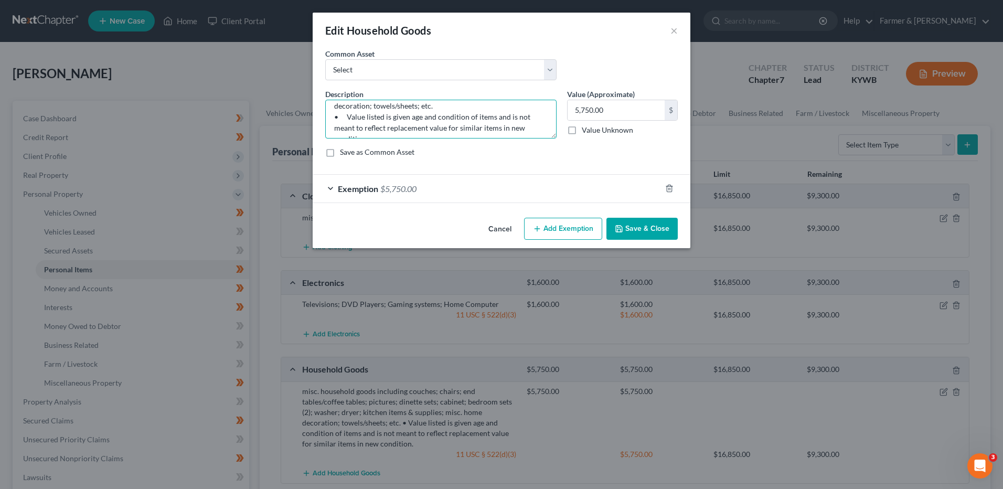
scroll to position [42, 0]
drag, startPoint x: 332, startPoint y: 115, endPoint x: 546, endPoint y: 162, distance: 219.6
click at [546, 162] on div "Description * misc. household goods including couches; chairs; end tables/coffe…" at bounding box center [501, 127] width 363 height 77
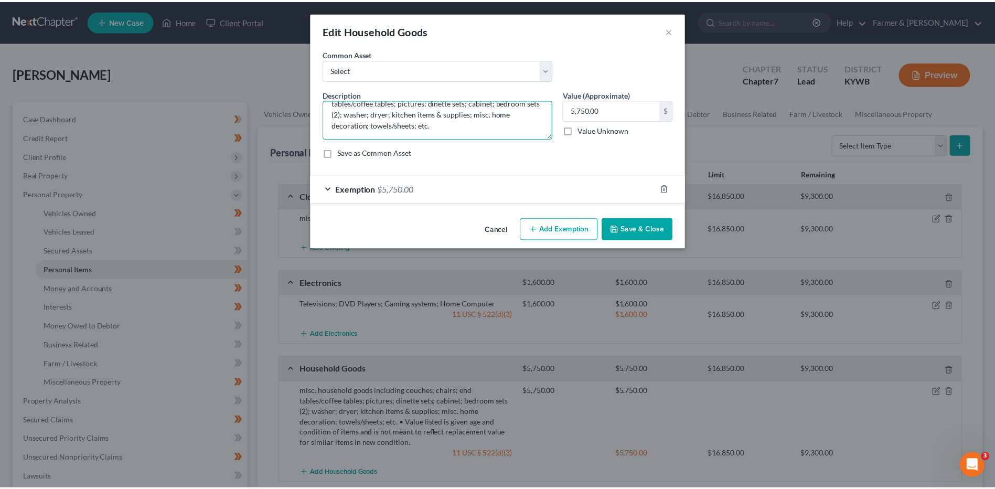
scroll to position [22, 0]
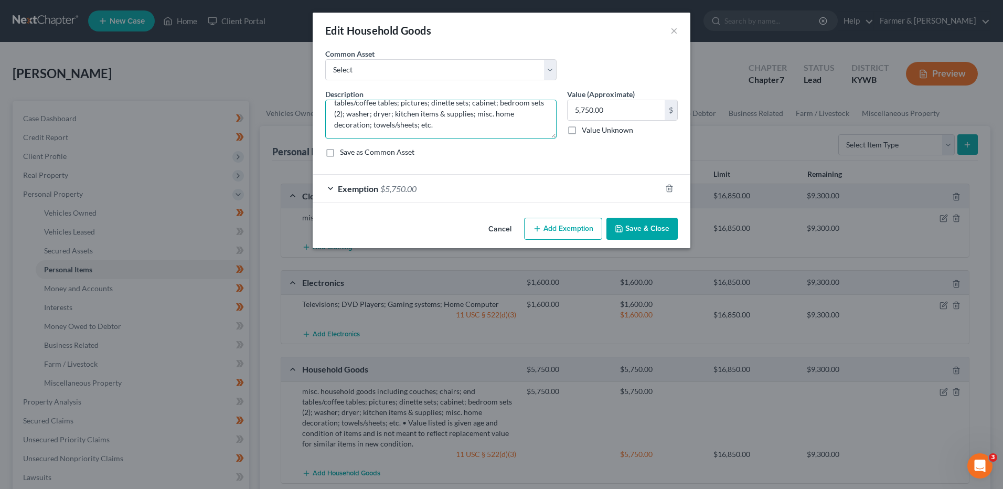
type textarea "misc. household goods including couches; chairs; end tables/coffee tables; pict…"
click at [655, 225] on button "Save & Close" at bounding box center [641, 229] width 71 height 22
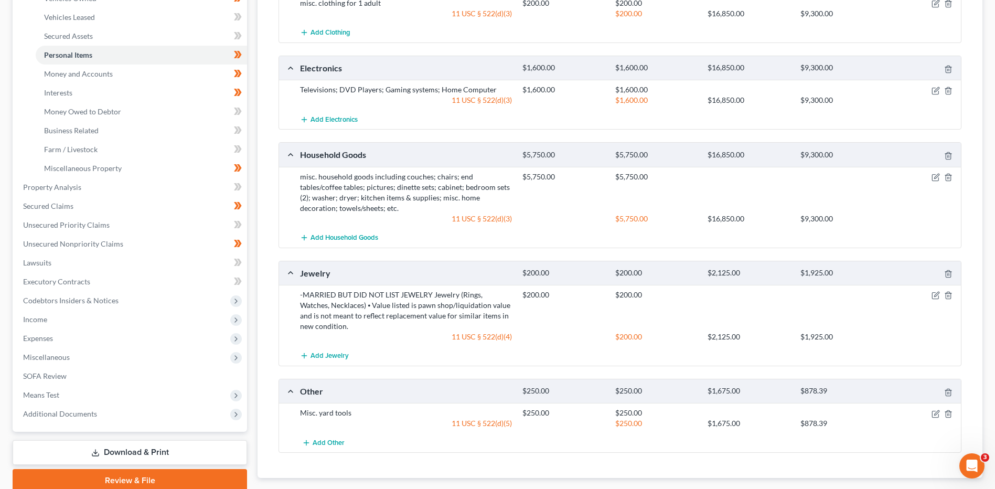
scroll to position [214, 0]
click at [950, 272] on polyline "button" at bounding box center [948, 272] width 6 height 0
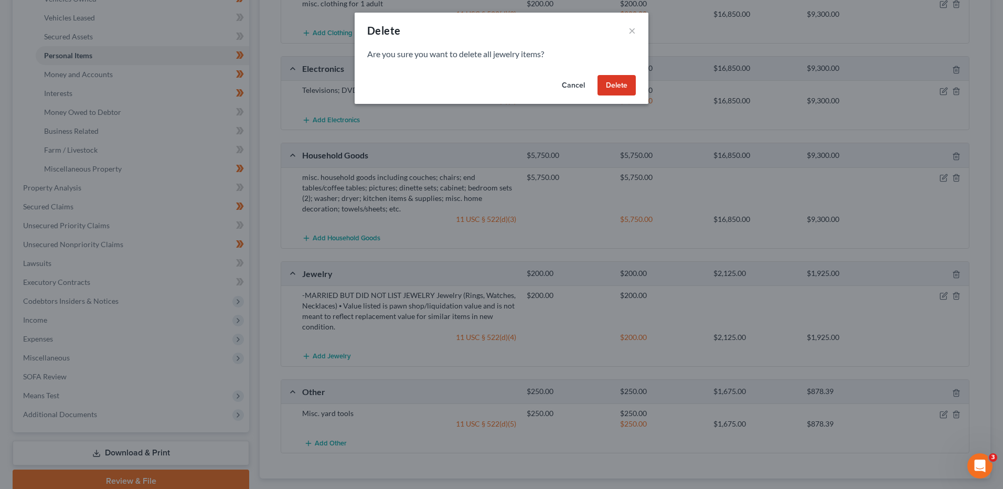
click at [621, 86] on button "Delete" at bounding box center [617, 85] width 38 height 21
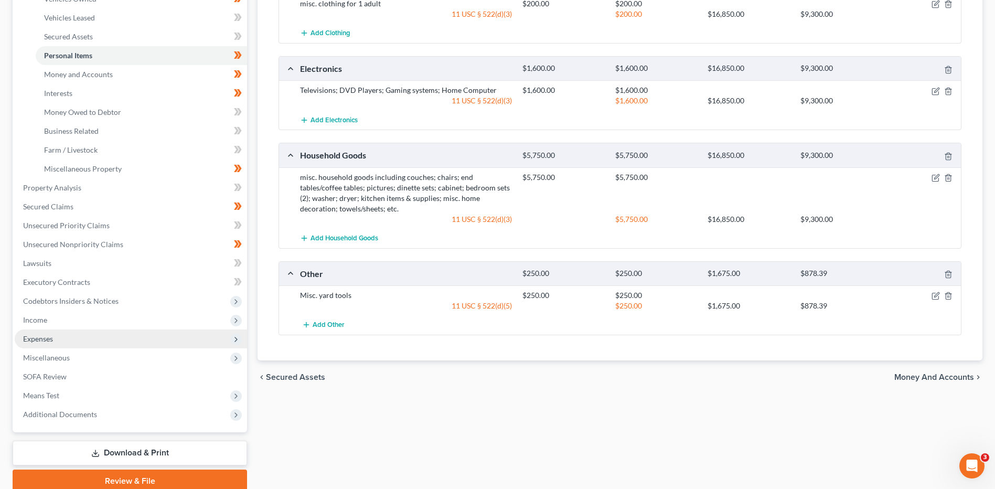
click at [137, 335] on span "Expenses" at bounding box center [131, 338] width 232 height 19
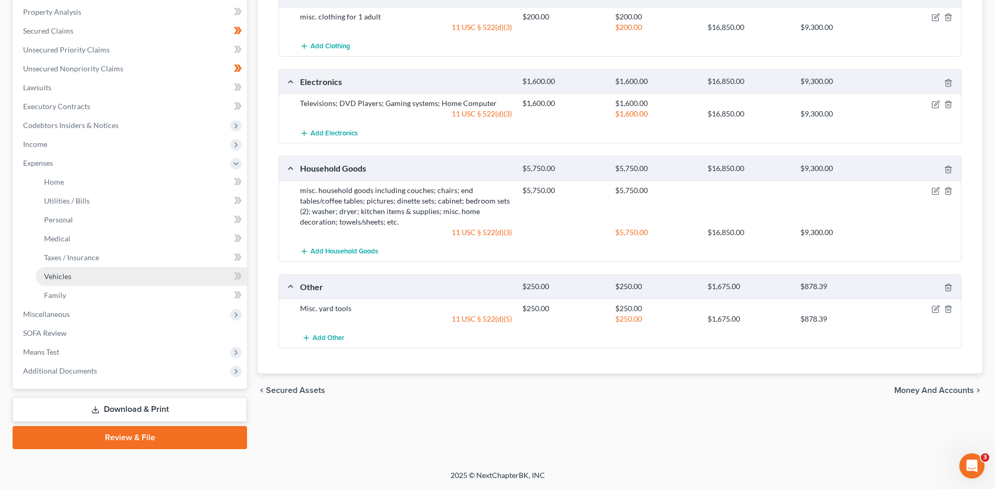
scroll to position [201, 0]
click at [115, 177] on link "Home" at bounding box center [141, 182] width 211 height 19
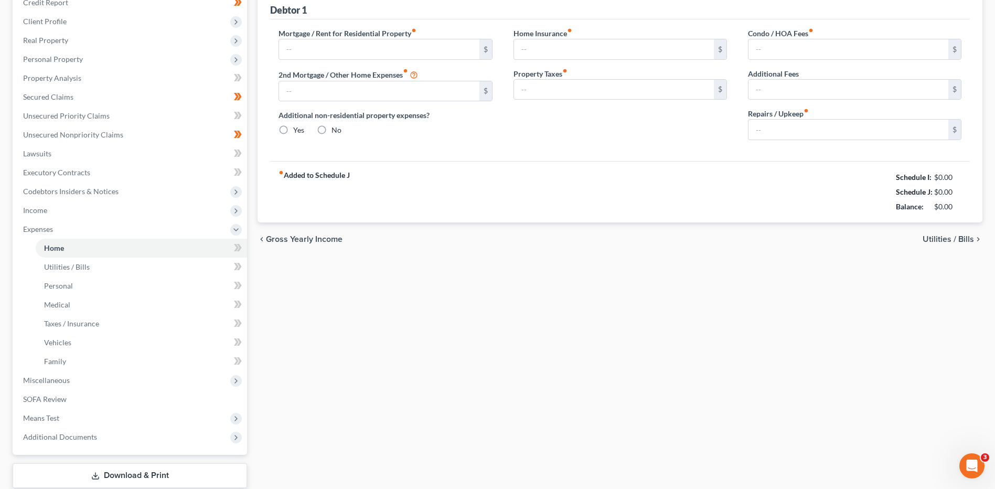
type input "1,800.00"
type input "0.00"
radio input "true"
type input "0.00"
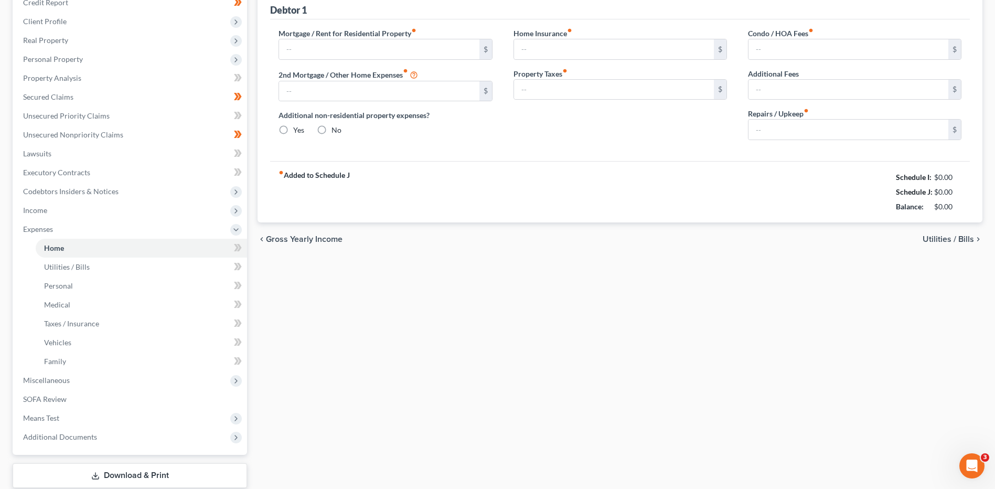
type input "0.00"
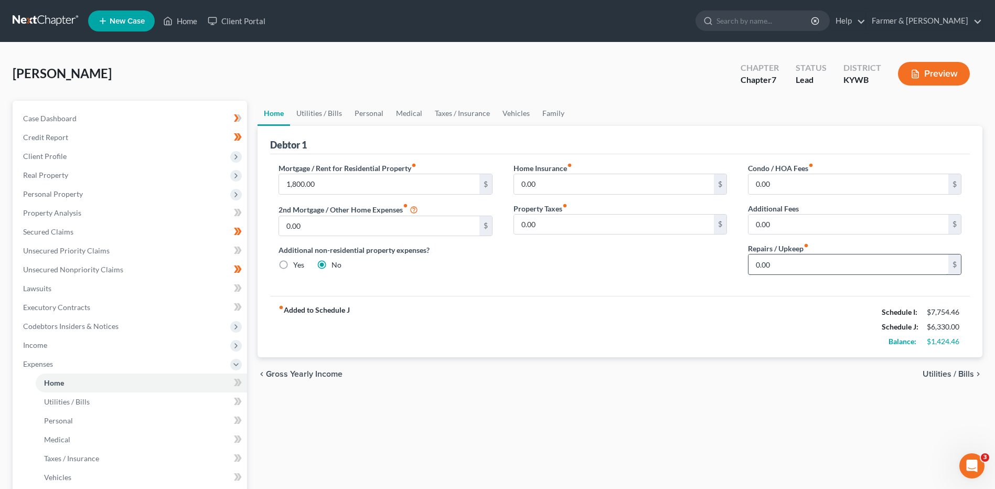
click at [829, 269] on input "0.00" at bounding box center [849, 264] width 200 height 20
type input "100.00"
click at [168, 397] on link "Utilities / Bills" at bounding box center [141, 401] width 211 height 19
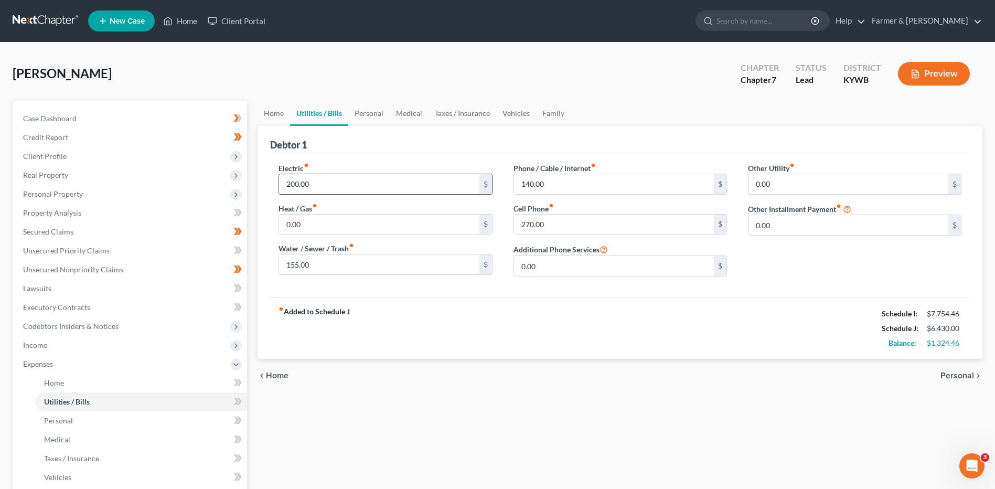
click at [336, 183] on input "200.00" at bounding box center [379, 184] width 200 height 20
type input "250.00"
click at [554, 185] on input "140.00" at bounding box center [614, 184] width 200 height 20
type input "150.00"
click at [552, 226] on input "270.00" at bounding box center [614, 225] width 200 height 20
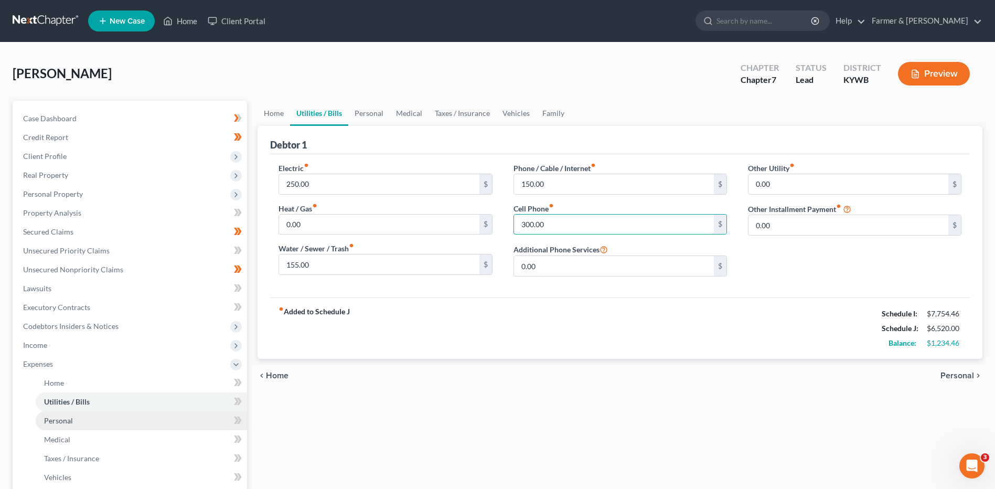
type input "300.00"
click at [111, 420] on link "Personal" at bounding box center [141, 420] width 211 height 19
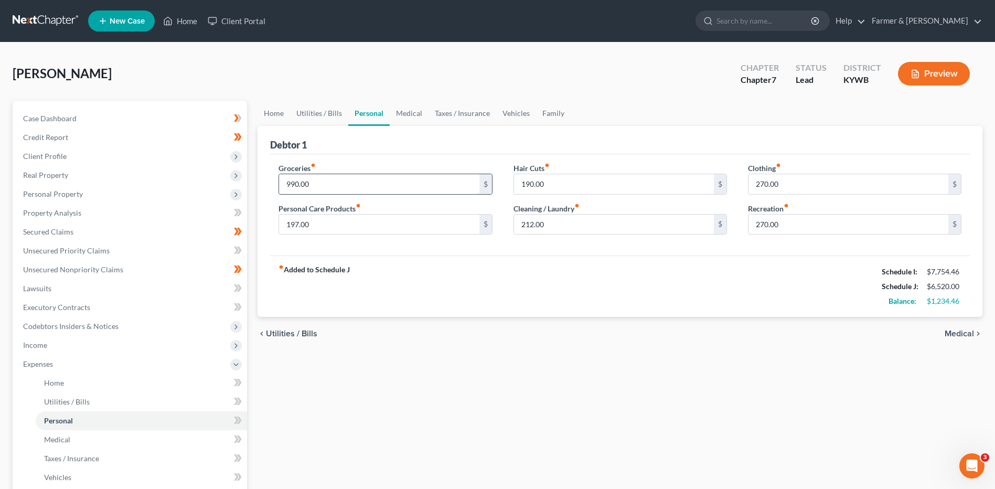
click at [318, 188] on input "990.00" at bounding box center [379, 184] width 200 height 20
type input "1,150.00"
click at [321, 228] on input "197.00" at bounding box center [379, 225] width 200 height 20
type input "150.00"
type input "75.00"
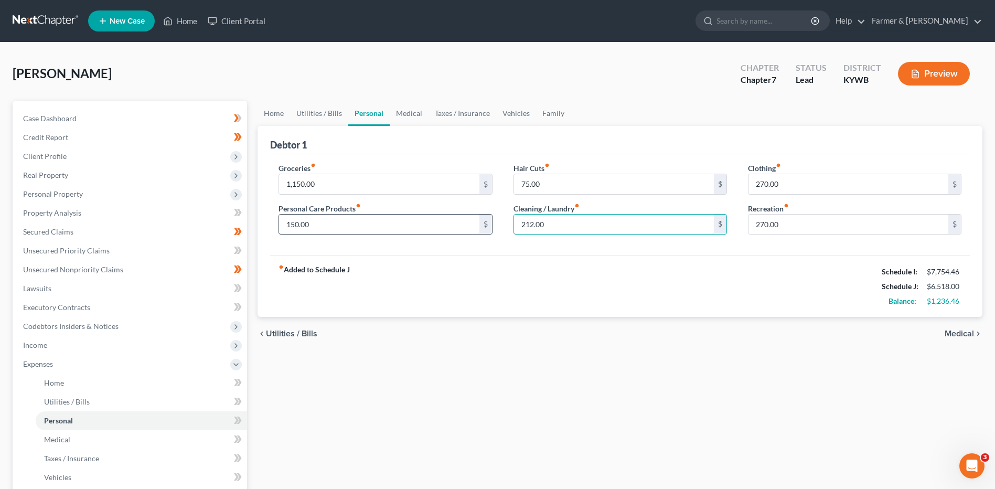
type input "7"
type input "65.00"
type input "125.00"
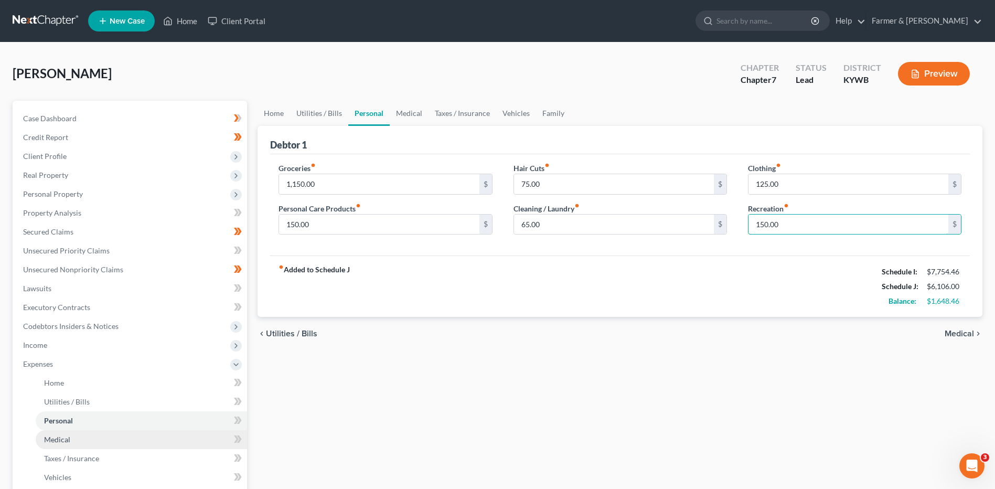
type input "150.00"
click at [66, 440] on span "Medical" at bounding box center [57, 439] width 26 height 9
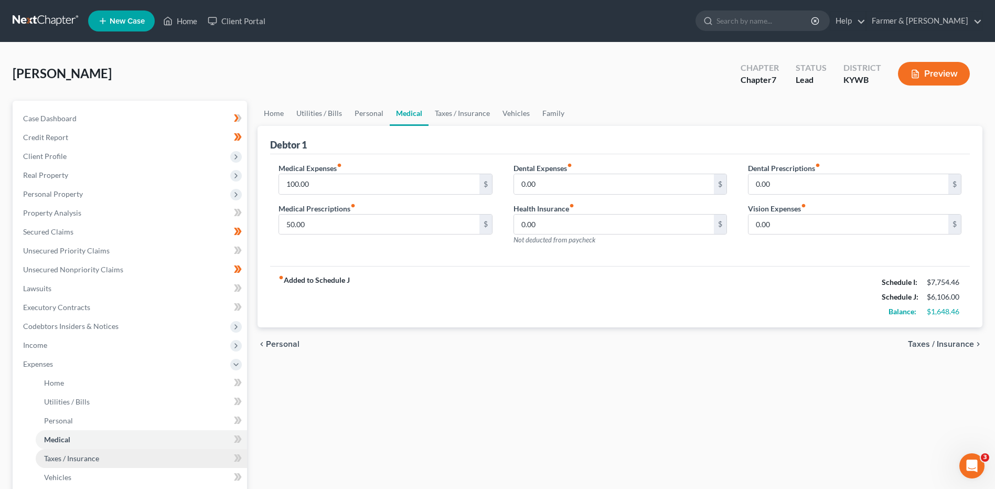
click at [106, 456] on link "Taxes / Insurance" at bounding box center [141, 458] width 211 height 19
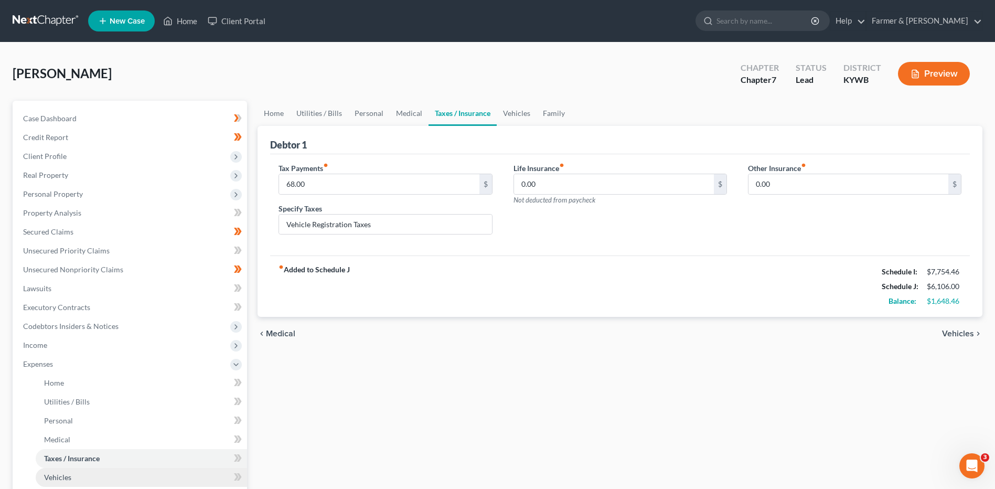
click at [83, 477] on link "Vehicles" at bounding box center [141, 477] width 211 height 19
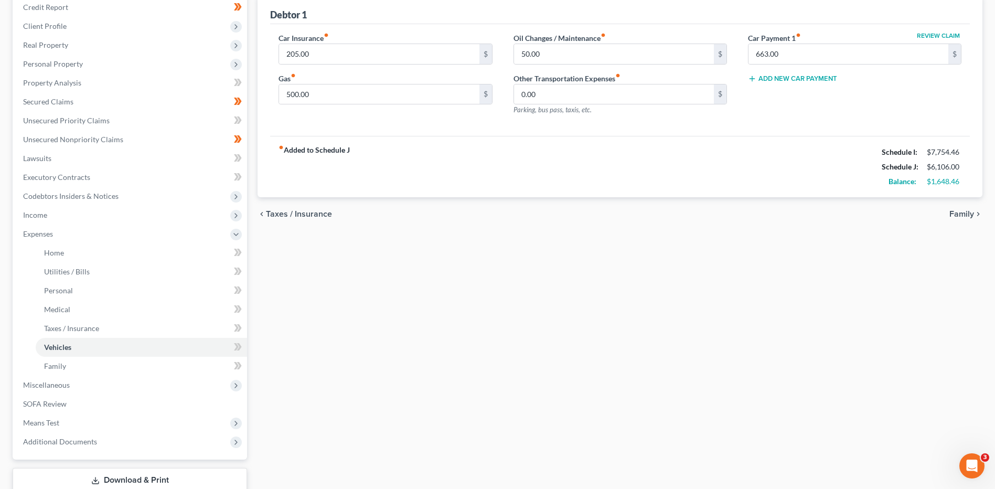
scroll to position [131, 0]
click at [138, 363] on link "Family" at bounding box center [141, 365] width 211 height 19
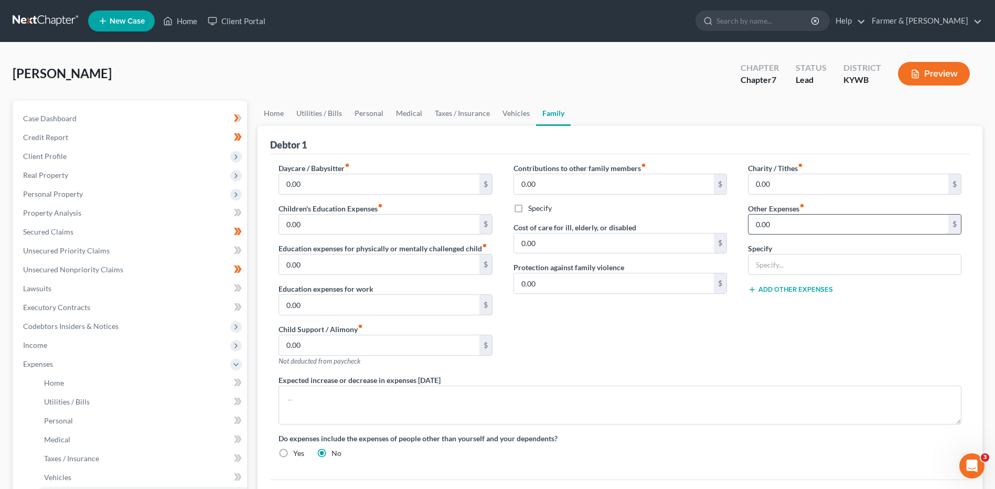
click at [788, 220] on input "0.00" at bounding box center [849, 225] width 200 height 20
type input "50.00"
type input "p"
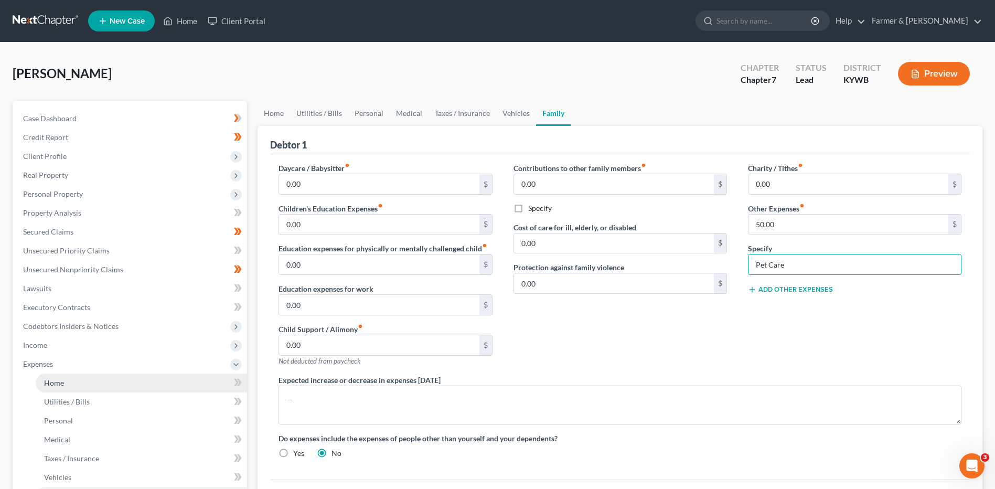
type input "Pet Care"
click at [118, 387] on link "Home" at bounding box center [141, 383] width 211 height 19
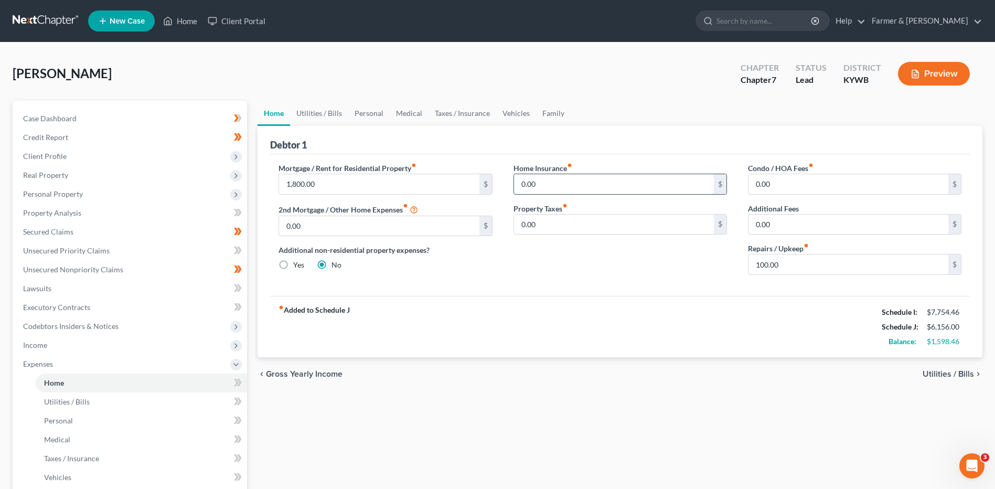
click at [561, 184] on input "0.00" at bounding box center [614, 184] width 200 height 20
type input "25.00"
click at [133, 478] on link "Vehicles" at bounding box center [141, 477] width 211 height 19
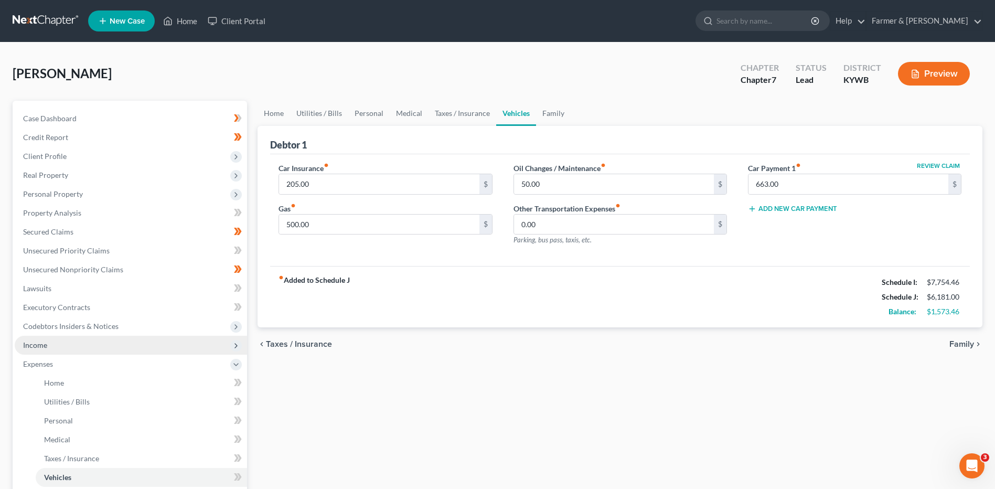
click at [148, 347] on span "Income" at bounding box center [131, 345] width 232 height 19
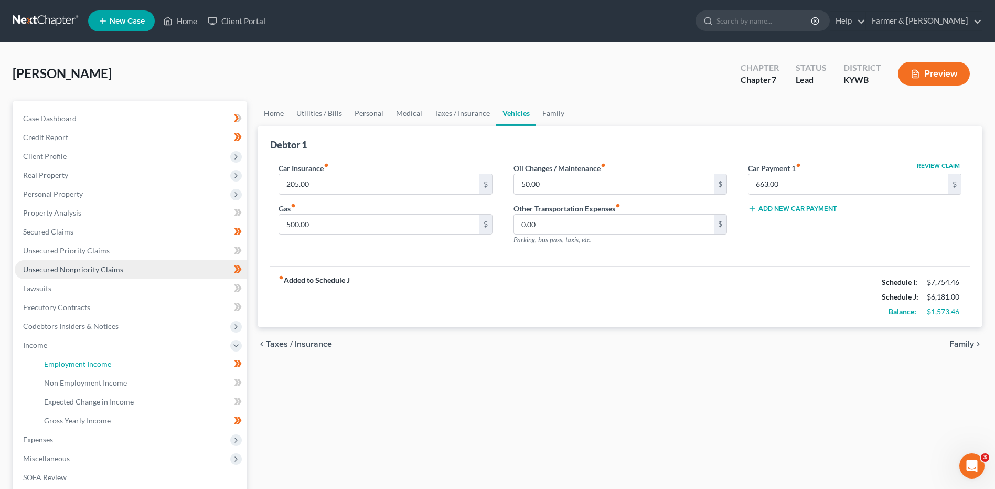
drag, startPoint x: 133, startPoint y: 367, endPoint x: 223, endPoint y: 271, distance: 131.4
click at [133, 367] on link "Employment Income" at bounding box center [141, 364] width 211 height 19
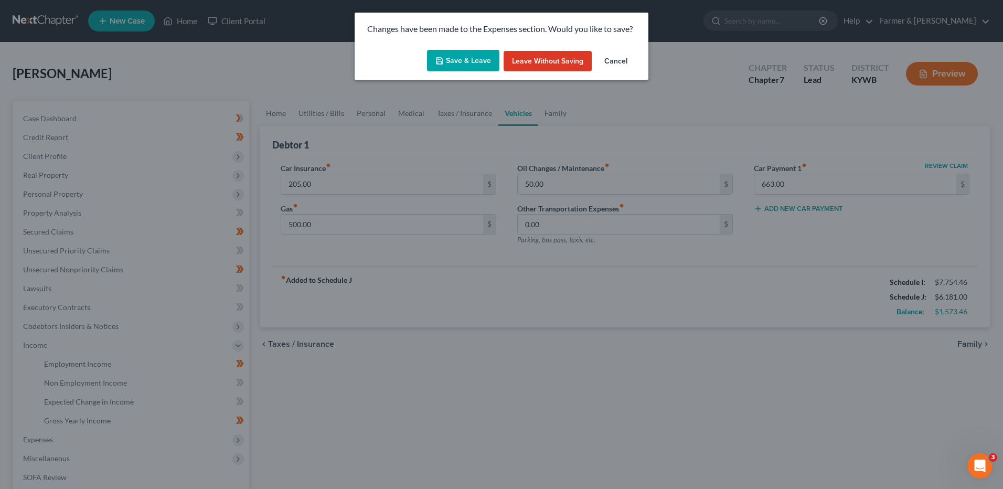
click at [467, 59] on button "Save & Leave" at bounding box center [463, 61] width 72 height 22
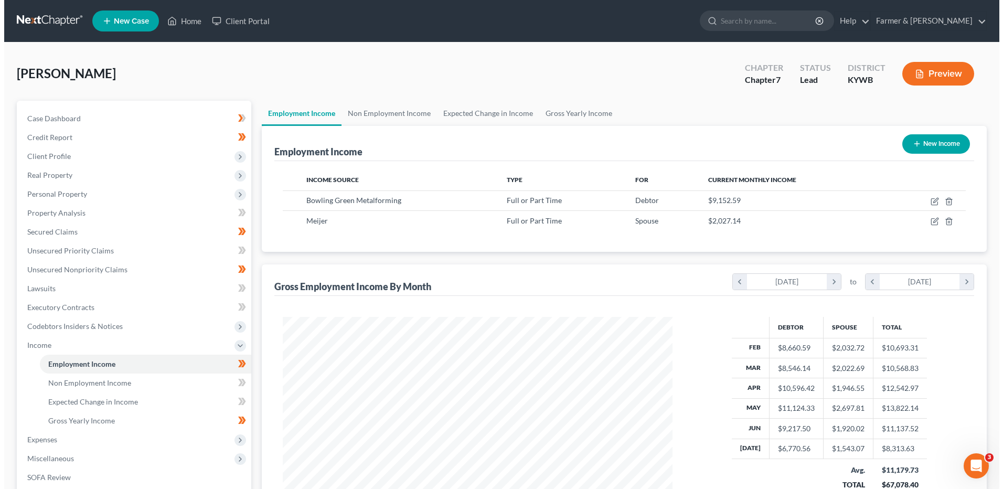
scroll to position [195, 410]
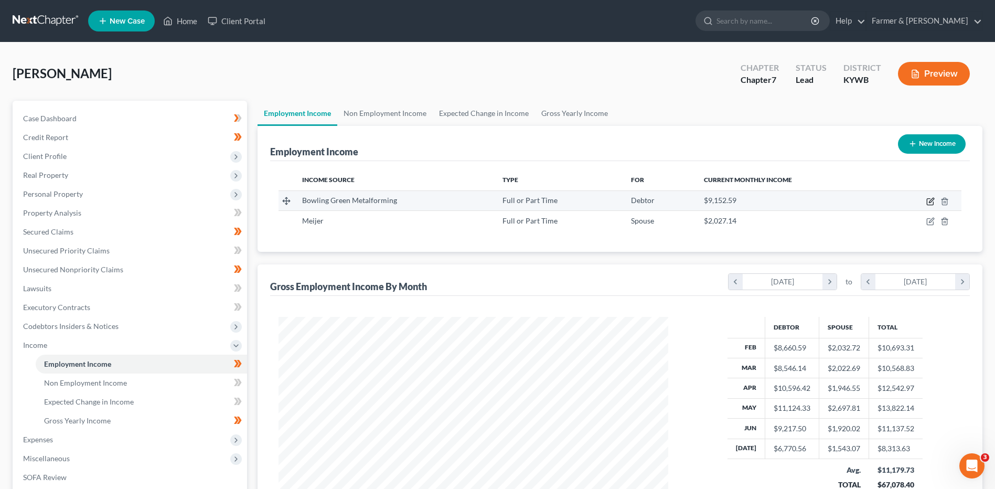
click at [931, 200] on icon "button" at bounding box center [931, 200] width 5 height 5
select select "0"
select select "18"
select select "3"
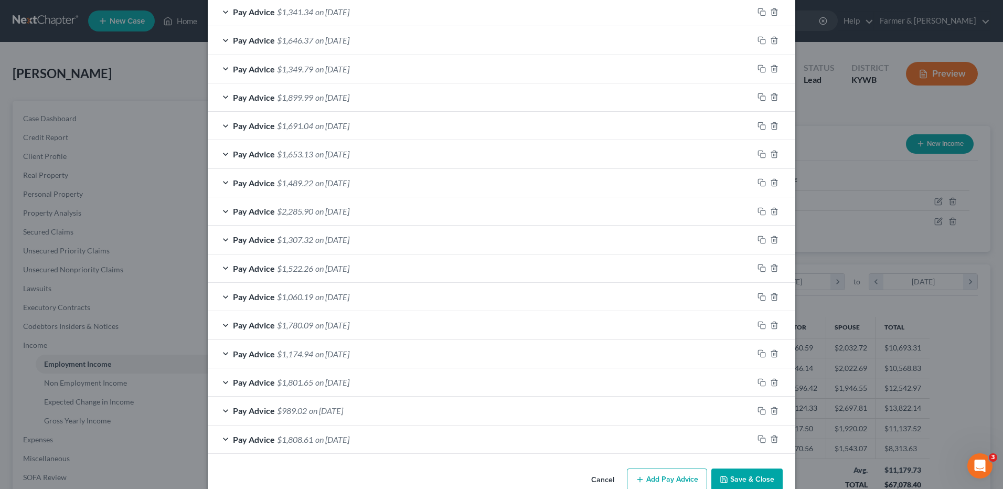
scroll to position [607, 0]
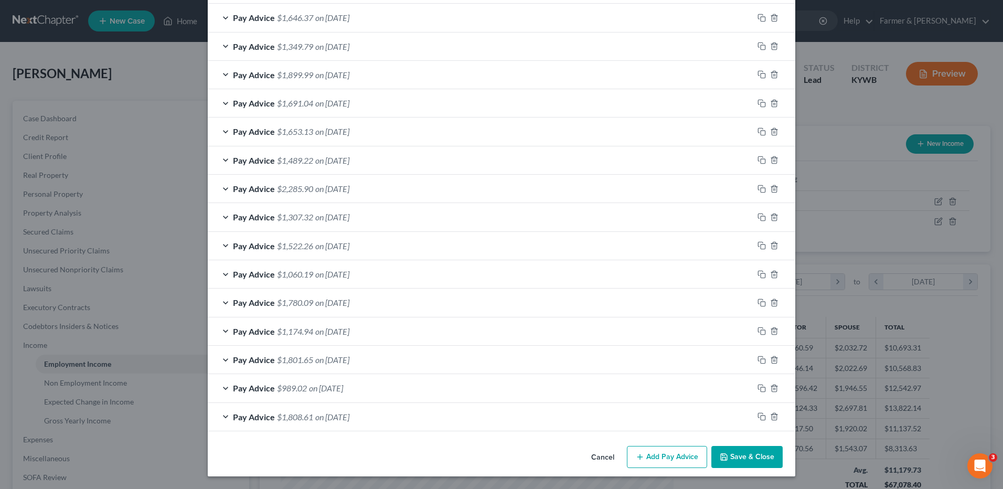
click at [349, 419] on span "on 02/07/2025" at bounding box center [332, 417] width 34 height 10
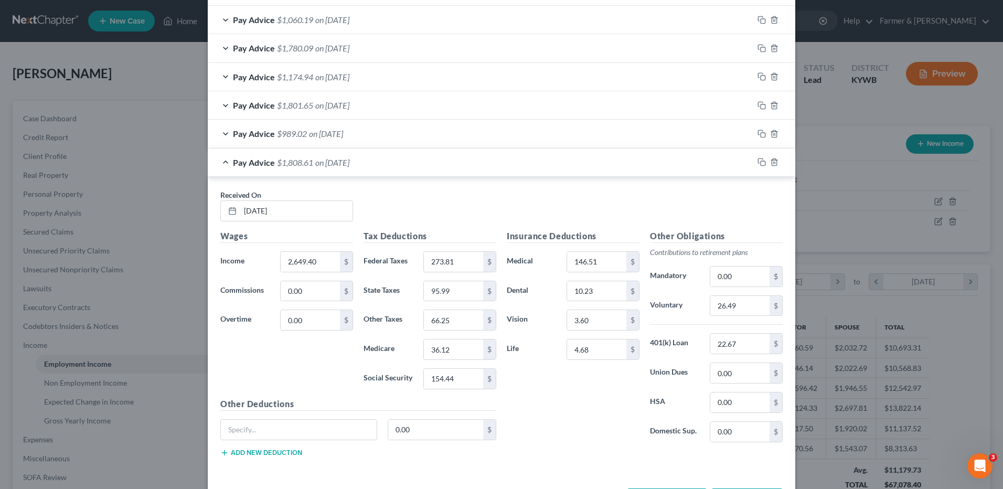
scroll to position [904, 0]
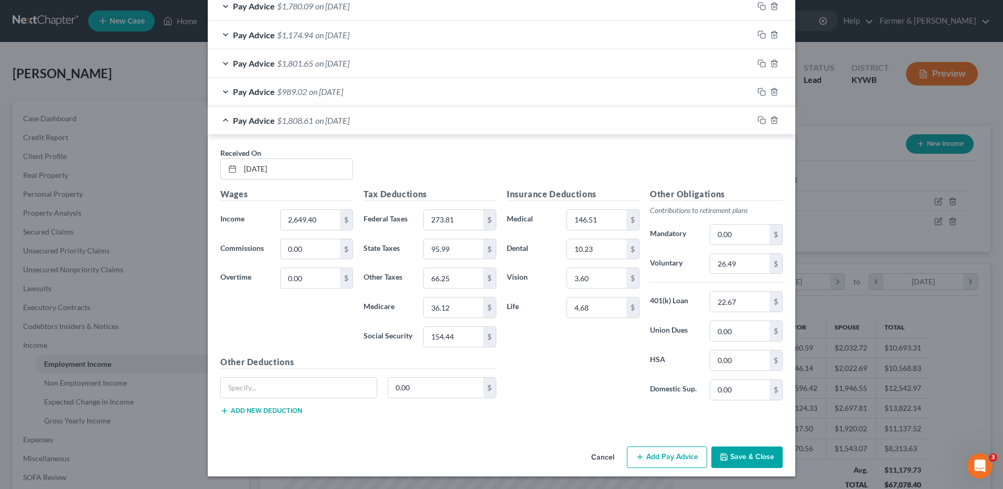
click at [398, 128] on div "Pay Advice $1,808.61 on 02/07/2025" at bounding box center [481, 120] width 546 height 28
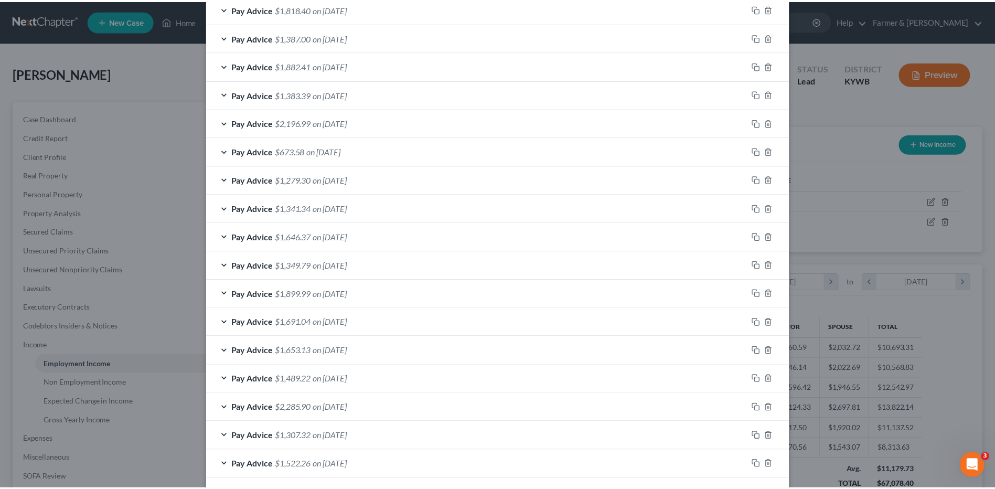
scroll to position [607, 0]
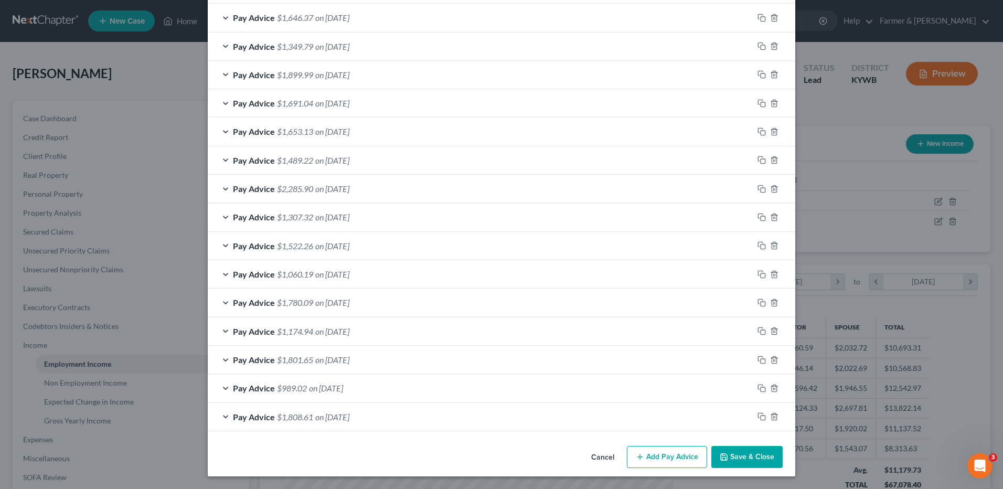
click at [602, 455] on button "Cancel" at bounding box center [603, 457] width 40 height 21
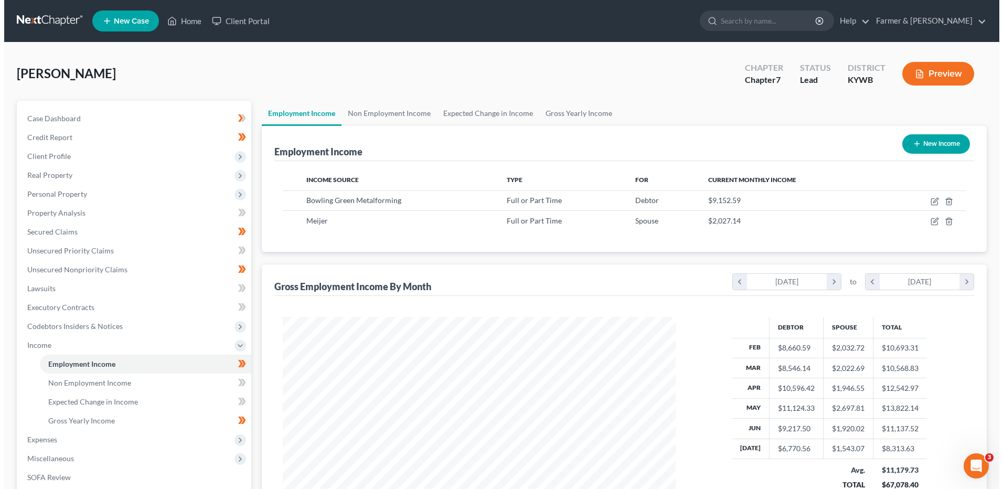
scroll to position [524410, 524194]
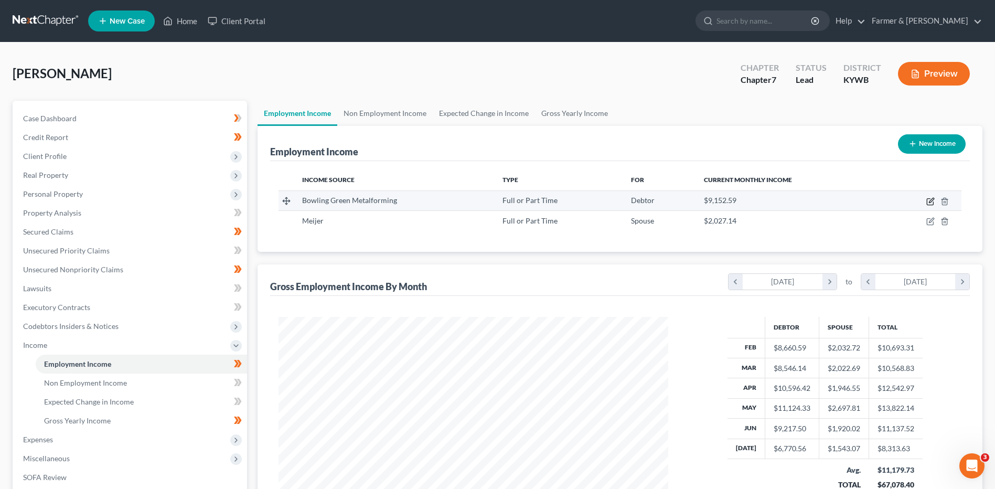
click at [930, 202] on icon "button" at bounding box center [931, 200] width 5 height 5
select select "0"
select select "18"
select select "3"
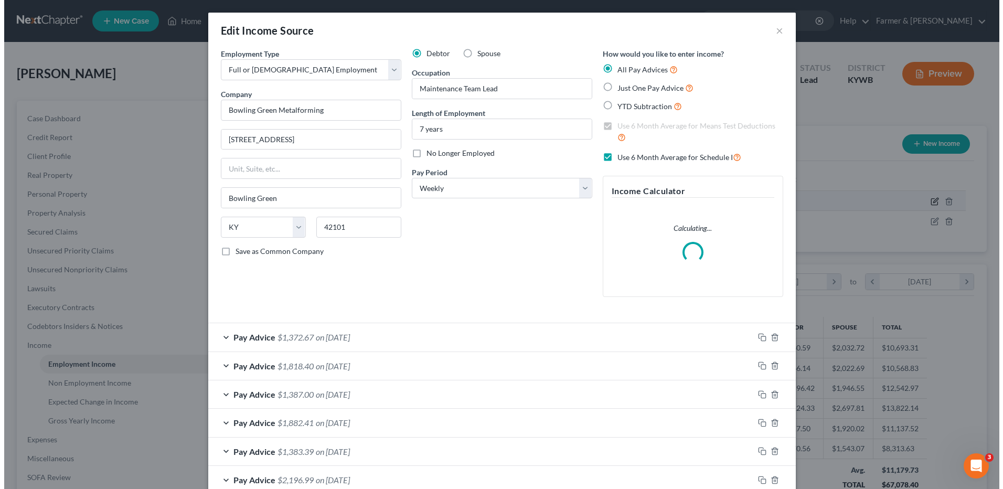
scroll to position [196, 414]
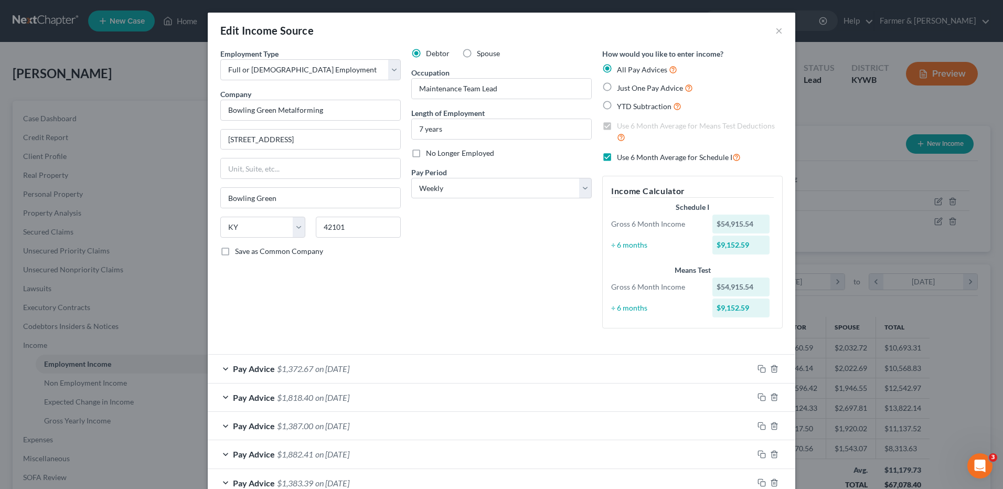
click at [329, 364] on span "on 07/18/2025" at bounding box center [332, 369] width 34 height 10
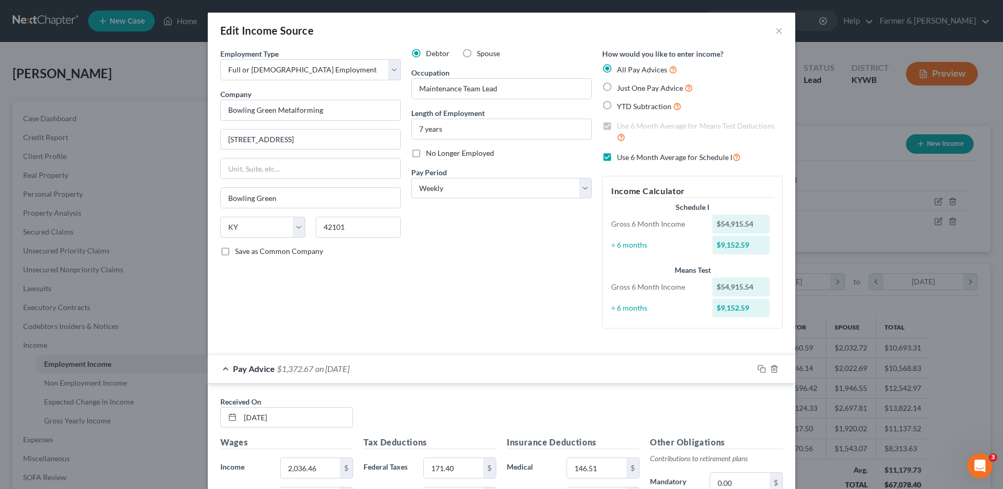
click at [293, 363] on div "Pay Advice $1,372.67 on 07/18/2025" at bounding box center [481, 369] width 546 height 28
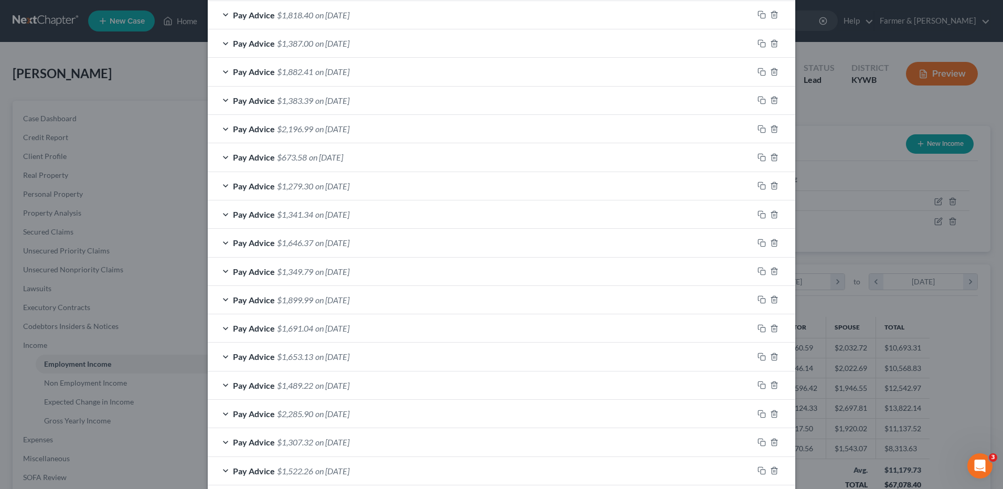
scroll to position [383, 0]
click at [290, 249] on div "Pay Advice $1,646.37 on 05/16/2025" at bounding box center [481, 242] width 546 height 28
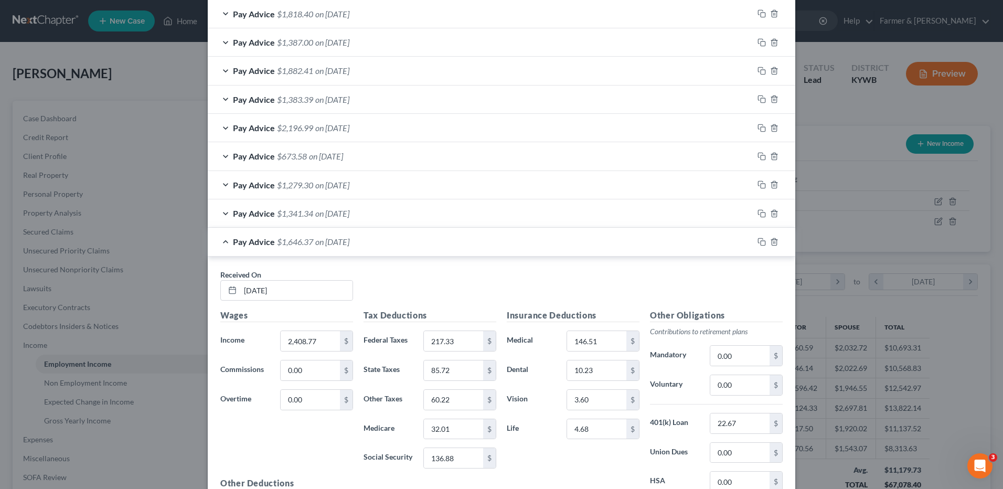
click at [306, 234] on div "Pay Advice $1,646.37 on 05/16/2025" at bounding box center [481, 242] width 546 height 28
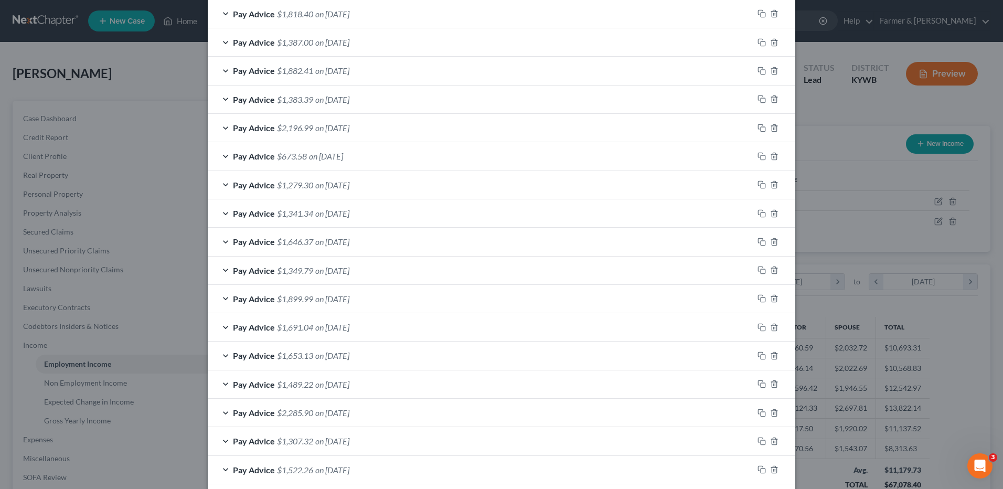
click at [310, 380] on div "Pay Advice $1,489.22 on 04/11/2025" at bounding box center [481, 384] width 546 height 28
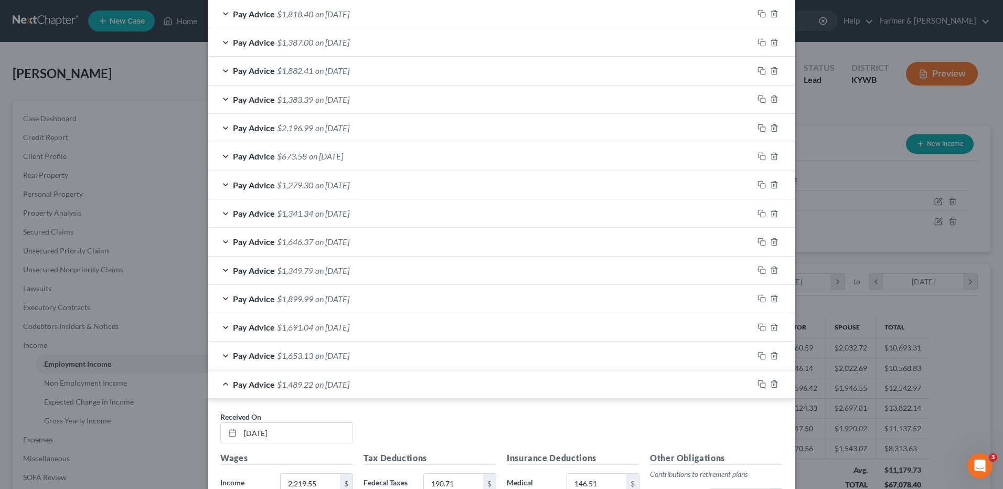
scroll to position [0, 0]
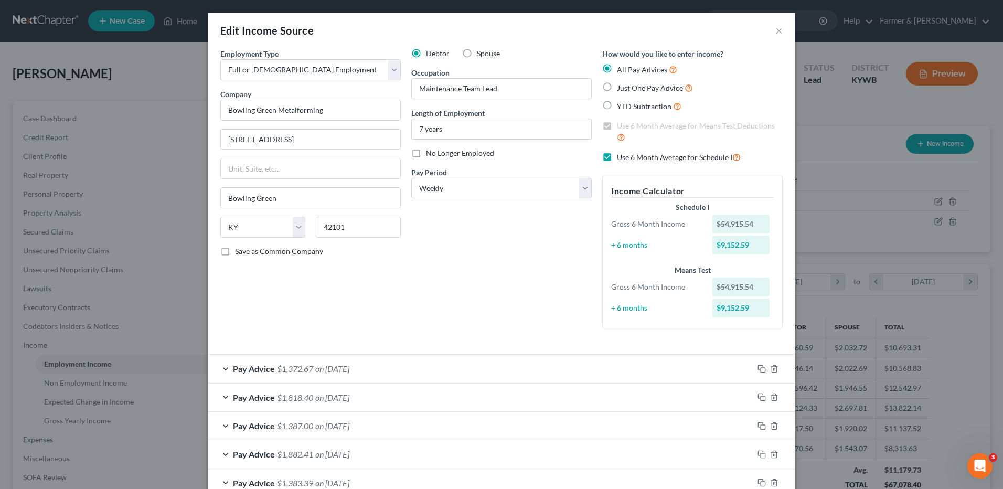
click at [617, 158] on label "Use 6 Month Average for Schedule I" at bounding box center [679, 157] width 124 height 12
click at [621, 158] on input "Use 6 Month Average for Schedule I" at bounding box center [624, 154] width 7 height 7
checkbox input "false"
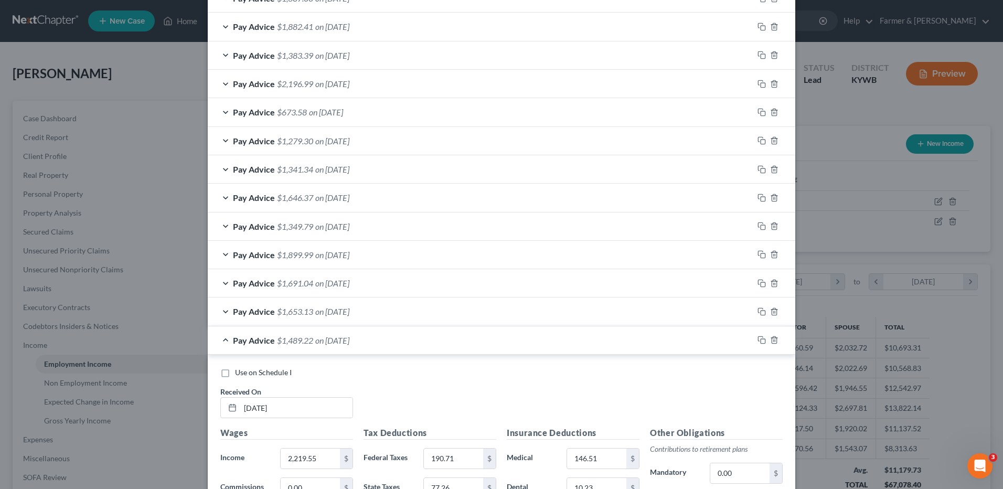
click at [235, 368] on label "Use on Schedule I" at bounding box center [263, 372] width 57 height 10
click at [239, 368] on input "Use on Schedule I" at bounding box center [242, 370] width 7 height 7
checkbox input "true"
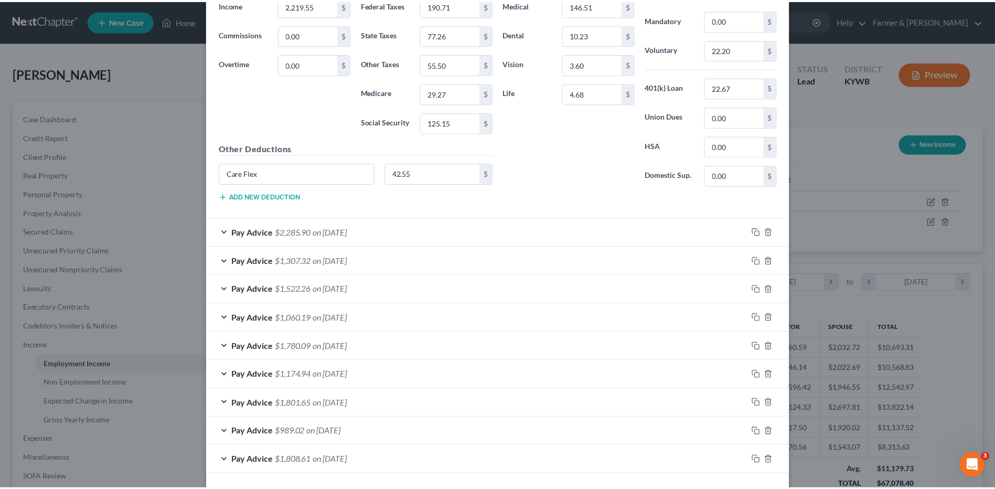
scroll to position [923, 0]
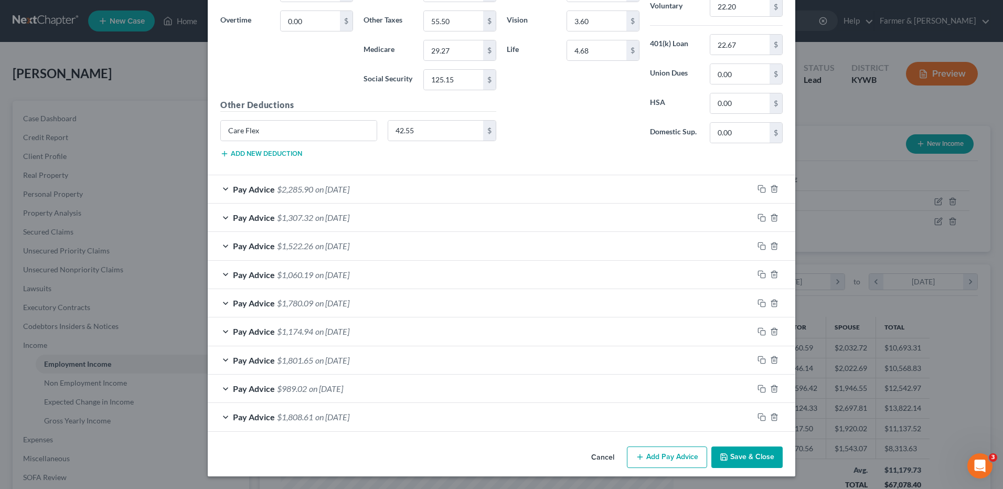
click at [741, 458] on button "Save & Close" at bounding box center [746, 457] width 71 height 22
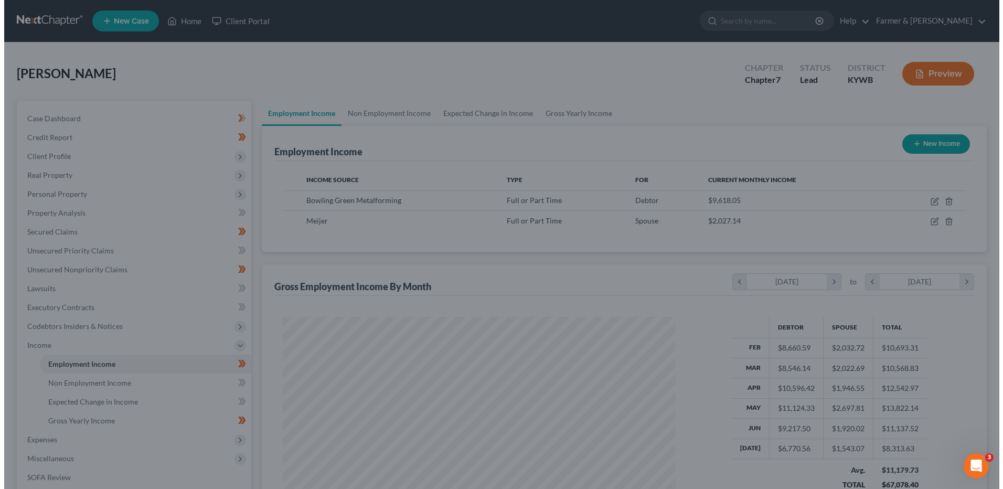
scroll to position [524410, 524194]
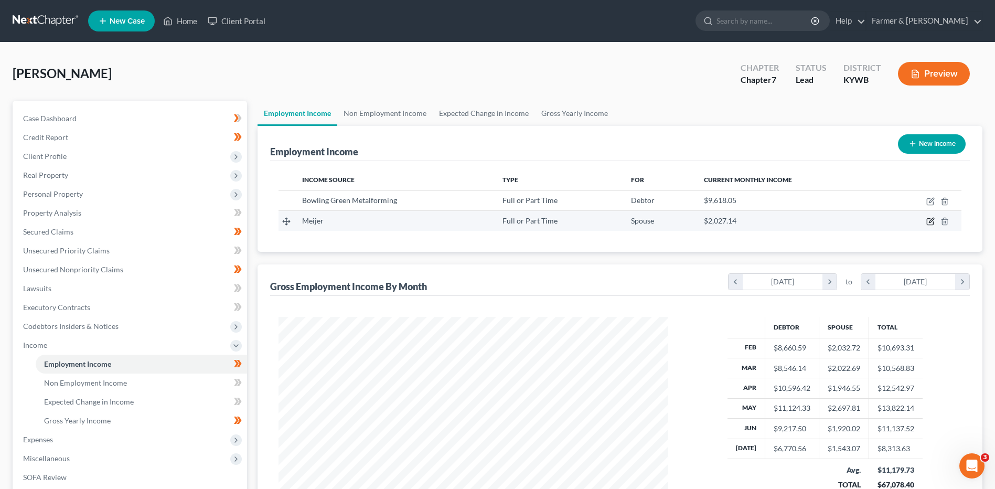
click at [933, 222] on icon "button" at bounding box center [930, 221] width 8 height 8
select select "0"
select select "23"
select select "3"
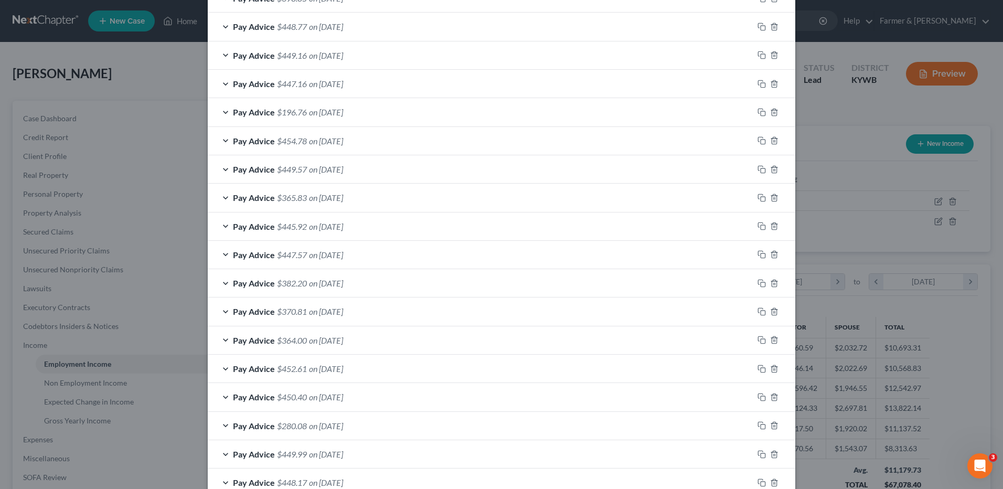
scroll to position [607, 0]
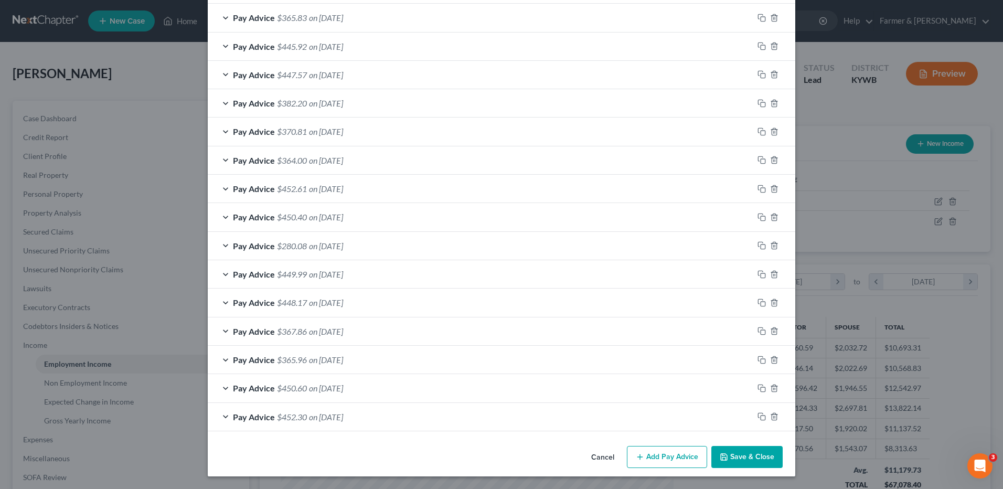
click at [375, 411] on div "Pay Advice $452.30 on 02/07/2025" at bounding box center [481, 417] width 546 height 28
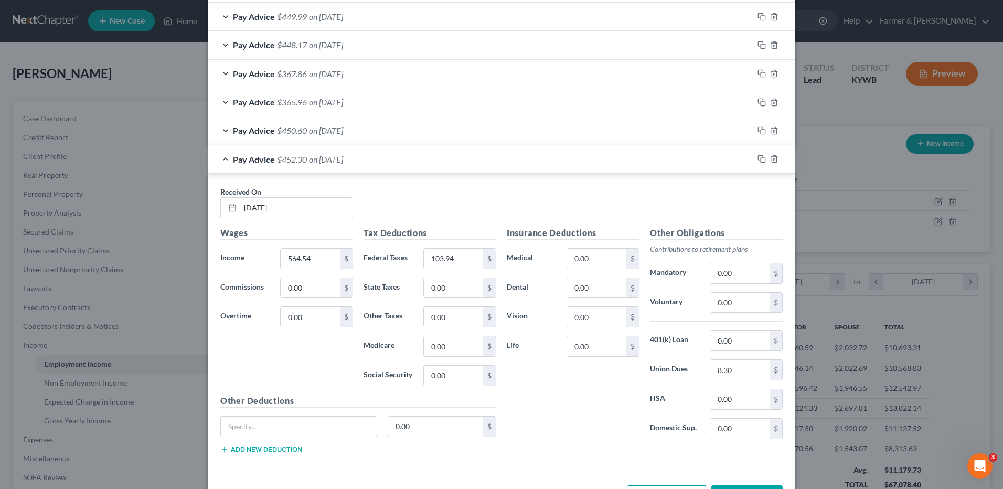
scroll to position [904, 0]
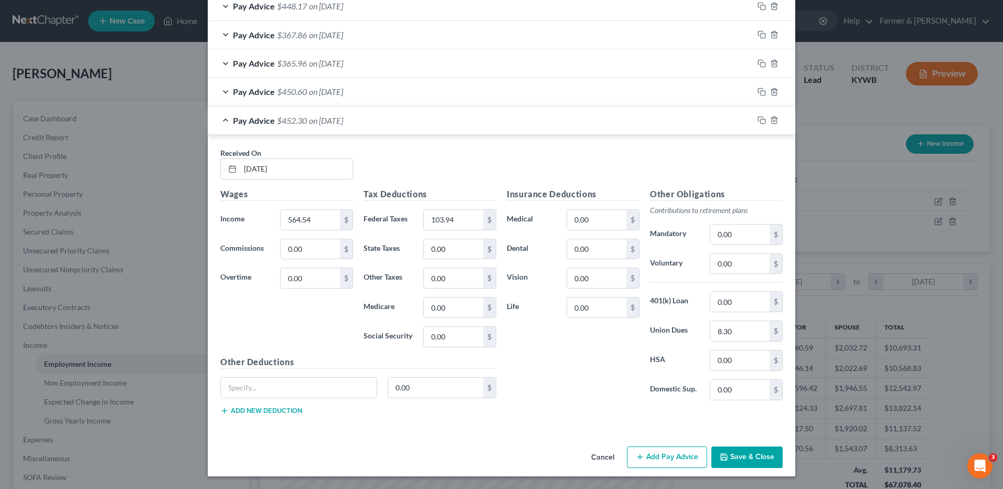
click at [387, 122] on div "Pay Advice $452.30 on 02/07/2025" at bounding box center [481, 120] width 546 height 28
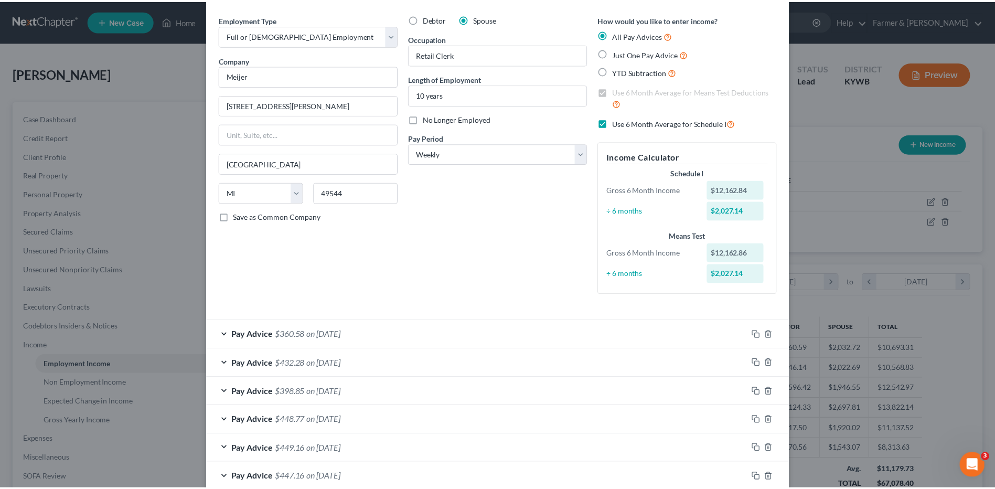
scroll to position [0, 0]
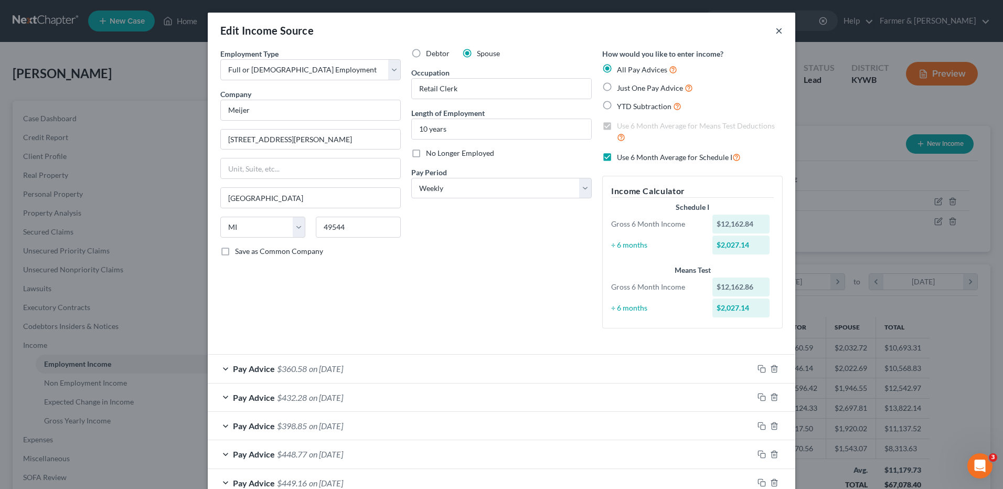
click at [777, 30] on button "×" at bounding box center [778, 30] width 7 height 13
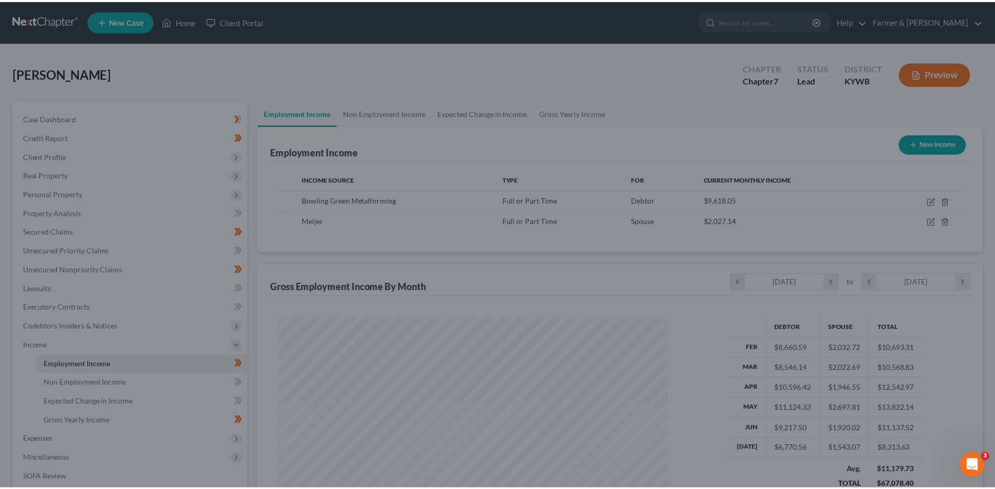
scroll to position [524410, 524194]
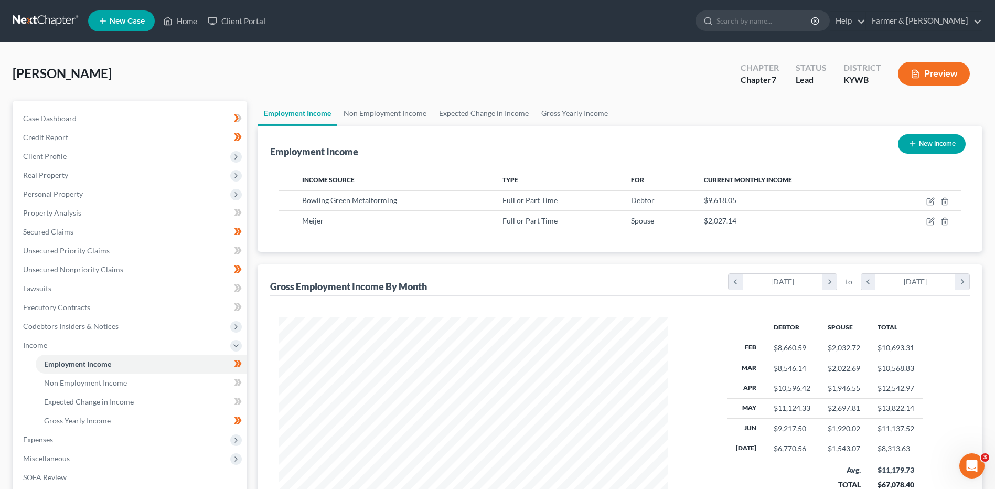
click at [56, 22] on link at bounding box center [46, 21] width 67 height 19
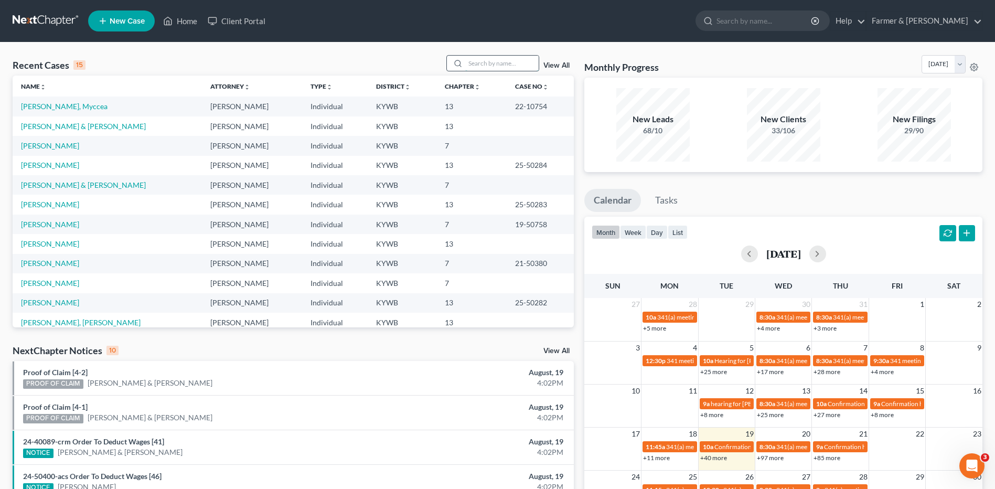
click at [488, 69] on input "search" at bounding box center [501, 63] width 73 height 15
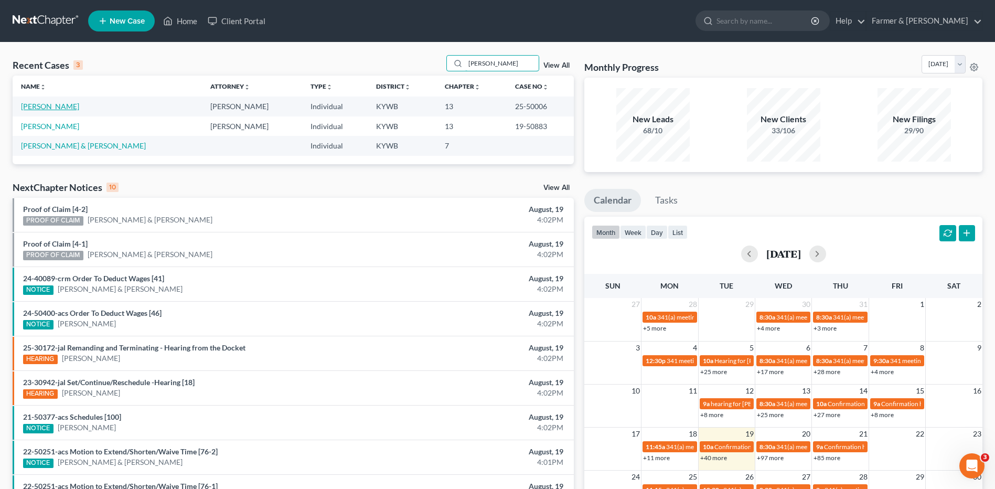
type input "[PERSON_NAME]"
click at [67, 108] on link "[PERSON_NAME]" at bounding box center [50, 106] width 58 height 9
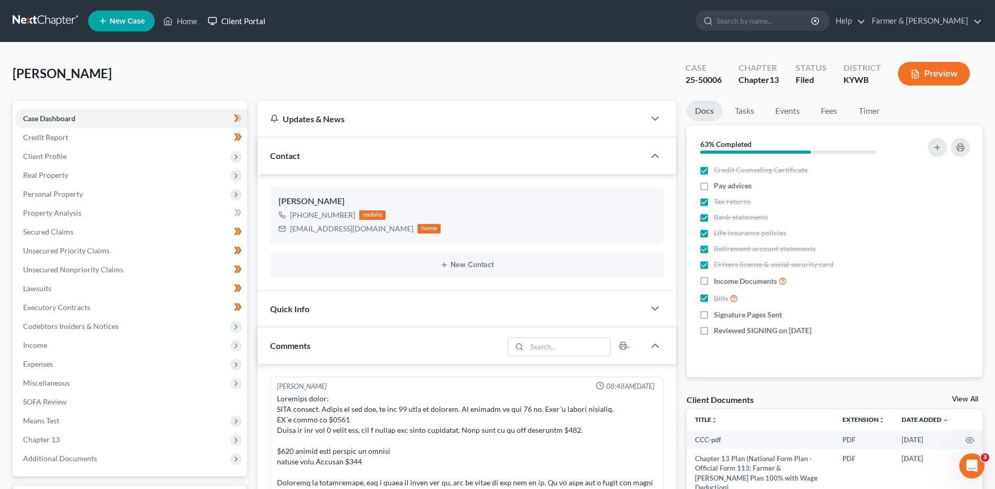
scroll to position [446, 0]
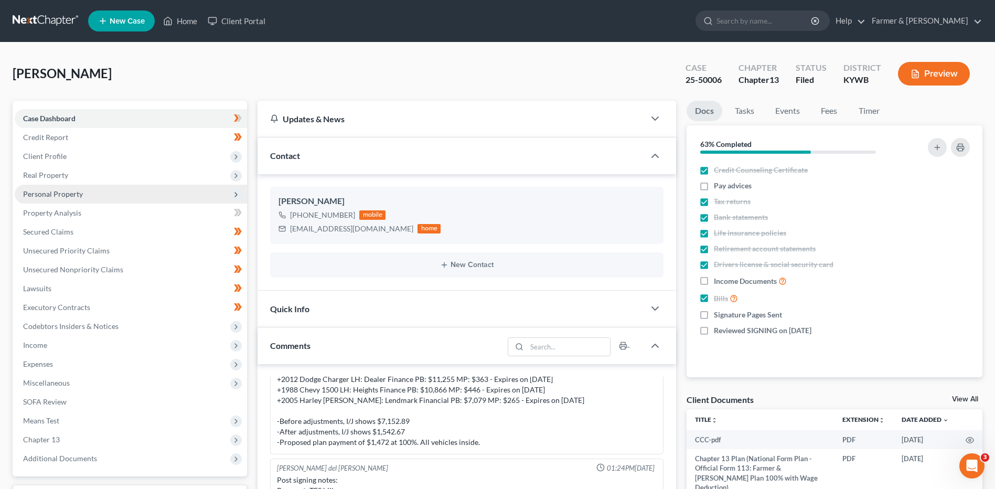
click at [72, 198] on span "Personal Property" at bounding box center [131, 194] width 232 height 19
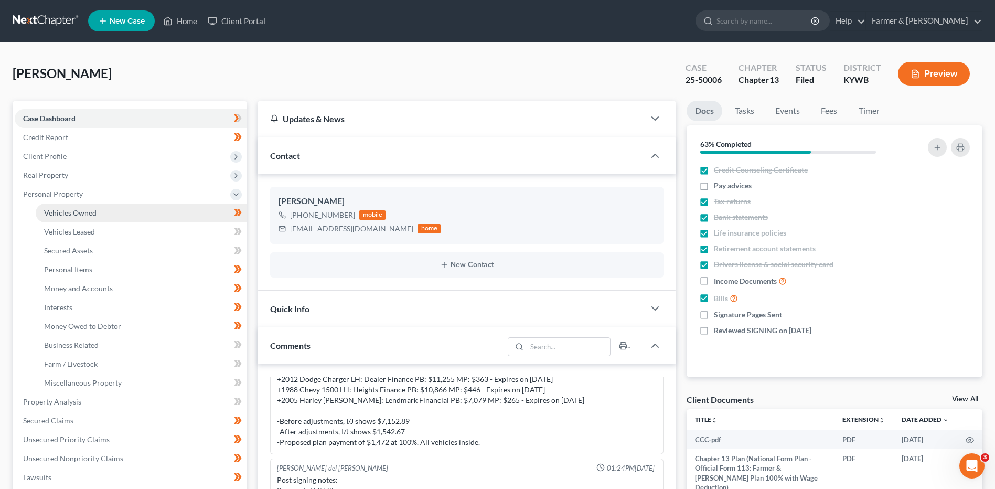
click at [76, 213] on span "Vehicles Owned" at bounding box center [70, 212] width 52 height 9
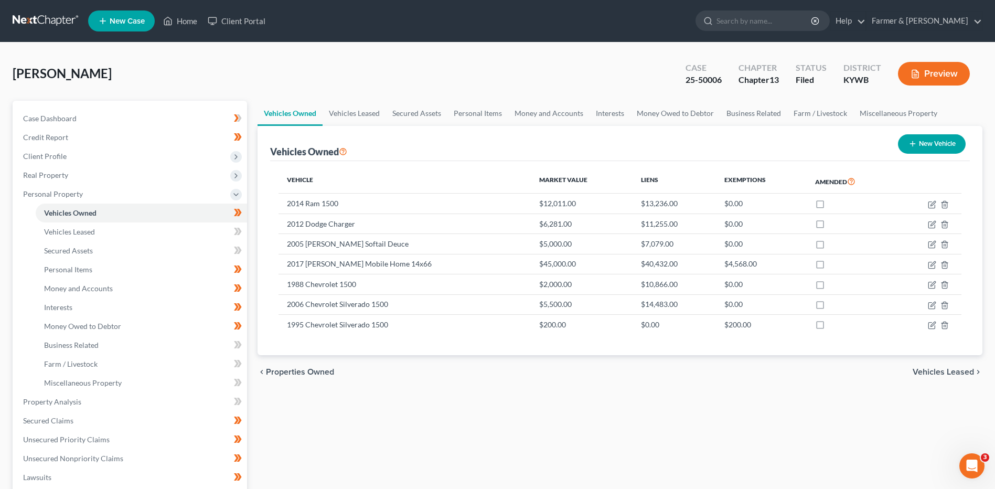
scroll to position [276, 0]
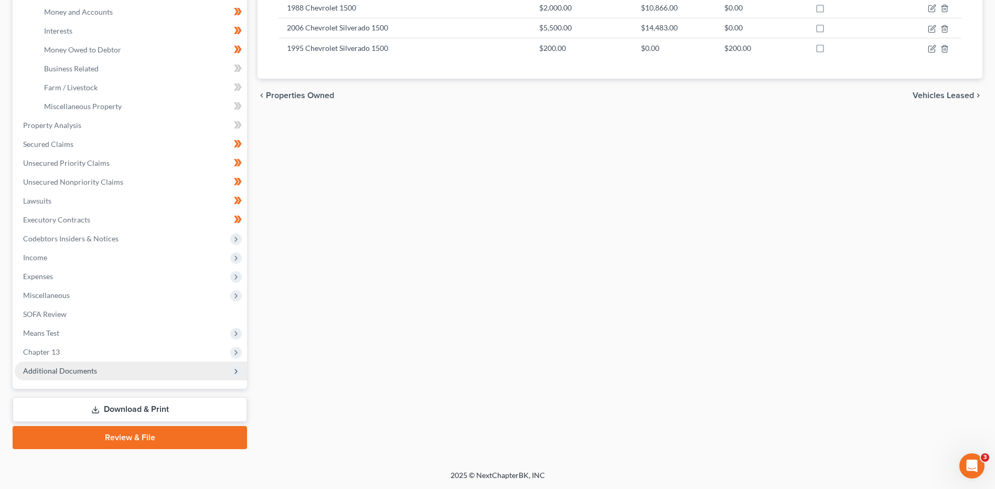
click at [106, 367] on span "Additional Documents" at bounding box center [131, 370] width 232 height 19
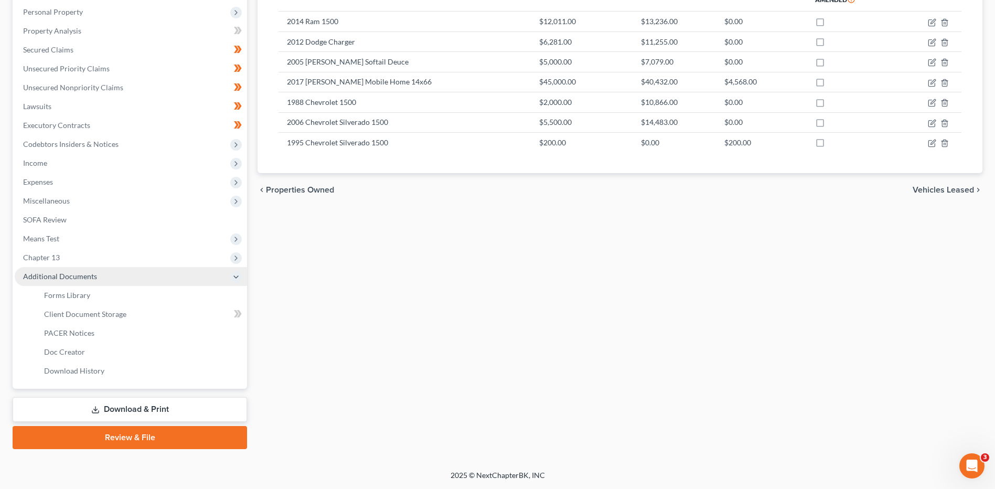
scroll to position [182, 0]
click at [116, 325] on link "PACER Notices" at bounding box center [141, 333] width 211 height 19
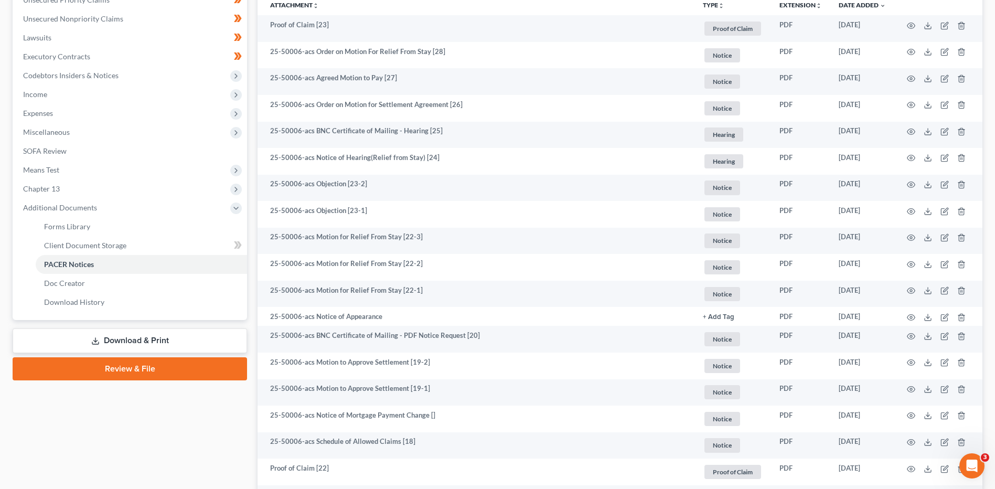
scroll to position [289, 0]
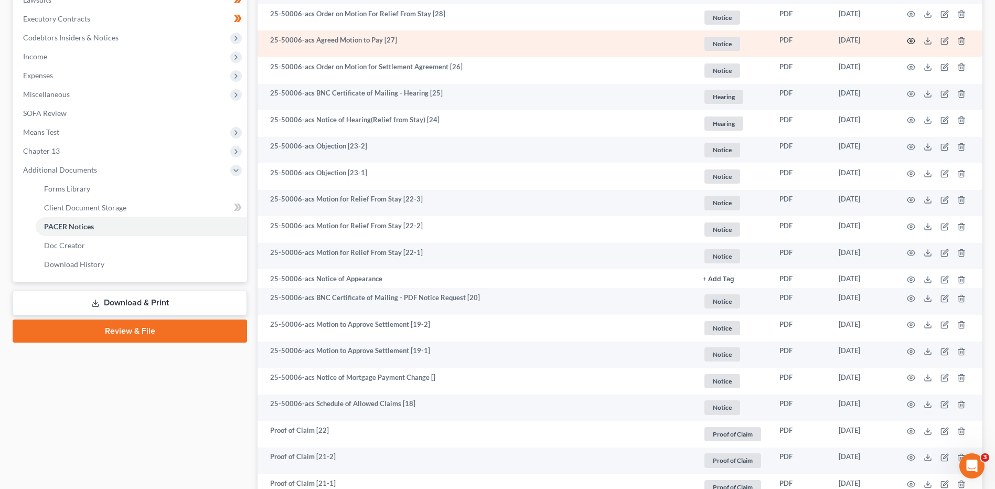
click at [909, 38] on icon "button" at bounding box center [911, 41] width 8 height 8
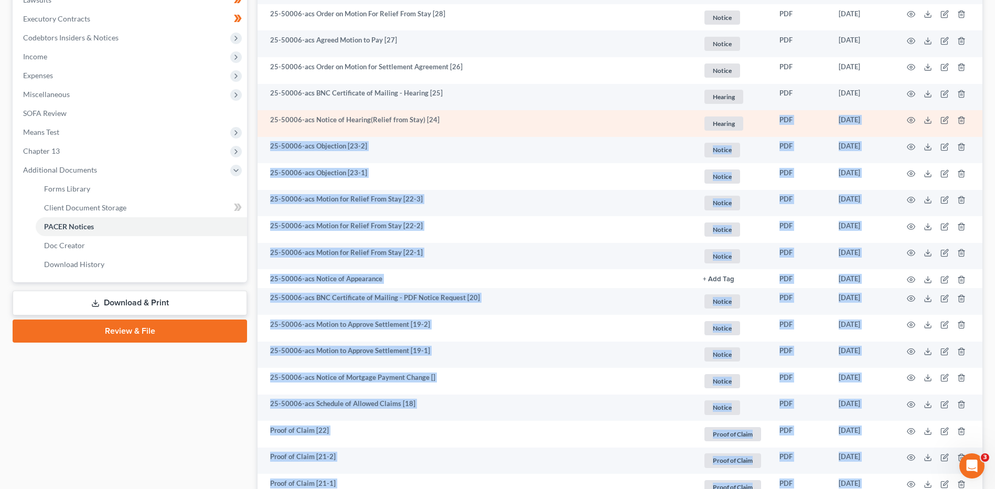
drag, startPoint x: 756, startPoint y: 126, endPoint x: 749, endPoint y: 111, distance: 17.4
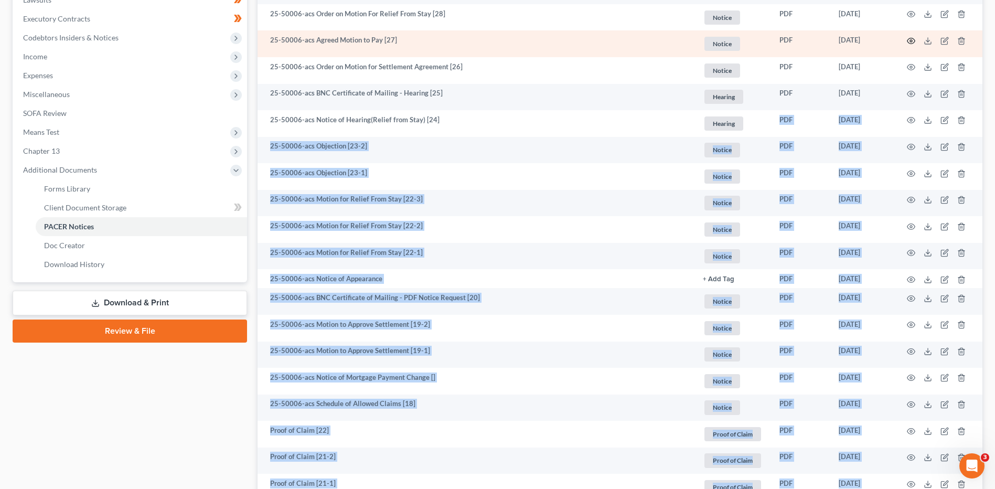
click at [913, 41] on icon "button" at bounding box center [911, 41] width 8 height 8
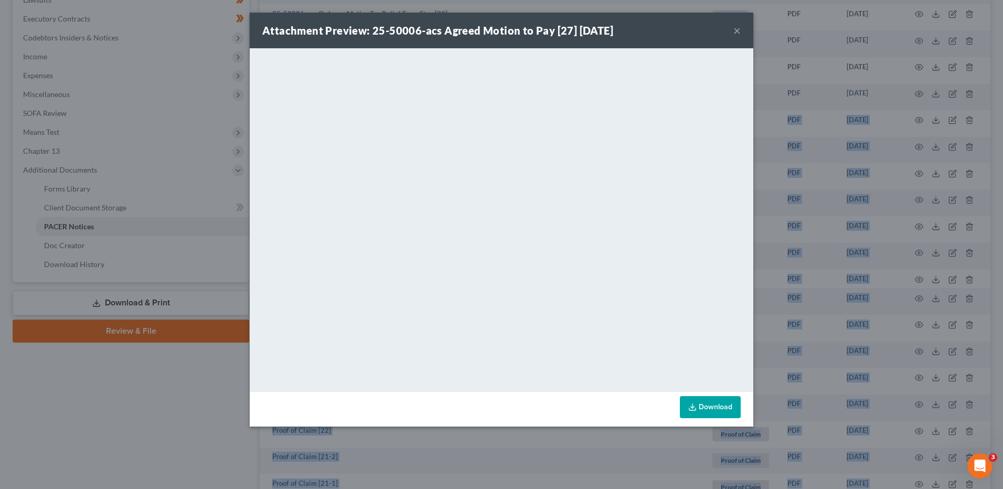
click at [738, 30] on button "×" at bounding box center [736, 30] width 7 height 13
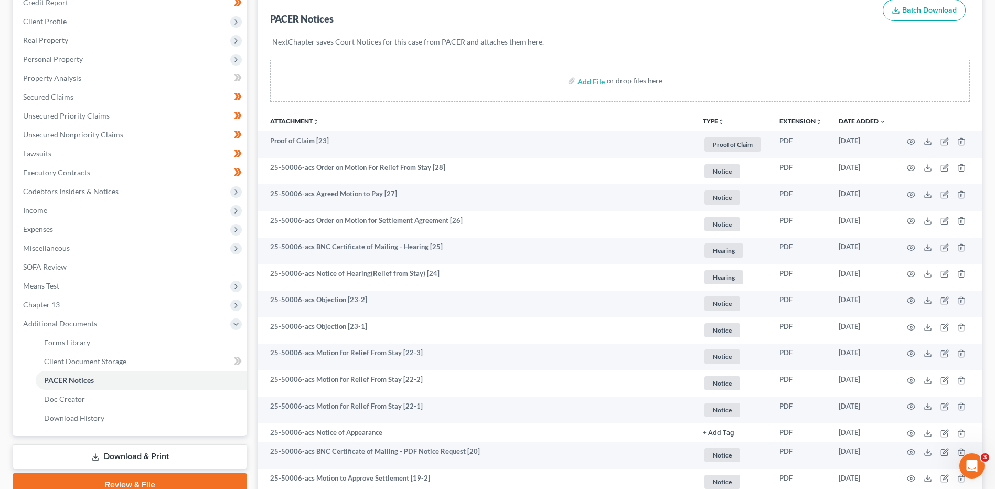
scroll to position [121, 0]
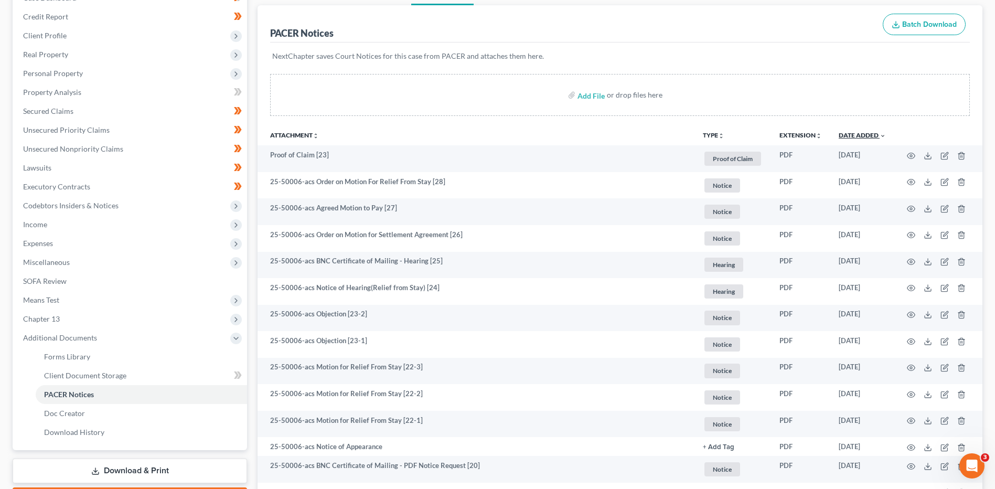
click at [863, 134] on link "Date Added unfold_more expand_more expand_less" at bounding box center [862, 135] width 47 height 8
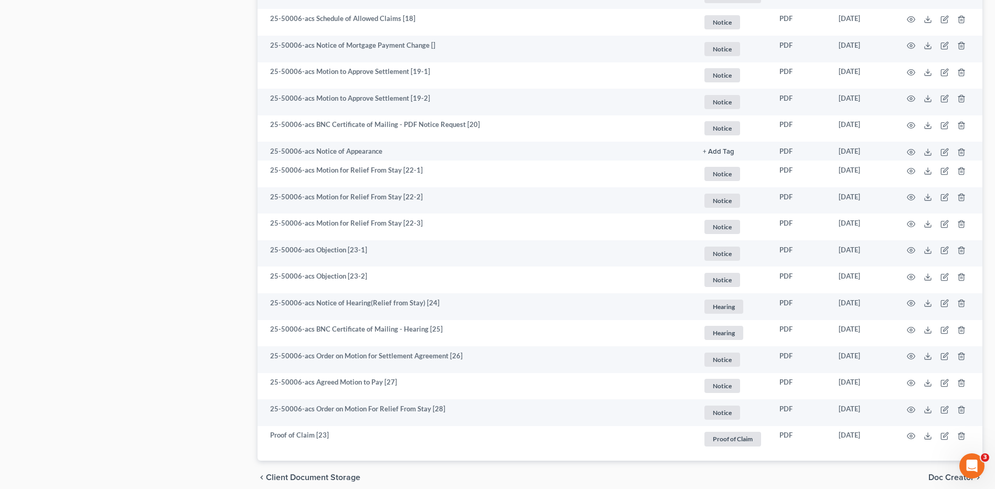
scroll to position [1569, 0]
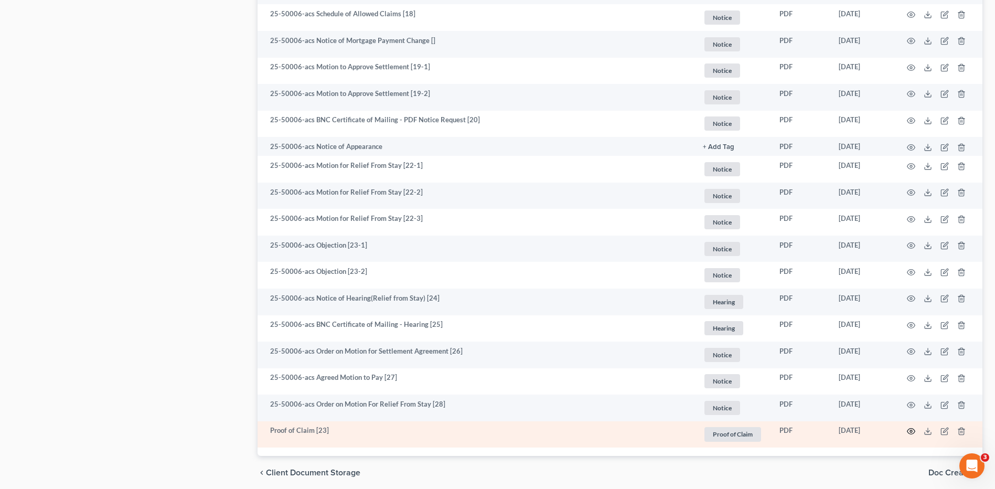
click at [909, 434] on icon "button" at bounding box center [912, 432] width 8 height 6
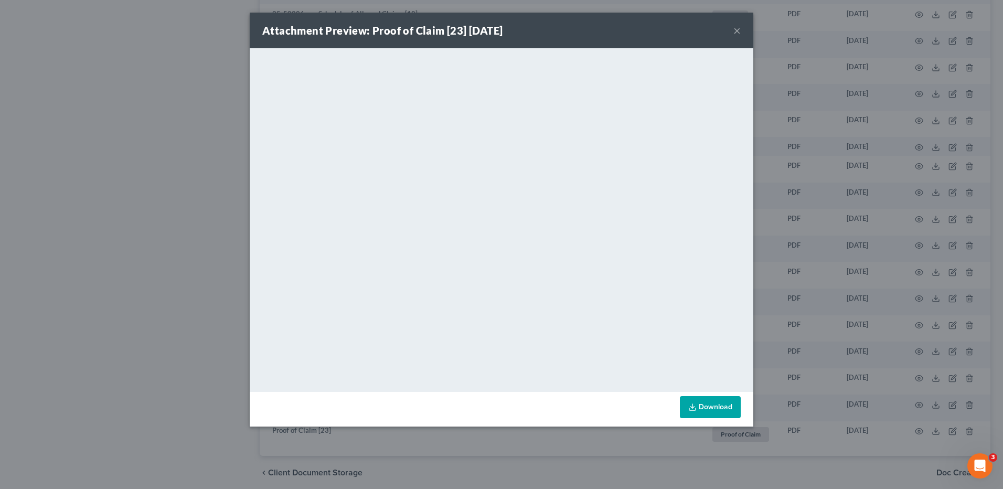
click at [736, 32] on button "×" at bounding box center [736, 30] width 7 height 13
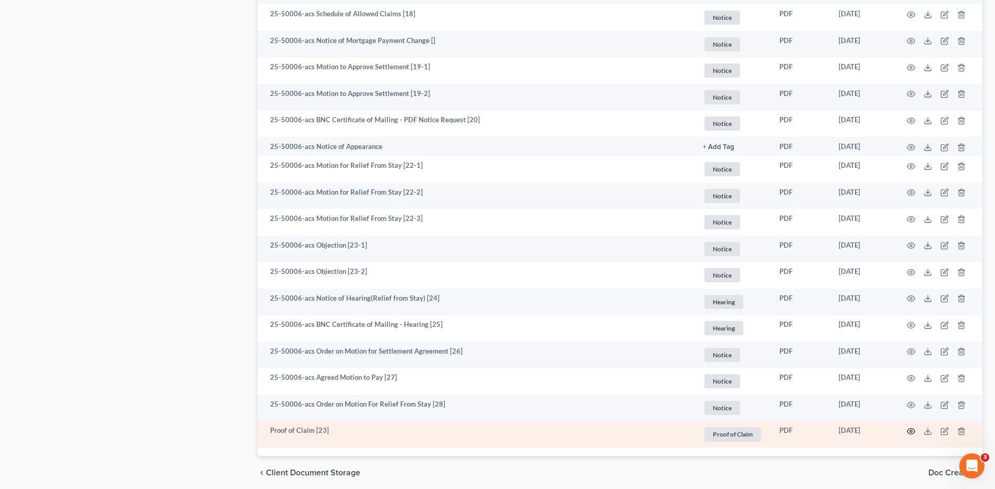
click at [910, 432] on icon "button" at bounding box center [911, 431] width 8 height 8
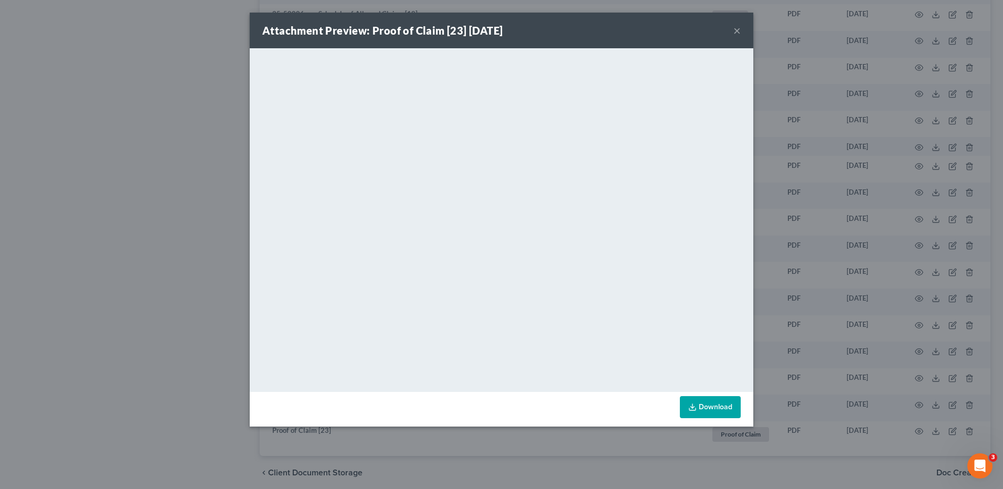
click at [734, 32] on button "×" at bounding box center [736, 30] width 7 height 13
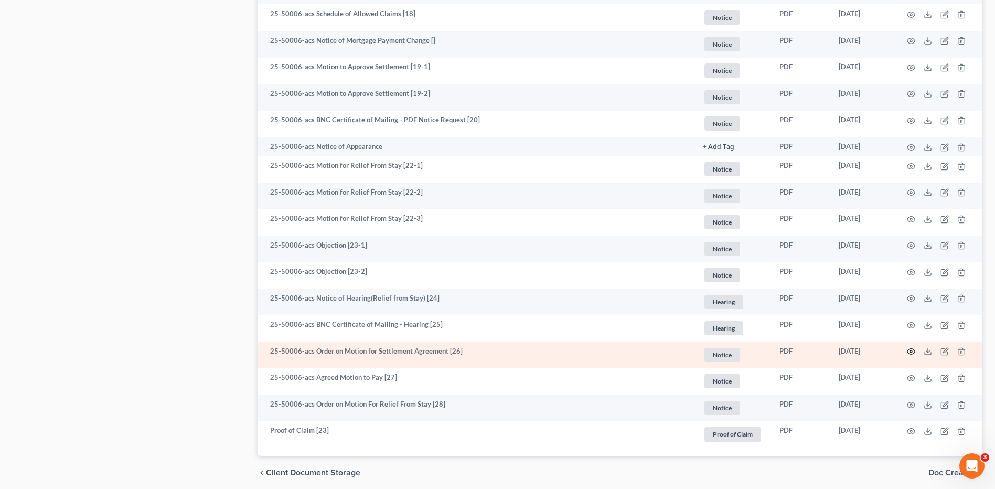
click at [911, 348] on icon "button" at bounding box center [911, 351] width 8 height 8
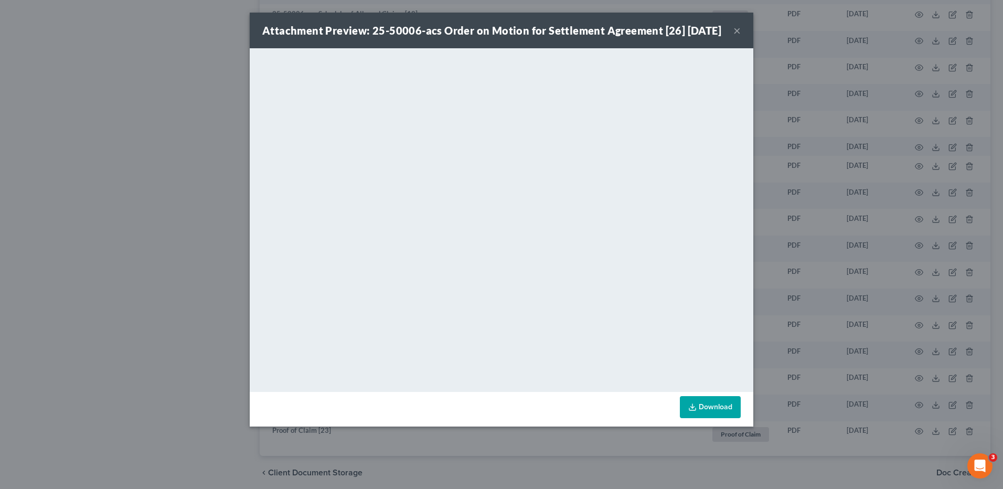
click at [735, 36] on button "×" at bounding box center [736, 30] width 7 height 13
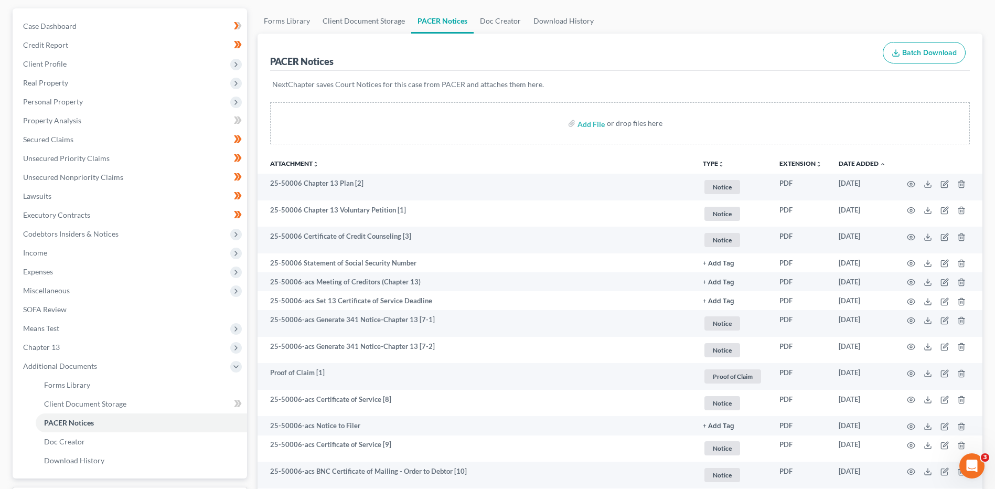
scroll to position [0, 0]
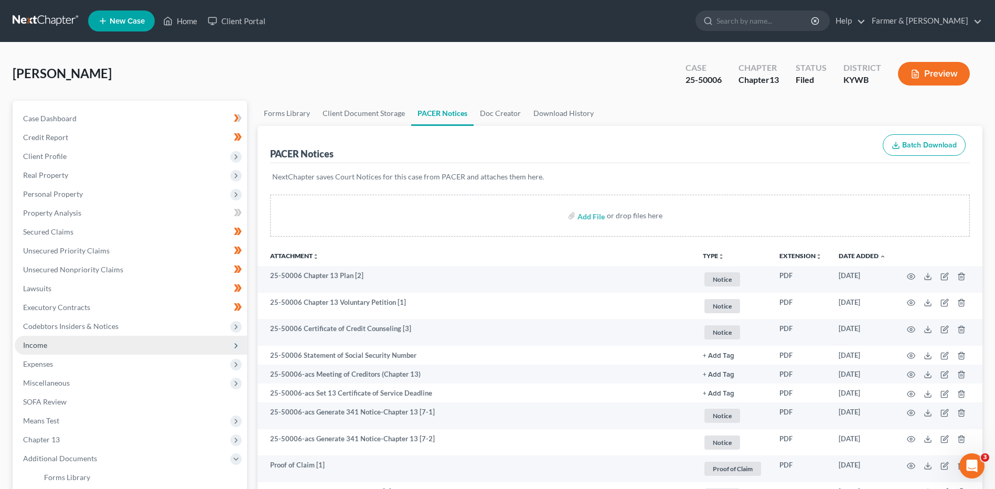
click at [68, 344] on span "Income" at bounding box center [131, 345] width 232 height 19
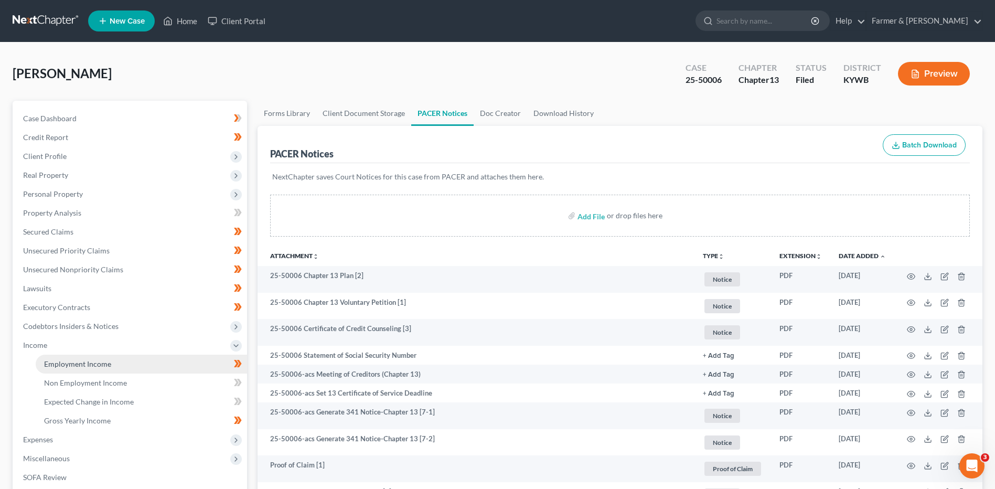
click at [72, 366] on span "Employment Income" at bounding box center [77, 363] width 67 height 9
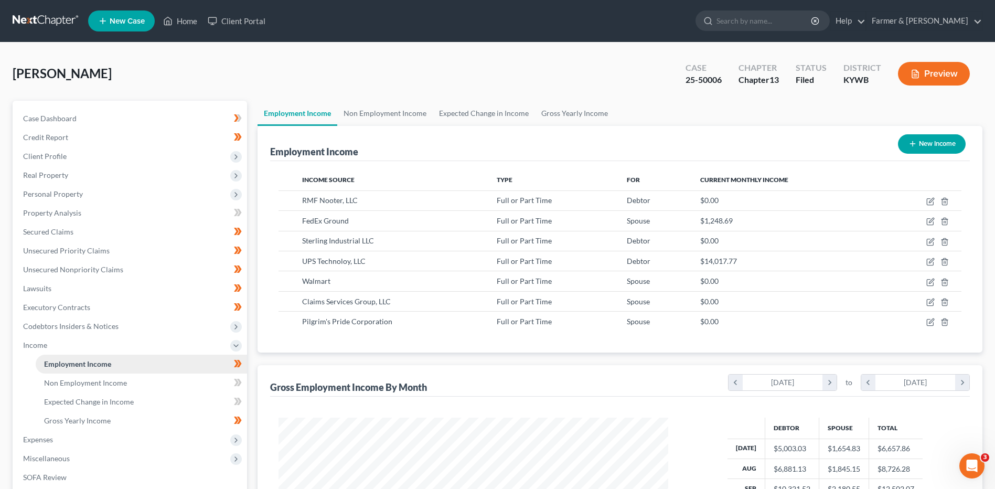
scroll to position [195, 410]
click at [99, 236] on link "Secured Claims" at bounding box center [131, 231] width 232 height 19
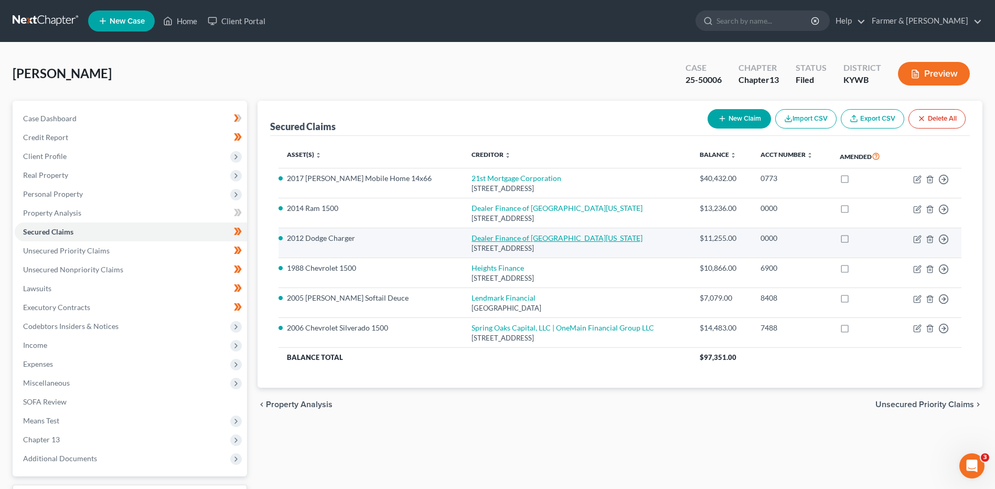
click at [472, 242] on link "Dealer Finance of Western Kentucky" at bounding box center [557, 237] width 171 height 9
select select "18"
select select "0"
select select "4"
select select "0"
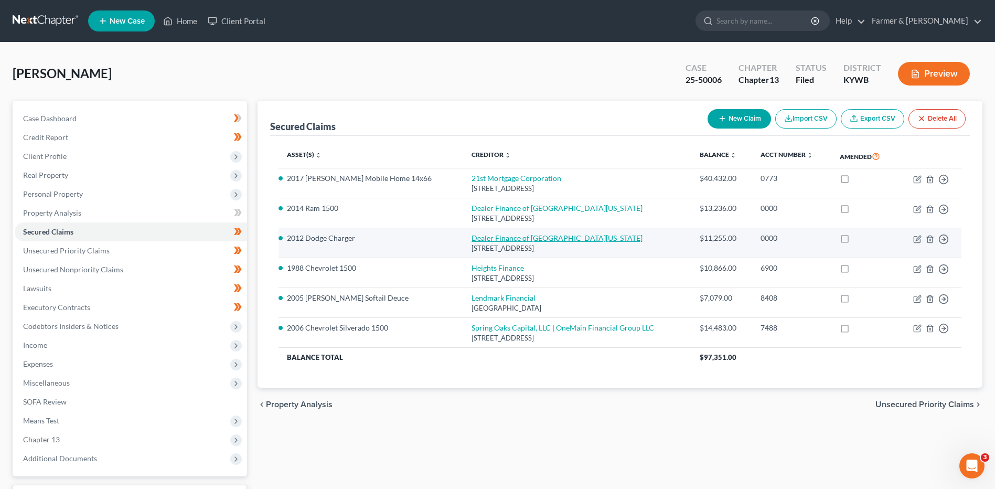
select select "0"
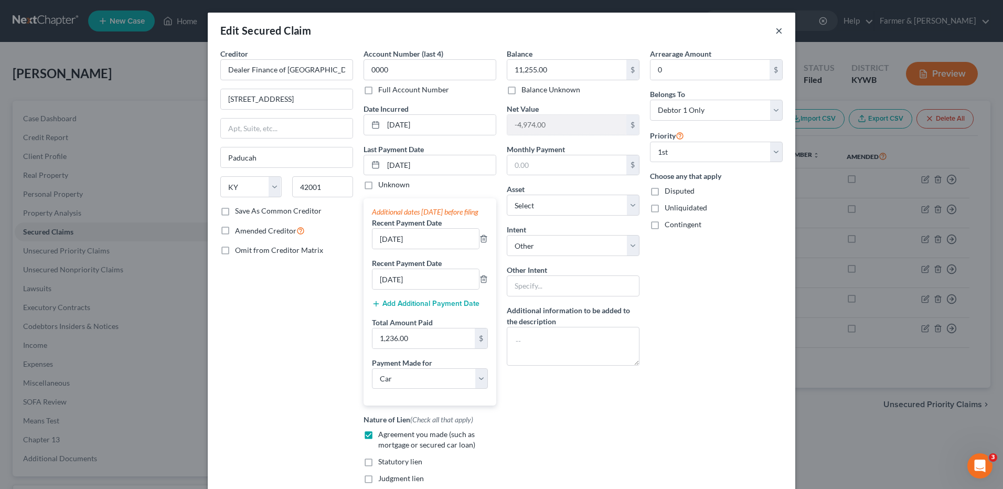
click at [775, 27] on button "×" at bounding box center [778, 30] width 7 height 13
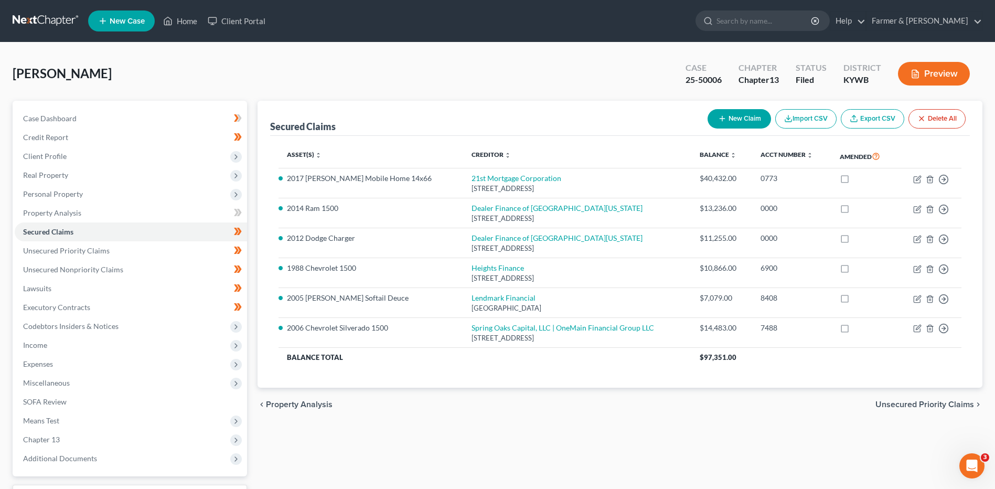
scroll to position [88, 0]
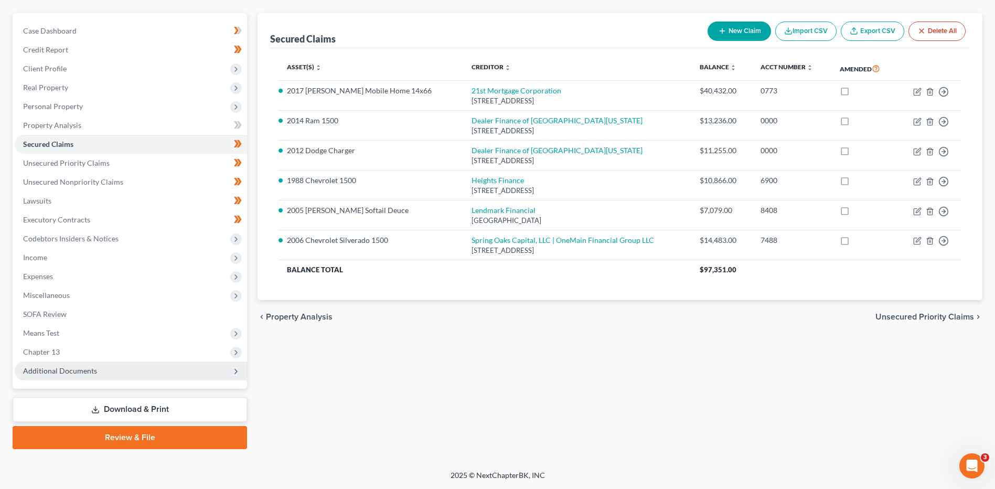
click at [131, 375] on span "Additional Documents" at bounding box center [131, 370] width 232 height 19
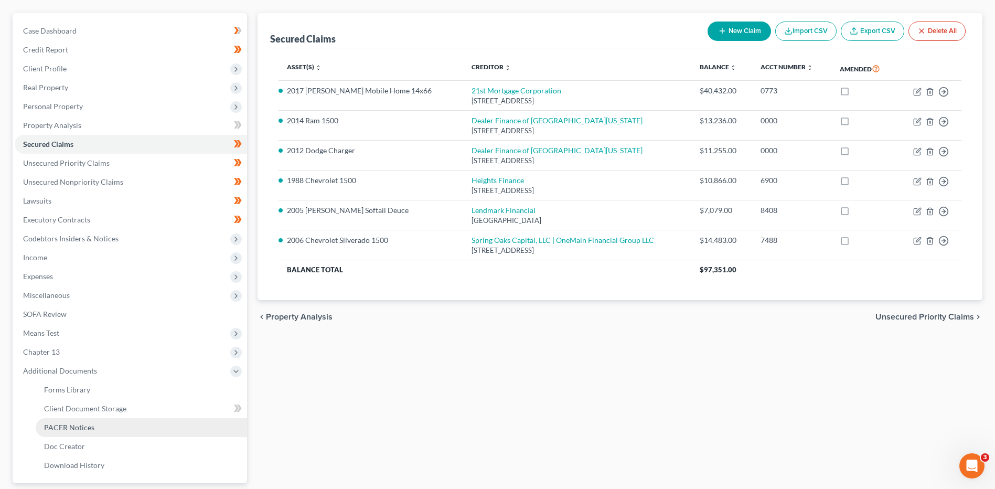
click at [116, 430] on link "PACER Notices" at bounding box center [141, 427] width 211 height 19
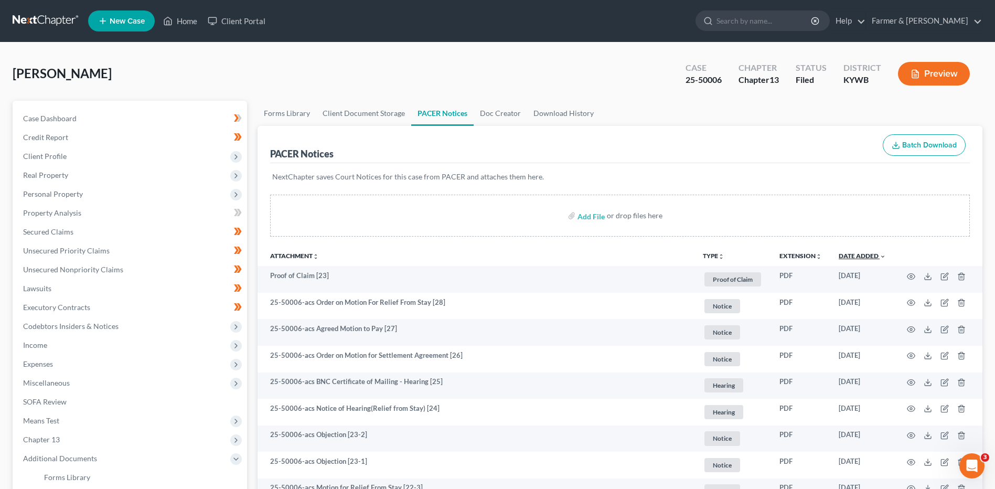
click at [863, 257] on link "Date Added unfold_more expand_more expand_less" at bounding box center [862, 256] width 47 height 8
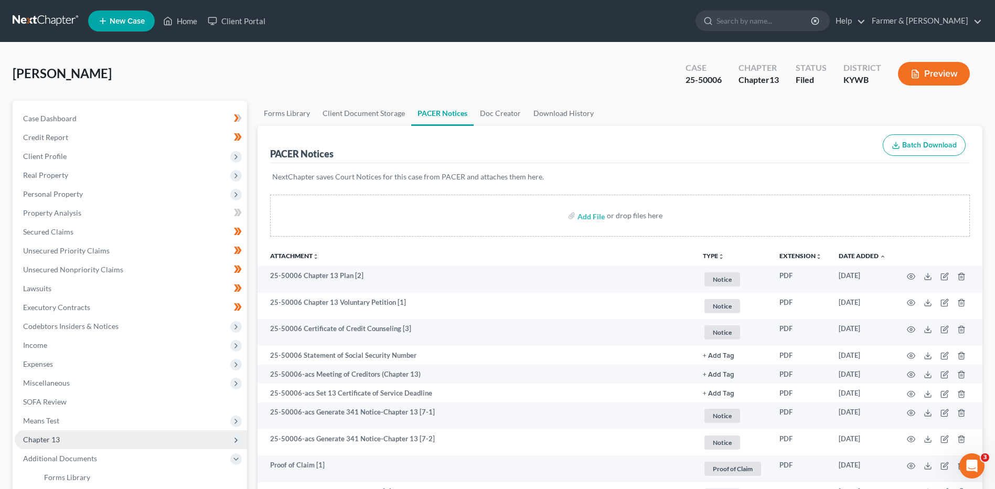
click at [135, 443] on span "Chapter 13" at bounding box center [131, 439] width 232 height 19
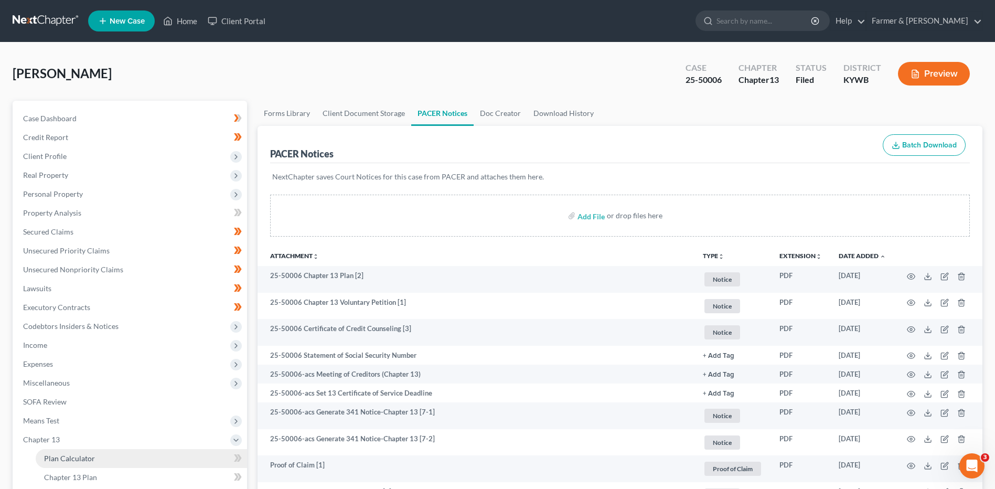
click at [130, 455] on link "Plan Calculator" at bounding box center [141, 458] width 211 height 19
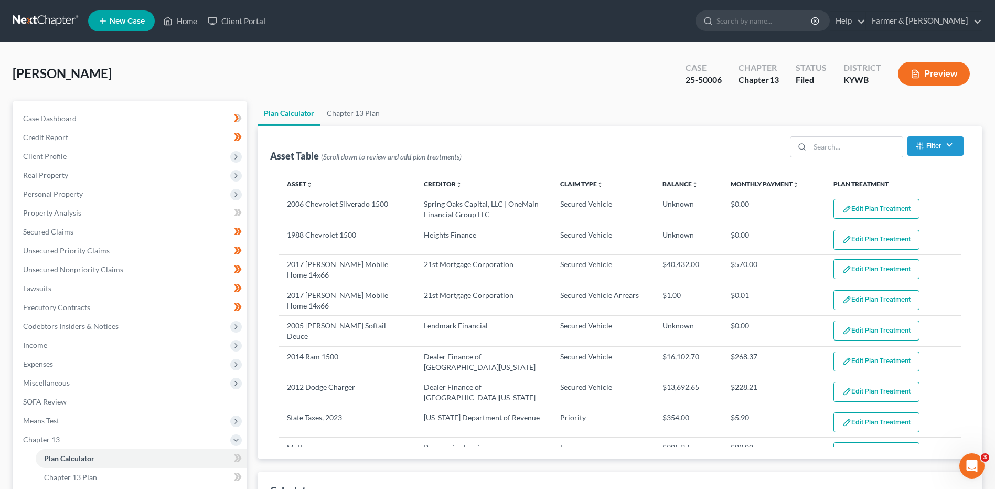
select select "59"
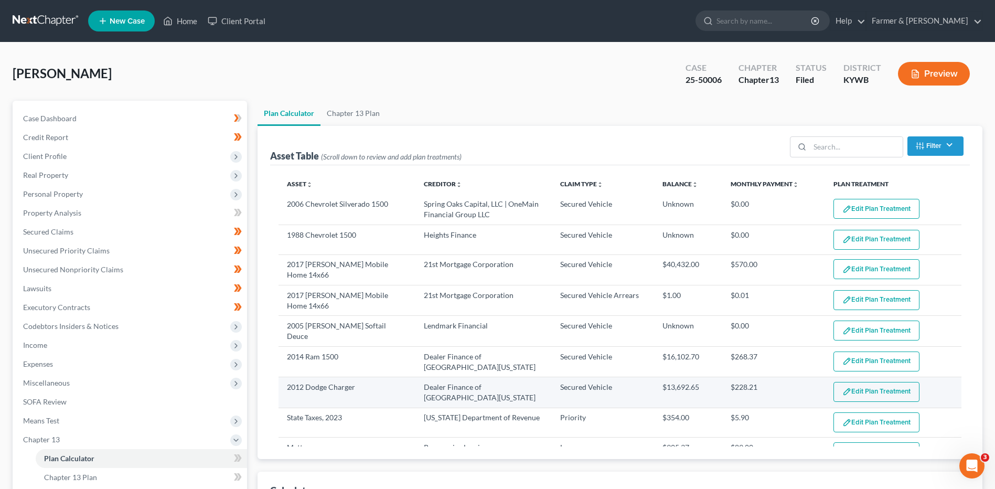
click at [843, 387] on img "button" at bounding box center [847, 391] width 9 height 9
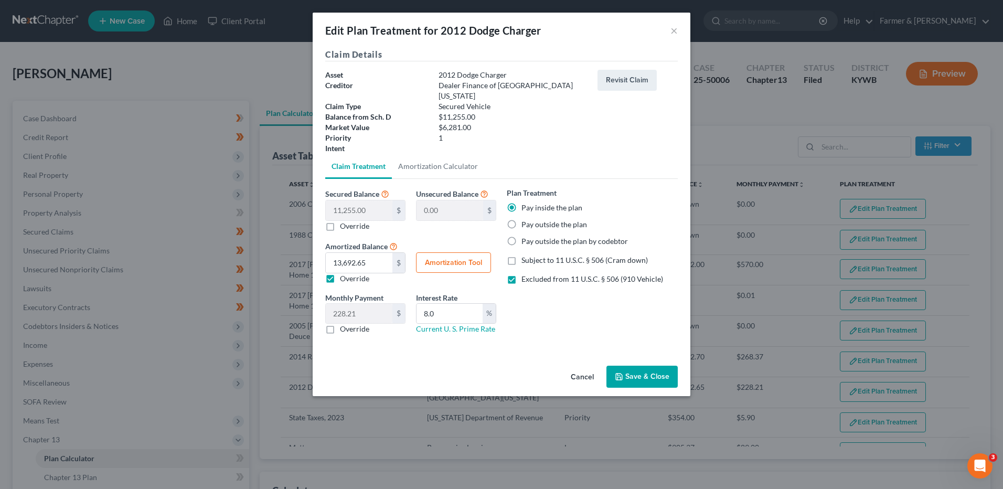
click at [583, 367] on button "Cancel" at bounding box center [582, 377] width 40 height 21
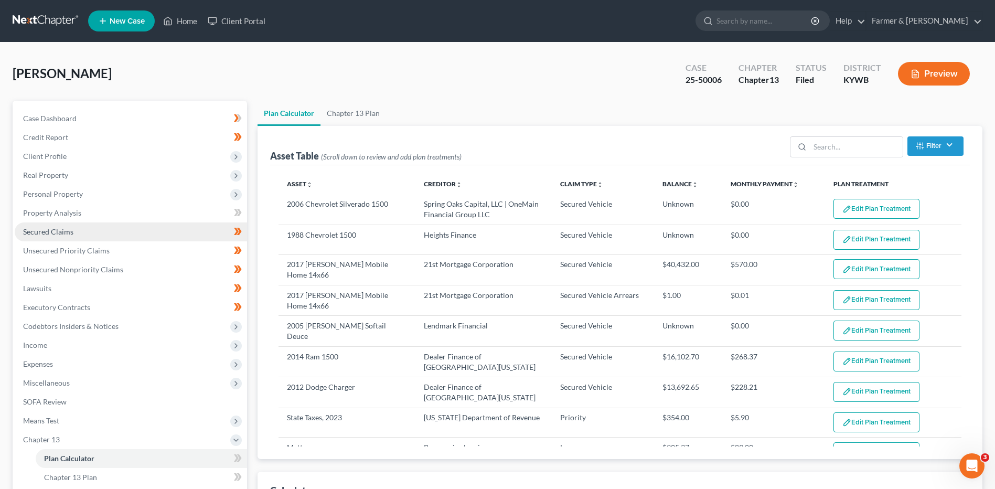
click at [113, 231] on link "Secured Claims" at bounding box center [131, 231] width 232 height 19
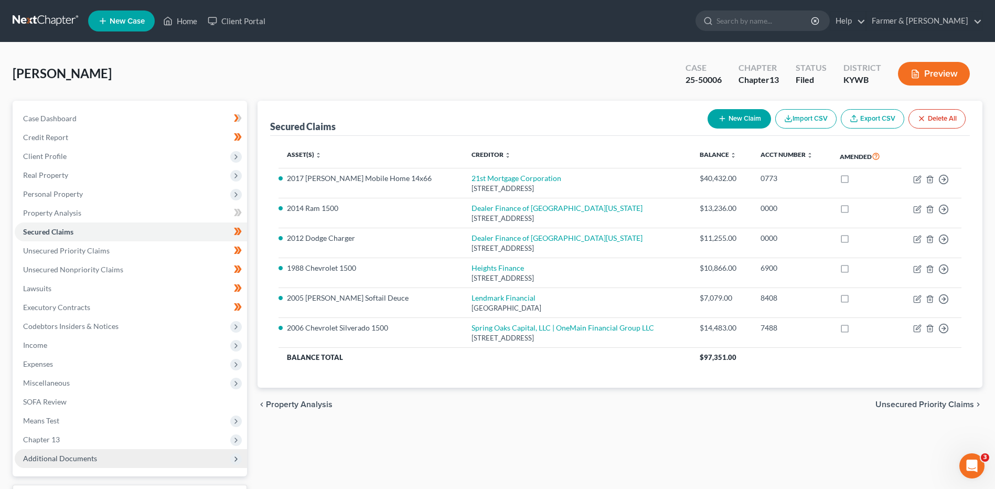
click at [145, 449] on span "Additional Documents" at bounding box center [131, 458] width 232 height 19
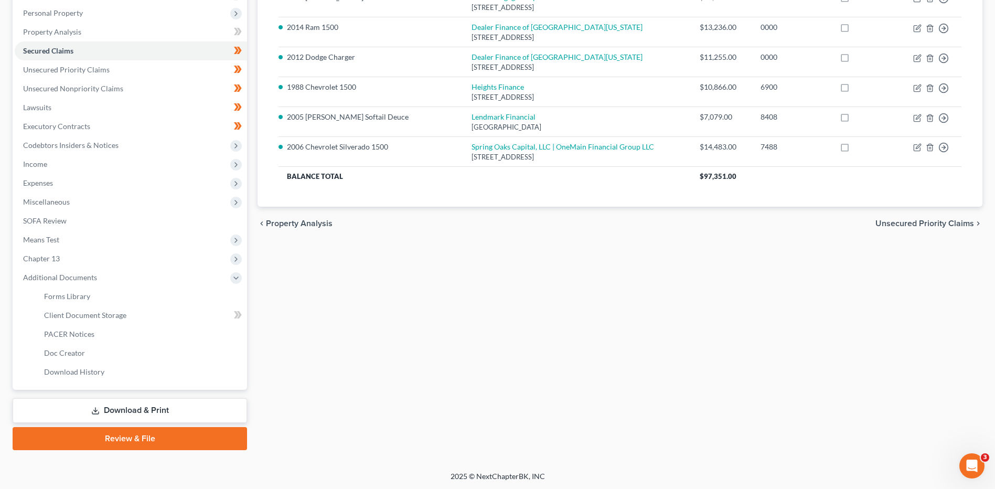
scroll to position [182, 0]
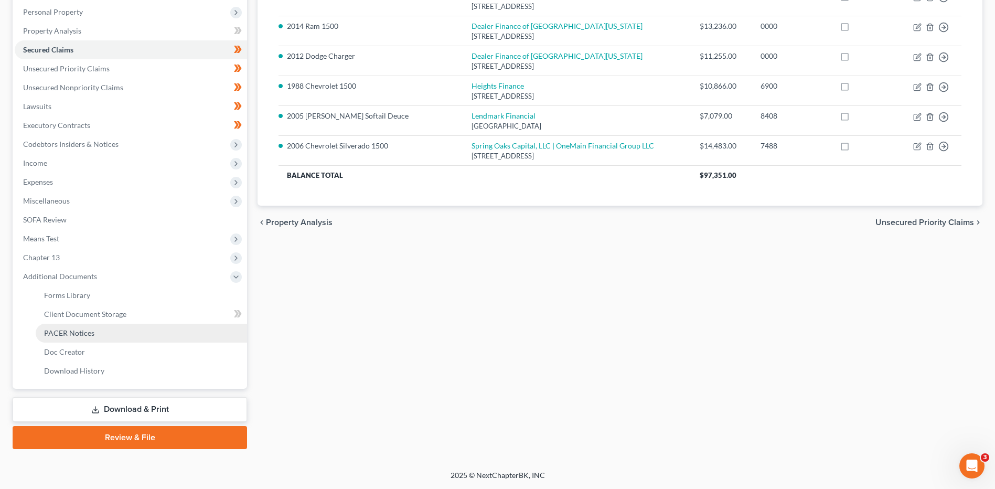
click at [98, 328] on link "PACER Notices" at bounding box center [141, 333] width 211 height 19
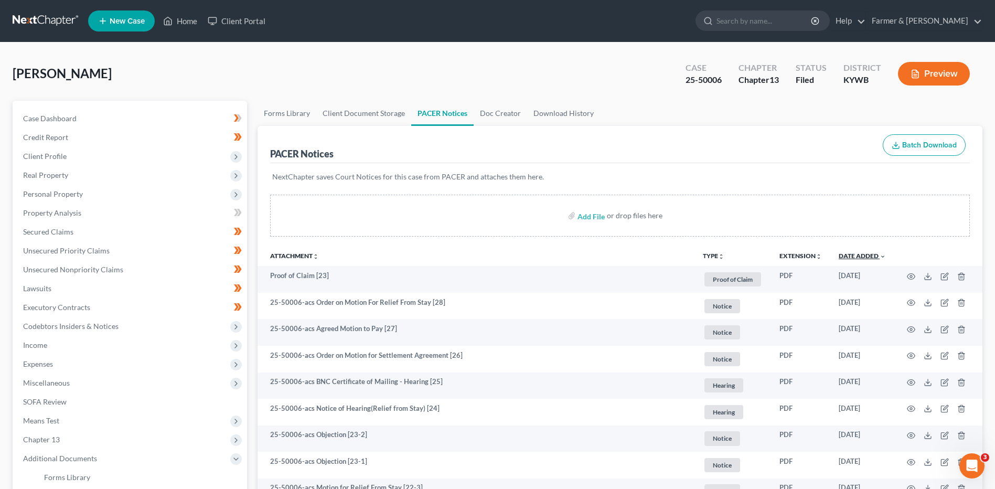
click at [864, 255] on link "Date Added unfold_more expand_more expand_less" at bounding box center [862, 256] width 47 height 8
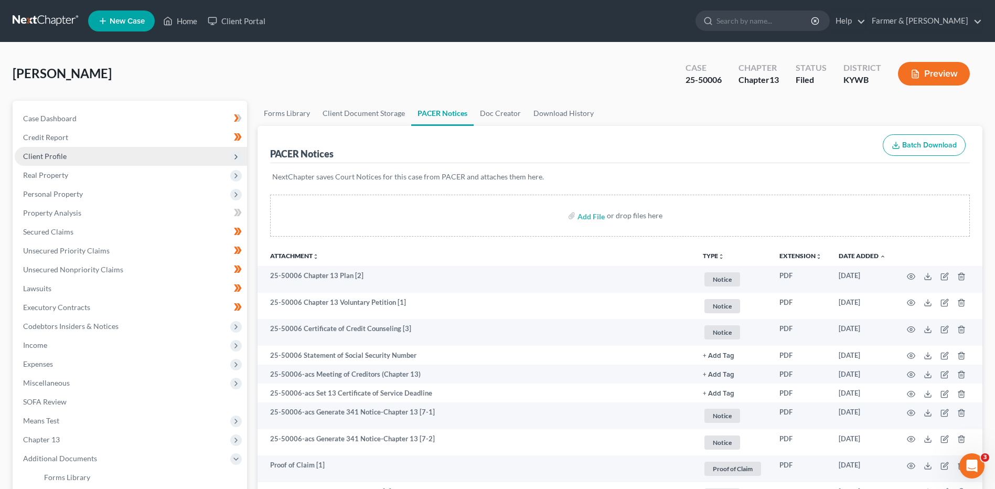
click at [84, 157] on span "Client Profile" at bounding box center [131, 156] width 232 height 19
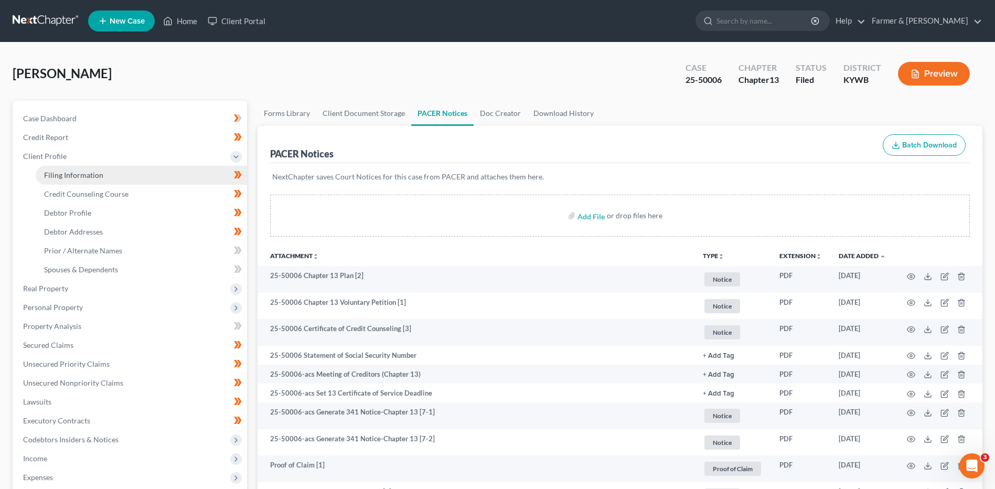
click at [96, 176] on span "Filing Information" at bounding box center [73, 174] width 59 height 9
select select "1"
select select "0"
select select "3"
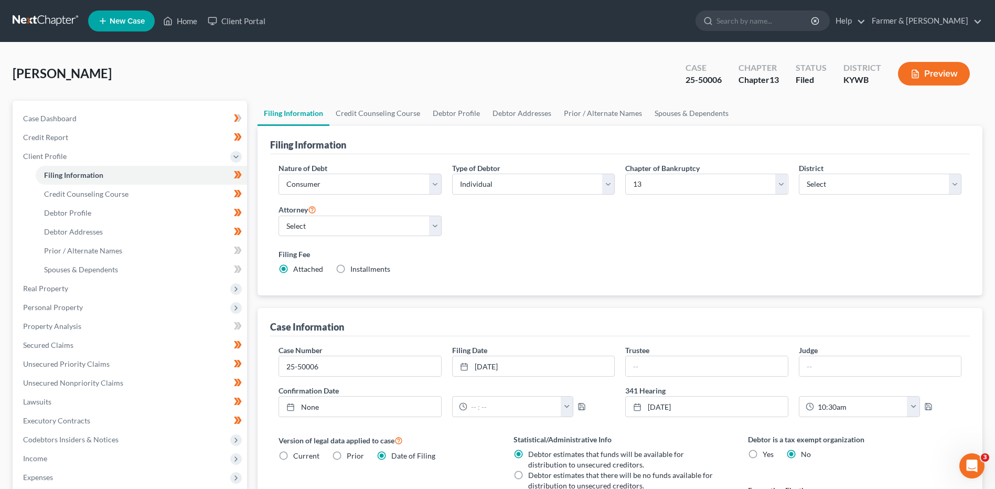
click at [32, 19] on link at bounding box center [46, 21] width 67 height 19
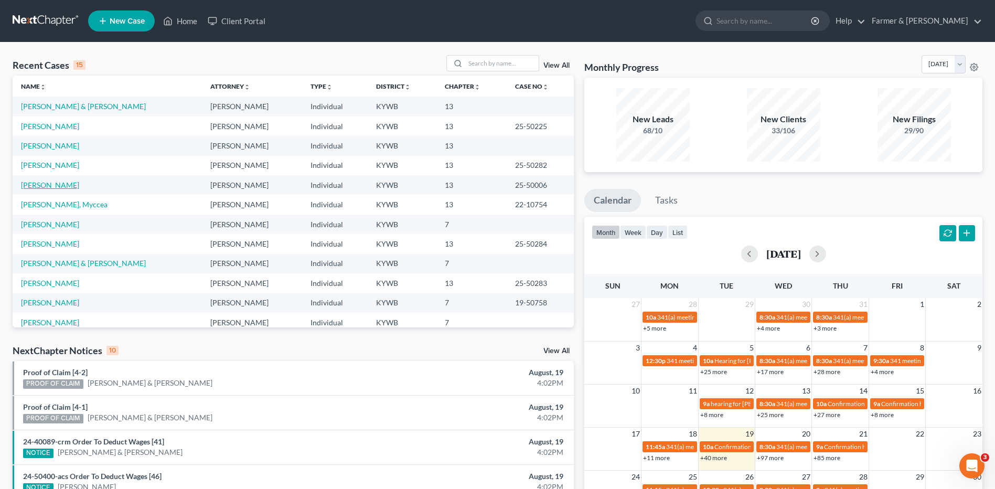
click at [58, 183] on link "[PERSON_NAME]" at bounding box center [50, 184] width 58 height 9
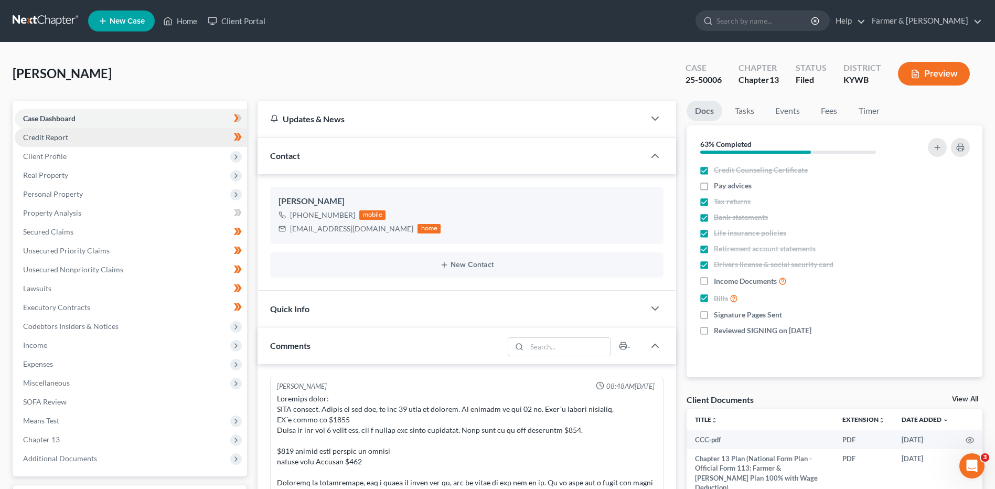
scroll to position [446, 0]
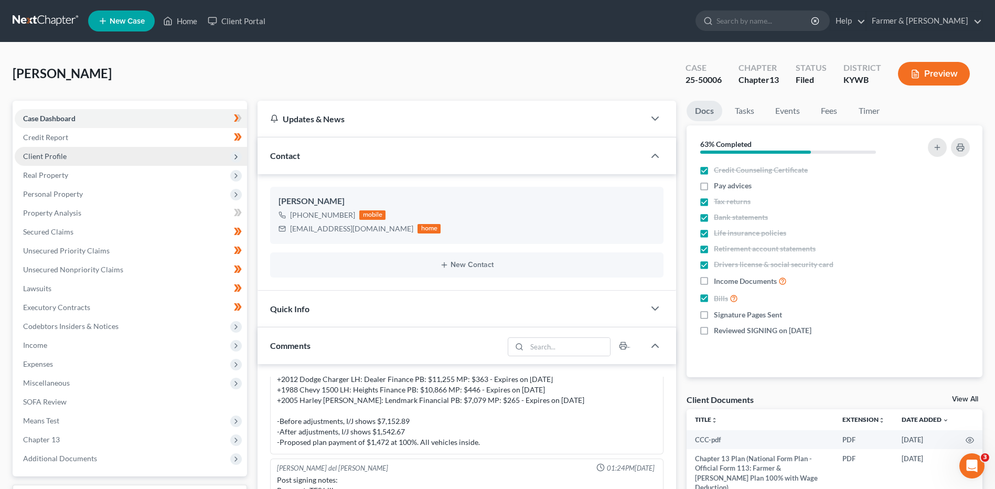
click at [102, 154] on span "Client Profile" at bounding box center [131, 156] width 232 height 19
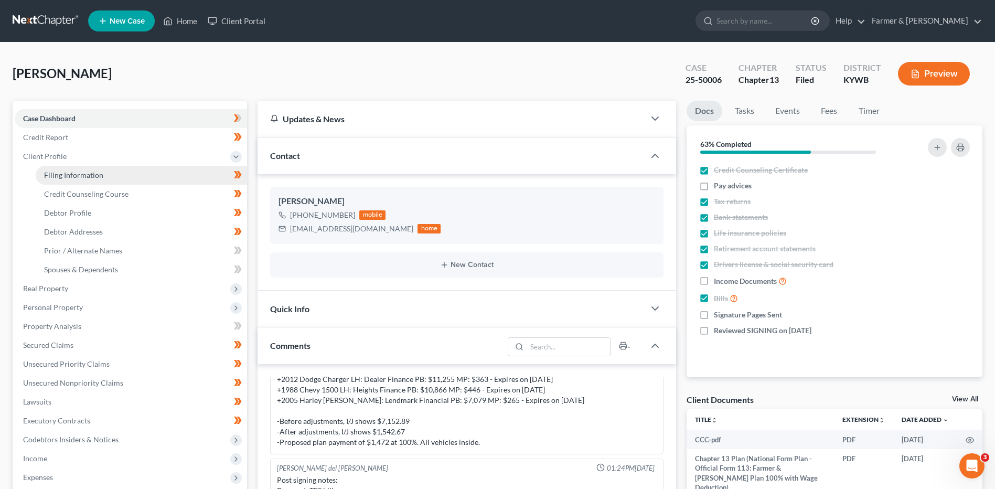
click at [102, 174] on link "Filing Information" at bounding box center [141, 175] width 211 height 19
select select "1"
select select "0"
select select "3"
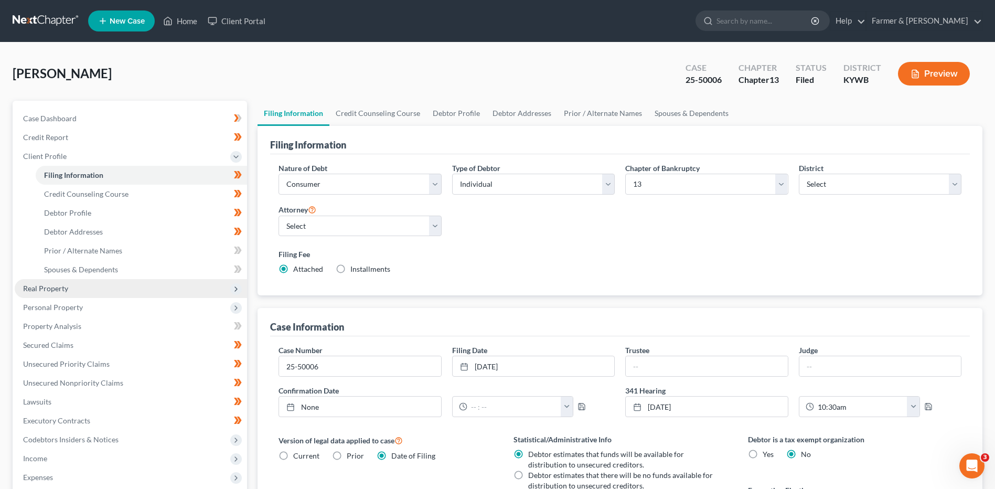
click at [63, 295] on span "Real Property" at bounding box center [131, 288] width 232 height 19
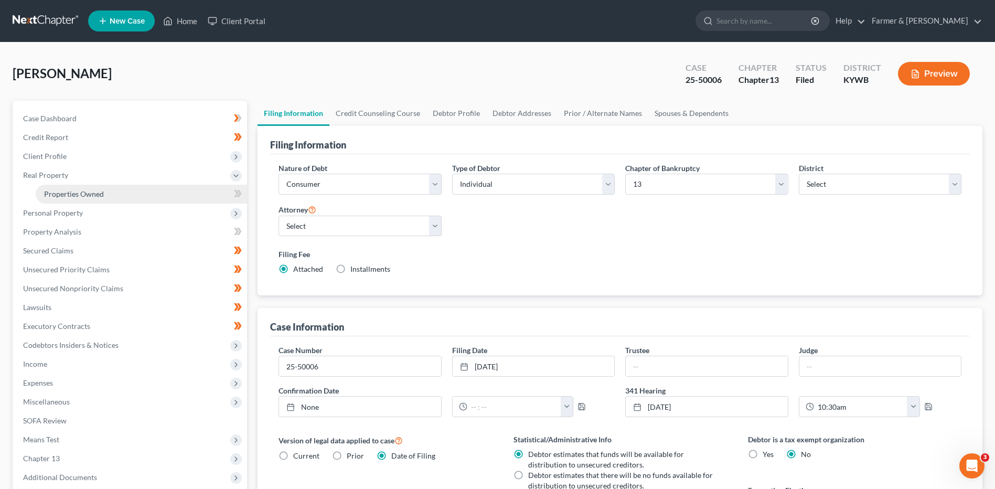
click at [113, 188] on link "Properties Owned" at bounding box center [141, 194] width 211 height 19
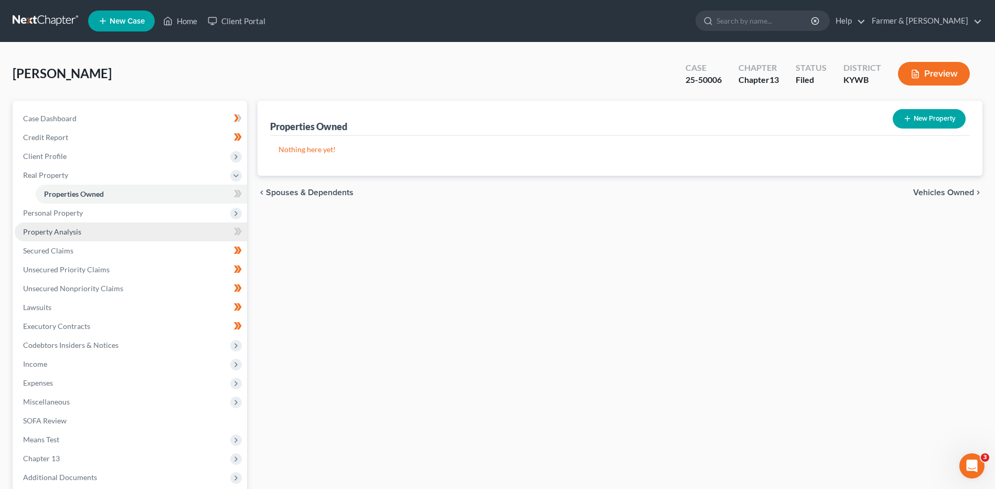
click at [87, 231] on link "Property Analysis" at bounding box center [131, 231] width 232 height 19
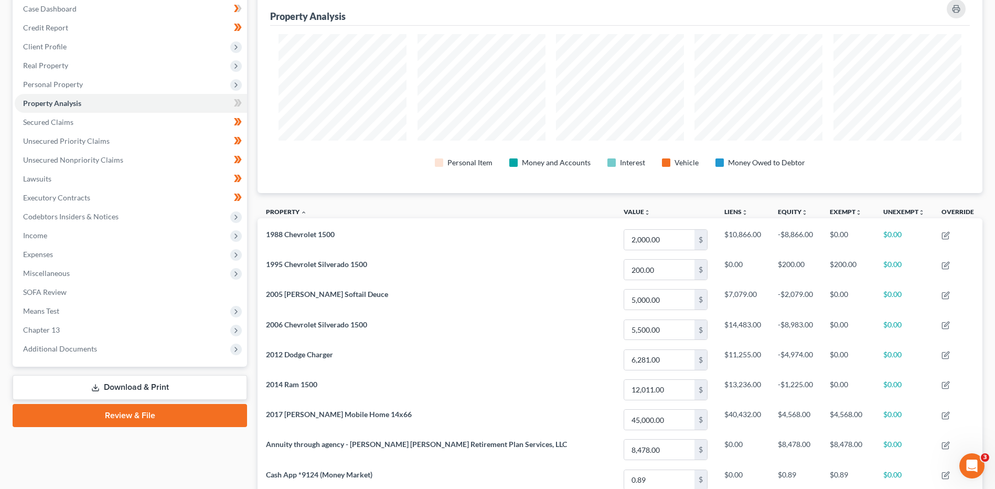
scroll to position [111, 0]
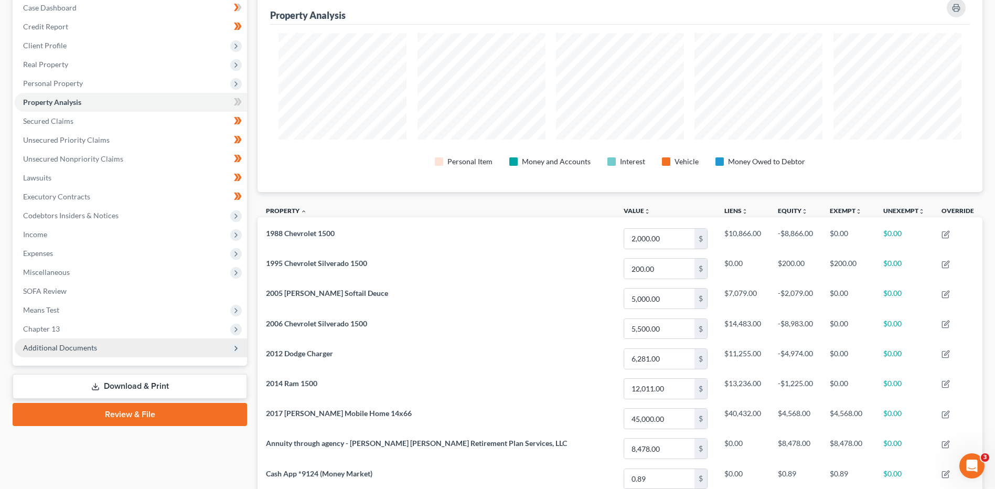
click at [69, 338] on span "Additional Documents" at bounding box center [131, 347] width 232 height 19
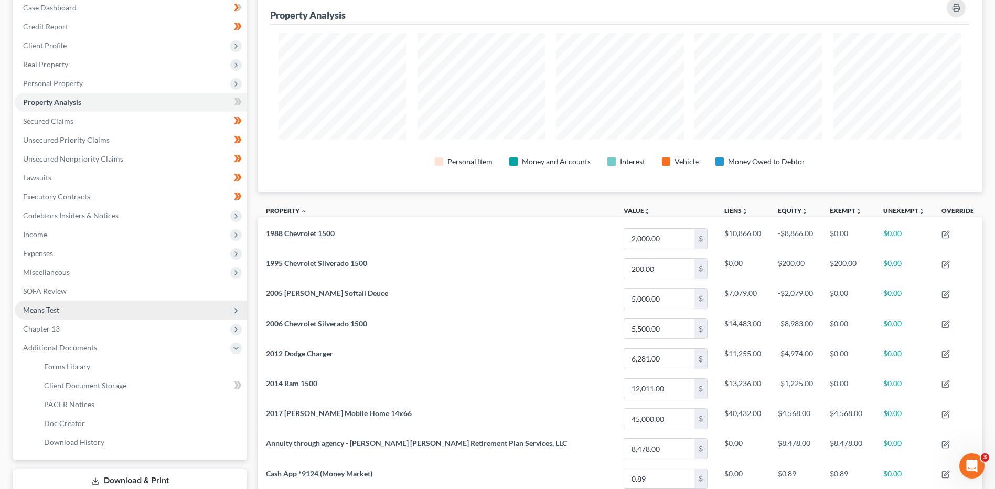
click at [80, 315] on span "Means Test" at bounding box center [131, 310] width 232 height 19
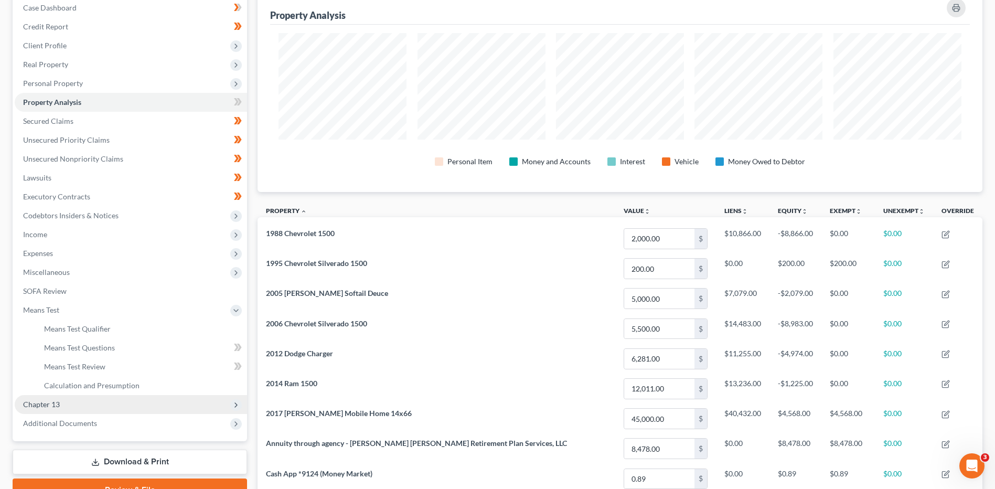
click at [76, 399] on span "Chapter 13" at bounding box center [131, 404] width 232 height 19
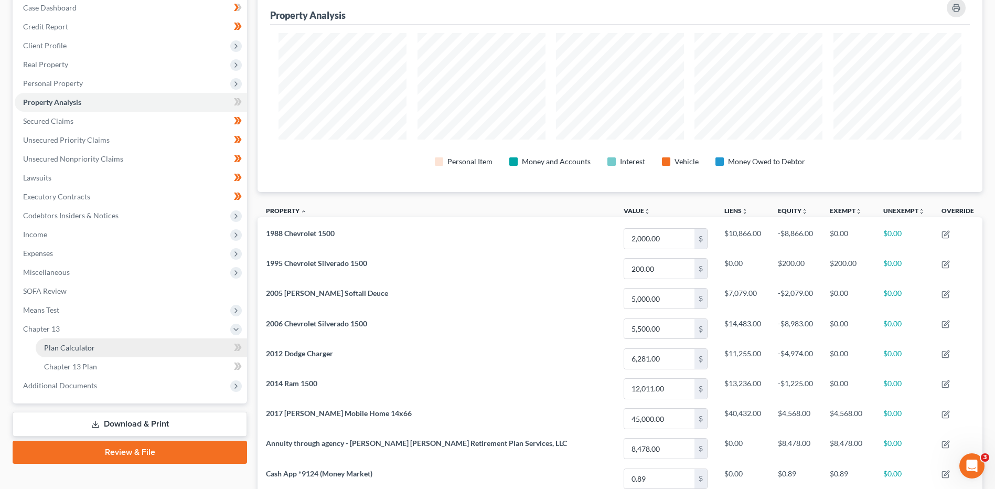
click at [97, 347] on link "Plan Calculator" at bounding box center [141, 347] width 211 height 19
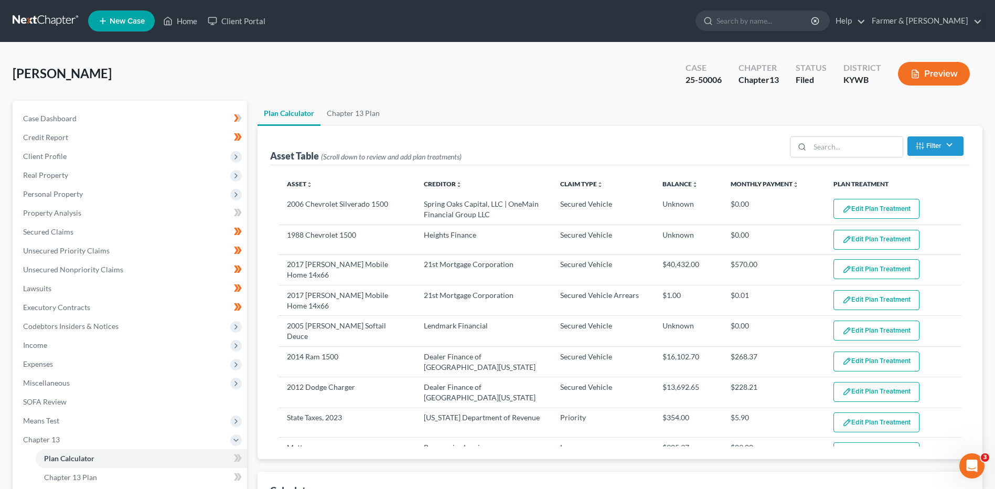
select select "59"
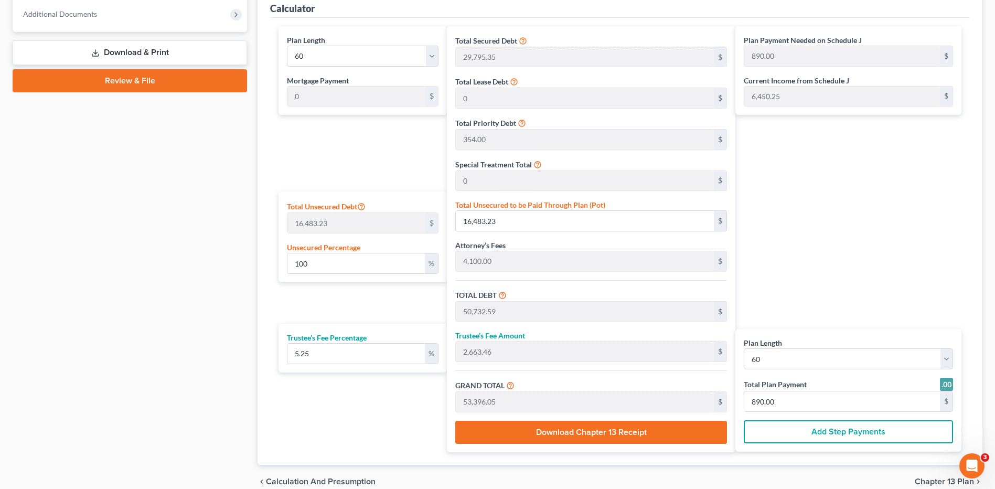
scroll to position [55, 0]
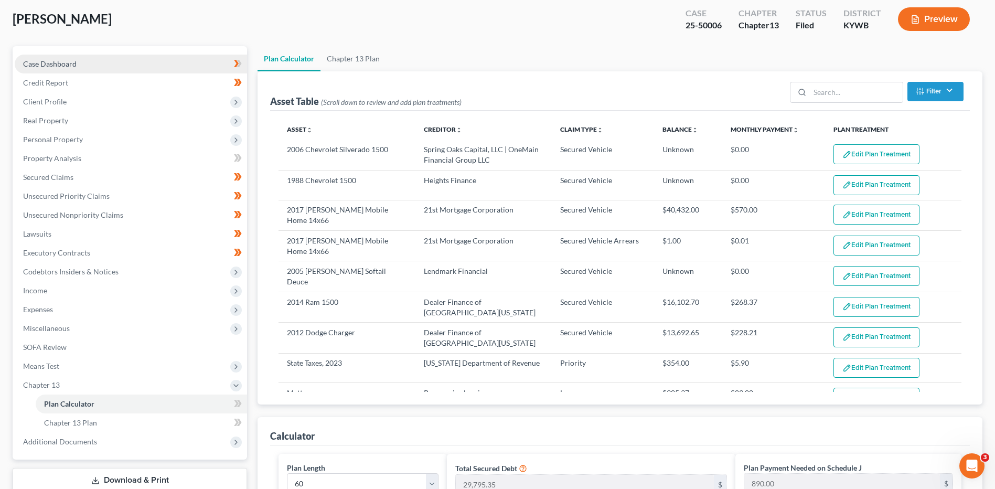
click at [52, 59] on span "Case Dashboard" at bounding box center [50, 63] width 54 height 9
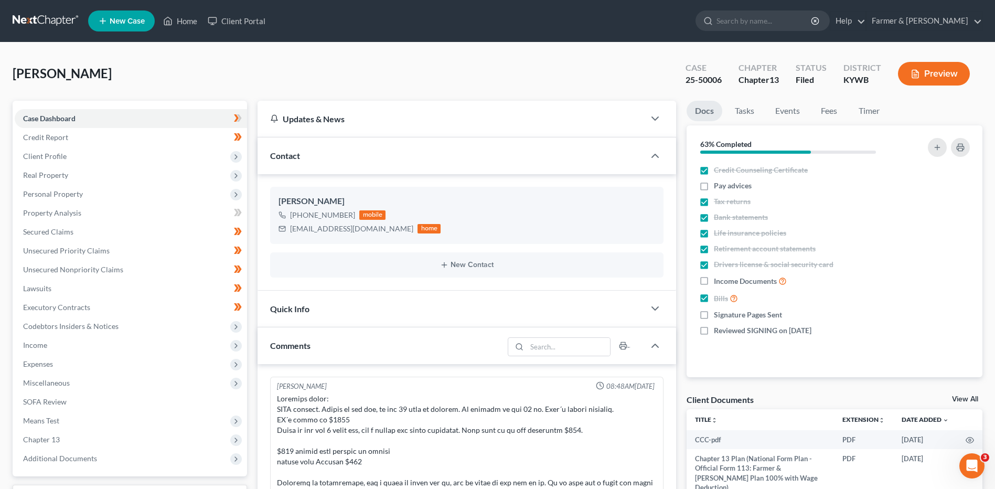
scroll to position [446, 0]
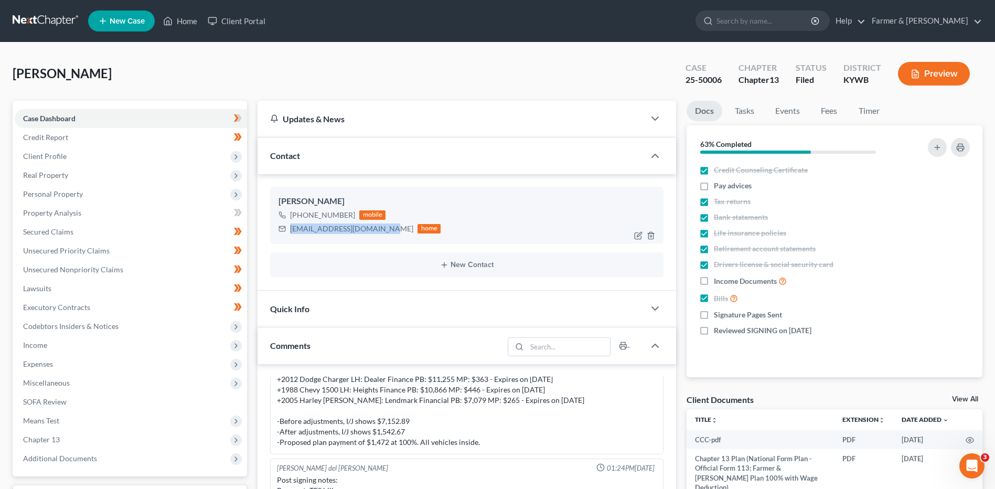
drag, startPoint x: 388, startPoint y: 229, endPoint x: 291, endPoint y: 232, distance: 96.6
click at [291, 232] on div "[EMAIL_ADDRESS][DOMAIN_NAME] home" at bounding box center [360, 229] width 162 height 14
copy div "[EMAIL_ADDRESS][DOMAIN_NAME]"
click at [42, 21] on link at bounding box center [46, 21] width 67 height 19
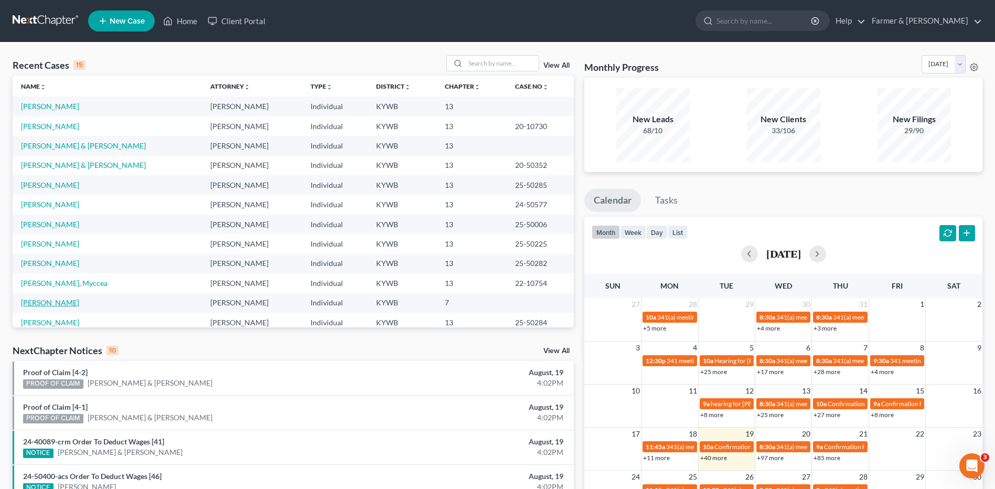
click at [40, 302] on link "[PERSON_NAME]" at bounding box center [50, 302] width 58 height 9
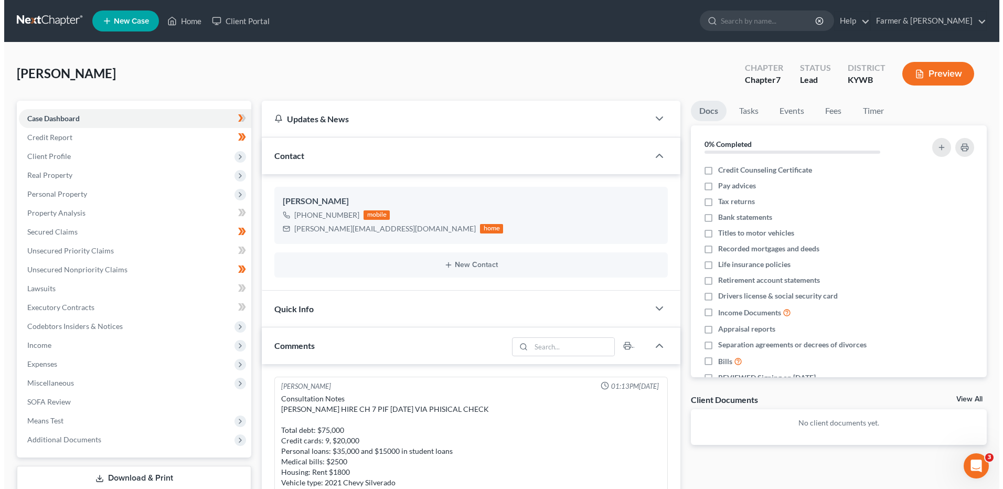
scroll to position [156, 0]
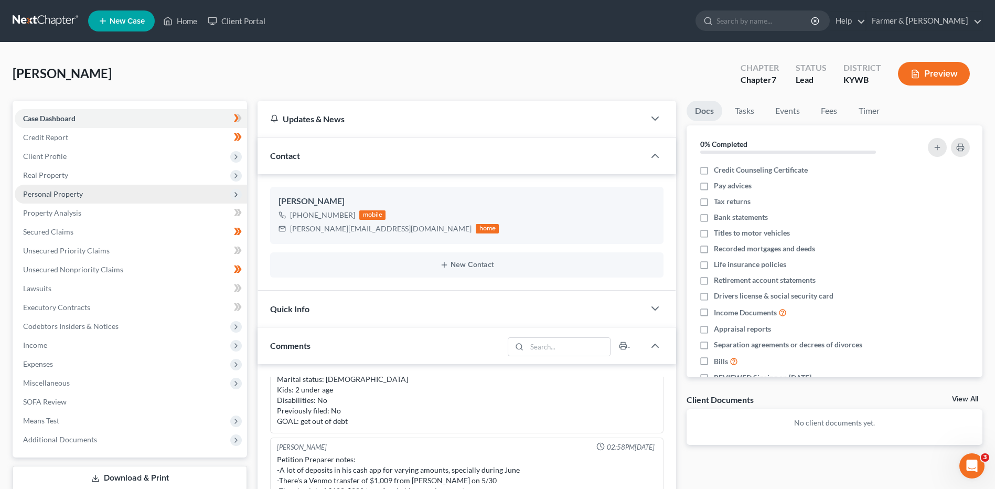
click at [107, 193] on span "Personal Property" at bounding box center [131, 194] width 232 height 19
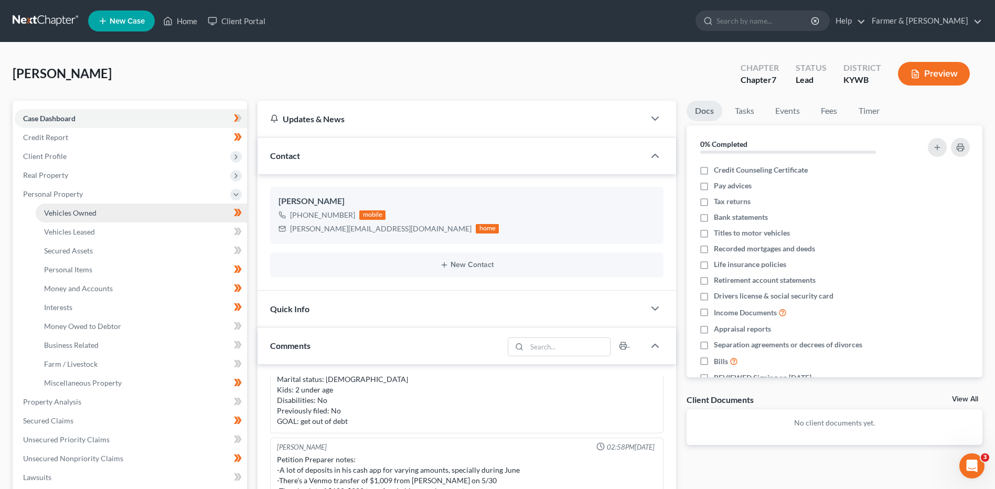
click at [112, 209] on link "Vehicles Owned" at bounding box center [141, 213] width 211 height 19
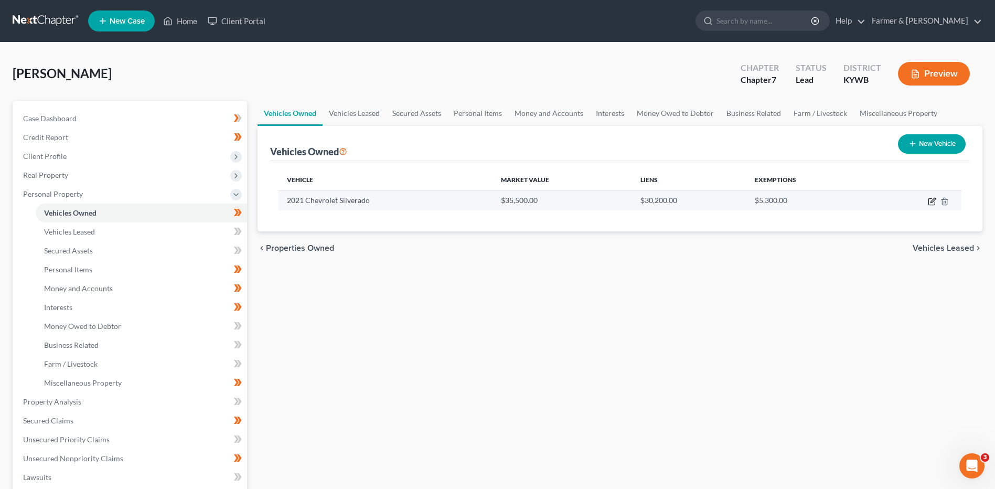
click at [933, 201] on icon "button" at bounding box center [933, 200] width 5 height 5
select select "0"
select select "5"
select select "2"
select select "0"
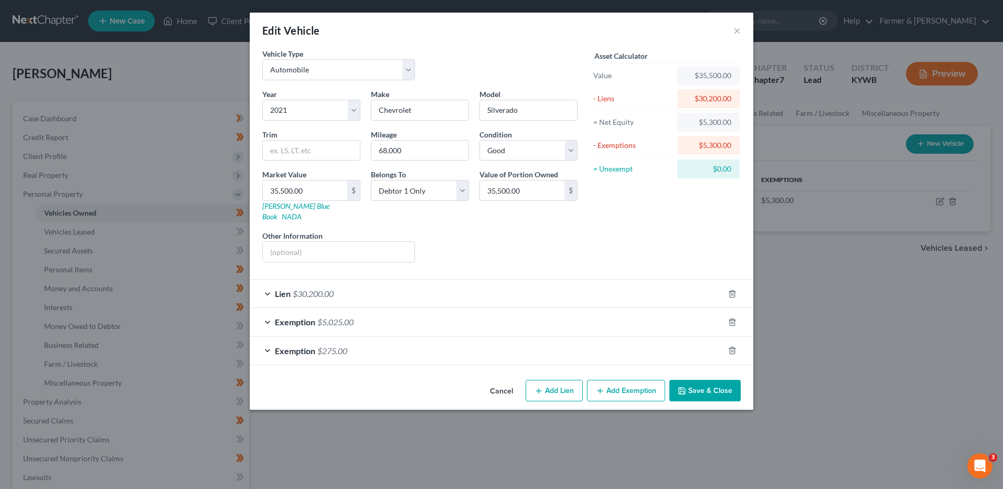
click at [342, 290] on div "Lien $30,200.00" at bounding box center [487, 294] width 474 height 28
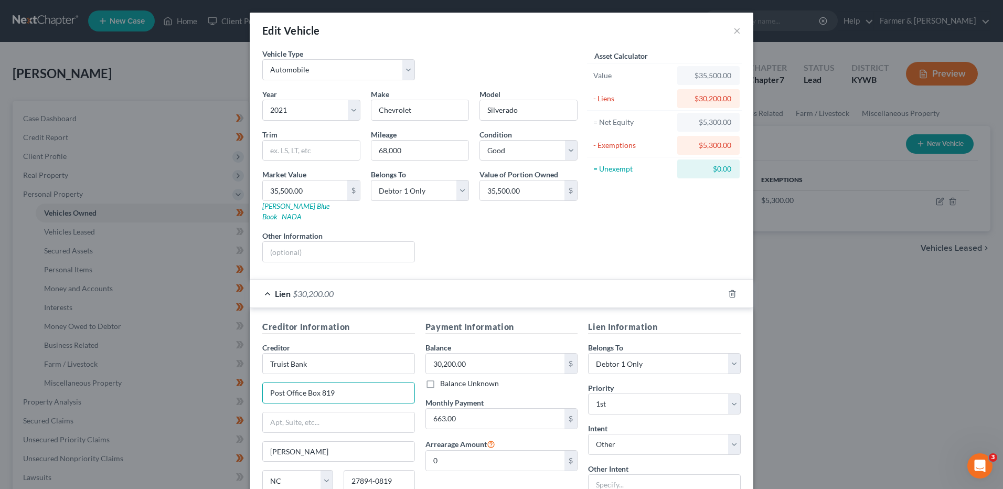
drag, startPoint x: 348, startPoint y: 385, endPoint x: 228, endPoint y: 377, distance: 119.9
click at [228, 377] on div "Edit Vehicle × Vehicle Type Select Automobile Truck Trailer Watercraft Aircraft…" at bounding box center [501, 244] width 1003 height 489
type input "PO Box 31535"
type input "Wilmingtoh"
select select "36"
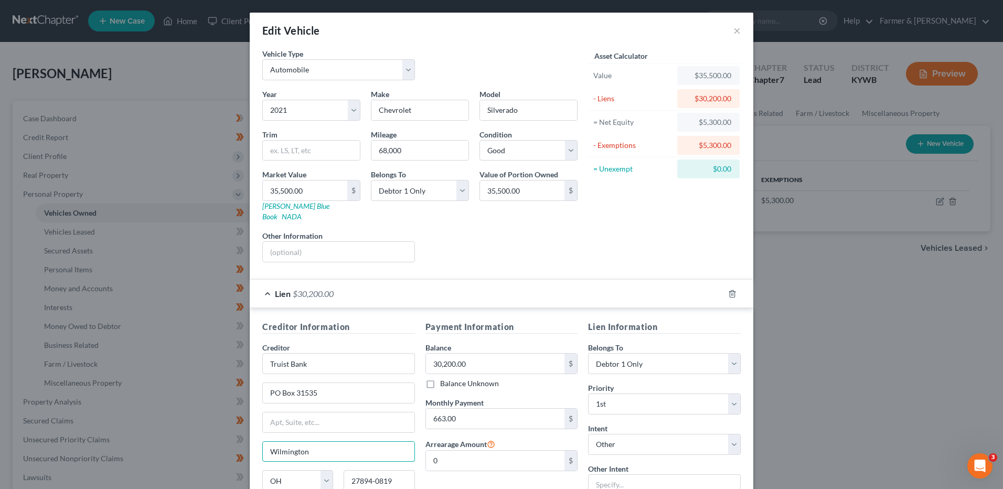
type input "Wilmington"
select select "36"
type input "45177"
click at [637, 434] on select "Select Surrender Redeem Reaffirm Avoid Other" at bounding box center [664, 444] width 153 height 21
select select "2"
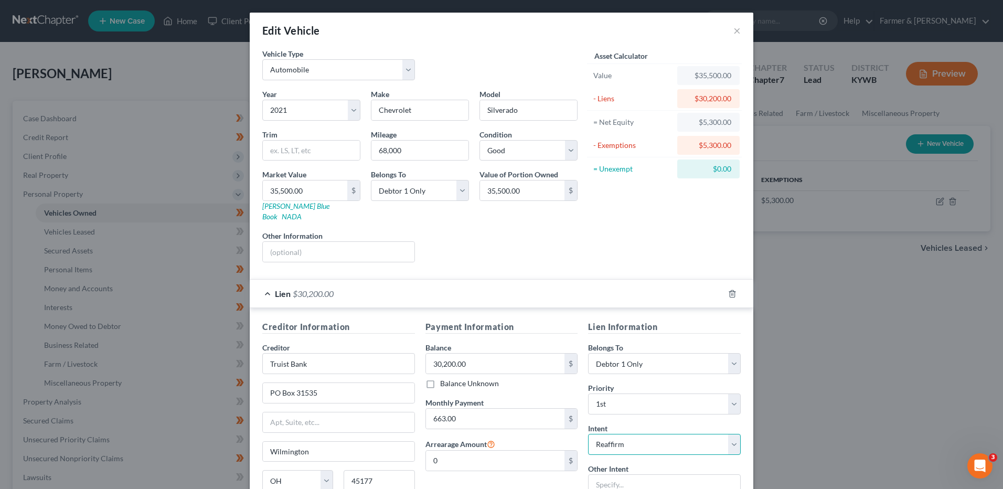
click at [588, 434] on select "Select Surrender Redeem Reaffirm Avoid Other" at bounding box center [664, 444] width 153 height 21
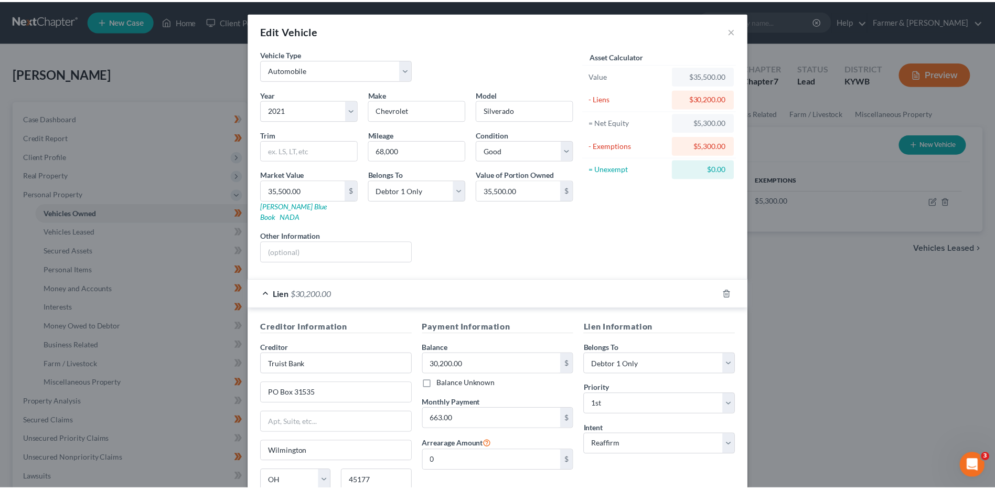
scroll to position [142, 0]
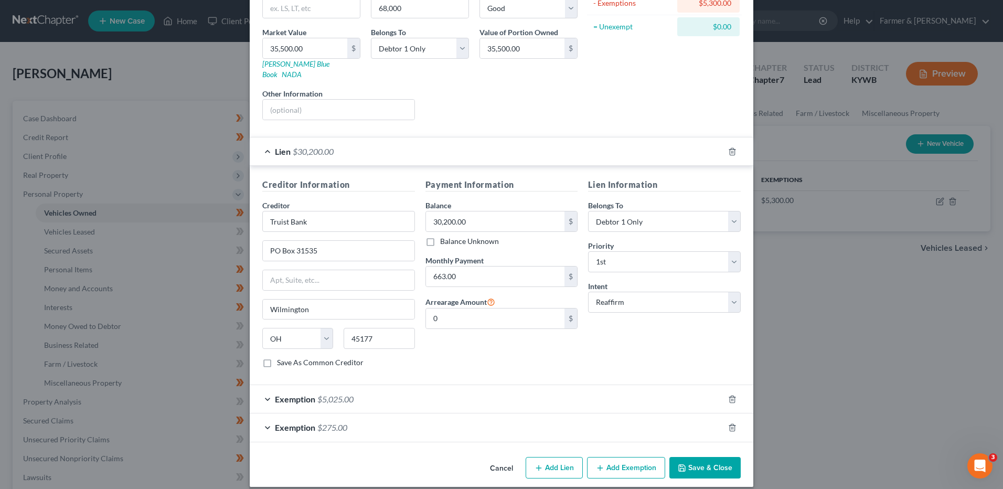
click at [689, 457] on button "Save & Close" at bounding box center [704, 468] width 71 height 22
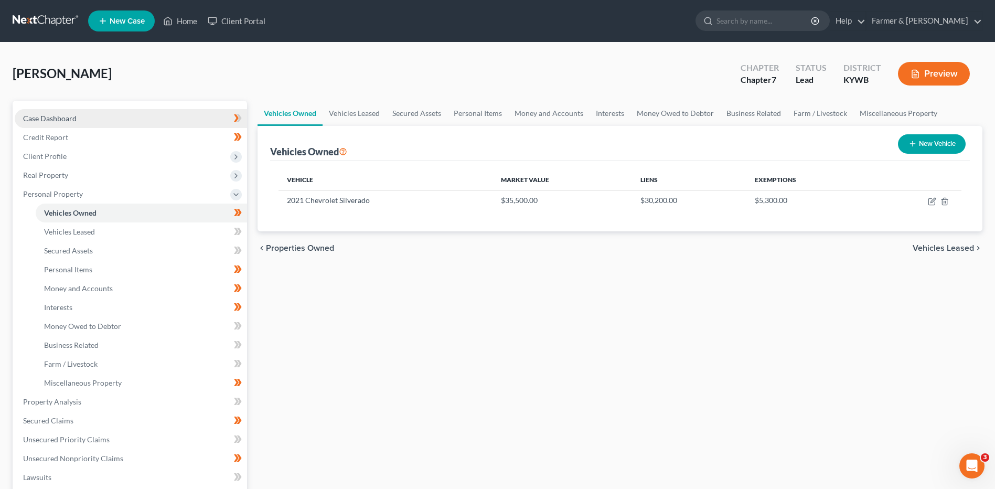
click at [118, 115] on link "Case Dashboard" at bounding box center [131, 118] width 232 height 19
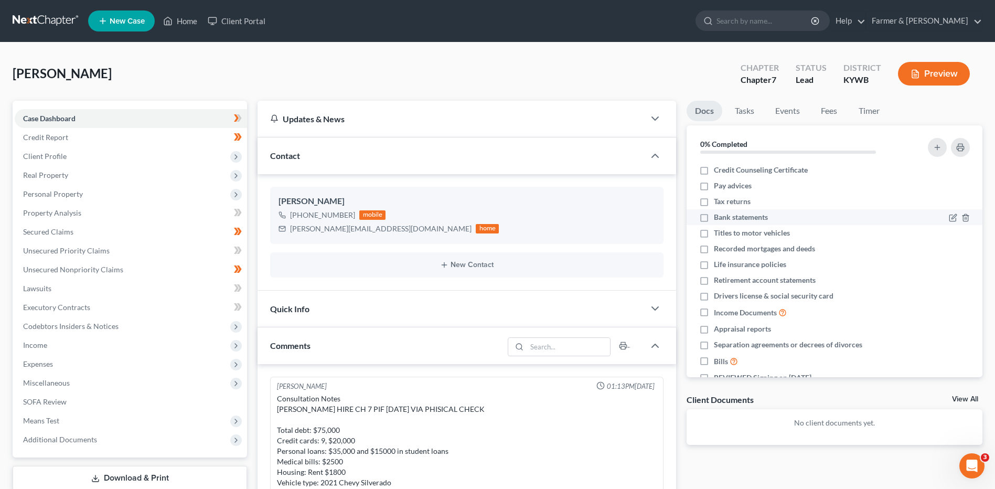
scroll to position [156, 0]
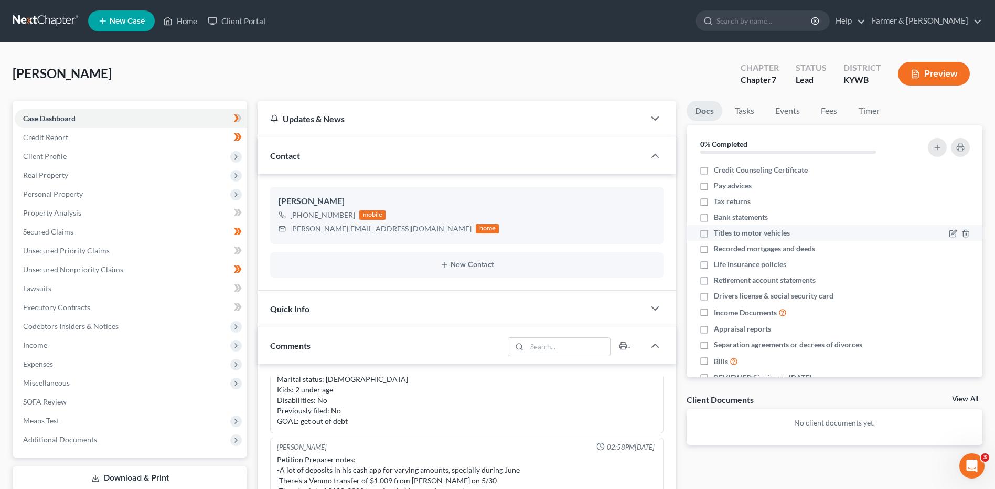
click at [714, 235] on label "Titles to motor vehicles" at bounding box center [752, 233] width 76 height 10
click at [718, 234] on input "Titles to motor vehicles" at bounding box center [721, 231] width 7 height 7
checkbox input "true"
click at [714, 249] on label "Recorded mortgages and deeds" at bounding box center [764, 248] width 101 height 10
click at [718, 249] on input "Recorded mortgages and deeds" at bounding box center [721, 246] width 7 height 7
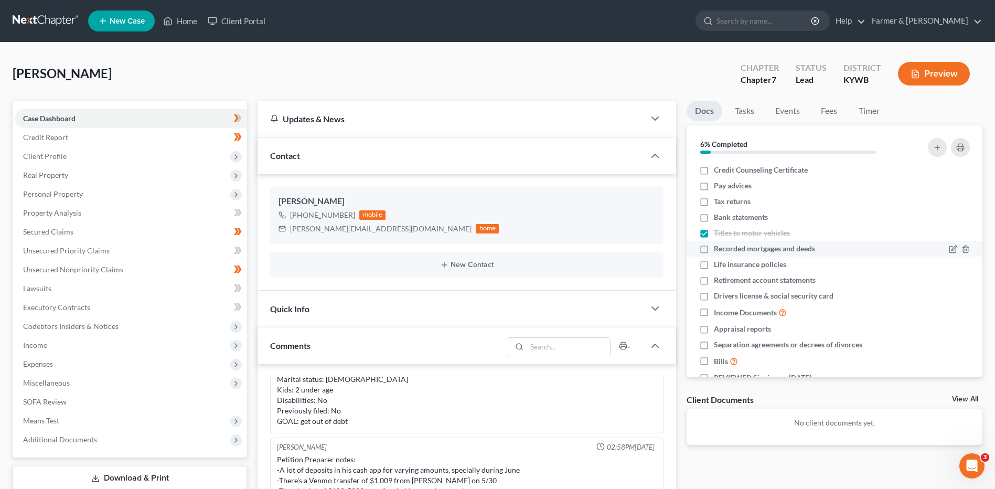
checkbox input "true"
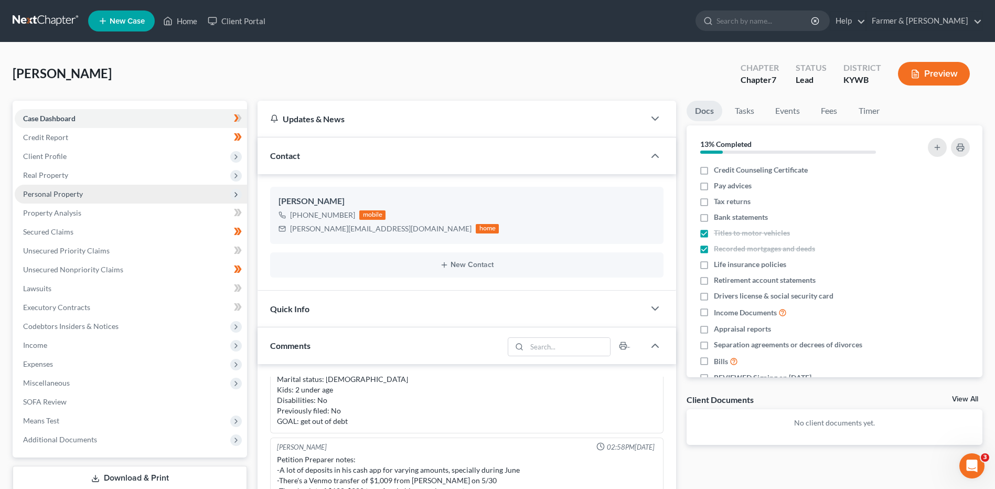
click at [104, 197] on span "Personal Property" at bounding box center [131, 194] width 232 height 19
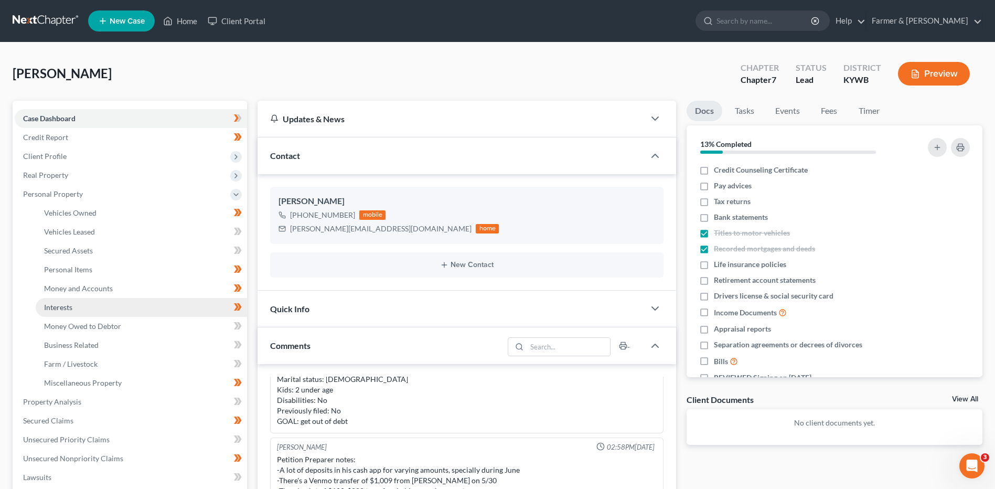
click at [78, 312] on link "Interests" at bounding box center [141, 307] width 211 height 19
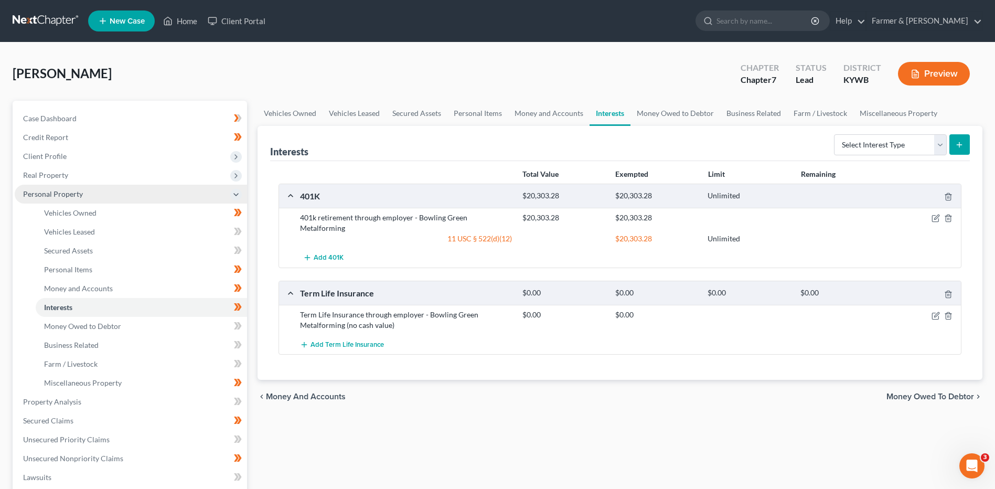
click at [236, 191] on icon at bounding box center [236, 194] width 8 height 8
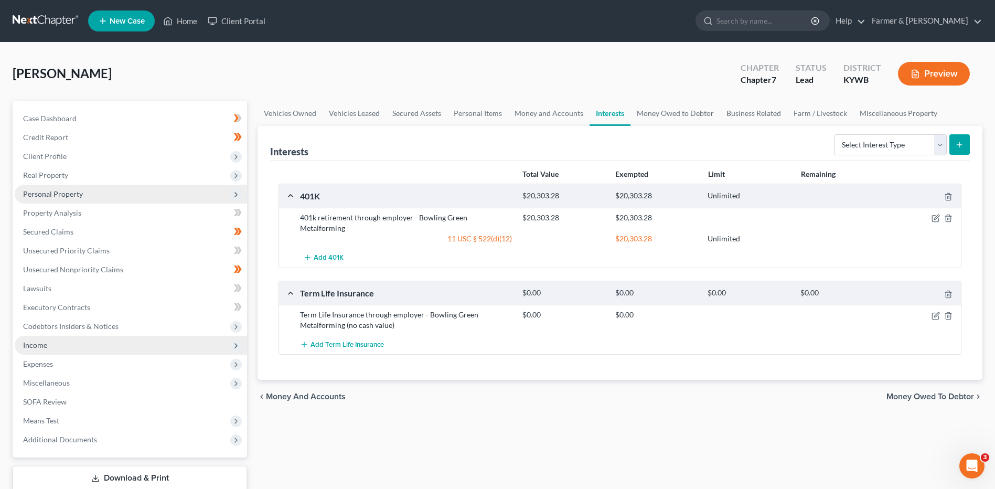
click at [103, 340] on span "Income" at bounding box center [131, 345] width 232 height 19
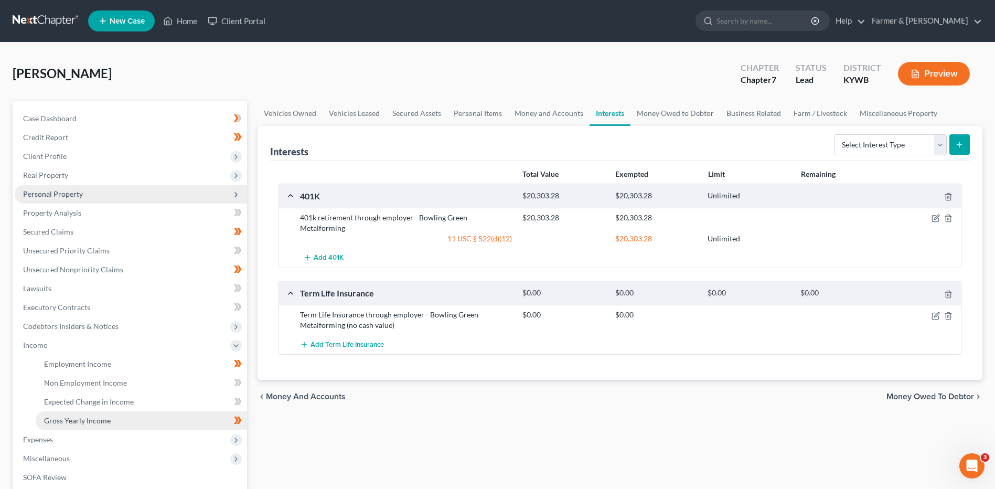
click at [101, 416] on span "Gross Yearly Income" at bounding box center [77, 420] width 67 height 9
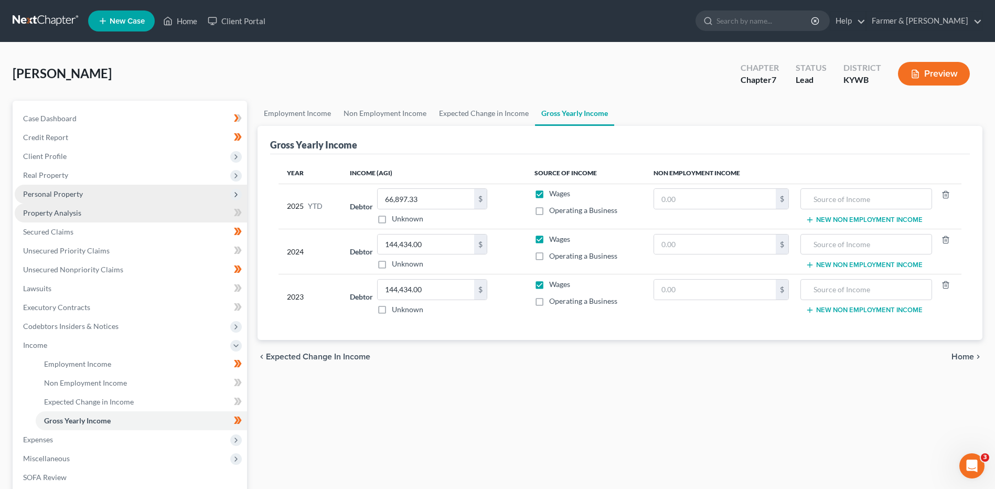
click at [126, 217] on link "Property Analysis" at bounding box center [131, 213] width 232 height 19
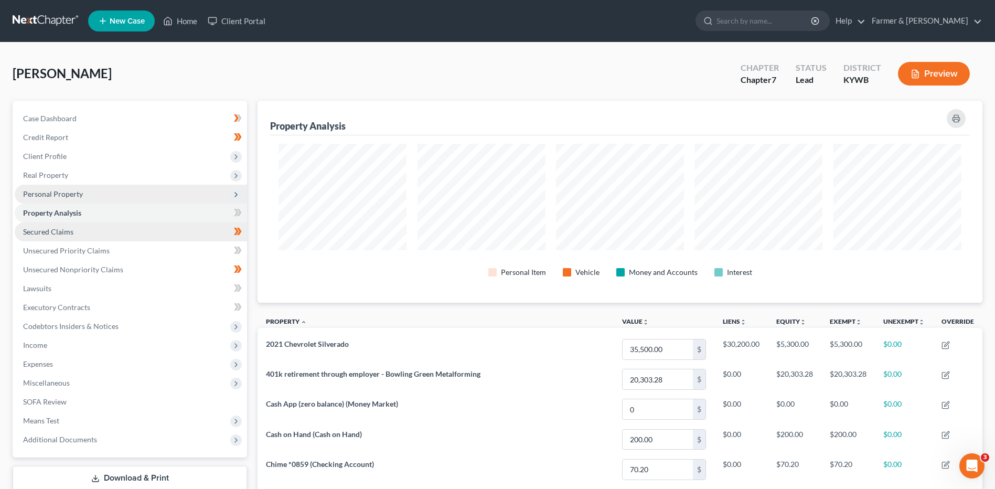
click at [216, 230] on link "Secured Claims" at bounding box center [131, 231] width 232 height 19
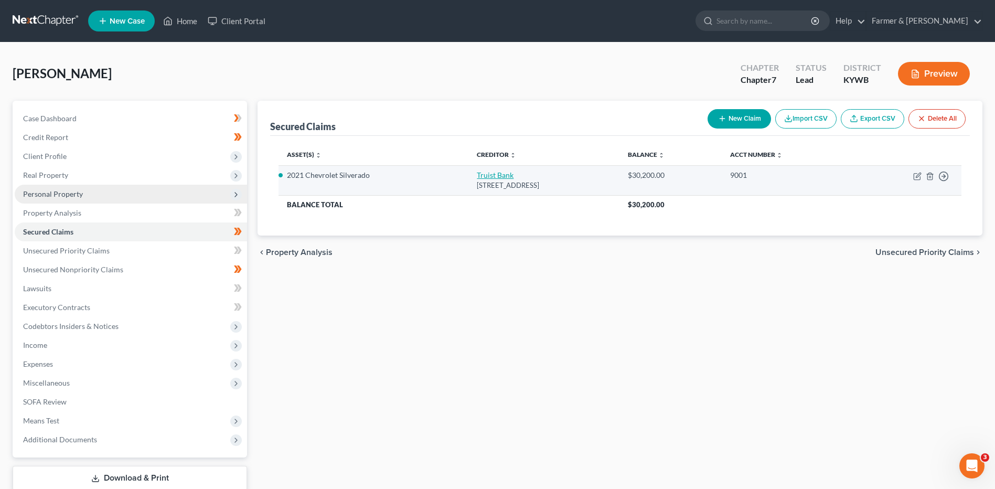
click at [477, 176] on link "Truist Bank" at bounding box center [495, 174] width 37 height 9
select select "36"
select select "0"
select select "2"
select select "0"
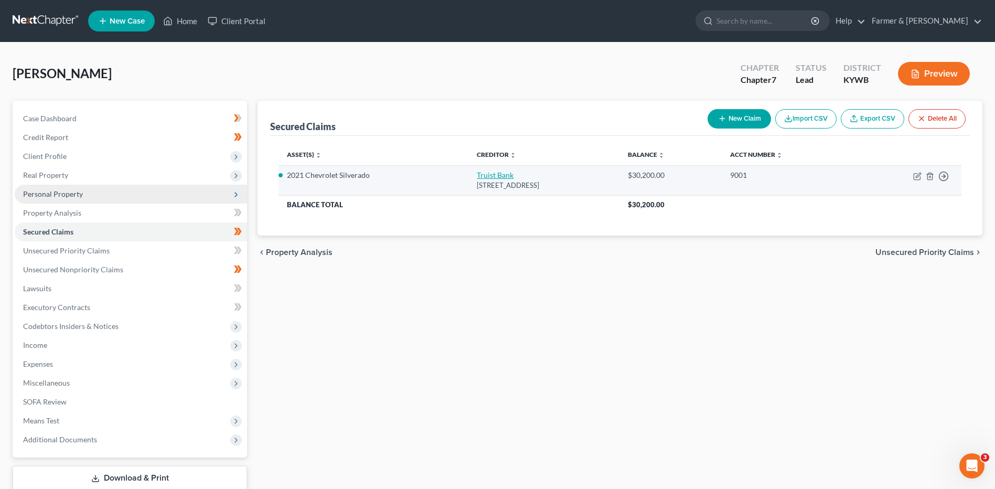
select select "0"
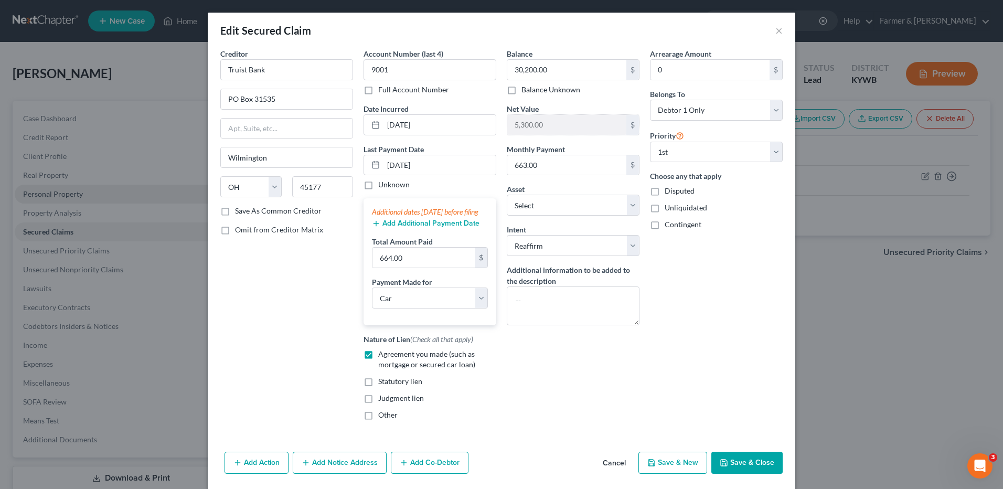
click at [729, 467] on button "Save & Close" at bounding box center [746, 463] width 71 height 22
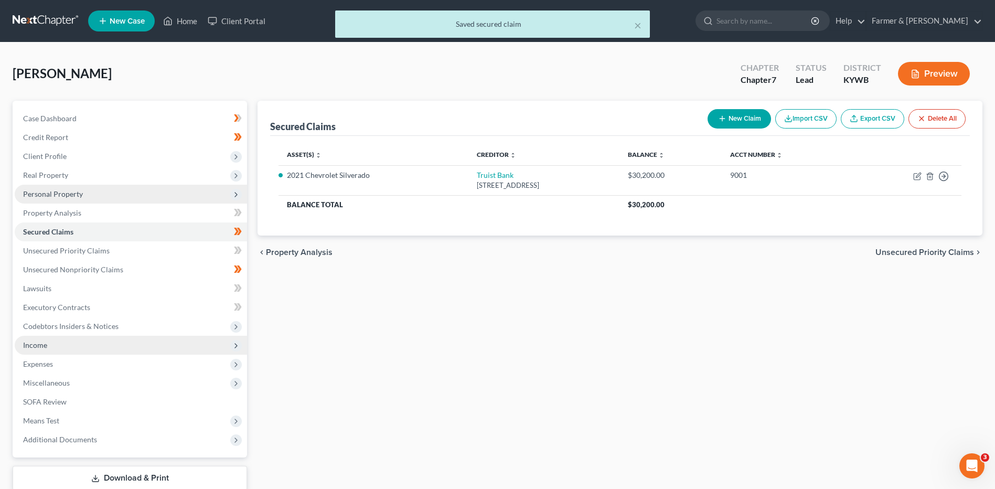
click at [129, 344] on span "Income" at bounding box center [131, 345] width 232 height 19
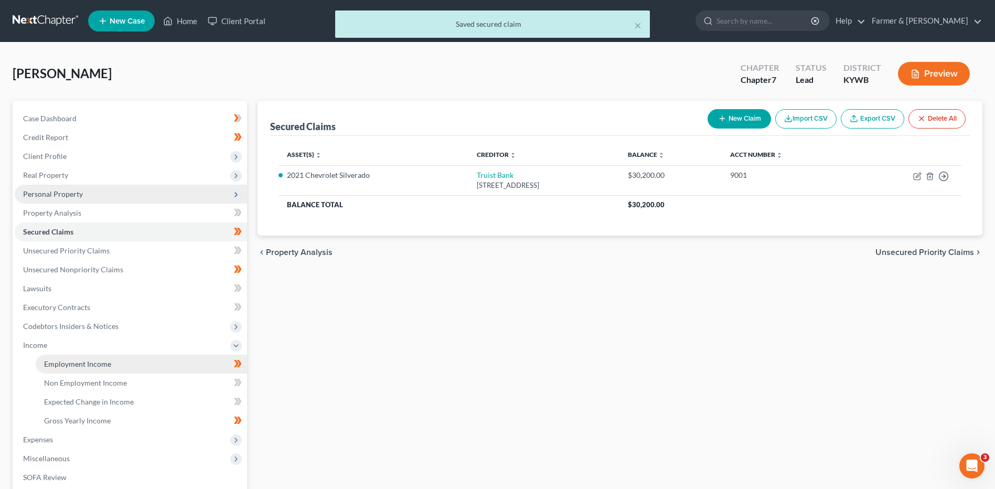
click at [122, 357] on link "Employment Income" at bounding box center [141, 364] width 211 height 19
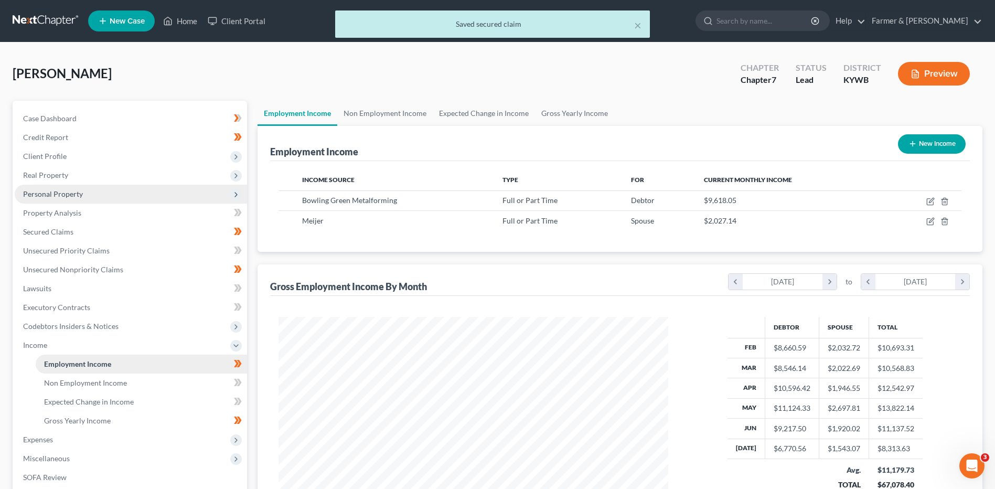
scroll to position [195, 410]
click at [109, 380] on span "Non Employment Income" at bounding box center [85, 382] width 83 height 9
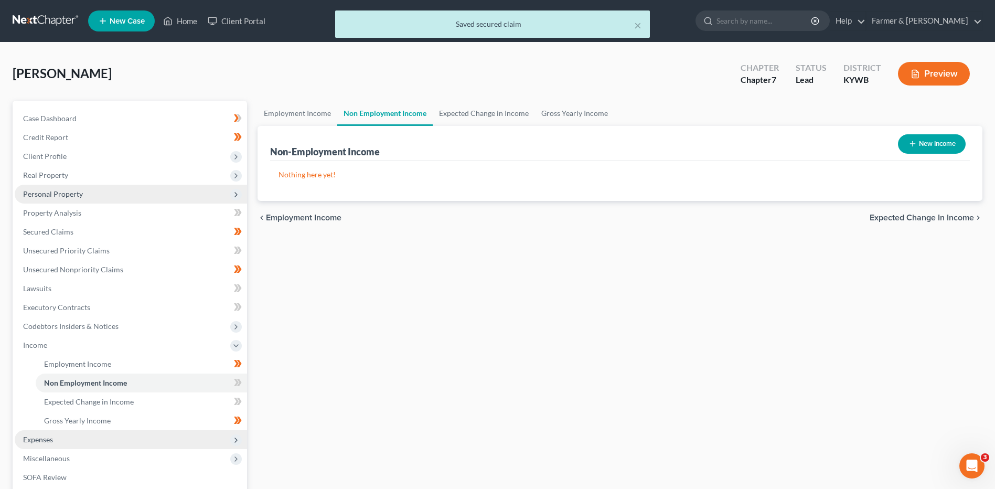
click at [82, 433] on span "Expenses" at bounding box center [131, 439] width 232 height 19
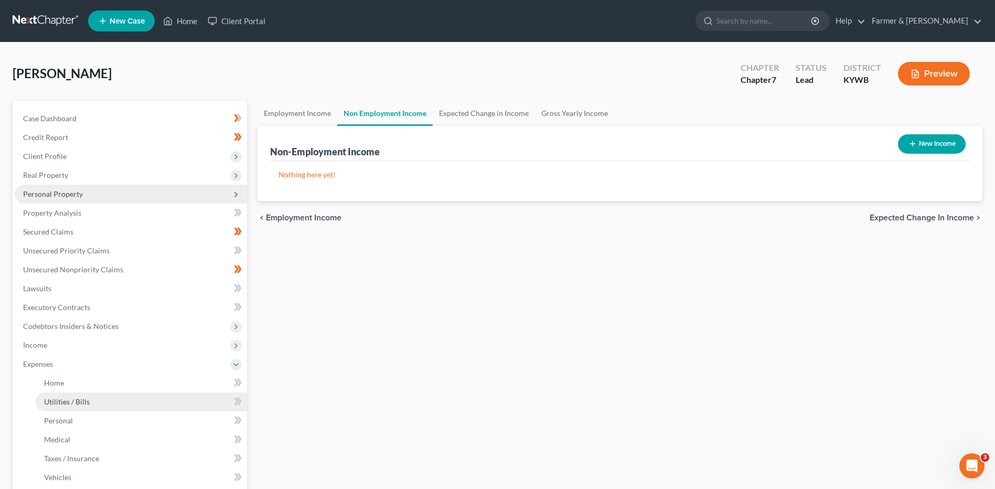
click at [91, 399] on link "Utilities / Bills" at bounding box center [141, 401] width 211 height 19
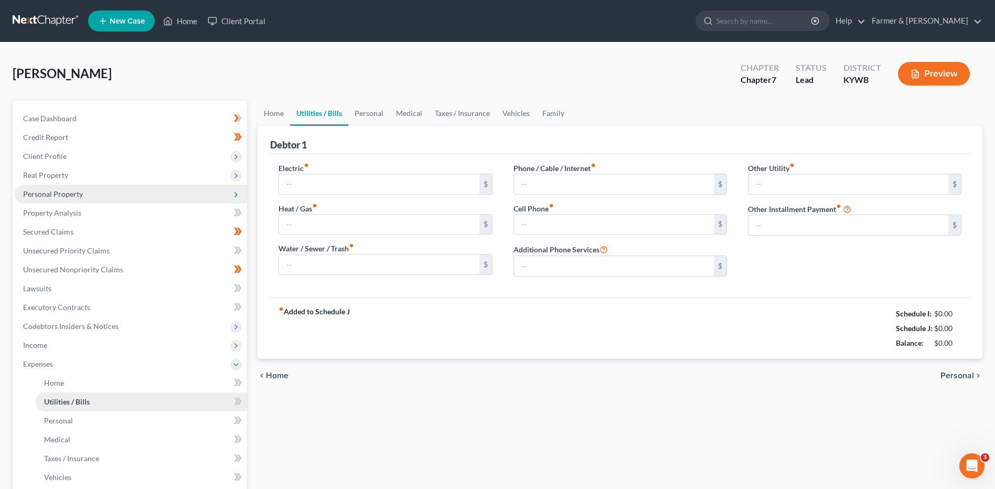
type input "250.00"
type input "0.00"
type input "155.00"
type input "150.00"
type input "300.00"
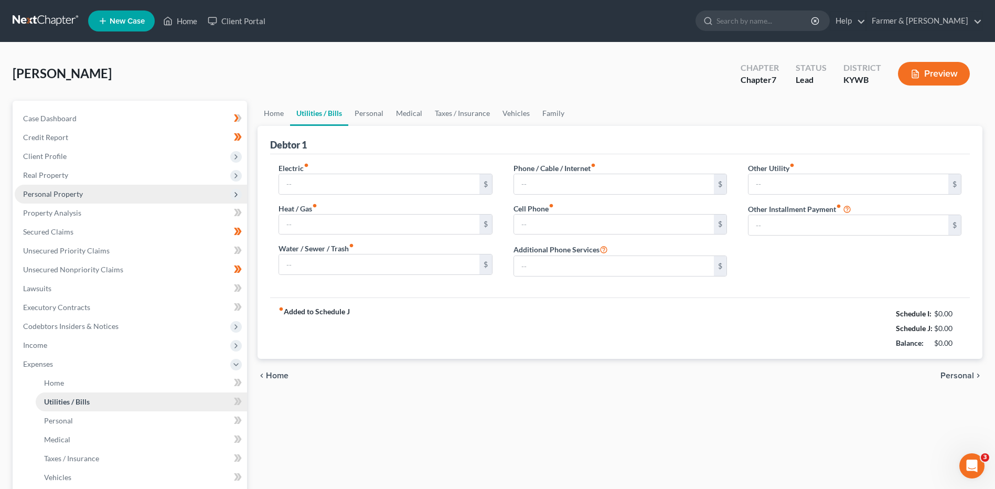
type input "0.00"
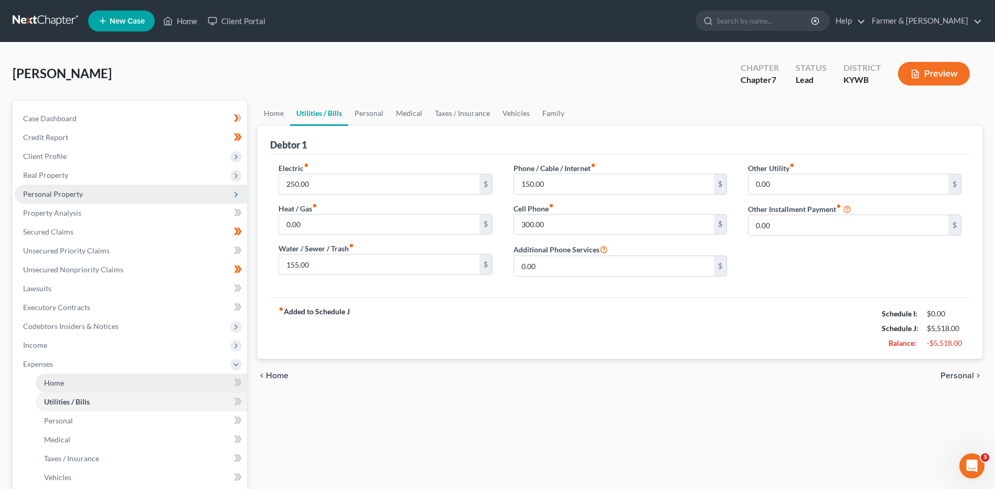
click at [90, 382] on link "Home" at bounding box center [141, 383] width 211 height 19
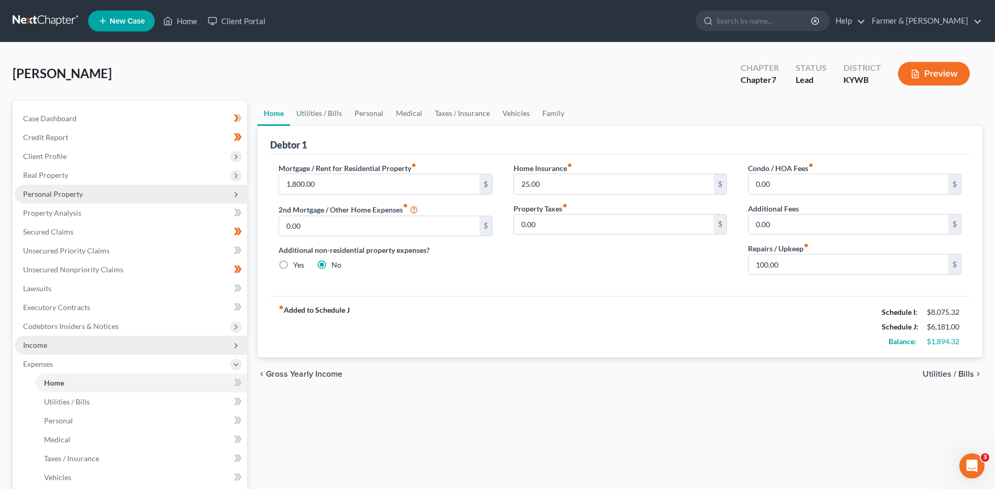
click at [88, 346] on span "Income" at bounding box center [131, 345] width 232 height 19
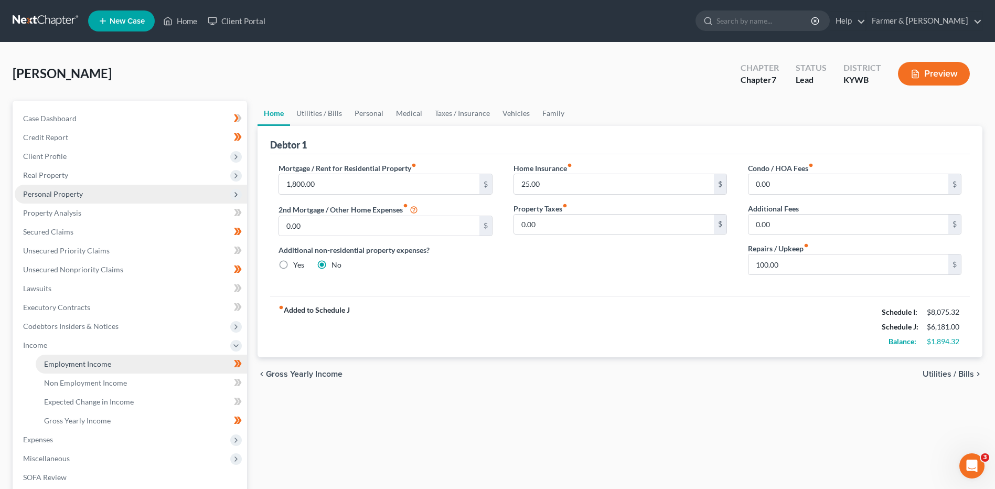
click at [88, 359] on span "Employment Income" at bounding box center [77, 363] width 67 height 9
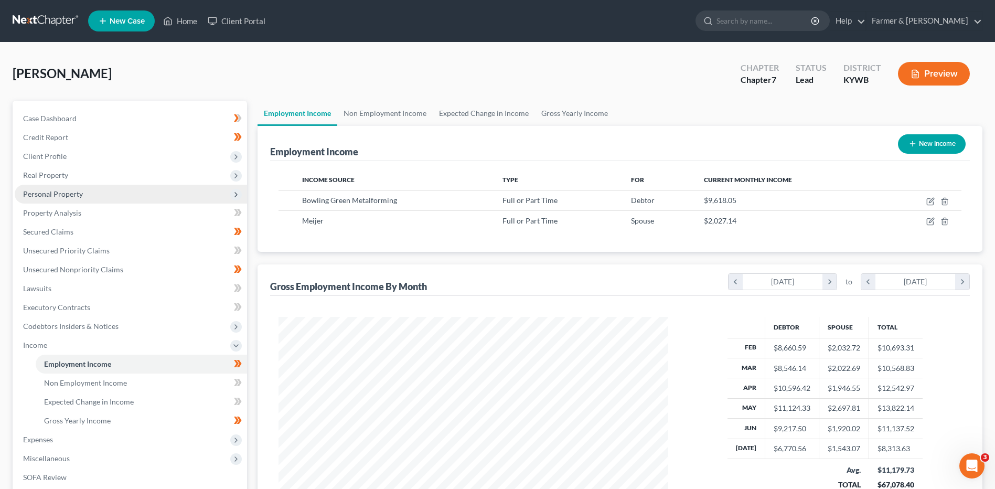
scroll to position [195, 410]
click at [233, 338] on span "Income" at bounding box center [131, 345] width 232 height 19
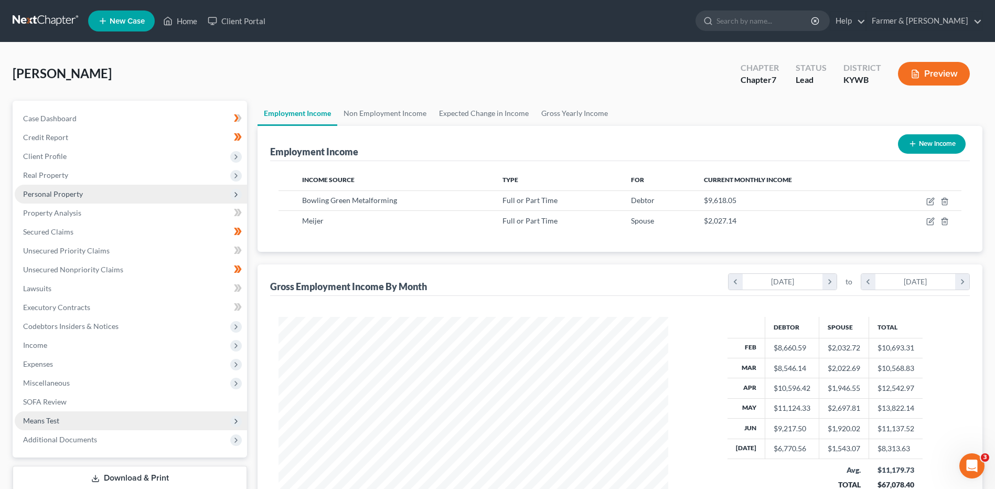
click at [57, 421] on span "Means Test" at bounding box center [41, 420] width 36 height 9
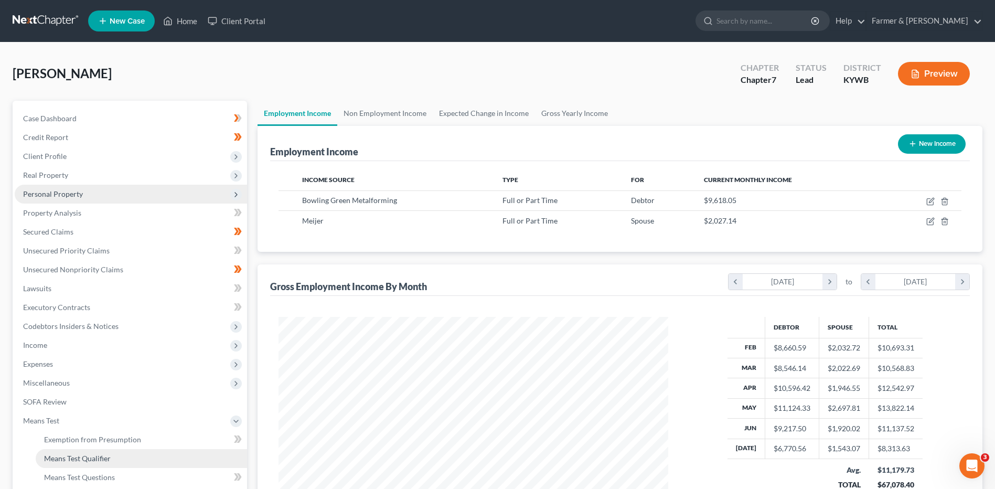
click at [77, 460] on span "Means Test Qualifier" at bounding box center [77, 458] width 67 height 9
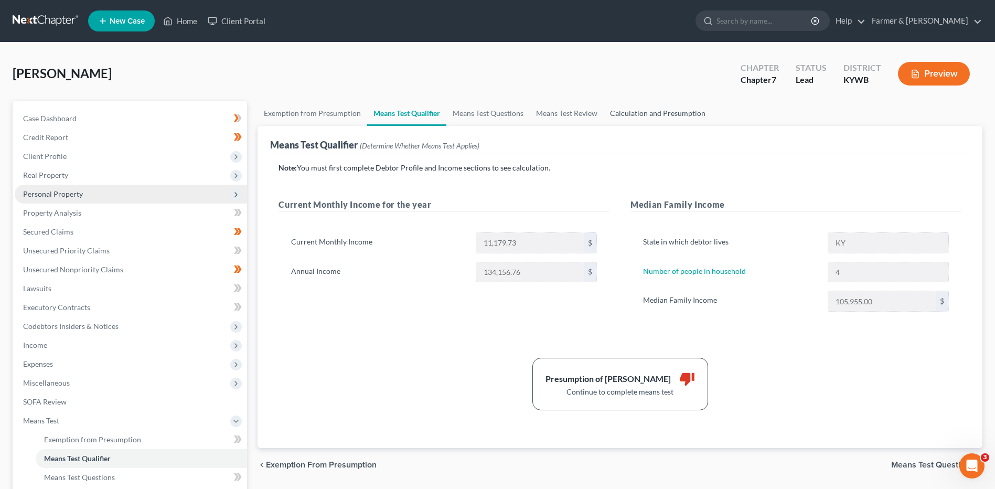
click at [658, 112] on link "Calculation and Presumption" at bounding box center [658, 113] width 108 height 25
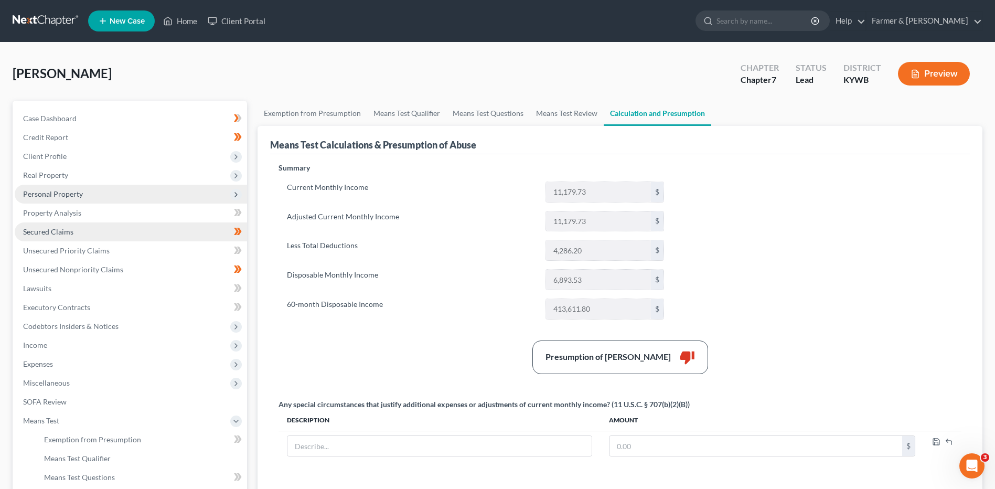
click at [78, 228] on link "Secured Claims" at bounding box center [131, 231] width 232 height 19
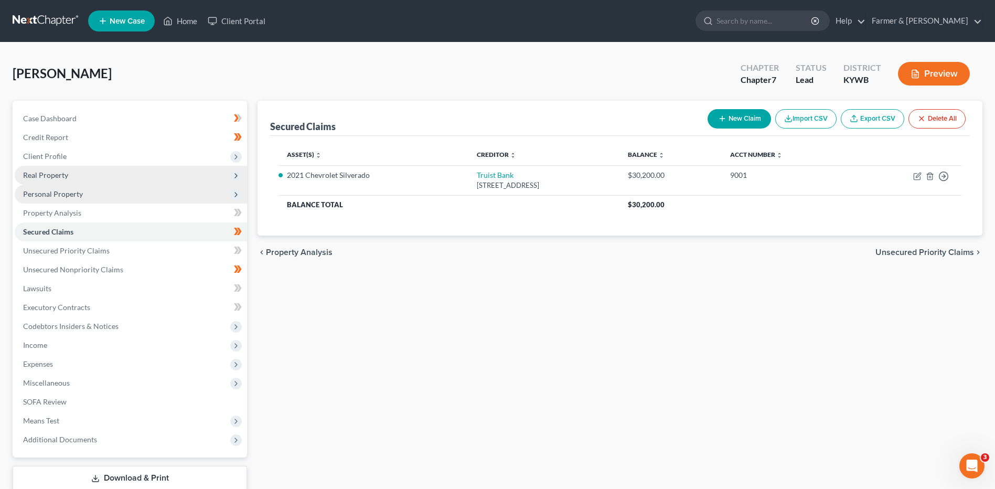
click at [93, 171] on span "Real Property" at bounding box center [131, 175] width 232 height 19
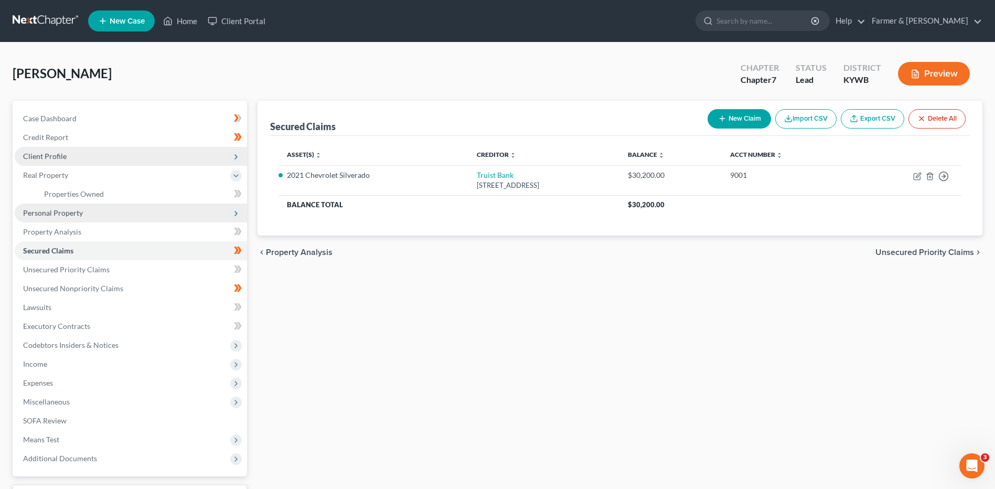
click at [97, 153] on span "Client Profile" at bounding box center [131, 156] width 232 height 19
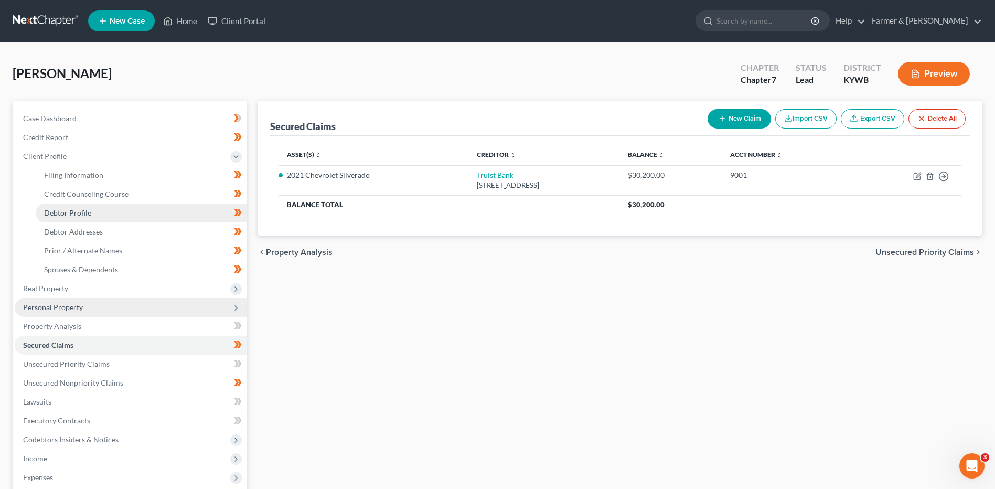
click at [103, 214] on link "Debtor Profile" at bounding box center [141, 213] width 211 height 19
select select "1"
select select "3"
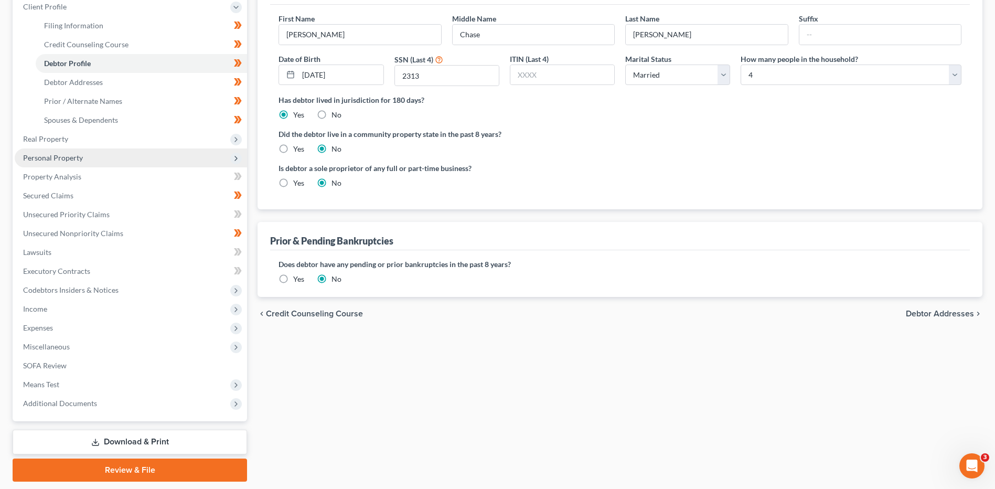
scroll to position [182, 0]
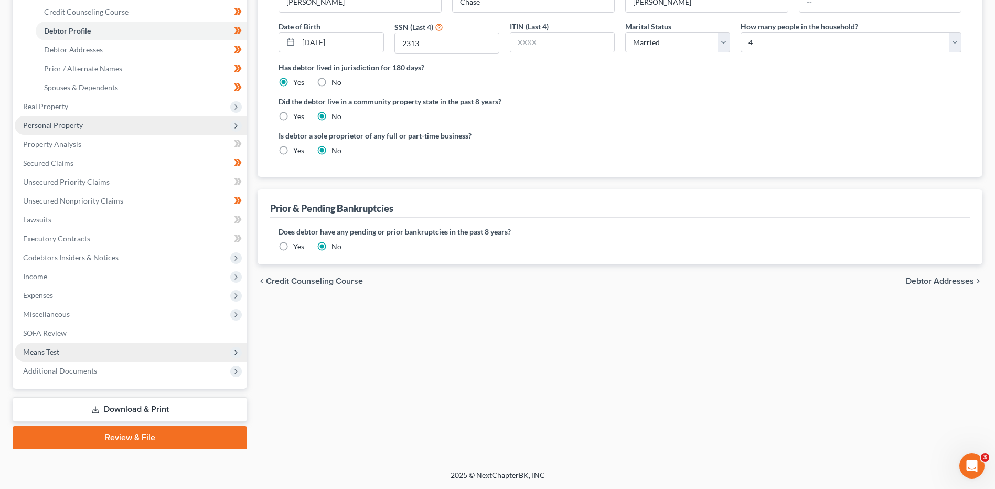
click at [160, 349] on span "Means Test" at bounding box center [131, 352] width 232 height 19
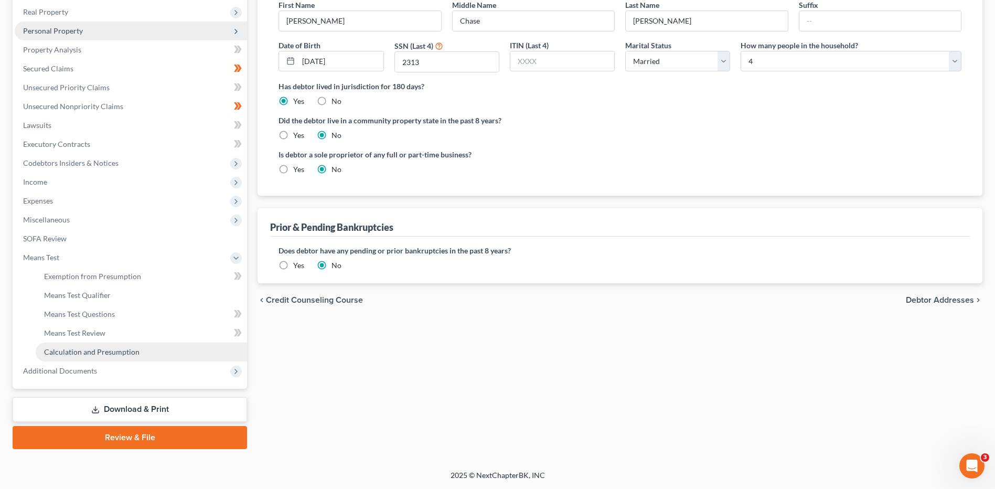
scroll to position [163, 0]
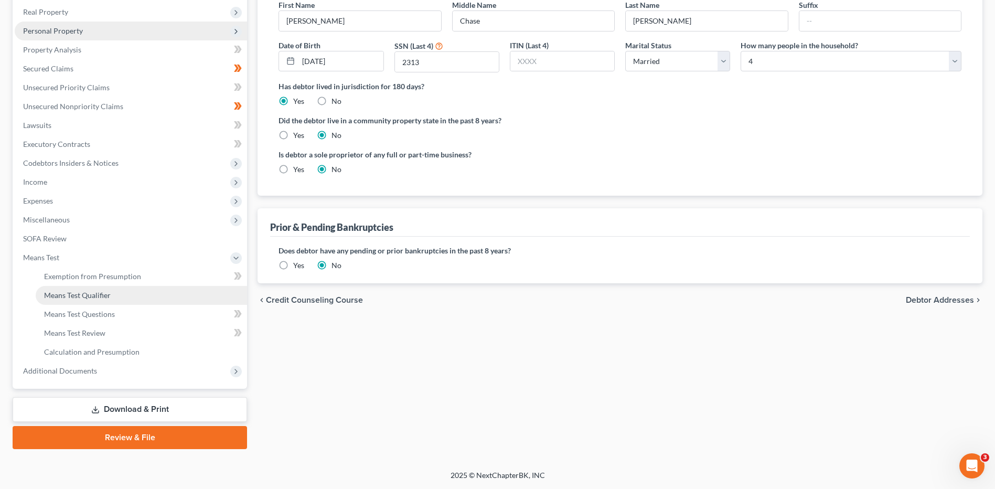
click at [135, 296] on link "Means Test Qualifier" at bounding box center [141, 295] width 211 height 19
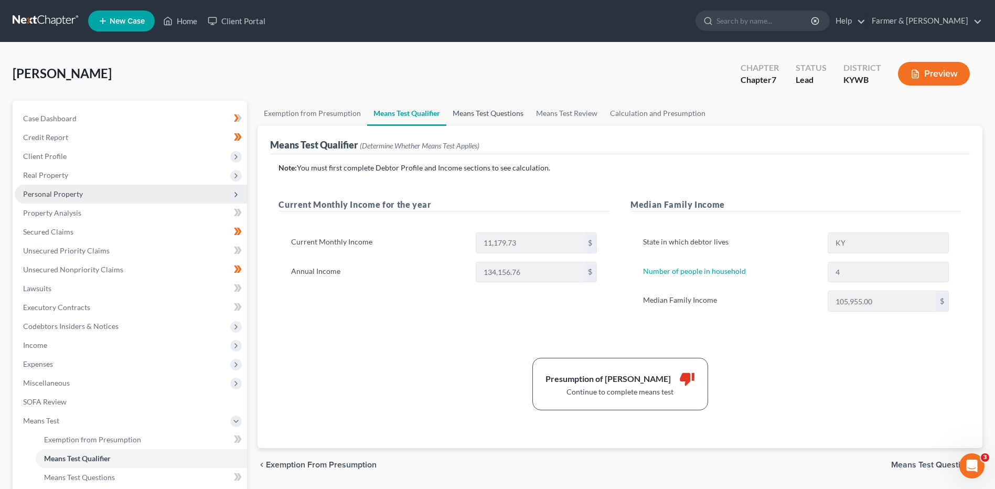
click at [489, 111] on link "Means Test Questions" at bounding box center [487, 113] width 83 height 25
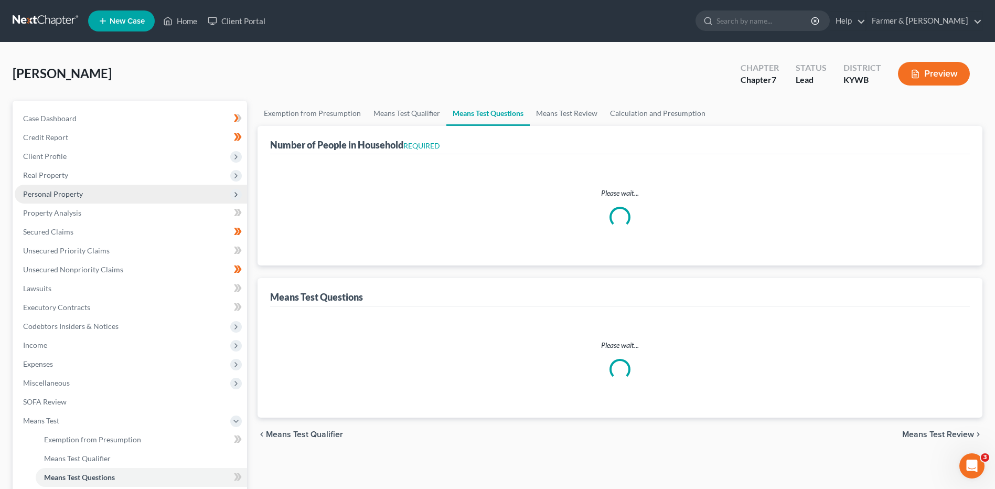
select select "1"
select select "60"
select select "1"
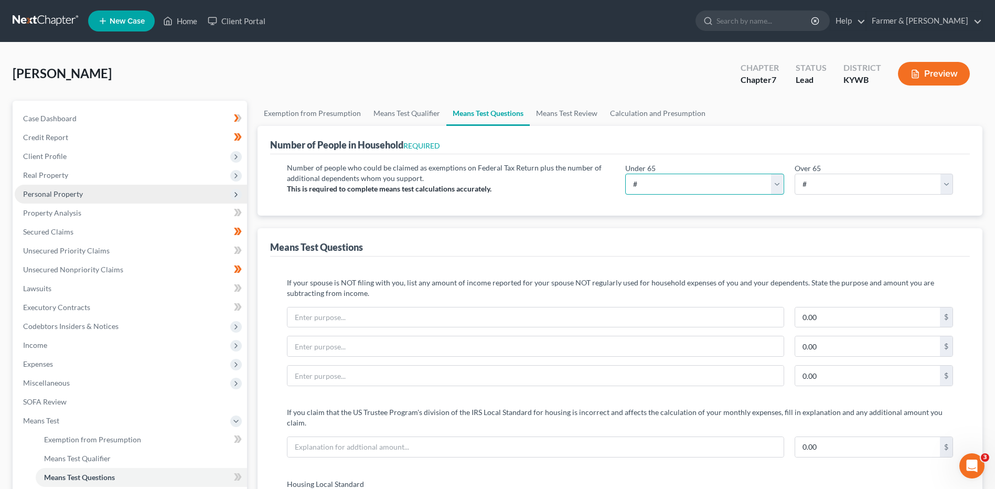
click at [645, 184] on select "# 0 1 2 3 4 5 6 7 8 9 10" at bounding box center [704, 184] width 158 height 21
select select "4"
click at [625, 174] on select "# 0 1 2 3 4 5 6 7 8 9 10" at bounding box center [704, 184] width 158 height 21
click at [131, 163] on span "Client Profile" at bounding box center [131, 156] width 232 height 19
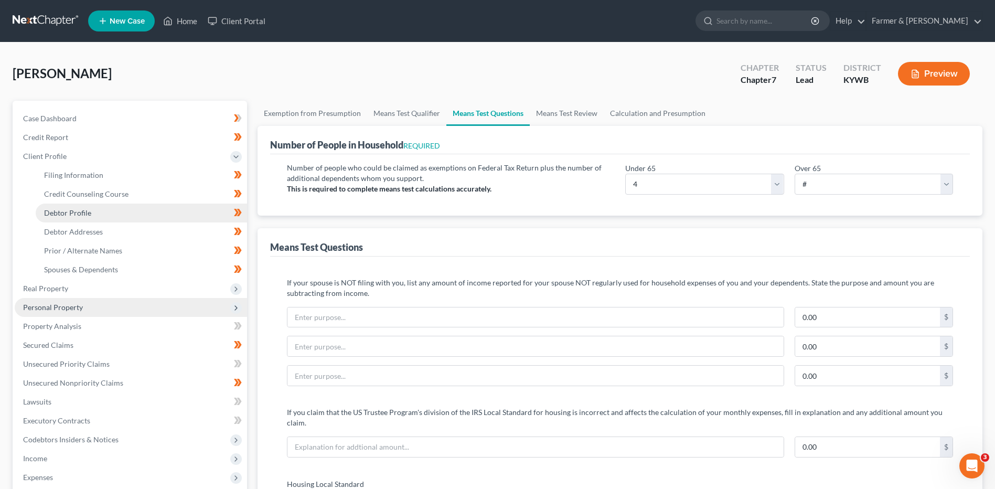
click at [102, 215] on link "Debtor Profile" at bounding box center [141, 213] width 211 height 19
select select "1"
select select "3"
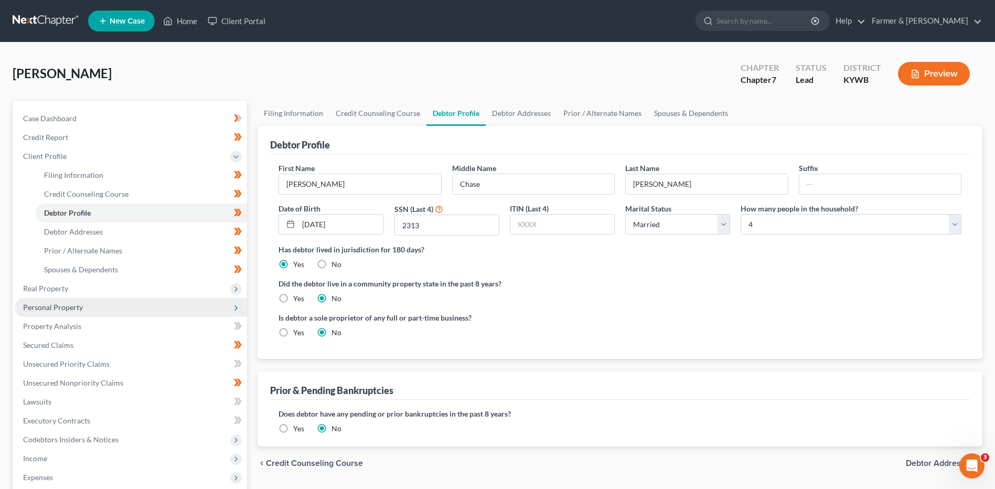
scroll to position [182, 0]
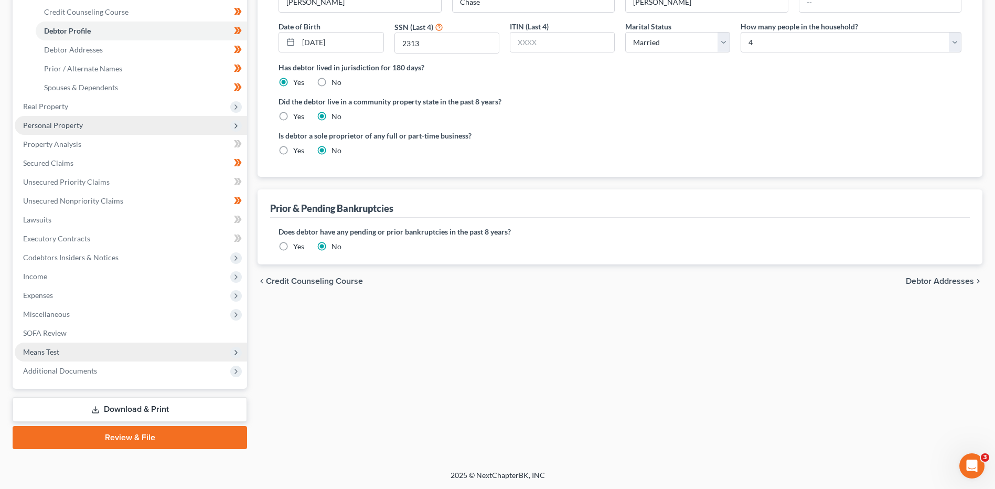
click at [108, 351] on span "Means Test" at bounding box center [131, 352] width 232 height 19
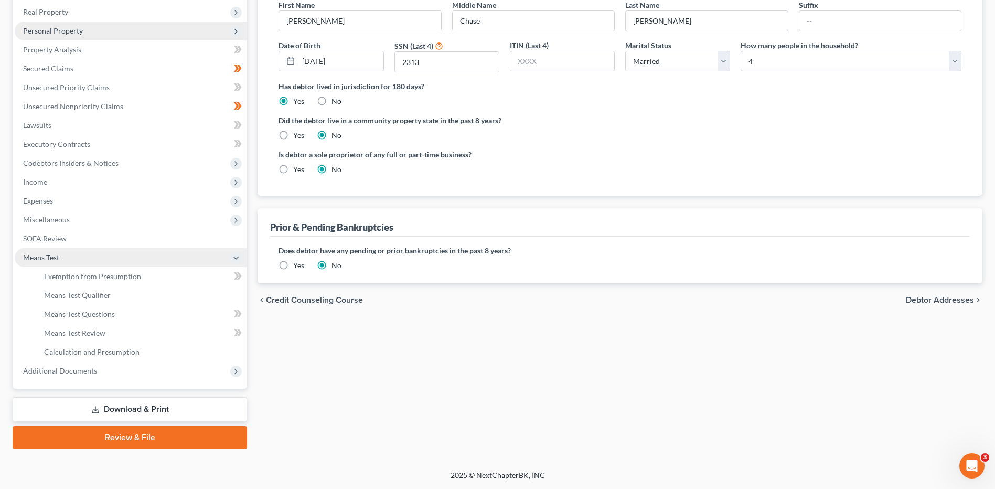
scroll to position [163, 0]
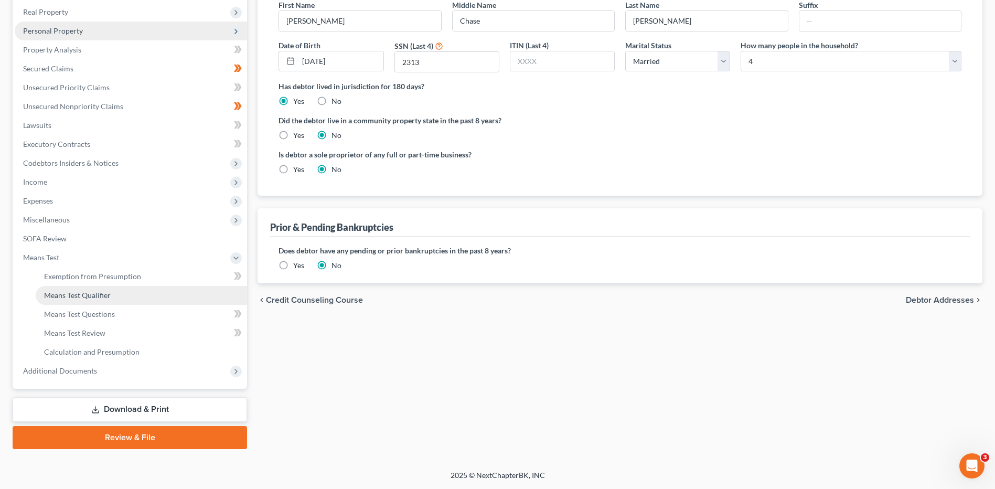
click at [124, 297] on link "Means Test Qualifier" at bounding box center [141, 295] width 211 height 19
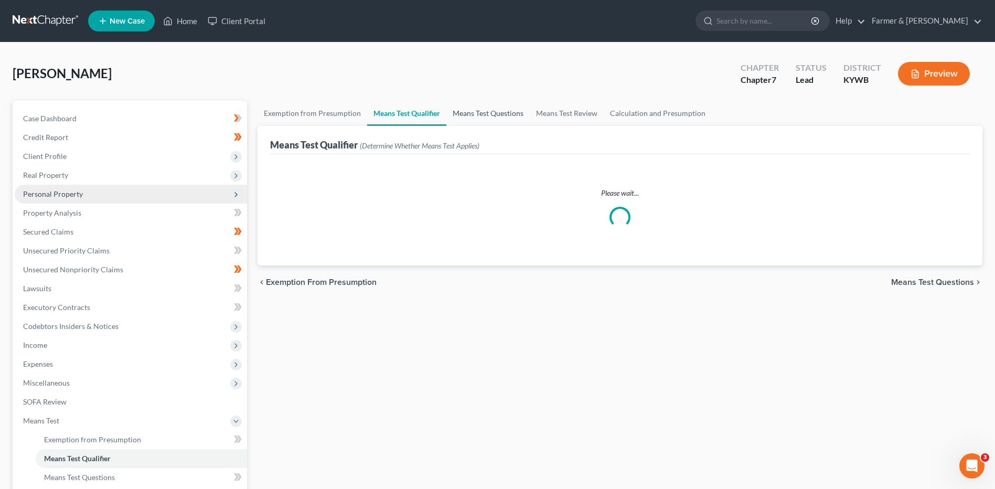
click at [505, 116] on link "Means Test Questions" at bounding box center [487, 113] width 83 height 25
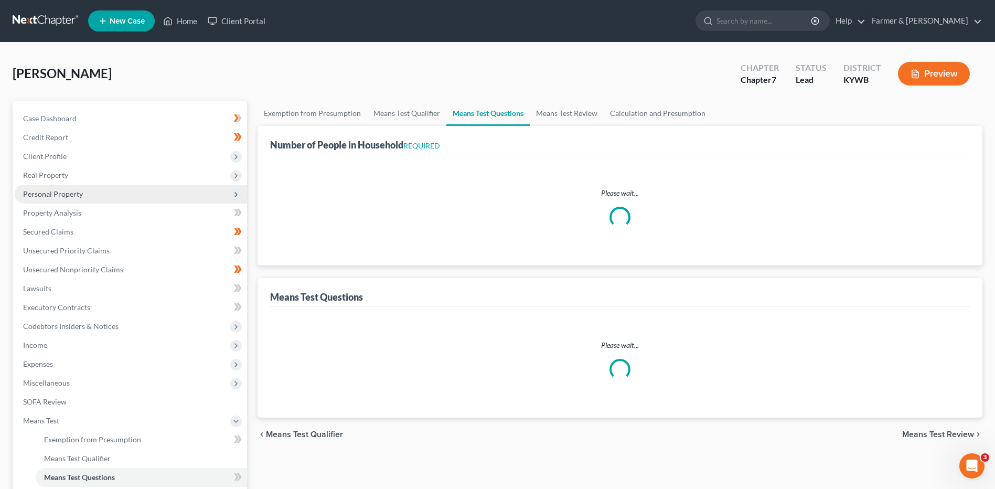
select select "1"
select select "60"
select select "1"
select select "4"
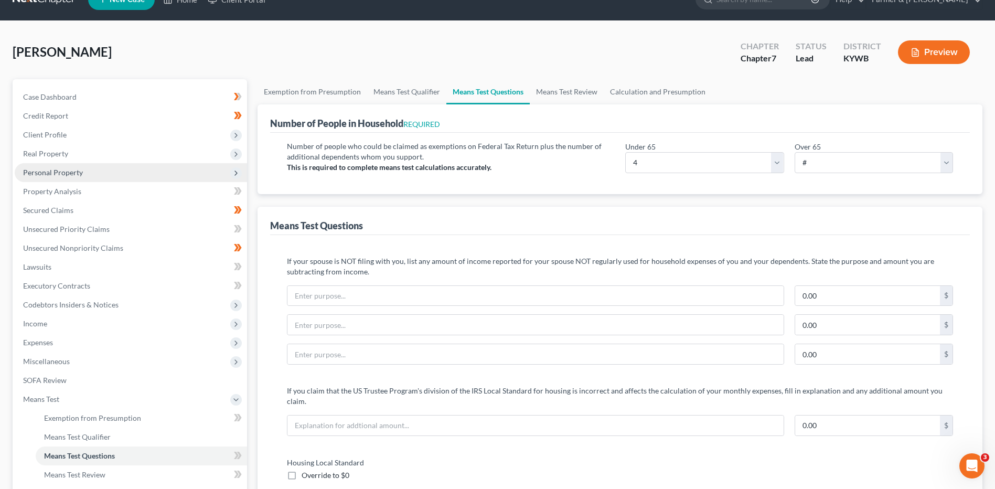
scroll to position [15, 0]
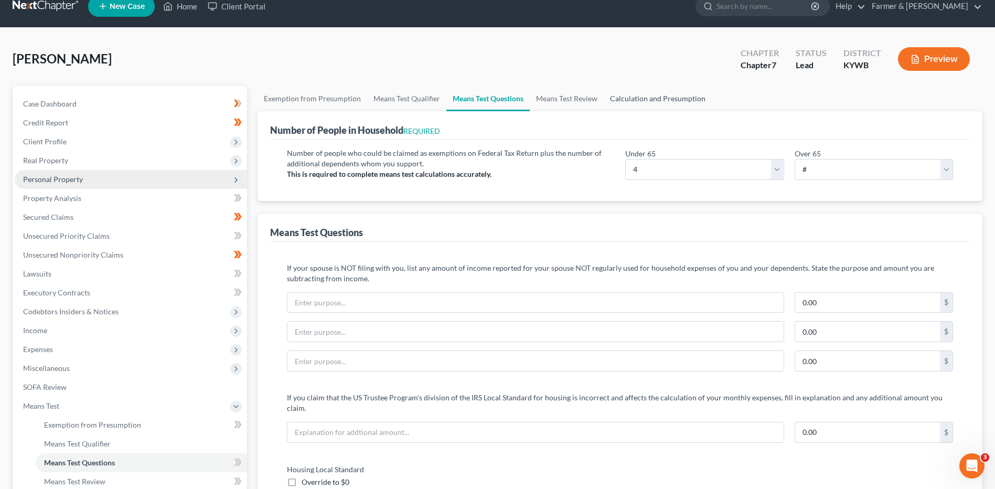
click at [665, 103] on link "Calculation and Presumption" at bounding box center [658, 98] width 108 height 25
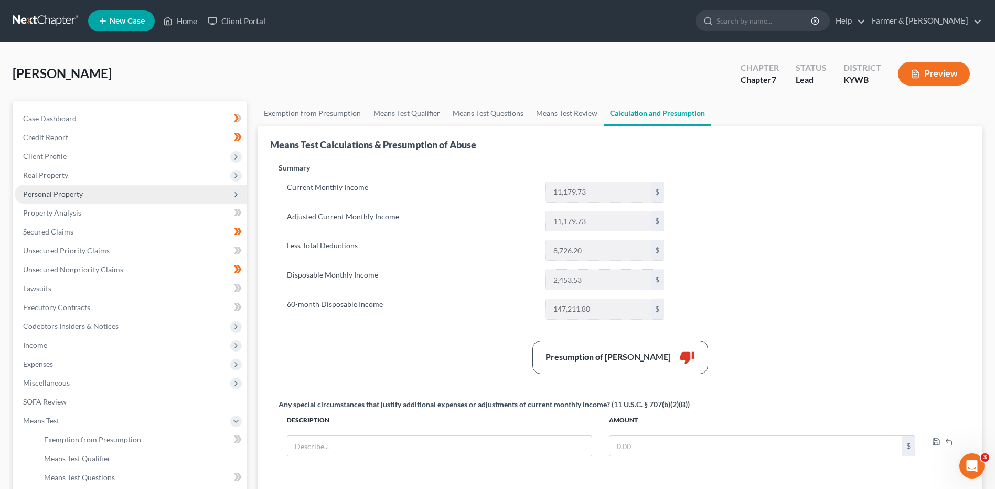
click at [52, 19] on link at bounding box center [46, 21] width 67 height 19
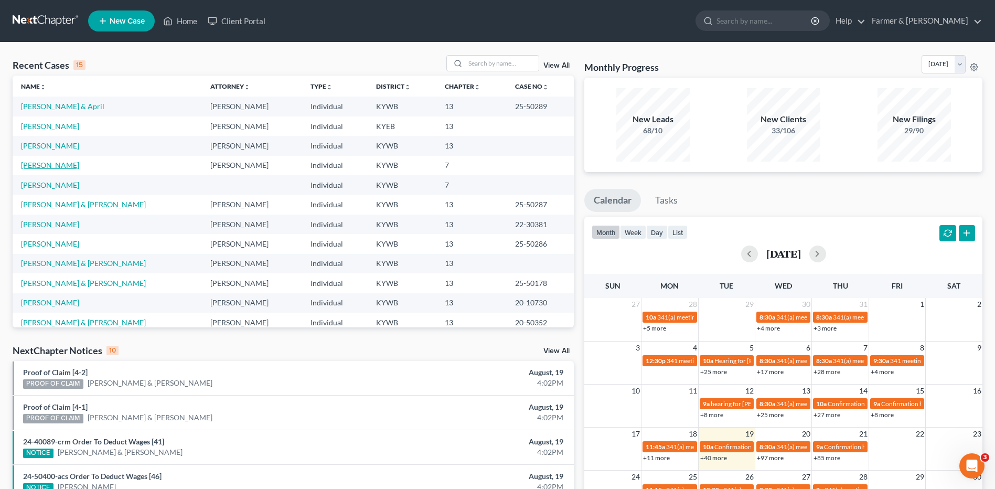
click at [58, 165] on link "[PERSON_NAME]" at bounding box center [50, 165] width 58 height 9
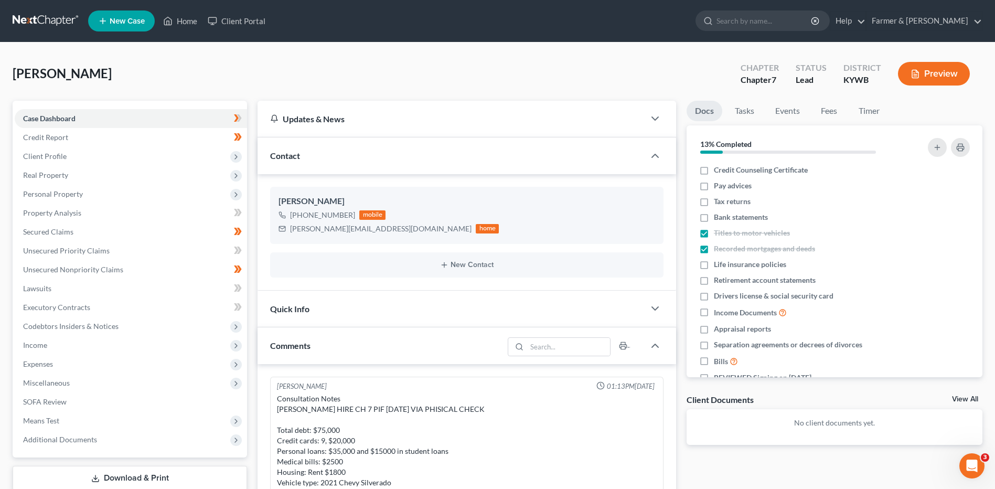
scroll to position [156, 0]
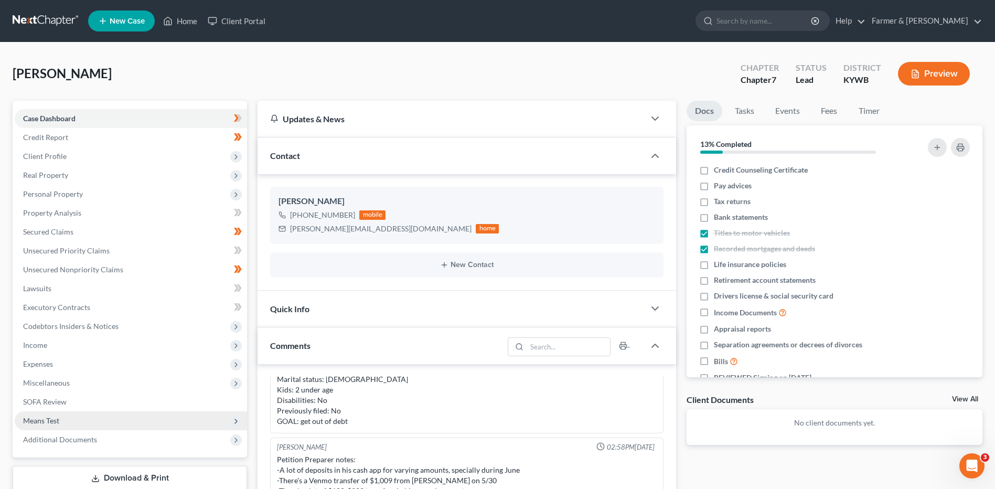
click at [87, 415] on span "Means Test" at bounding box center [131, 420] width 232 height 19
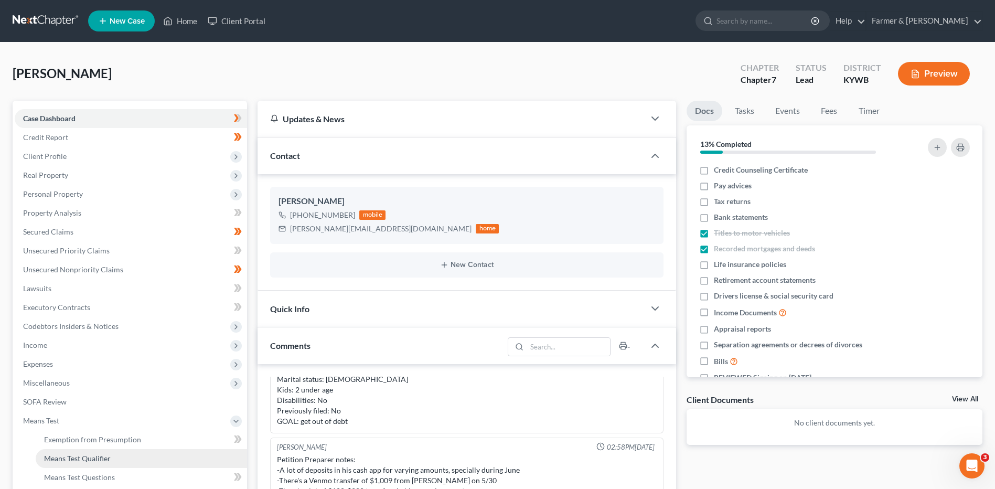
click at [106, 457] on span "Means Test Qualifier" at bounding box center [77, 458] width 67 height 9
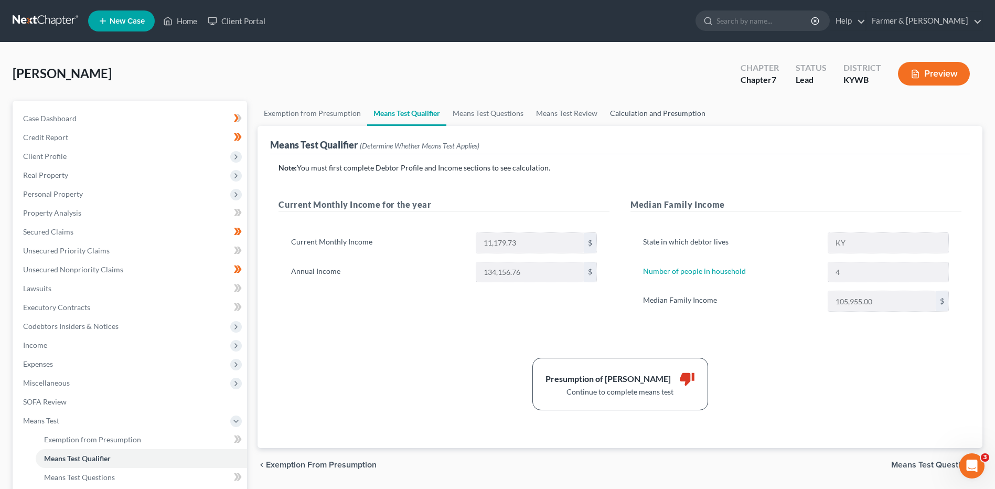
click at [675, 122] on link "Calculation and Presumption" at bounding box center [658, 113] width 108 height 25
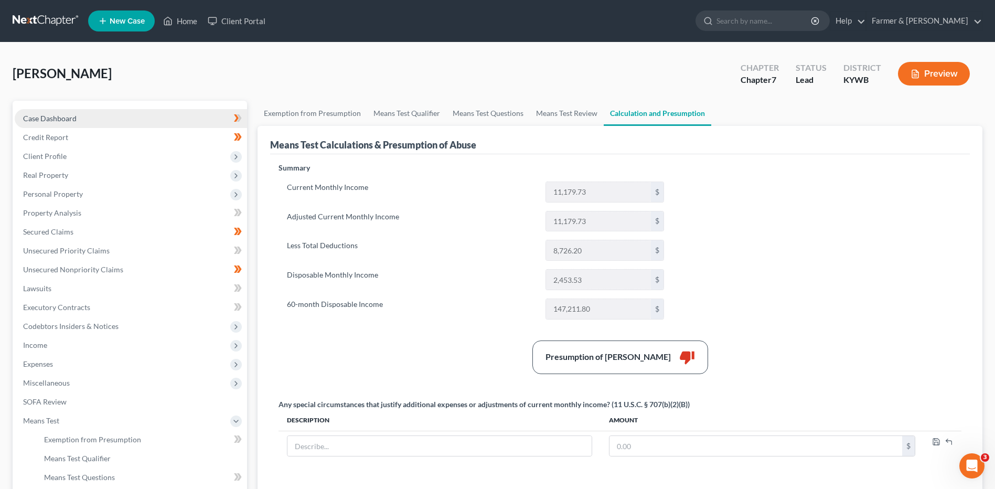
click at [130, 121] on link "Case Dashboard" at bounding box center [131, 118] width 232 height 19
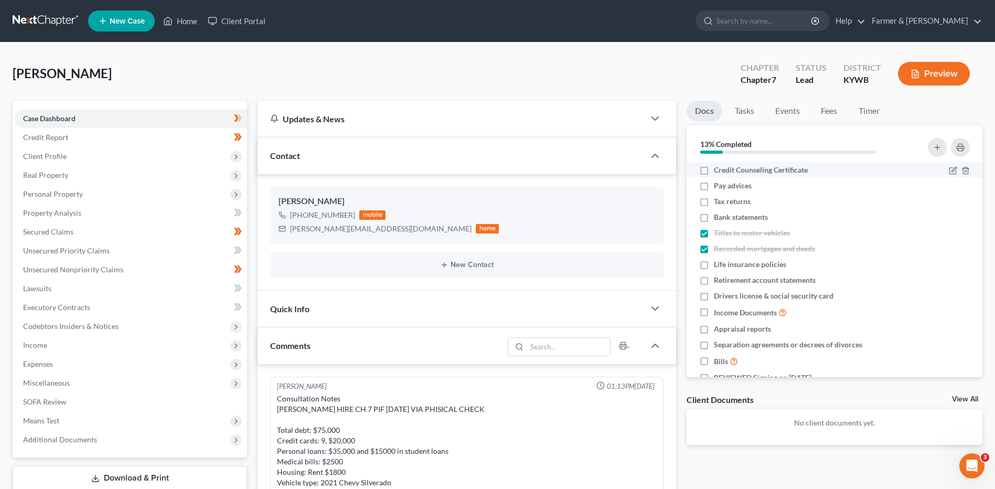
scroll to position [156, 0]
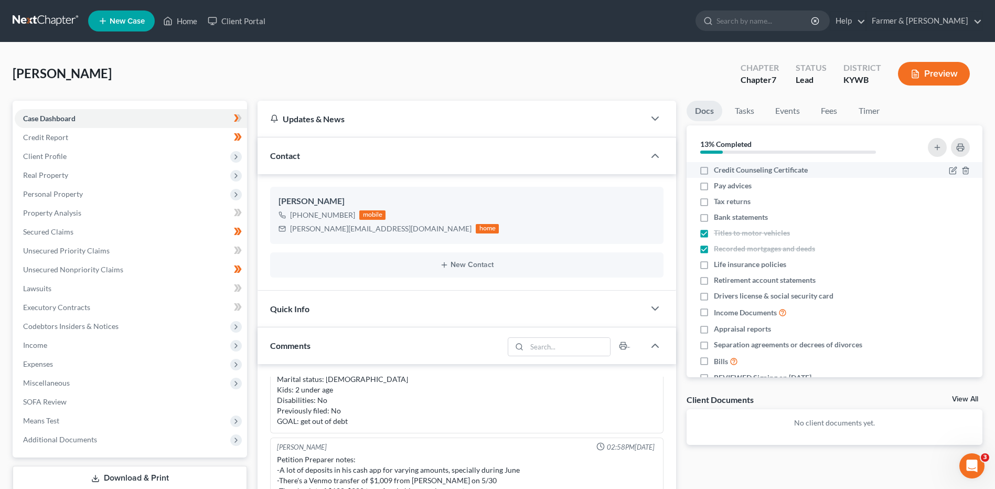
click at [714, 169] on label "Credit Counseling Certificate" at bounding box center [761, 170] width 94 height 10
click at [718, 169] on input "Credit Counseling Certificate" at bounding box center [721, 168] width 7 height 7
checkbox input "true"
click at [714, 201] on label "Tax returns" at bounding box center [732, 201] width 37 height 10
click at [718, 201] on input "Tax returns" at bounding box center [721, 199] width 7 height 7
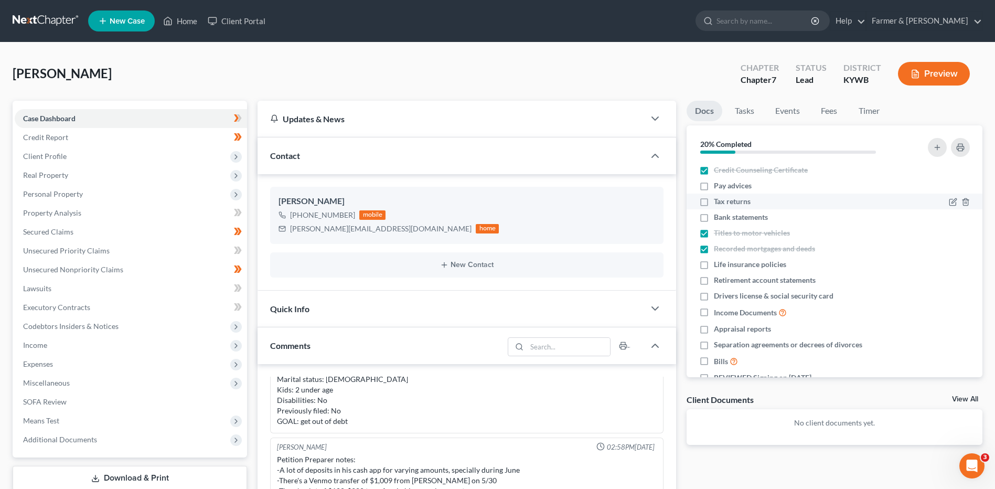
checkbox input "true"
click at [714, 266] on label "Life insurance policies" at bounding box center [750, 264] width 72 height 10
click at [718, 266] on input "Life insurance policies" at bounding box center [721, 262] width 7 height 7
checkbox input "true"
click at [714, 285] on label "Retirement account statements" at bounding box center [765, 280] width 102 height 10
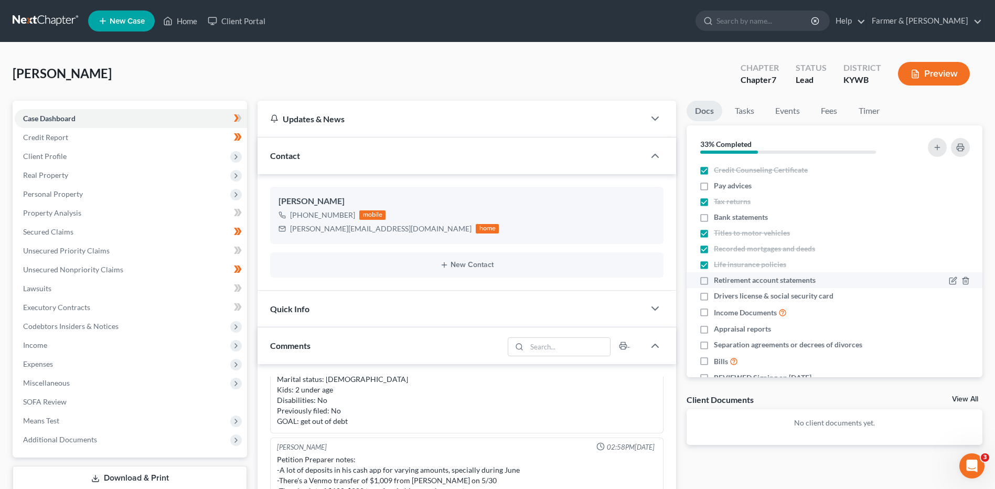
click at [718, 282] on input "Retirement account statements" at bounding box center [721, 278] width 7 height 7
checkbox input "true"
click at [714, 297] on label "Drivers license & social security card" at bounding box center [774, 296] width 120 height 10
click at [718, 297] on input "Drivers license & social security card" at bounding box center [721, 294] width 7 height 7
checkbox input "true"
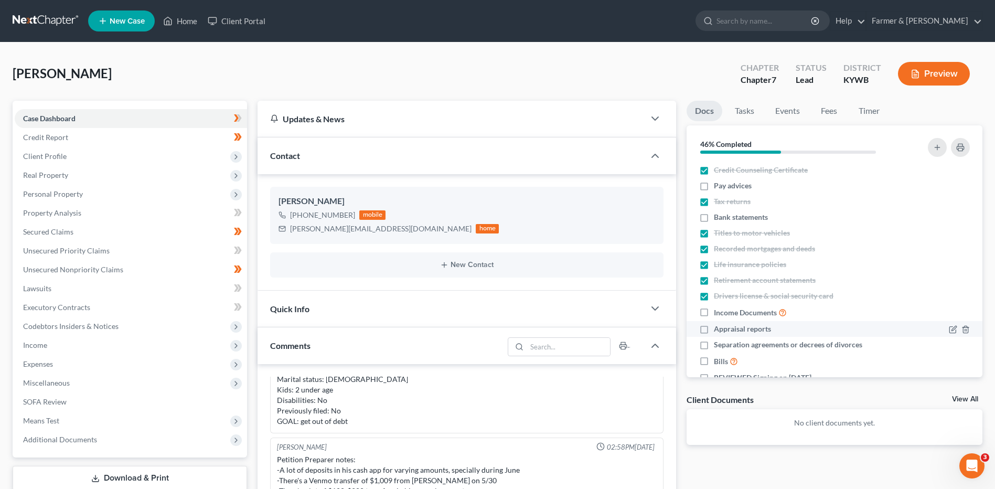
click at [714, 331] on label "Appraisal reports" at bounding box center [742, 329] width 57 height 10
click at [718, 331] on input "Appraisal reports" at bounding box center [721, 327] width 7 height 7
checkbox input "true"
click at [714, 343] on label "Separation agreements or decrees of divorces" at bounding box center [788, 344] width 148 height 10
click at [718, 343] on input "Separation agreements or decrees of divorces" at bounding box center [721, 342] width 7 height 7
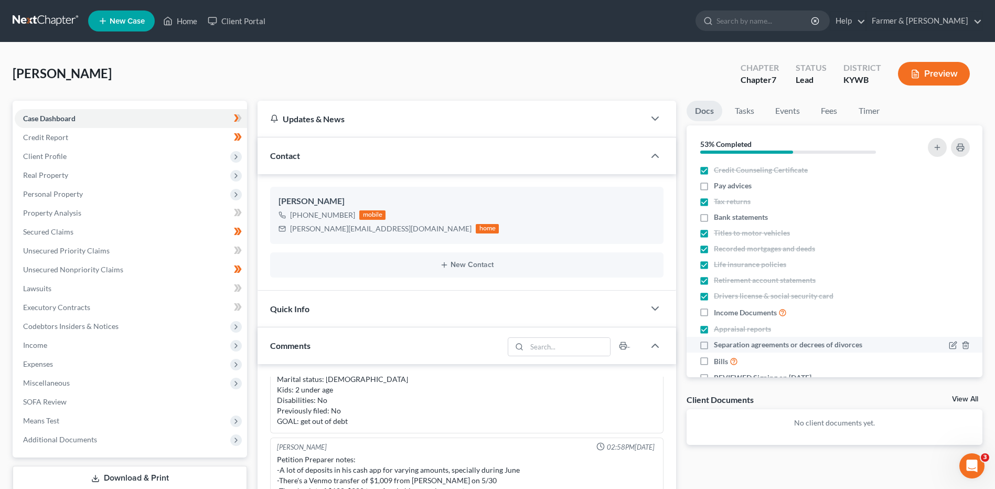
checkbox input "true"
click at [714, 356] on label "Bills" at bounding box center [726, 361] width 24 height 12
click at [718, 356] on input "Bills" at bounding box center [721, 358] width 7 height 7
checkbox input "true"
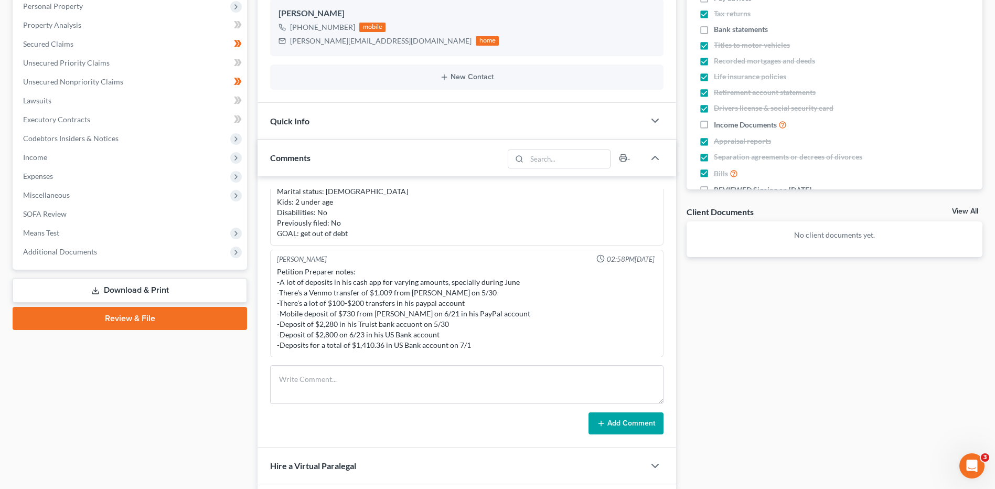
scroll to position [275, 0]
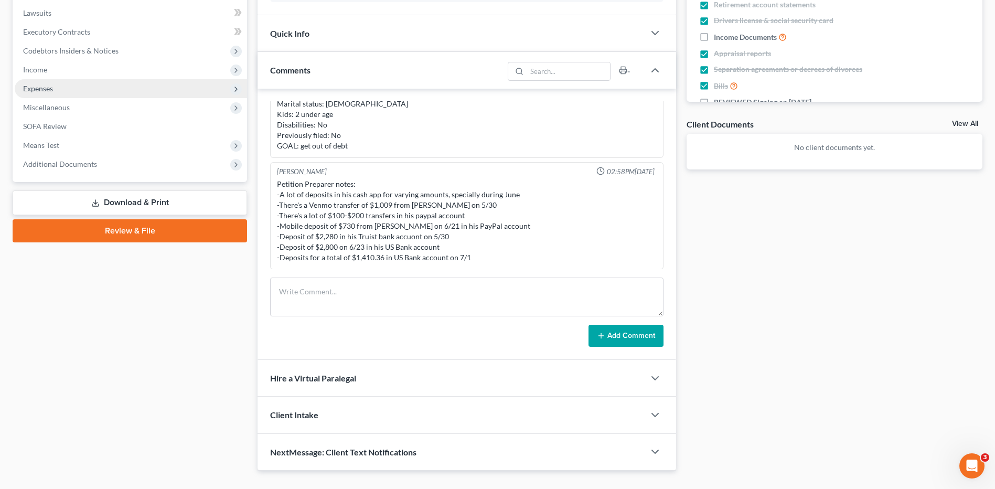
click at [94, 80] on span "Expenses" at bounding box center [131, 88] width 232 height 19
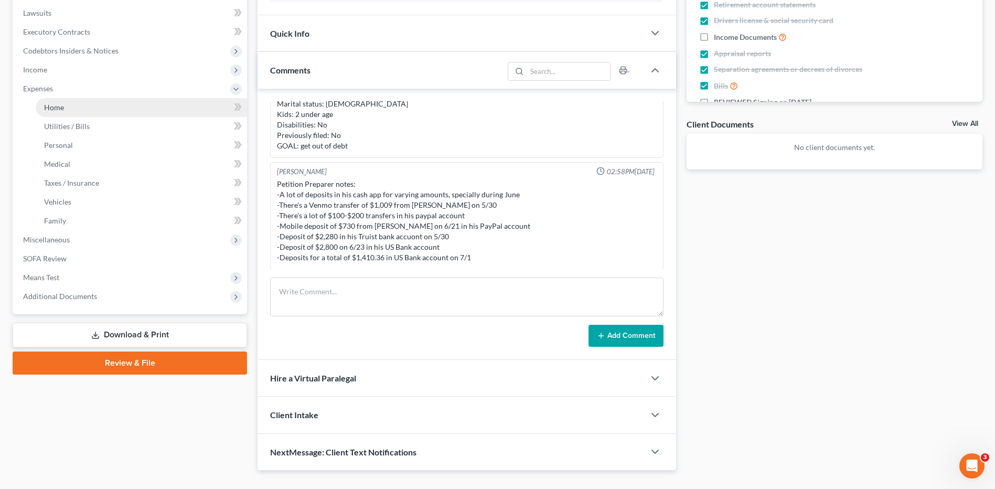
click at [93, 104] on link "Home" at bounding box center [141, 107] width 211 height 19
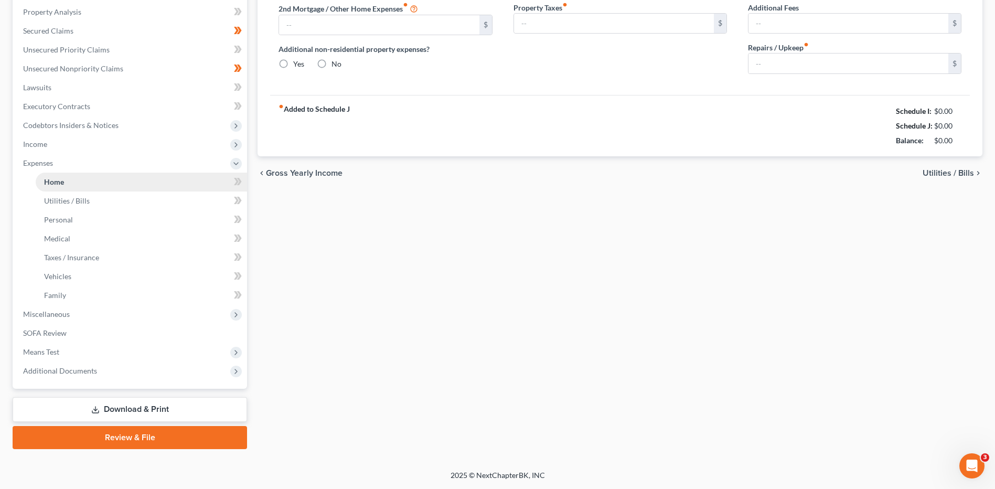
scroll to position [162, 0]
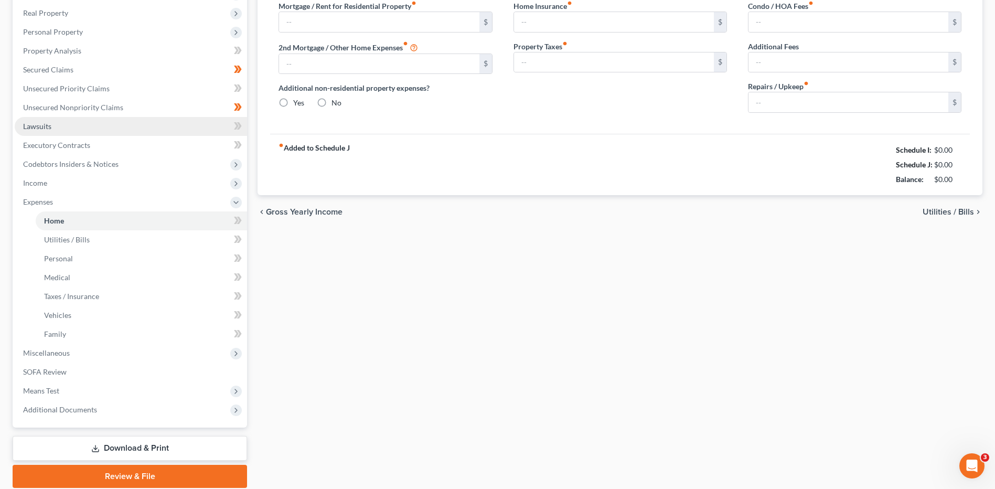
type input "1,800.00"
type input "0.00"
radio input "true"
type input "25.00"
type input "0.00"
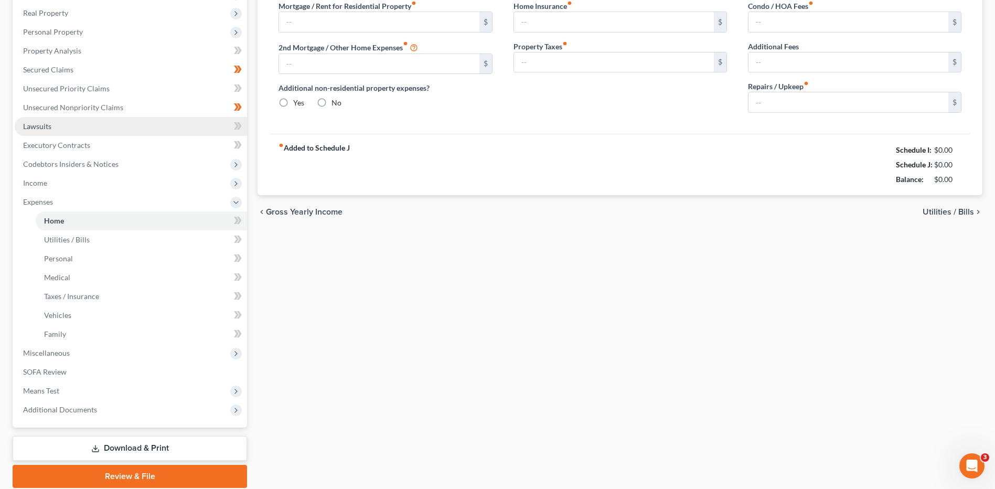
type input "0.00"
type input "100.00"
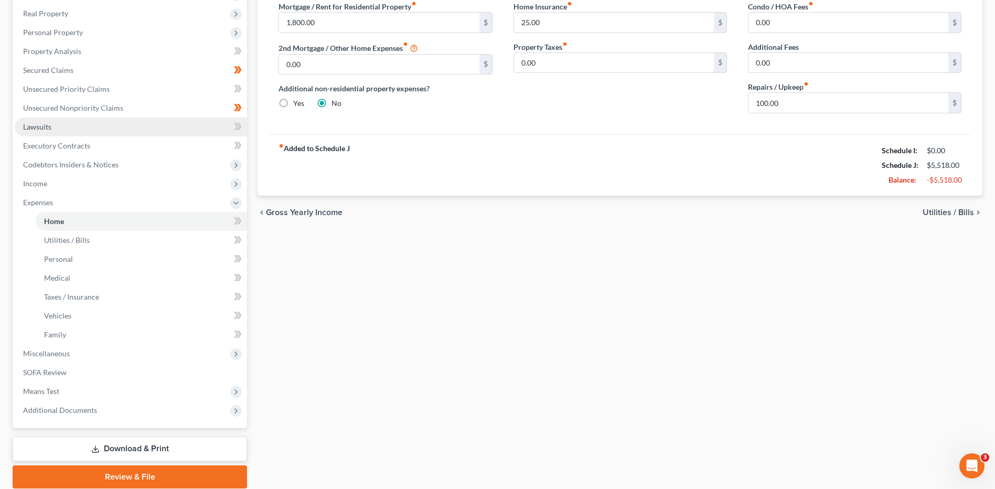
scroll to position [0, 0]
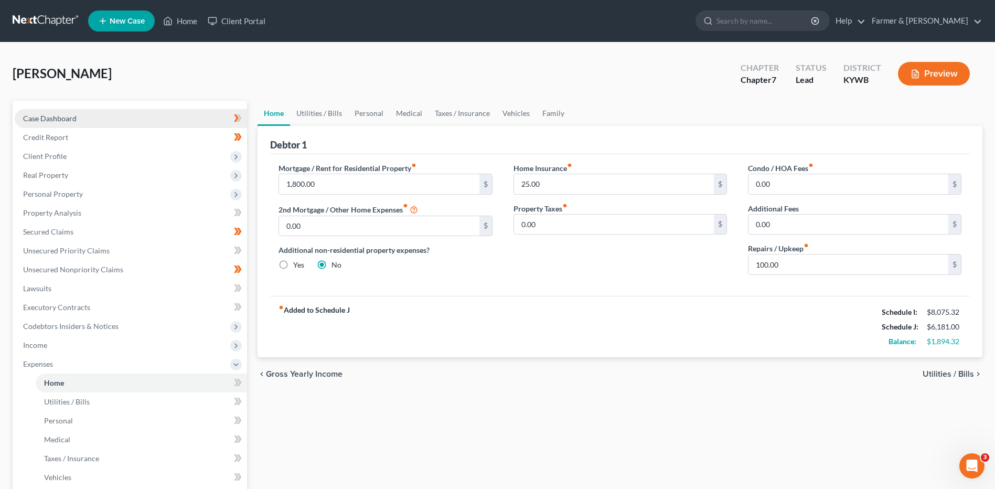
click at [87, 110] on link "Case Dashboard" at bounding box center [131, 118] width 232 height 19
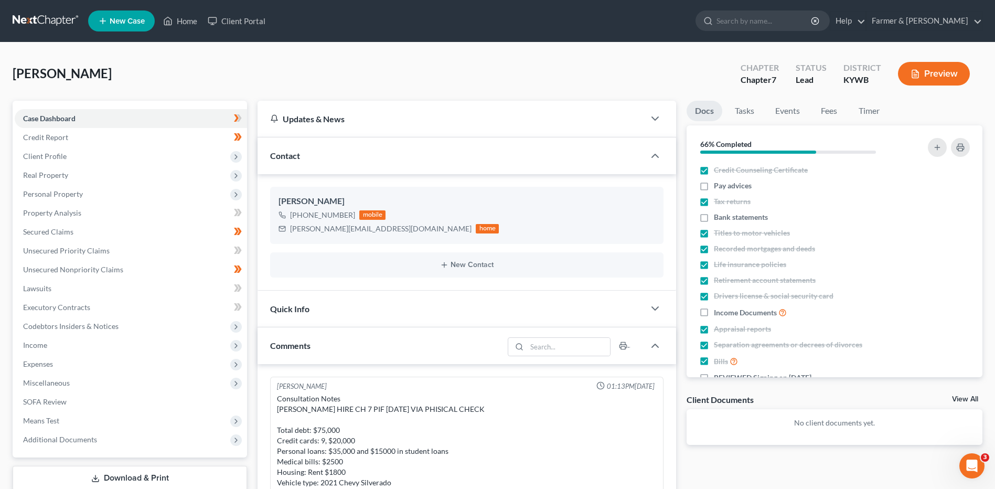
scroll to position [156, 0]
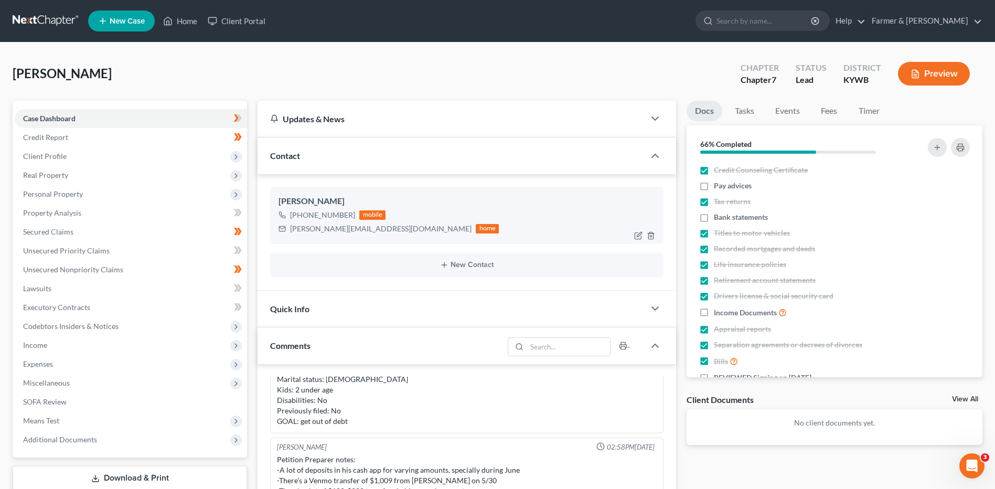
click at [617, 190] on div "Spencer Cassady +1 (270) 780-4140 mobile spencer.cassady101@gmail.com home New …" at bounding box center [467, 232] width 419 height 116
click at [88, 431] on span "Additional Documents" at bounding box center [131, 439] width 232 height 19
click at [89, 421] on span "Means Test" at bounding box center [131, 420] width 232 height 19
click at [94, 457] on span "Means Test Qualifier" at bounding box center [77, 458] width 67 height 9
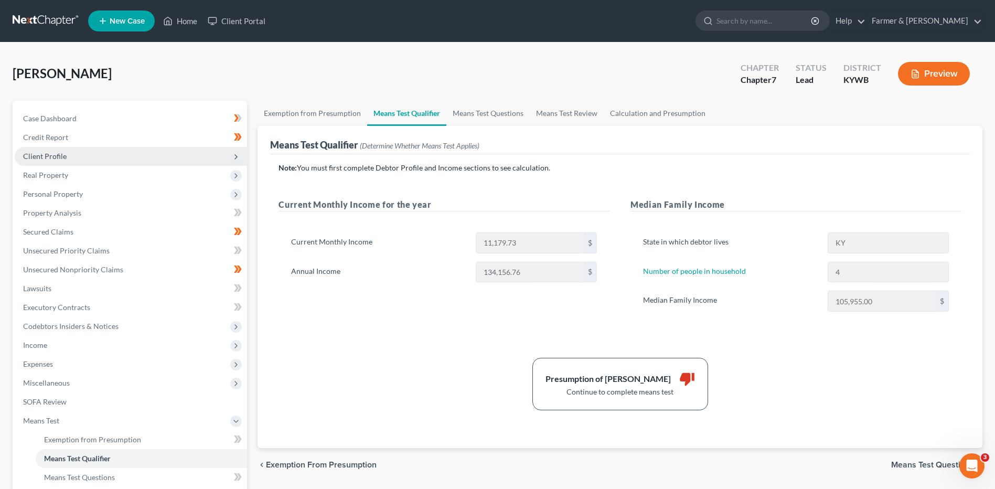
click at [96, 162] on span "Client Profile" at bounding box center [131, 156] width 232 height 19
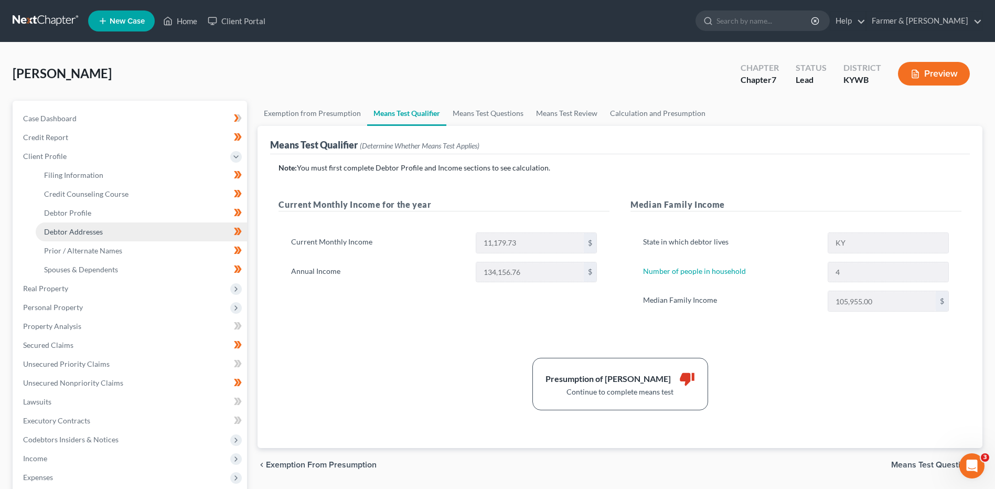
click at [83, 229] on span "Debtor Addresses" at bounding box center [73, 231] width 59 height 9
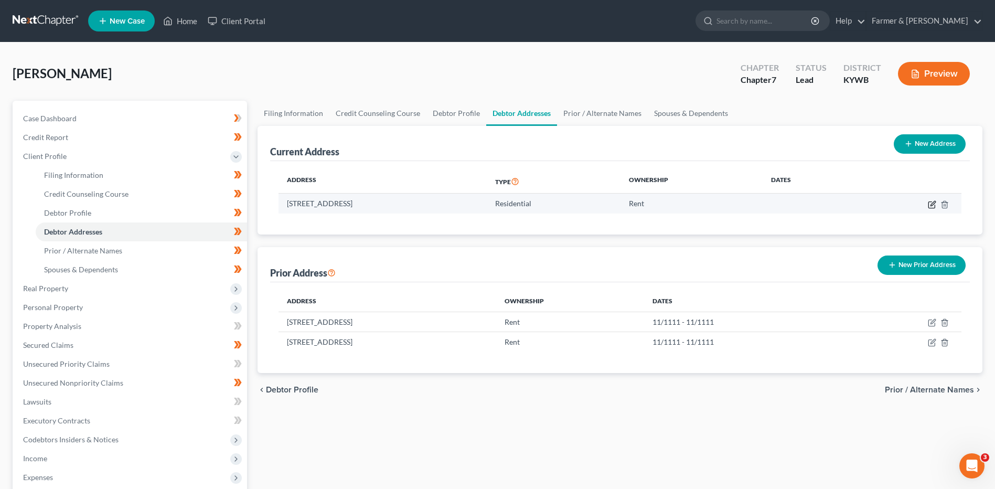
click at [929, 203] on icon "button" at bounding box center [932, 204] width 6 height 6
select select "18"
select select "0"
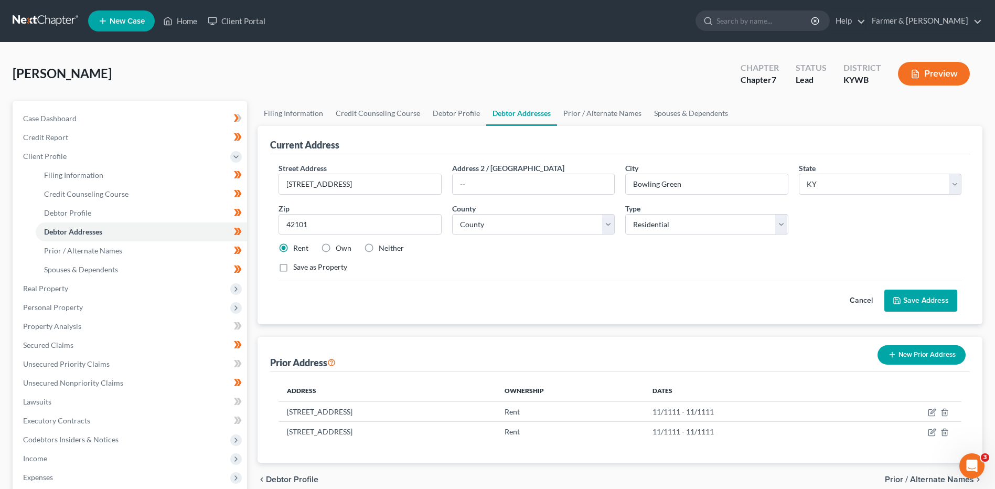
click at [859, 300] on button "Cancel" at bounding box center [861, 300] width 46 height 21
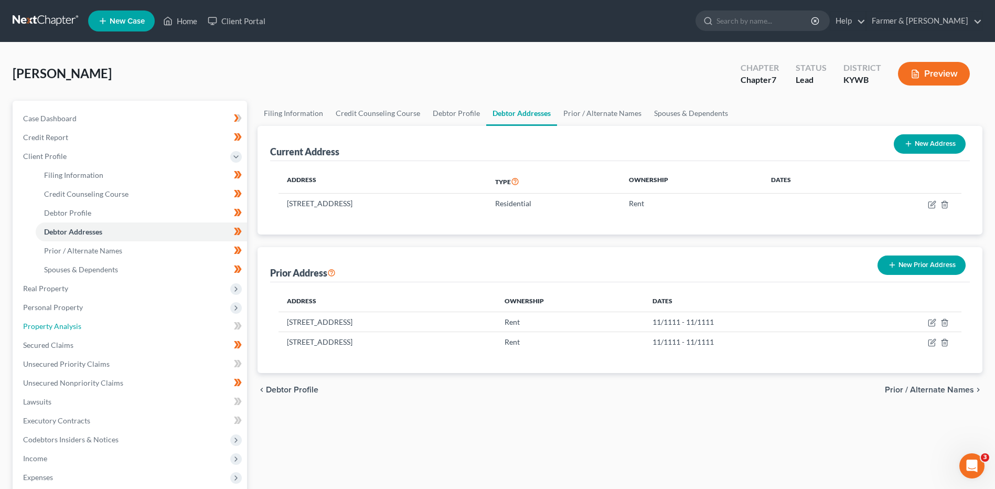
drag, startPoint x: 125, startPoint y: 316, endPoint x: 632, endPoint y: 290, distance: 507.5
click at [125, 317] on link "Property Analysis" at bounding box center [131, 326] width 232 height 19
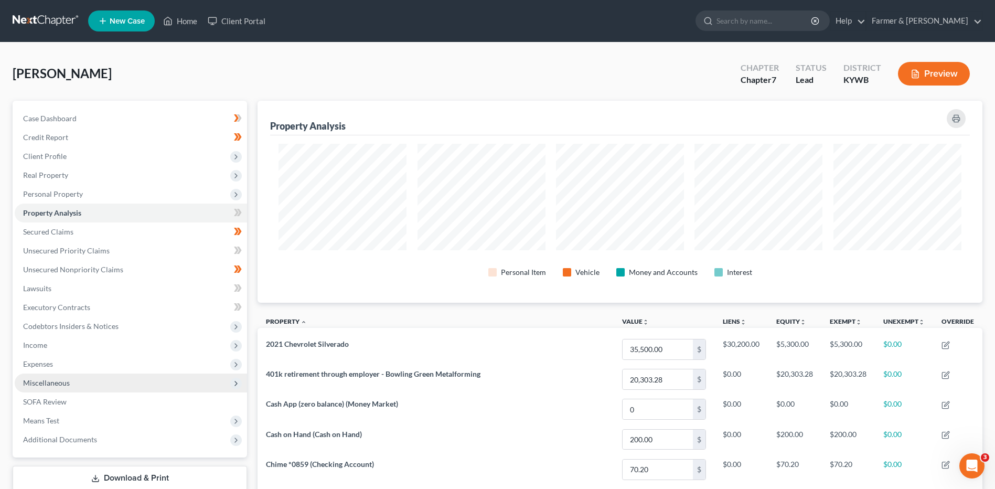
click at [104, 380] on span "Miscellaneous" at bounding box center [131, 383] width 232 height 19
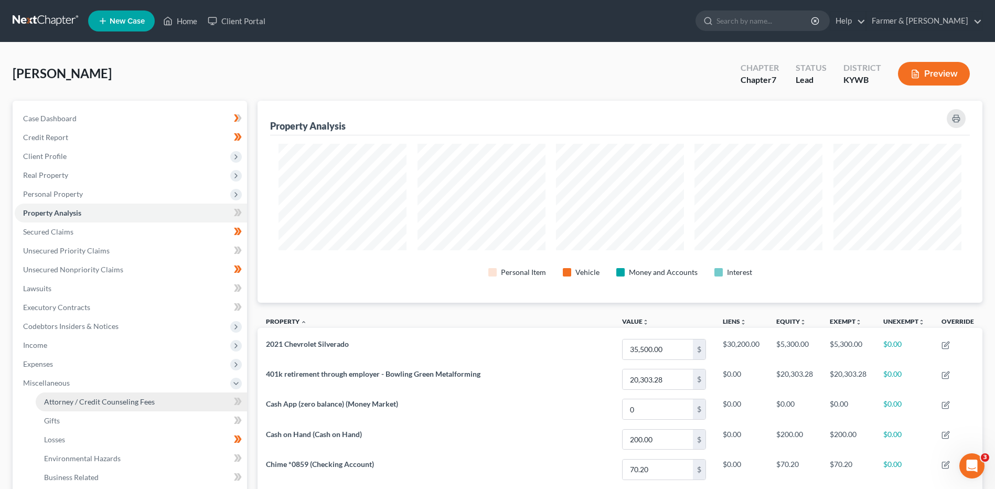
click at [101, 400] on span "Attorney / Credit Counseling Fees" at bounding box center [99, 401] width 111 height 9
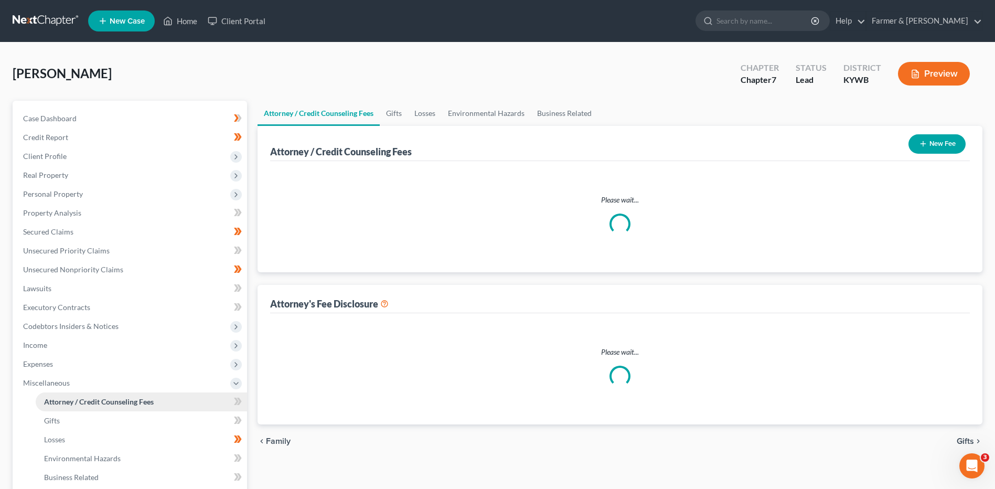
select select "0"
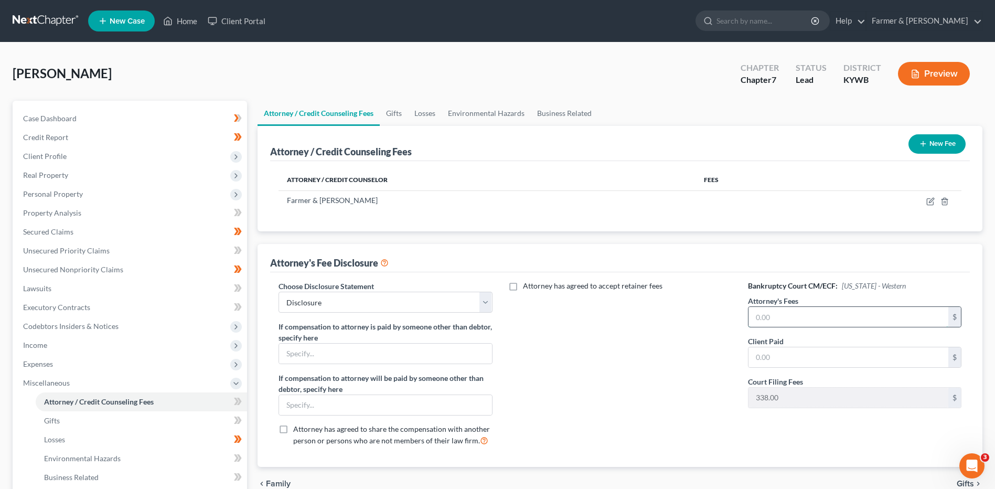
drag, startPoint x: 804, startPoint y: 322, endPoint x: 797, endPoint y: 309, distance: 14.8
click at [797, 309] on input "text" at bounding box center [849, 317] width 200 height 20
type input "2,110.00"
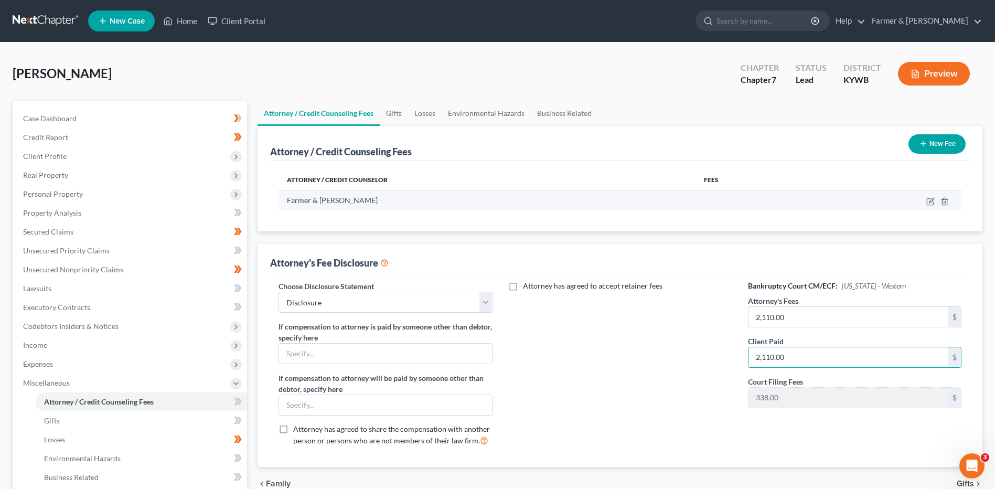
type input "2,110.00"
click at [926, 202] on td at bounding box center [884, 200] width 154 height 20
click at [927, 202] on icon "button" at bounding box center [930, 202] width 6 height 6
select select "18"
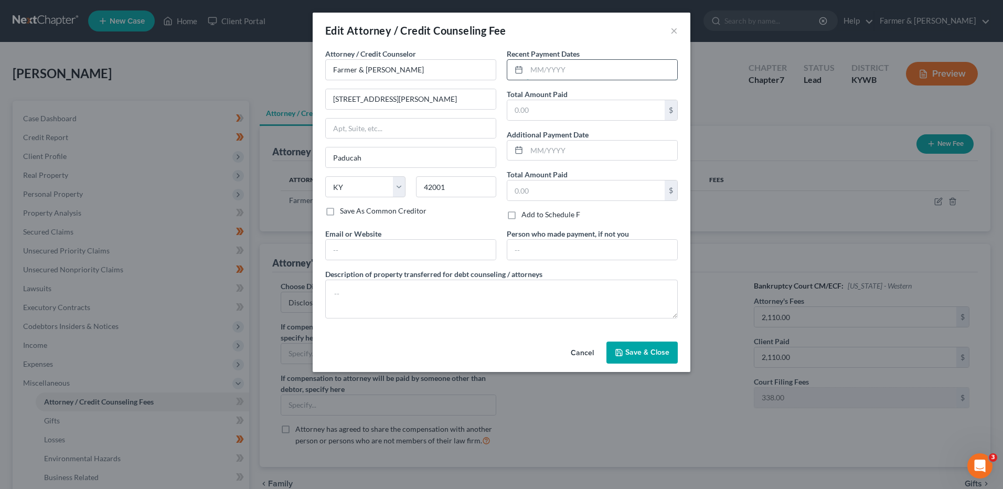
click at [556, 66] on input "text" at bounding box center [602, 70] width 151 height 20
type input "06/2025"
type input "2,498.00"
click at [370, 296] on textarea at bounding box center [501, 299] width 353 height 39
type textarea "t"
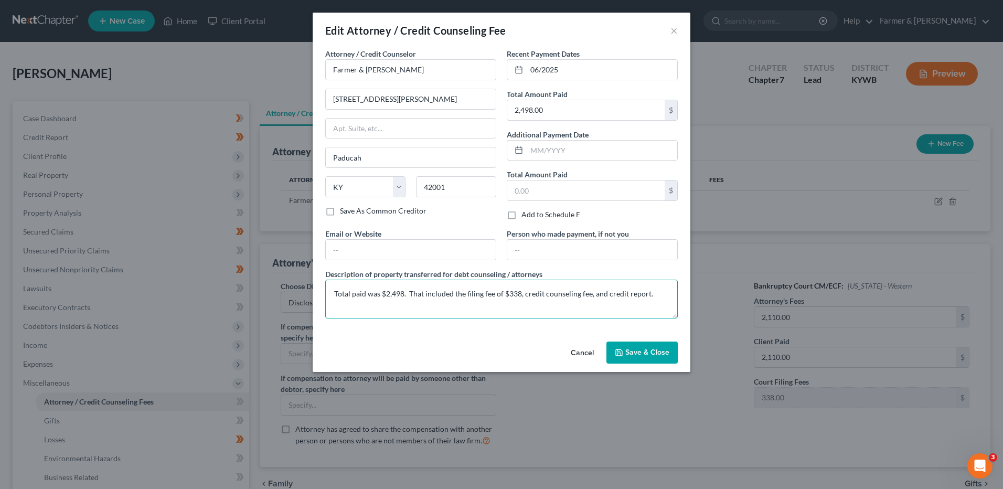
type textarea "Total paid was $2,498. That included the filing fee of $338, credit counseling …"
click at [630, 344] on button "Save & Close" at bounding box center [641, 353] width 71 height 22
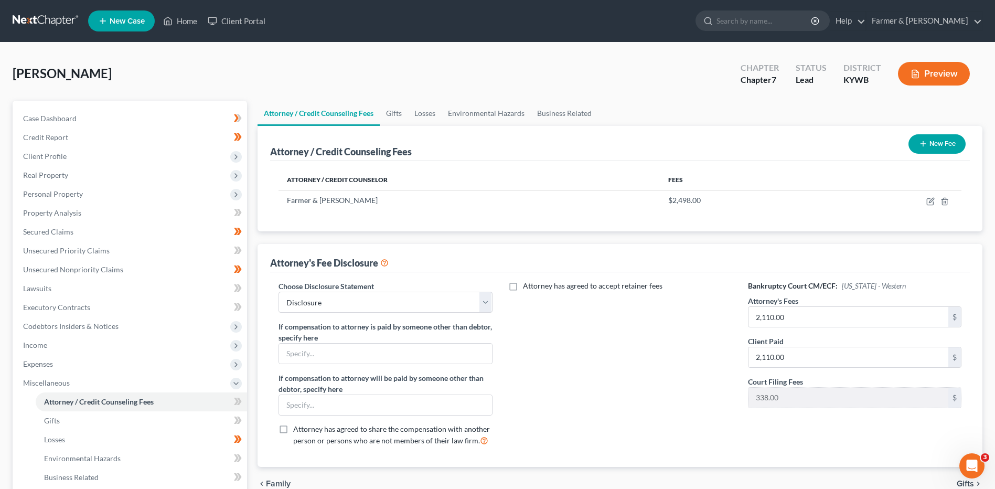
click at [58, 18] on link at bounding box center [46, 21] width 67 height 19
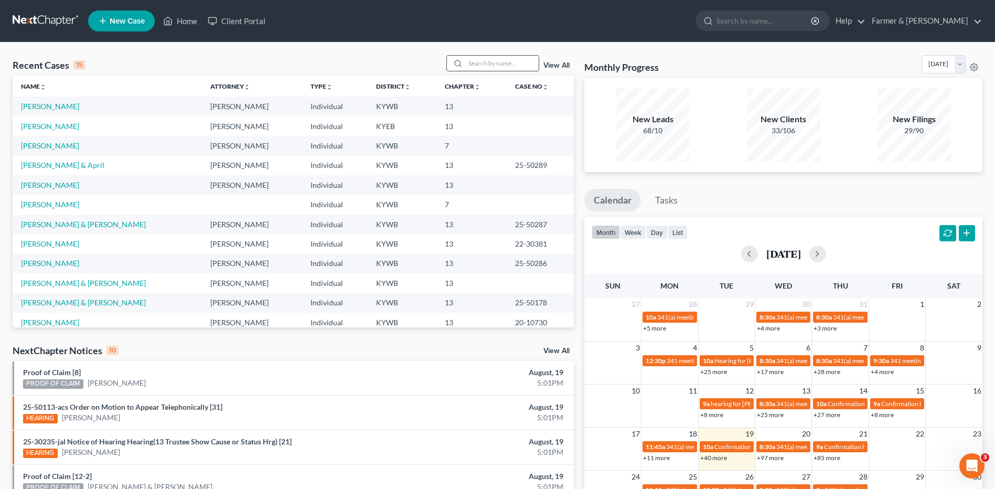
click at [492, 66] on input "search" at bounding box center [501, 63] width 73 height 15
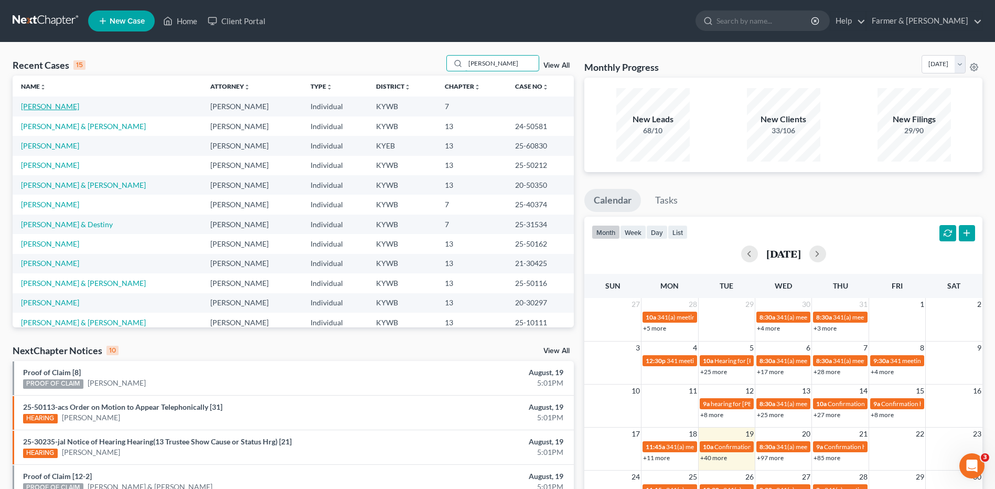
type input "[PERSON_NAME]"
click at [55, 108] on link "[PERSON_NAME]" at bounding box center [50, 106] width 58 height 9
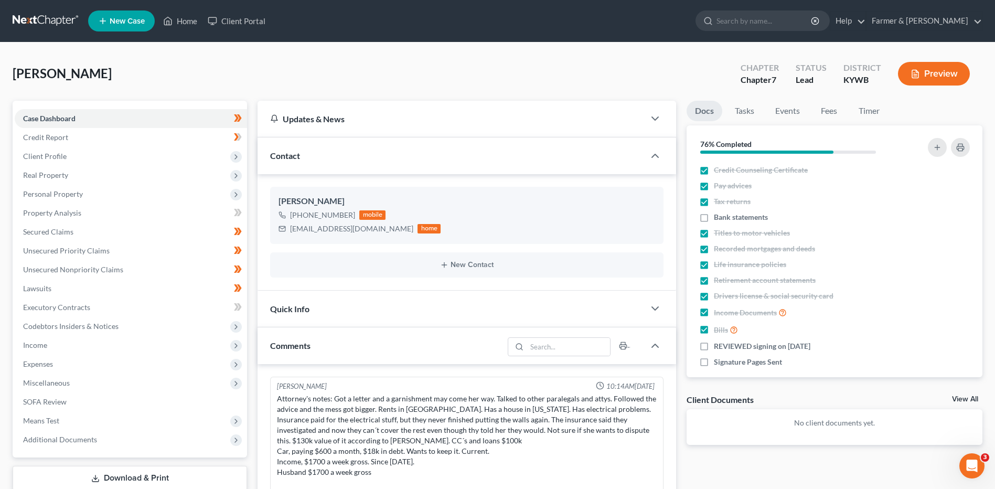
scroll to position [93, 0]
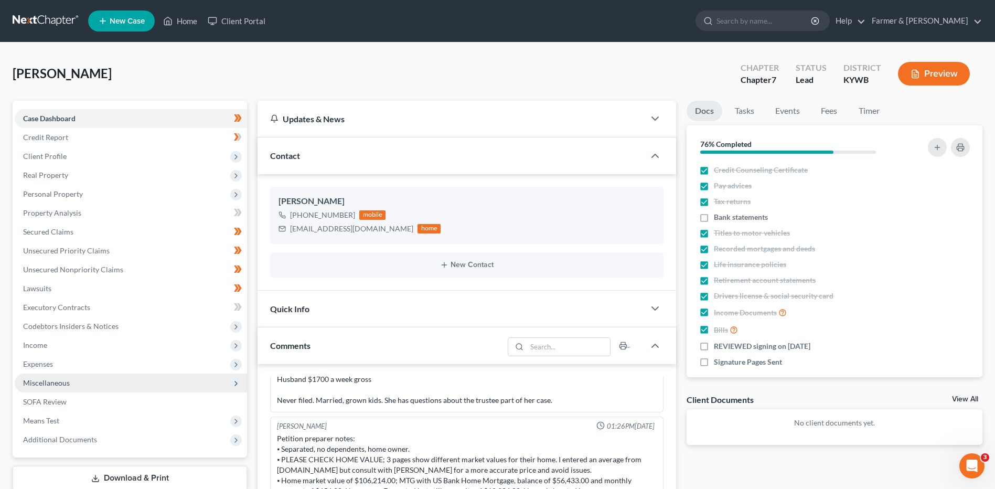
click at [51, 374] on span "Miscellaneous" at bounding box center [131, 383] width 232 height 19
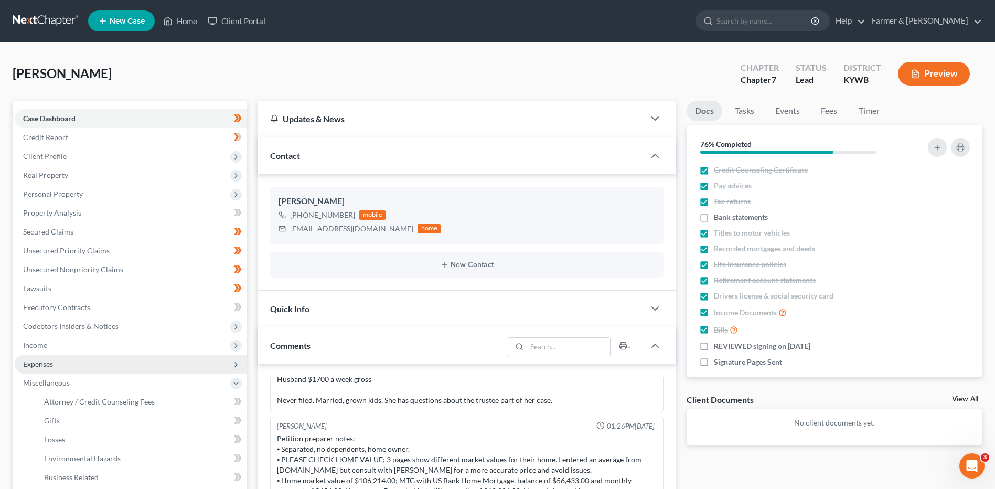
click at [68, 364] on span "Expenses" at bounding box center [131, 364] width 232 height 19
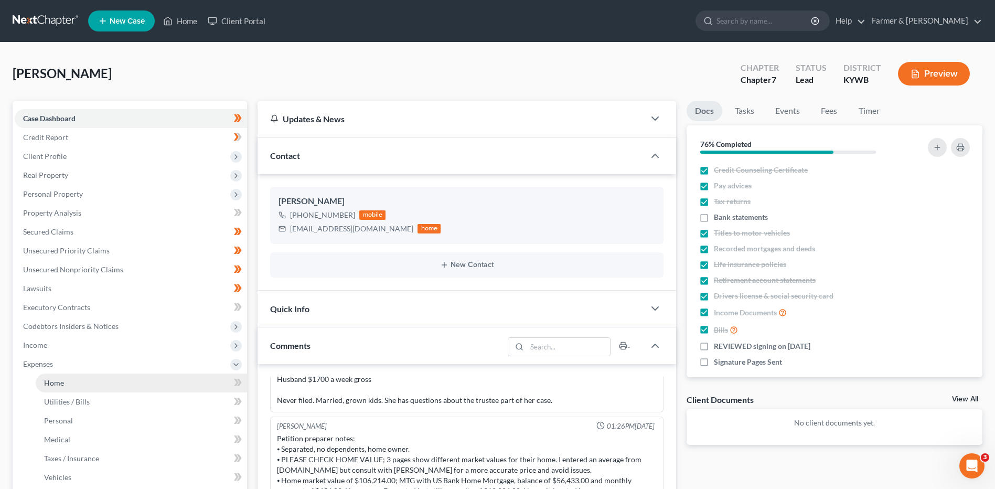
click at [68, 380] on link "Home" at bounding box center [141, 383] width 211 height 19
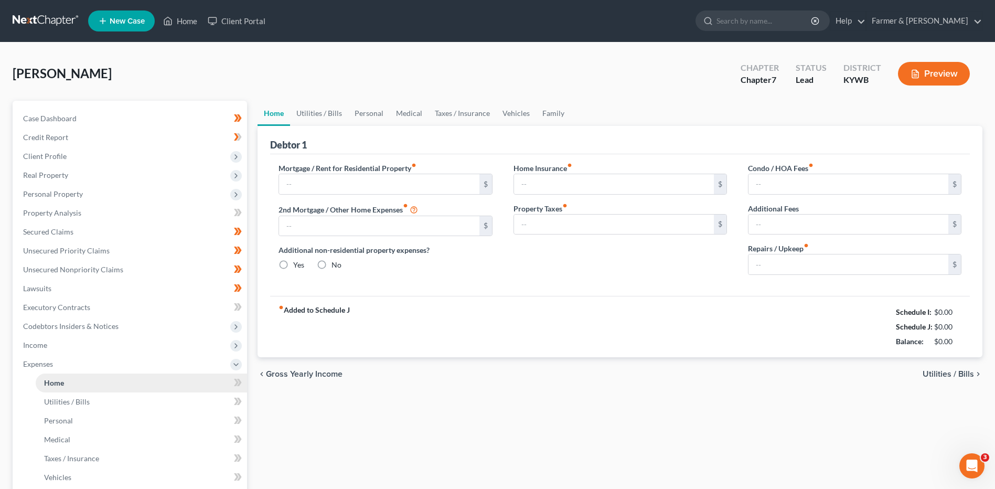
type input "1,200.00"
radio input "true"
type input "0.00"
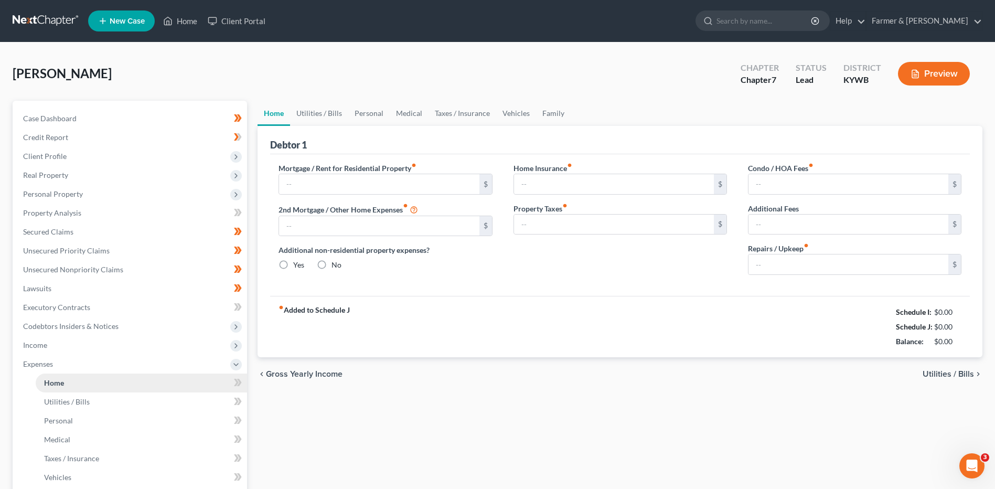
type input "0.00"
type input "150.00"
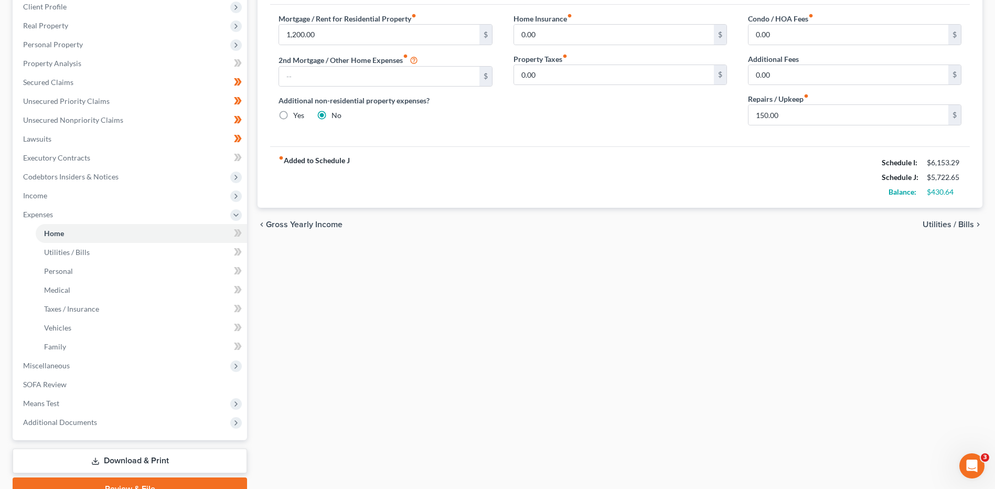
scroll to position [201, 0]
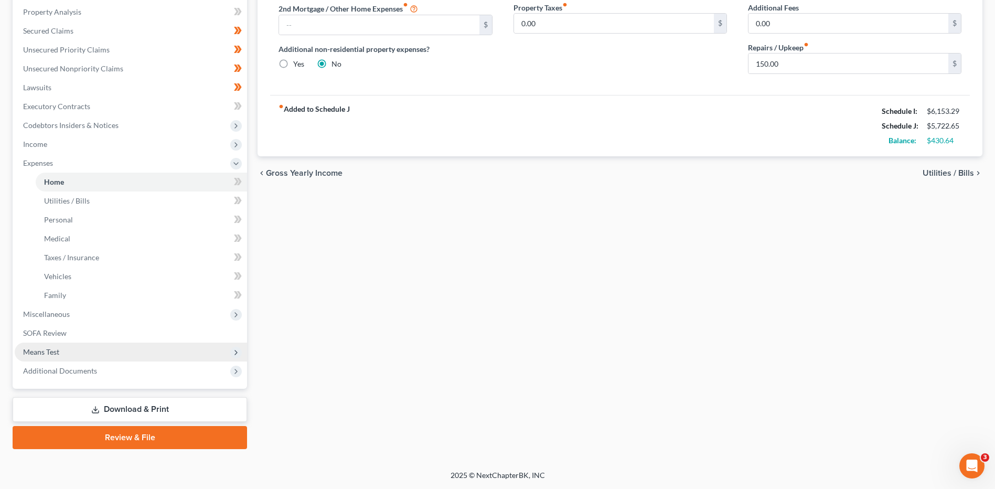
click at [57, 349] on span "Means Test" at bounding box center [41, 351] width 36 height 9
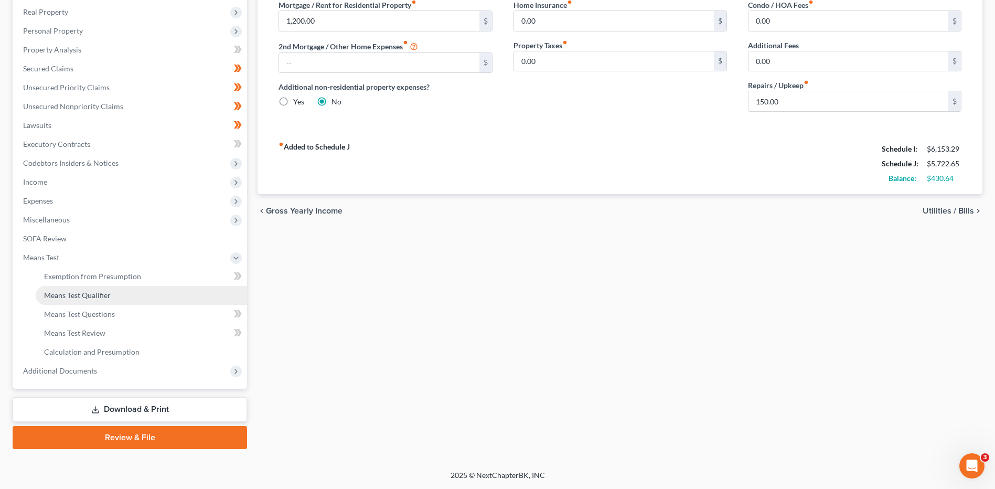
click at [90, 291] on span "Means Test Qualifier" at bounding box center [77, 295] width 67 height 9
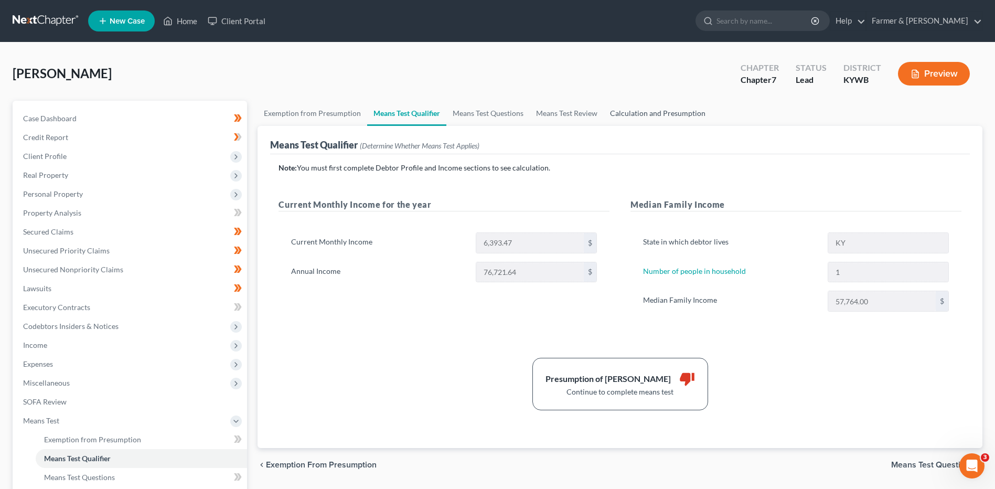
click at [640, 110] on link "Calculation and Presumption" at bounding box center [658, 113] width 108 height 25
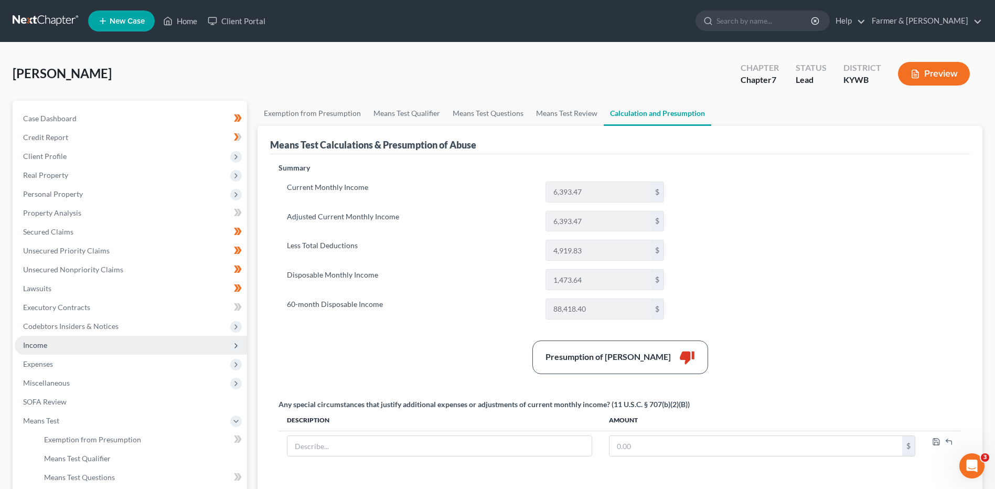
click at [47, 346] on span "Income" at bounding box center [35, 344] width 24 height 9
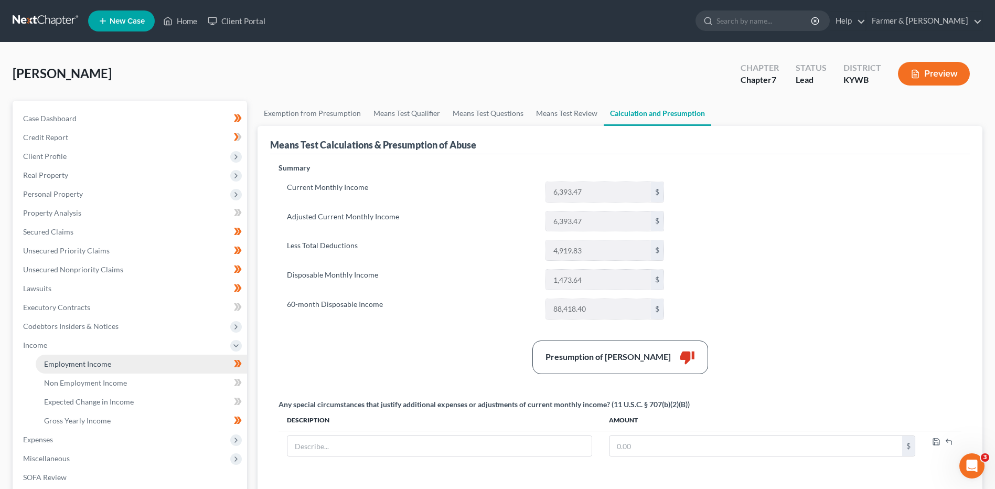
click at [66, 357] on link "Employment Income" at bounding box center [141, 364] width 211 height 19
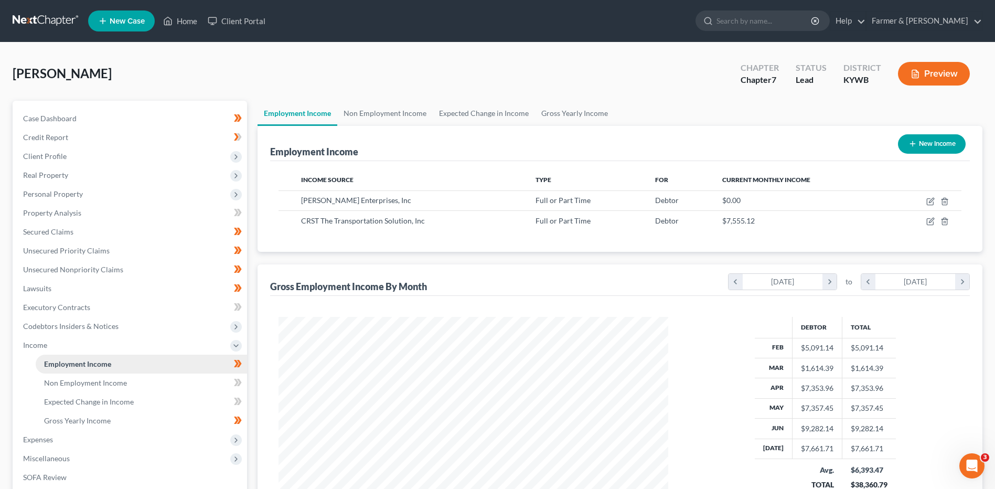
scroll to position [195, 410]
click at [35, 22] on link at bounding box center [46, 21] width 67 height 19
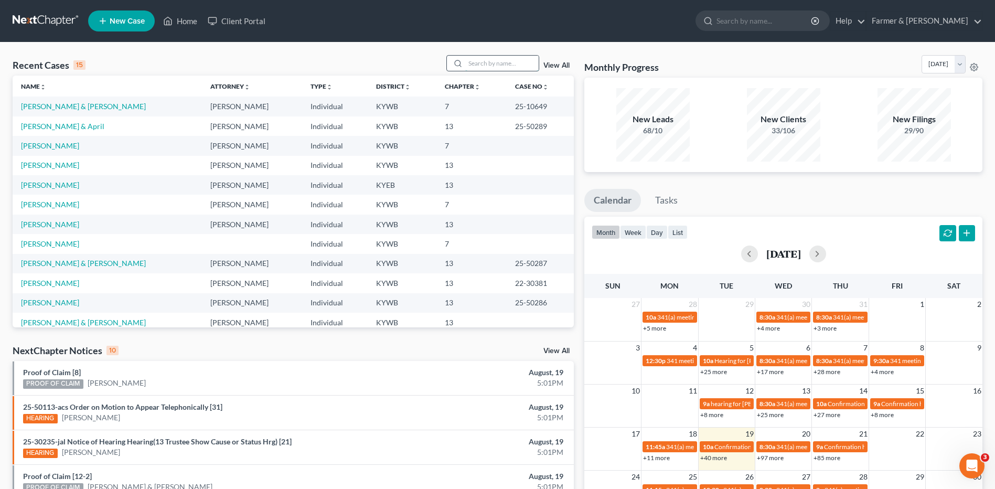
click at [528, 65] on input "search" at bounding box center [501, 63] width 73 height 15
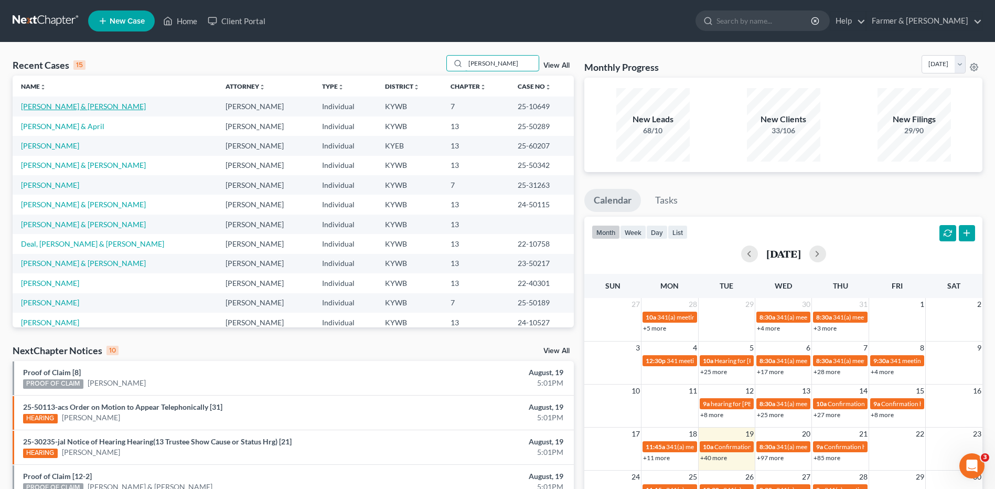
type input "[PERSON_NAME]"
click at [77, 103] on link "[PERSON_NAME] & [PERSON_NAME]" at bounding box center [83, 106] width 125 height 9
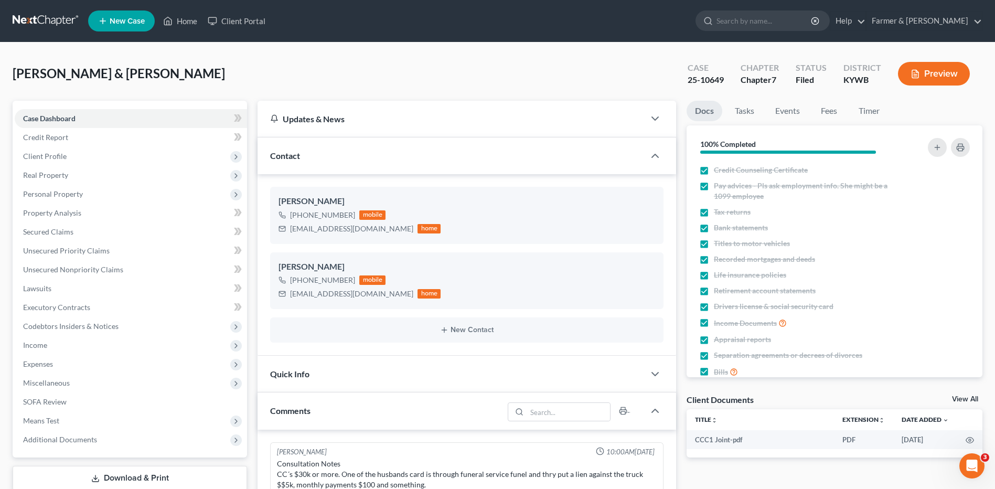
scroll to position [341, 0]
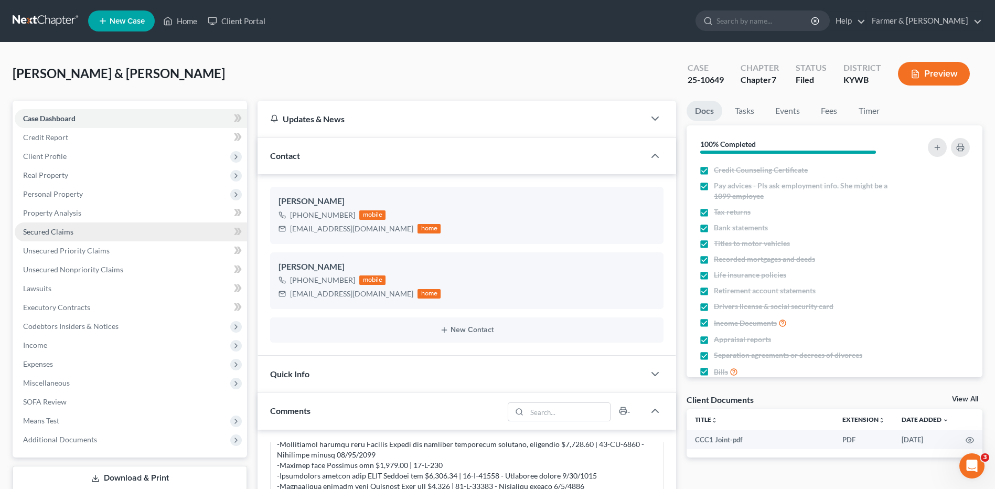
click at [56, 228] on span "Secured Claims" at bounding box center [48, 231] width 50 height 9
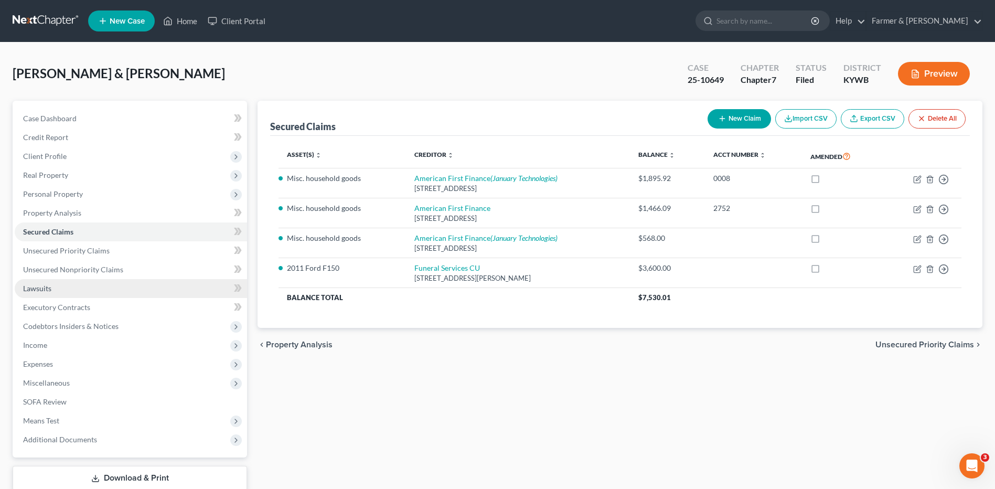
click at [54, 296] on link "Lawsuits" at bounding box center [131, 288] width 232 height 19
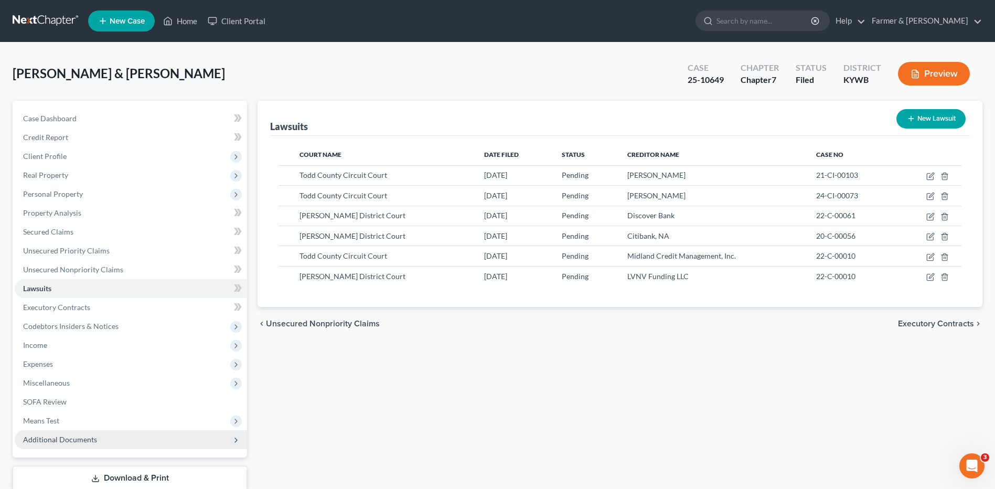
click at [84, 442] on span "Additional Documents" at bounding box center [60, 439] width 74 height 9
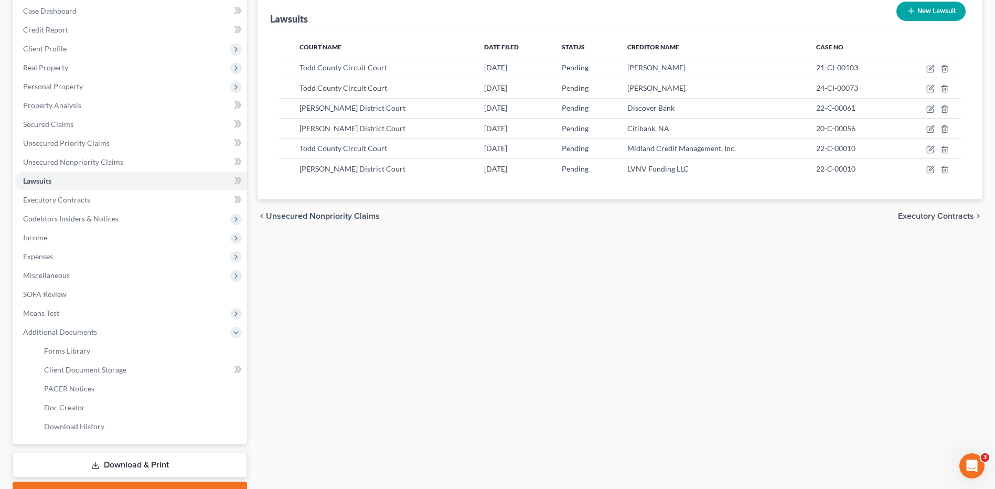
scroll to position [124, 0]
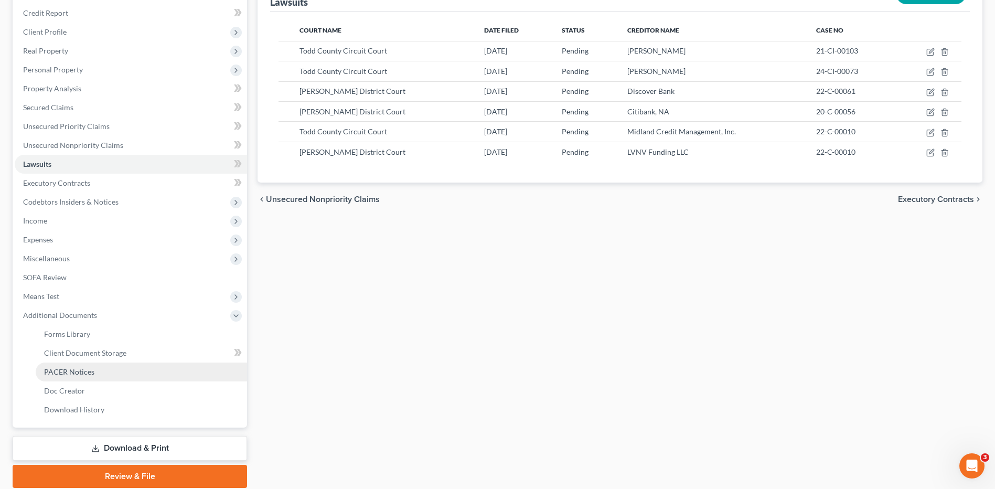
click at [49, 379] on link "PACER Notices" at bounding box center [141, 372] width 211 height 19
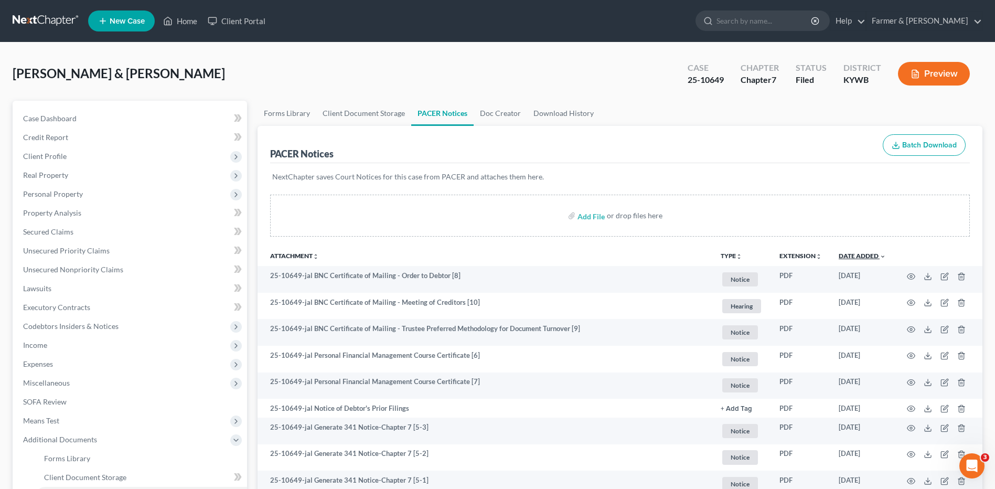
click at [861, 257] on link "Date Added unfold_more expand_more expand_less" at bounding box center [862, 256] width 47 height 8
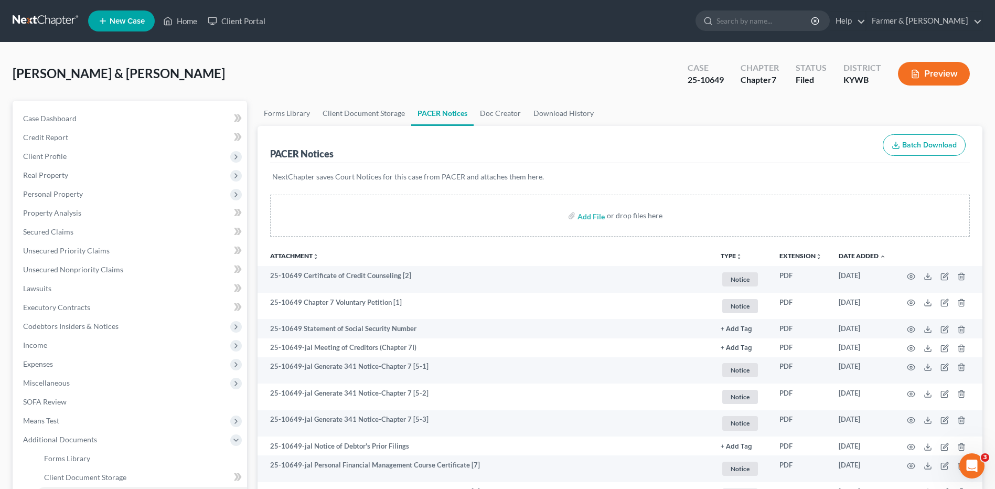
click at [47, 25] on link at bounding box center [46, 21] width 67 height 19
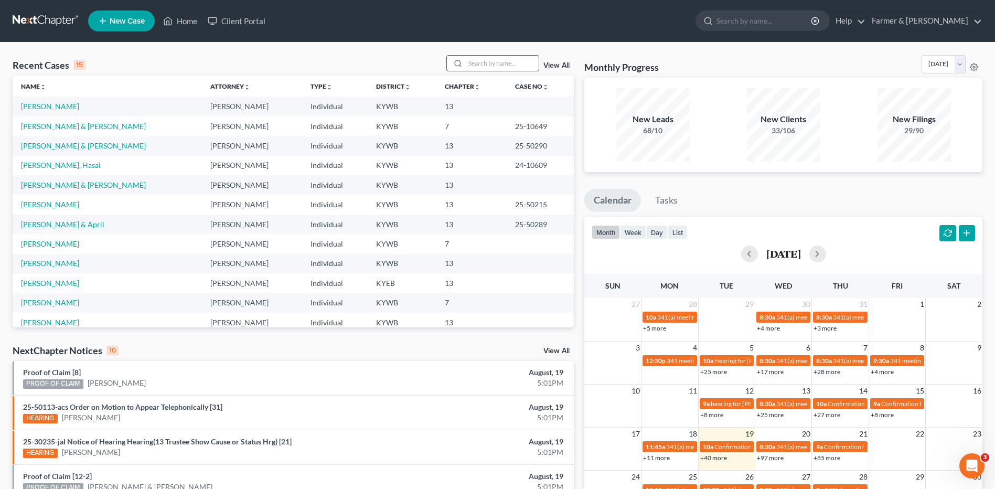
click at [477, 70] on input "search" at bounding box center [501, 63] width 73 height 15
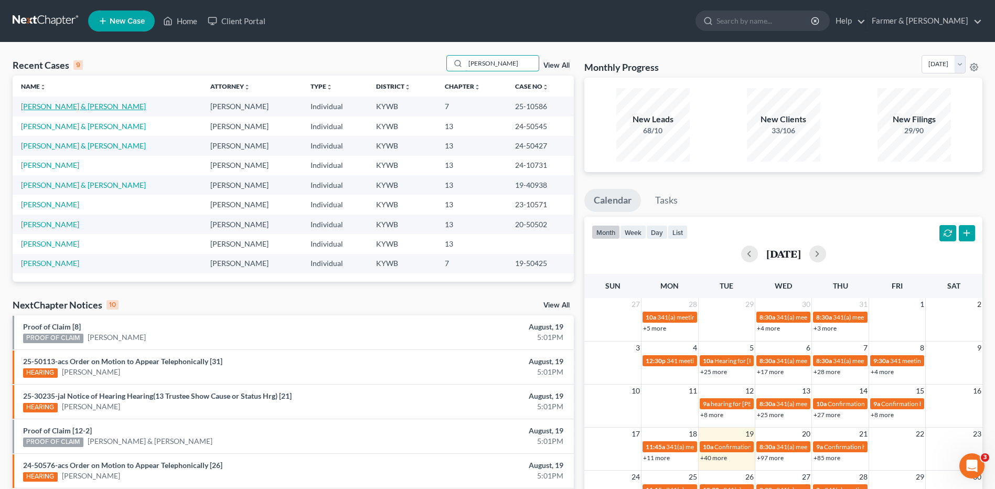
type input "combs"
click at [90, 106] on link "[PERSON_NAME] & [PERSON_NAME]" at bounding box center [83, 106] width 125 height 9
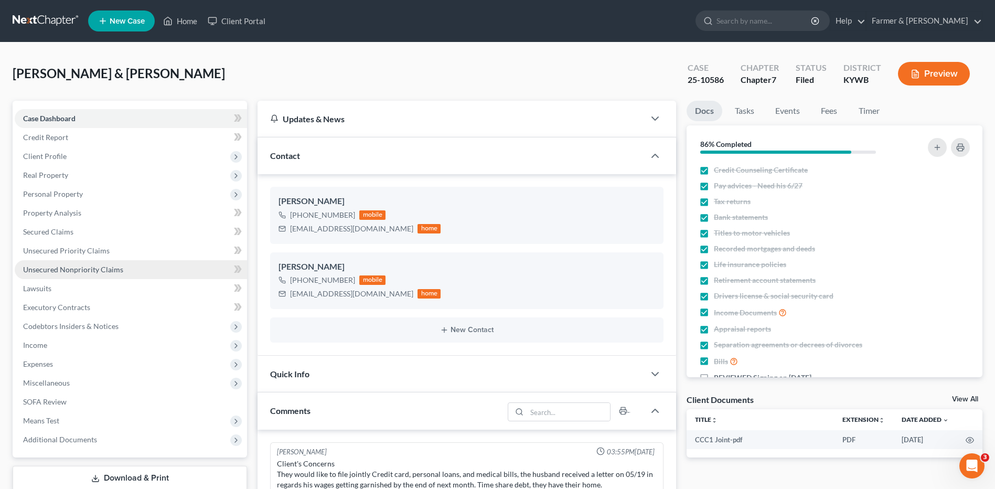
click at [97, 264] on link "Unsecured Nonpriority Claims" at bounding box center [131, 269] width 232 height 19
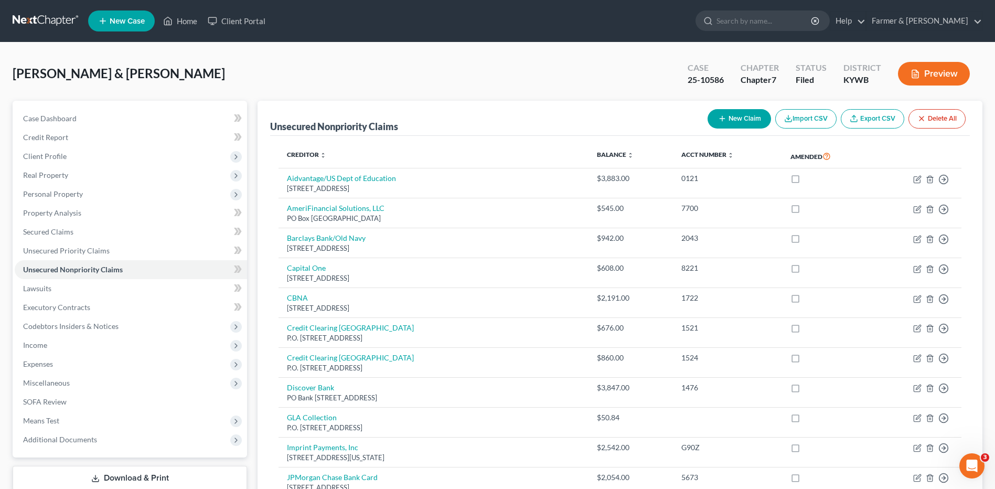
click at [61, 20] on link at bounding box center [46, 21] width 67 height 19
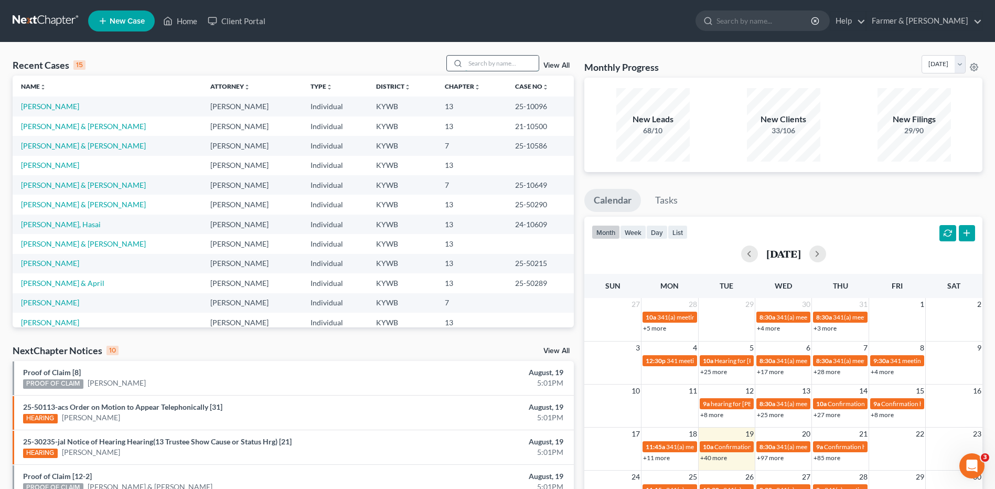
click at [488, 61] on input "search" at bounding box center [501, 63] width 73 height 15
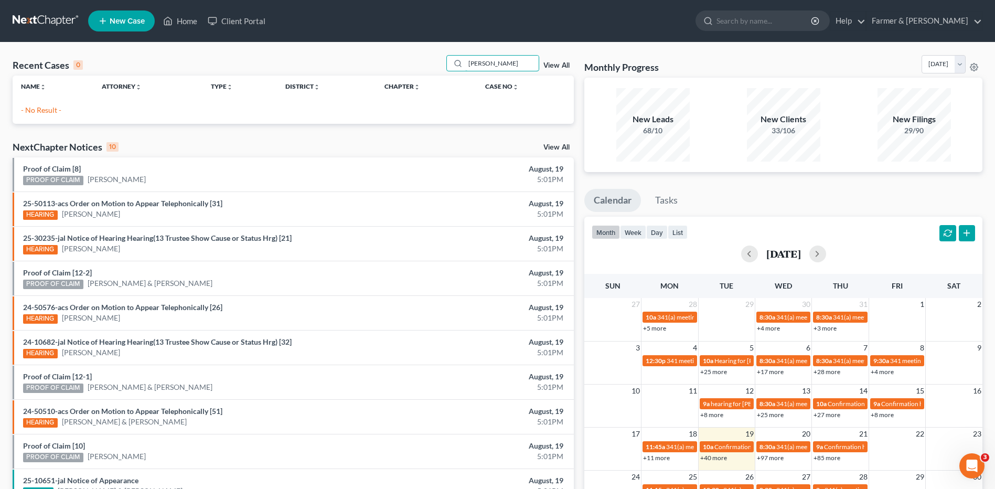
type input "[PERSON_NAME]"
click at [48, 21] on link at bounding box center [46, 21] width 67 height 19
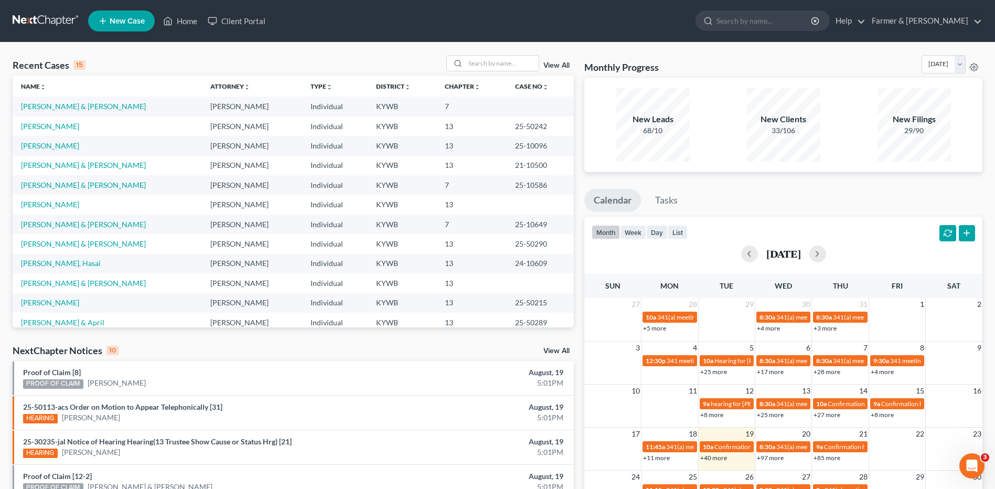
click at [21, 16] on link at bounding box center [46, 21] width 67 height 19
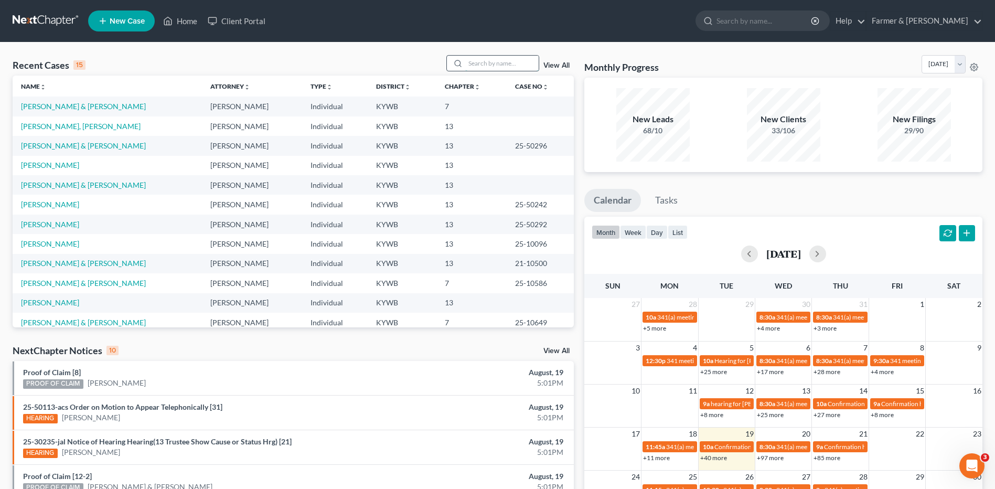
click at [475, 60] on input "search" at bounding box center [501, 63] width 73 height 15
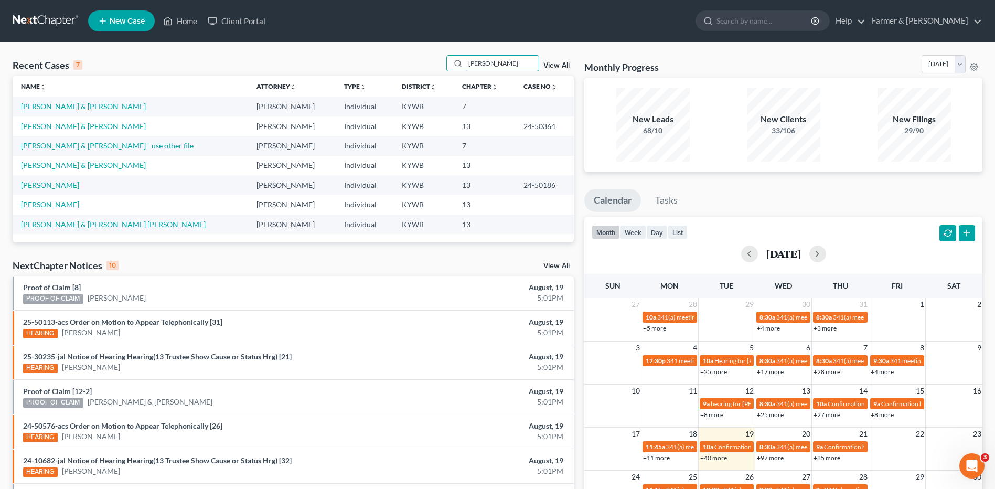
type input "[PERSON_NAME]"
click at [85, 106] on link "Fletcher, Steven & DeeAnna" at bounding box center [83, 106] width 125 height 9
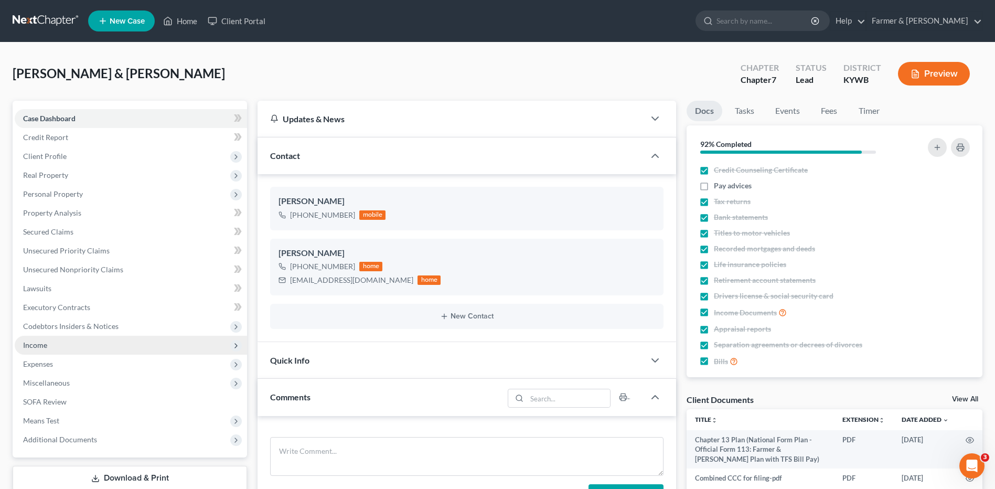
click at [104, 347] on span "Income" at bounding box center [131, 345] width 232 height 19
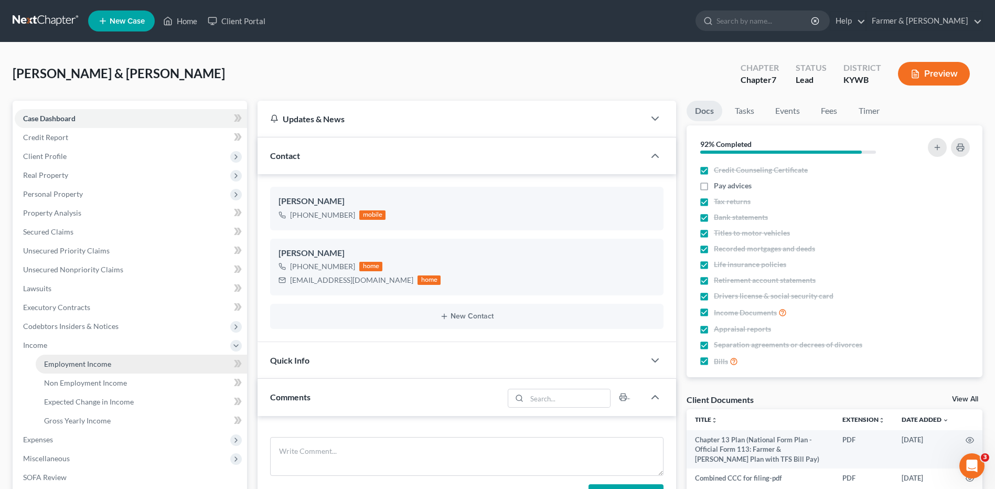
click at [103, 361] on span "Employment Income" at bounding box center [77, 363] width 67 height 9
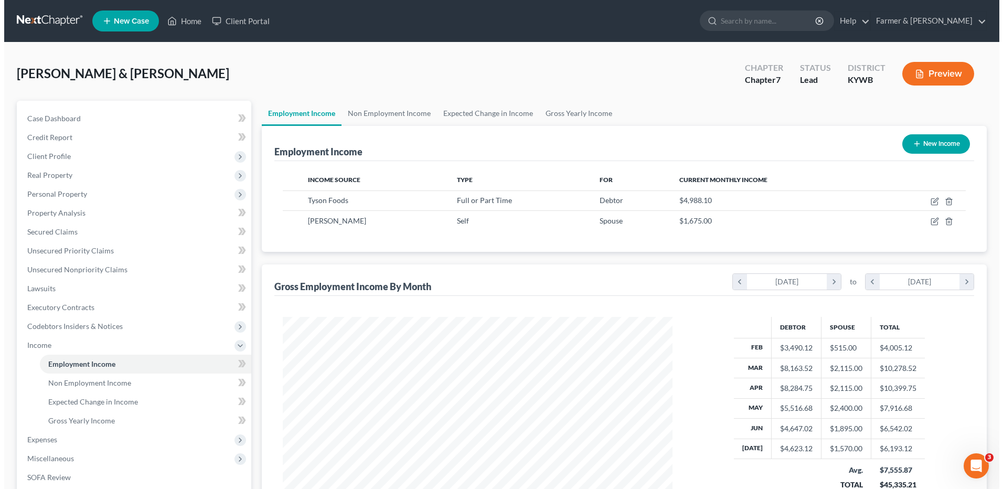
scroll to position [195, 410]
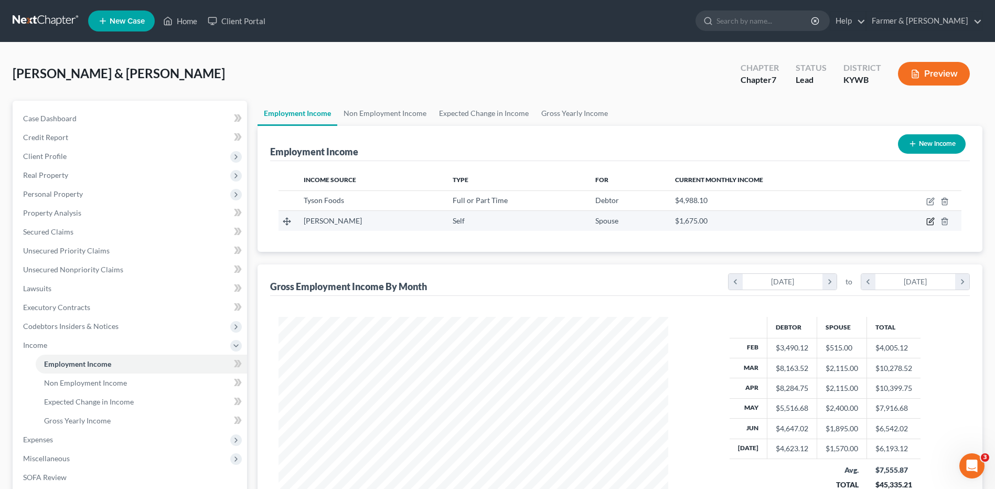
click at [932, 223] on icon "button" at bounding box center [930, 221] width 8 height 8
select select "1"
select select "0"
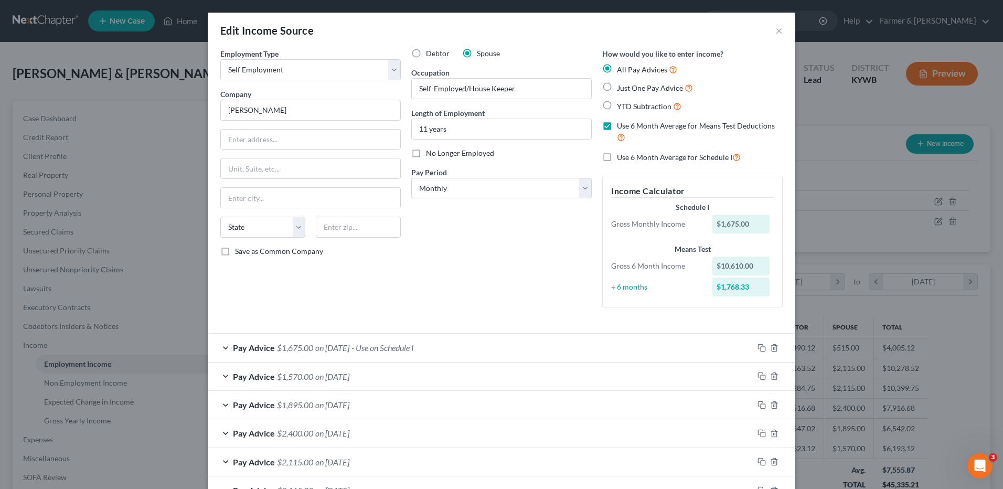
scroll to position [301, 0]
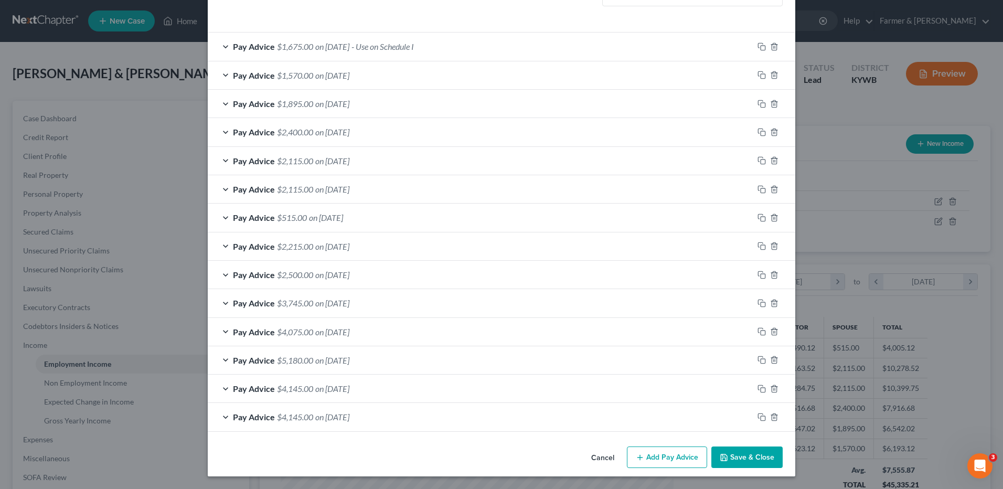
click at [343, 216] on span "on 02/15/2025" at bounding box center [326, 217] width 34 height 10
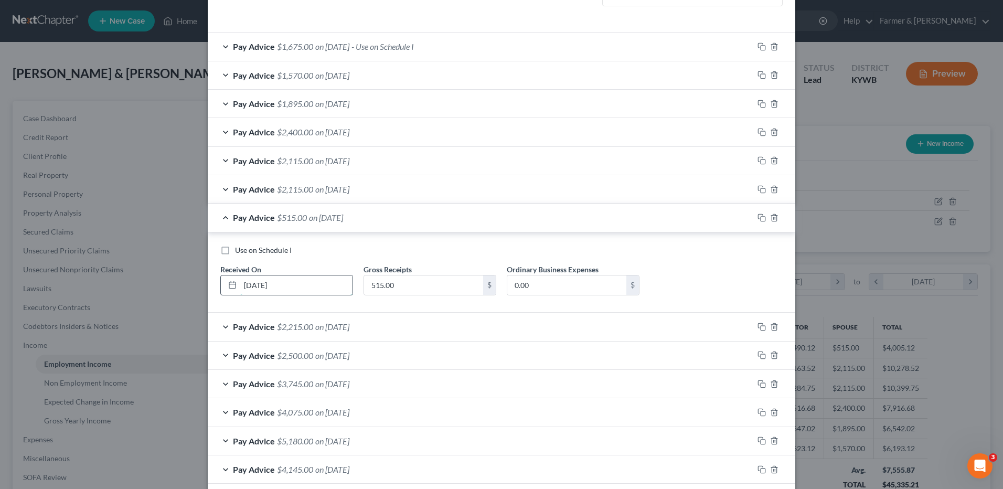
click at [261, 283] on input "02/15/2025" at bounding box center [296, 285] width 112 height 20
type input "02/28/2025"
click at [434, 284] on input "515.00" at bounding box center [423, 285] width 119 height 20
type input "1,710.00"
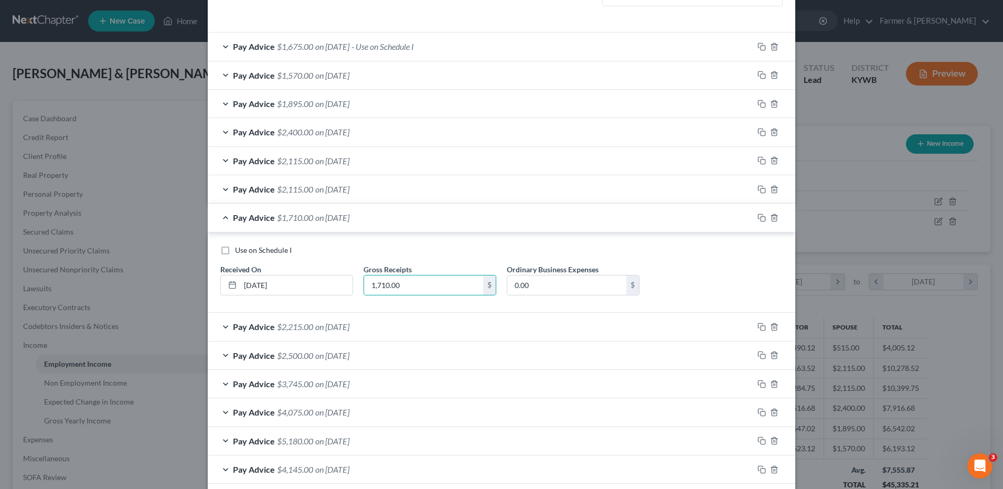
click at [374, 74] on div "Pay Advice $1,570.00 on 07/30/2025" at bounding box center [481, 75] width 546 height 28
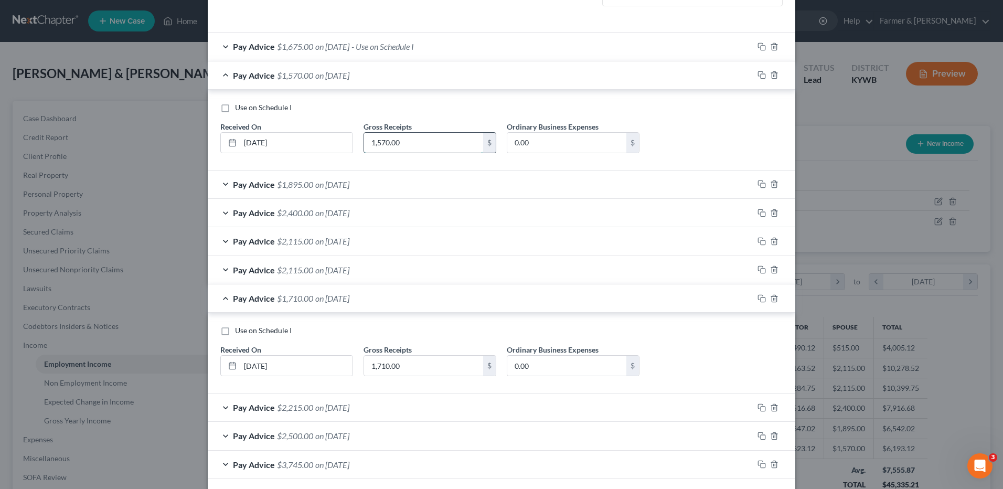
click at [422, 141] on input "1,570.00" at bounding box center [423, 143] width 119 height 20
type input "1,920.00"
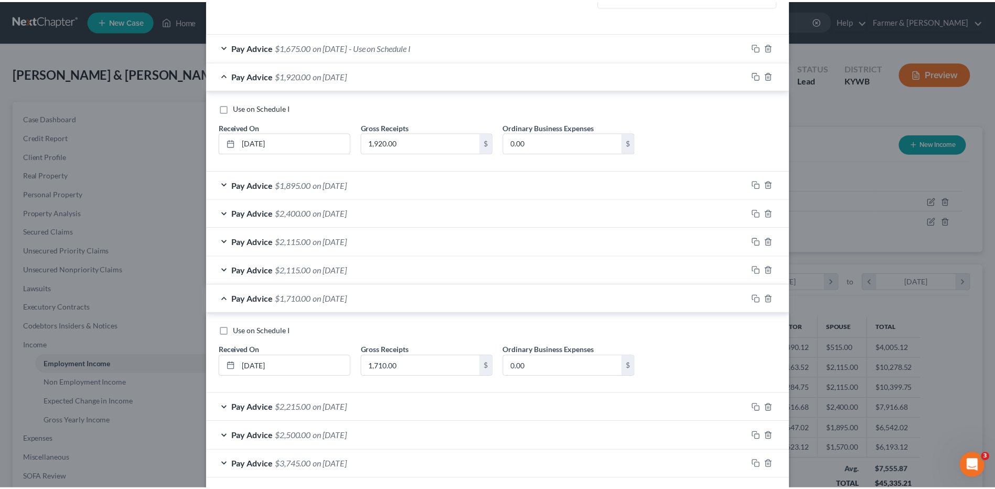
scroll to position [463, 0]
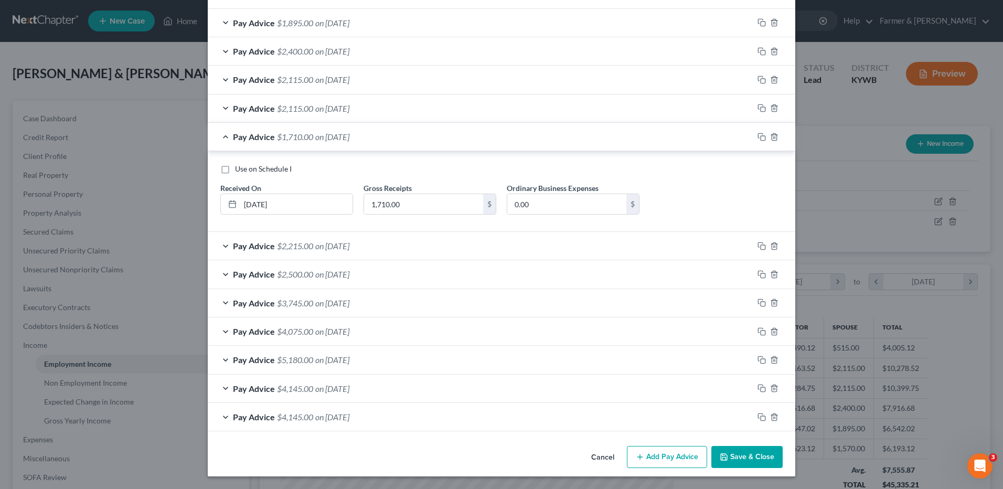
click at [761, 455] on button "Save & Close" at bounding box center [746, 457] width 71 height 22
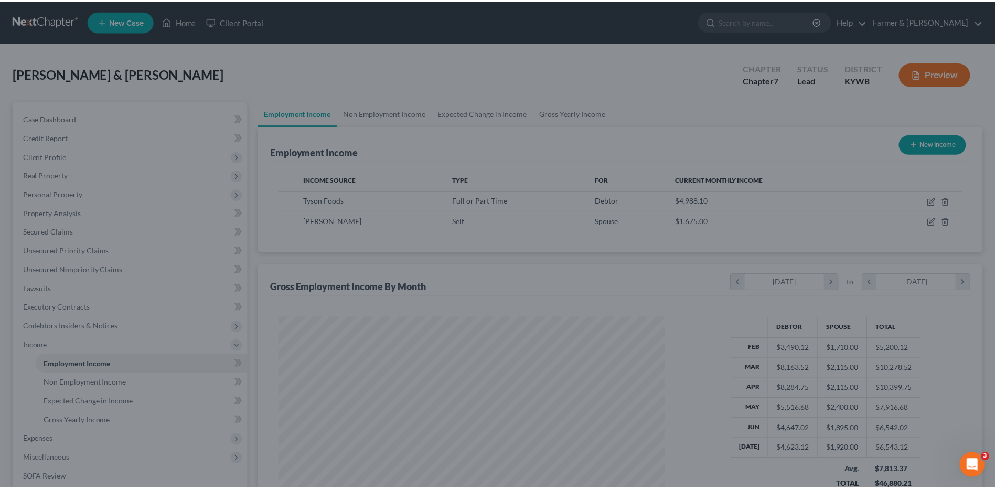
scroll to position [524410, 524194]
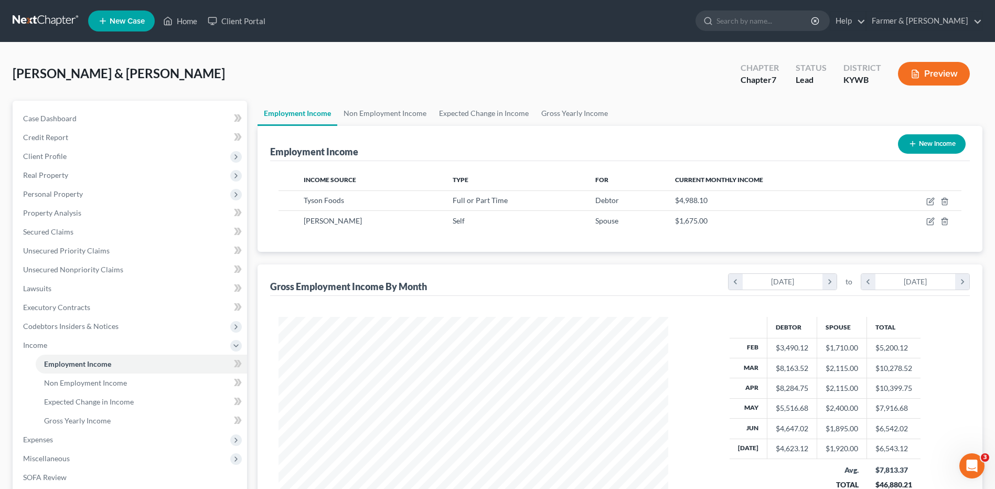
click at [41, 19] on link at bounding box center [46, 21] width 67 height 19
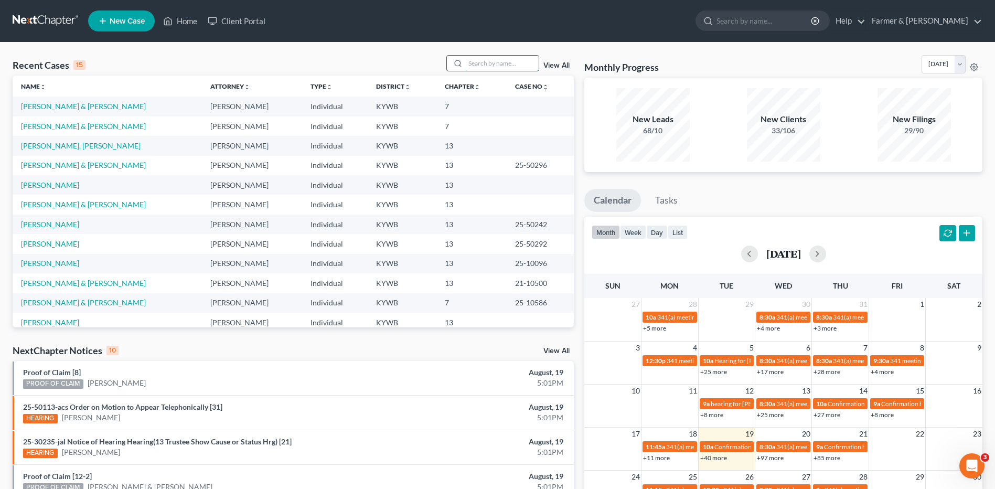
click at [494, 63] on input "search" at bounding box center [501, 63] width 73 height 15
type input "gregory"
